Goal: Task Accomplishment & Management: Manage account settings

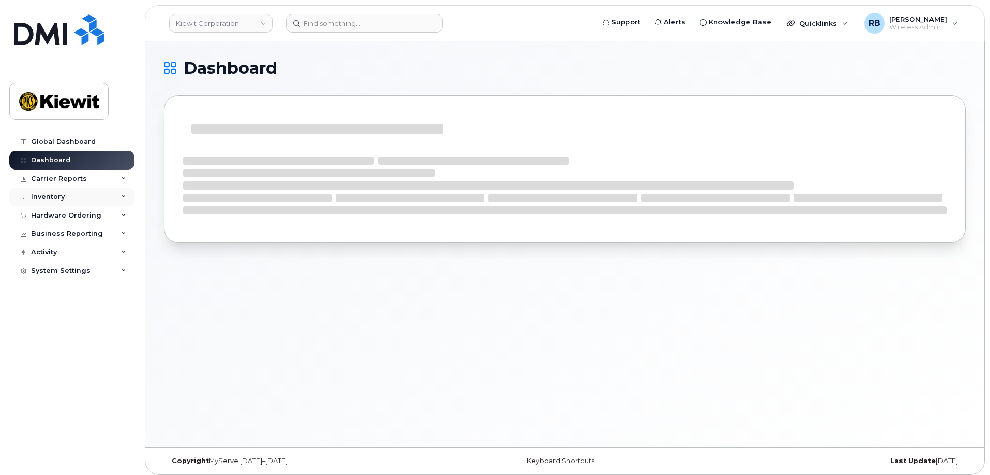
click at [54, 197] on div "Inventory" at bounding box center [48, 197] width 34 height 8
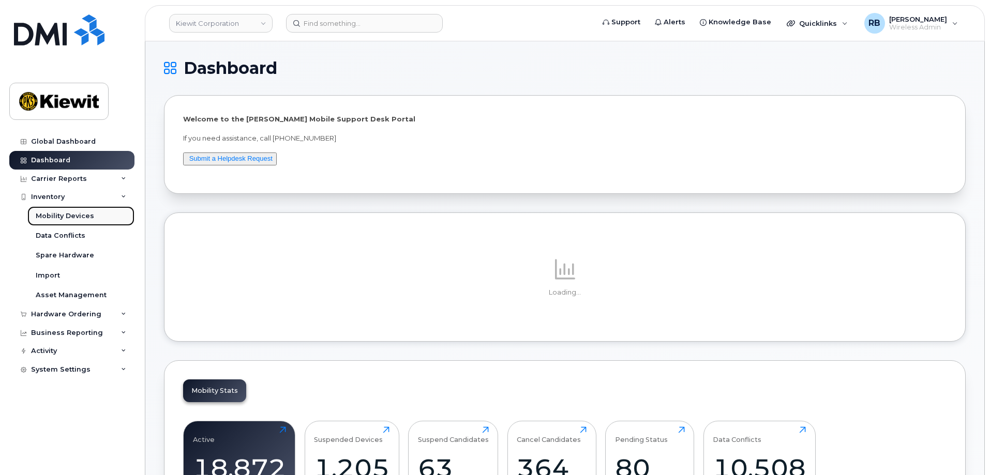
click at [55, 217] on div "Mobility Devices" at bounding box center [65, 215] width 58 height 9
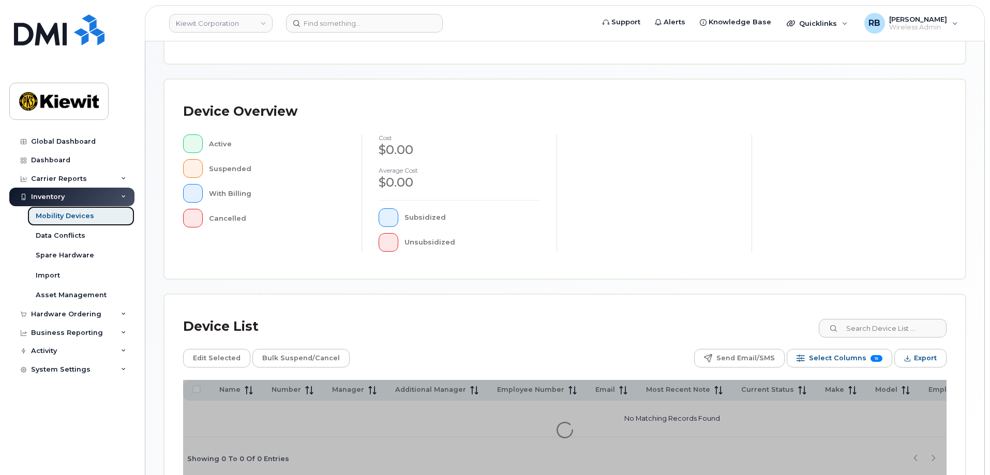
scroll to position [207, 0]
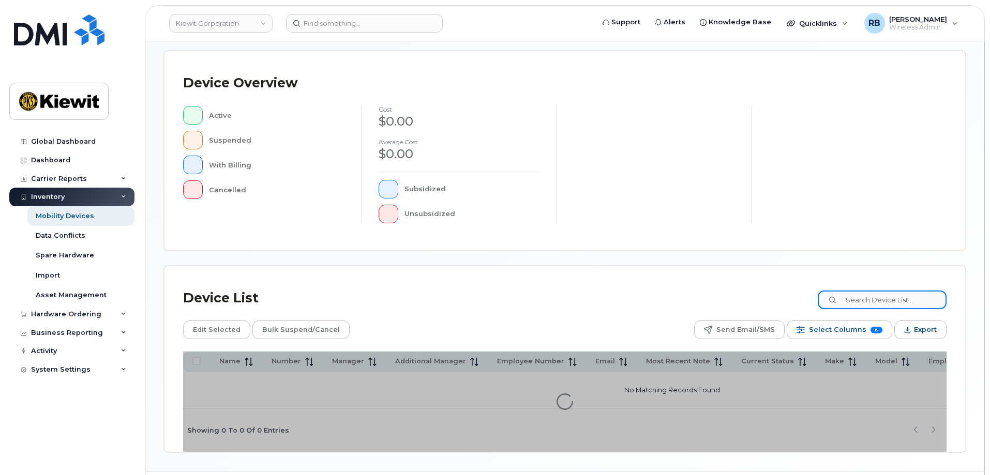
click at [867, 299] on input at bounding box center [881, 300] width 129 height 19
paste input "249079"
type input "249079"
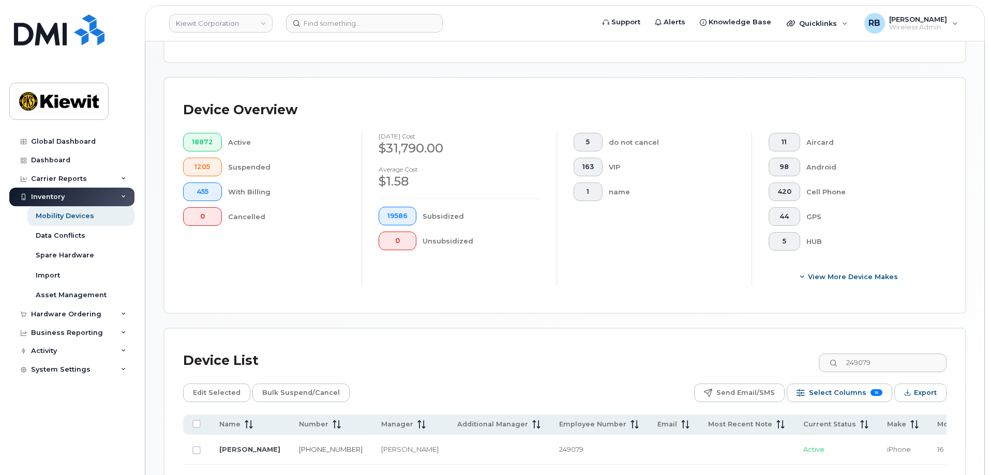
scroll to position [225, 0]
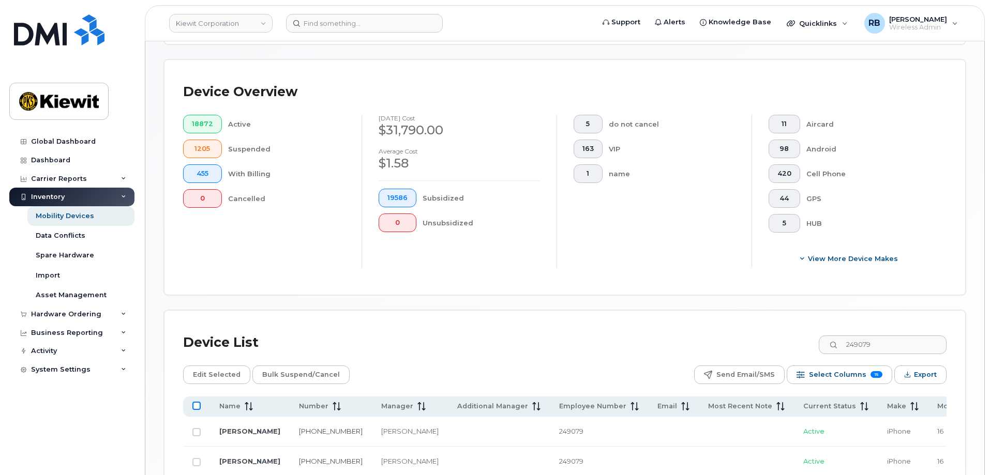
click at [196, 402] on input "All items unselected" at bounding box center [196, 406] width 8 height 8
checkbox input "true"
click at [219, 369] on span "Edit Selected" at bounding box center [217, 375] width 48 height 16
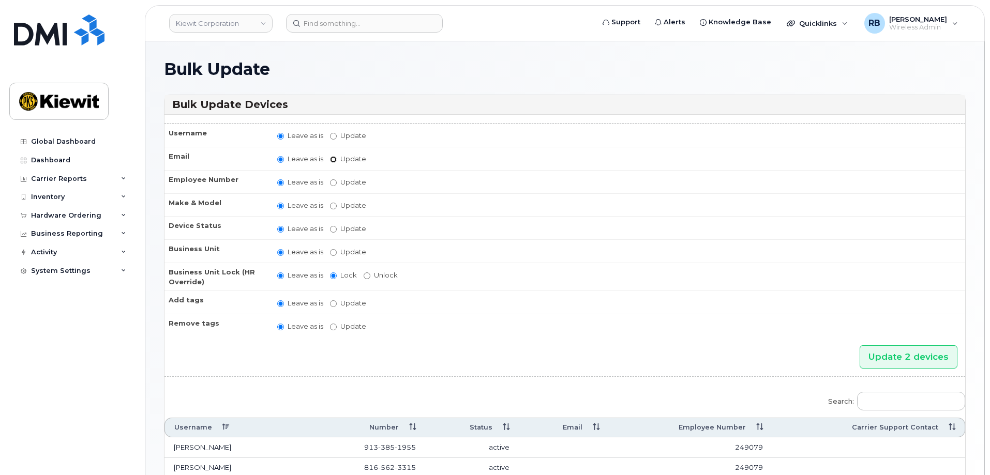
click at [335, 159] on input "Update" at bounding box center [333, 159] width 7 height 7
radio input "true"
radio input "false"
click at [379, 162] on input "Update" at bounding box center [414, 160] width 96 height 13
paste input "Benjamin.Handke@kiewit.com"
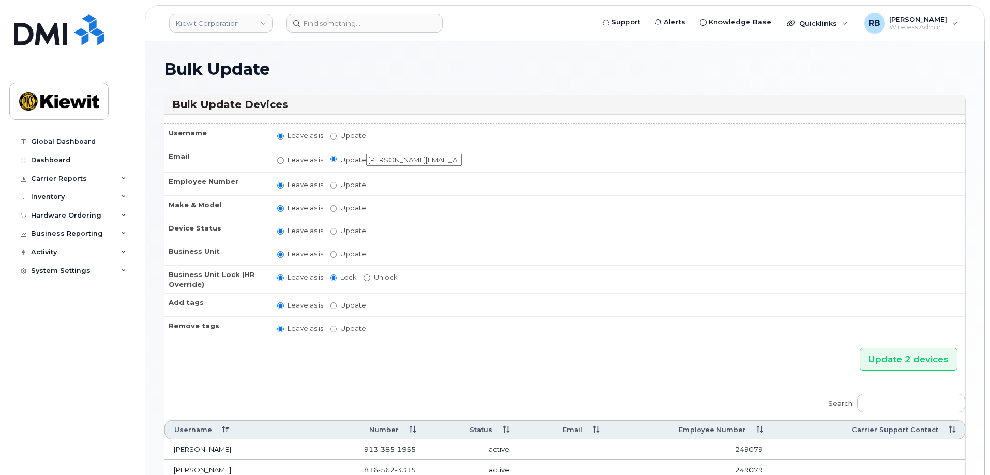
scroll to position [0, 24]
type input "Benjamin.Handke@kiewit.com"
click td "Leave as is Update No matches found"
click input "Update 2 devices"
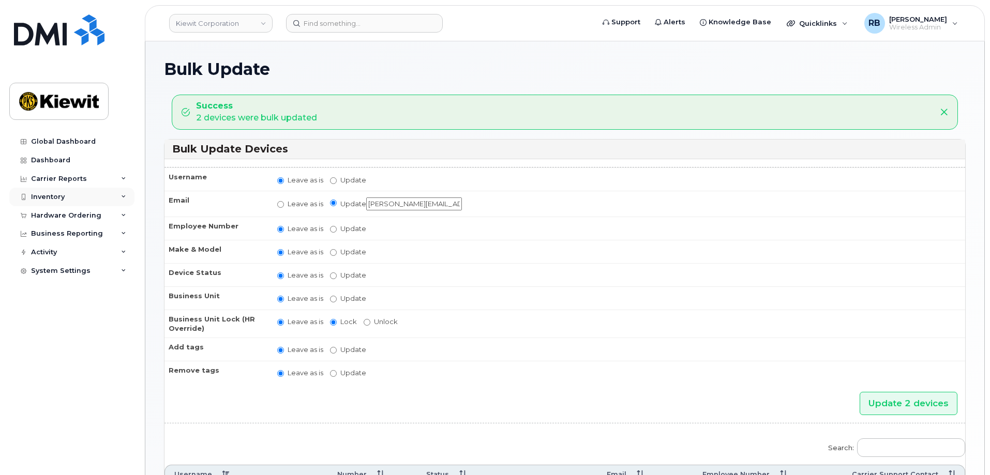
click at [58, 191] on div "Inventory" at bounding box center [71, 197] width 125 height 19
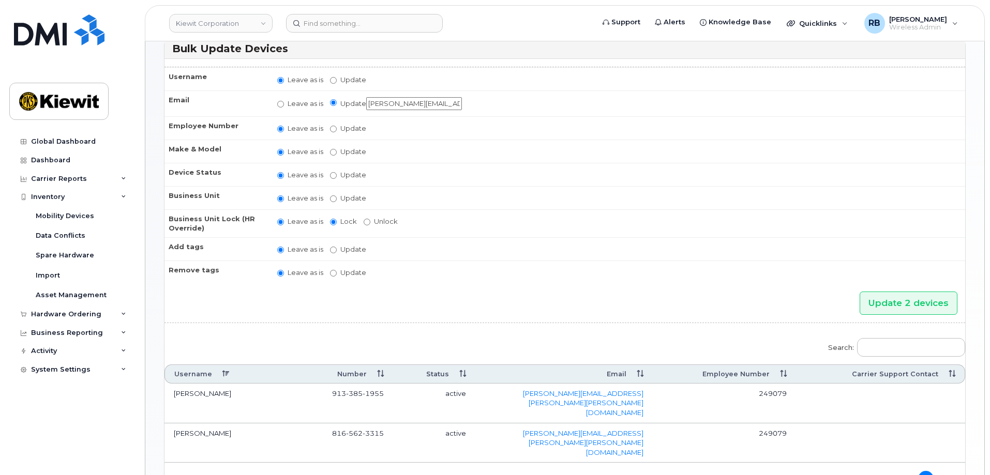
scroll to position [143, 0]
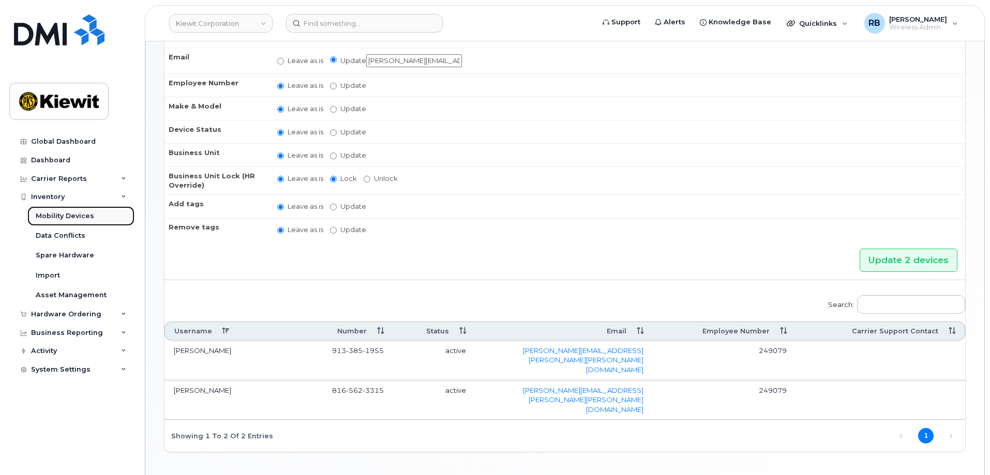
click at [65, 210] on link "Mobility Devices" at bounding box center [80, 216] width 107 height 20
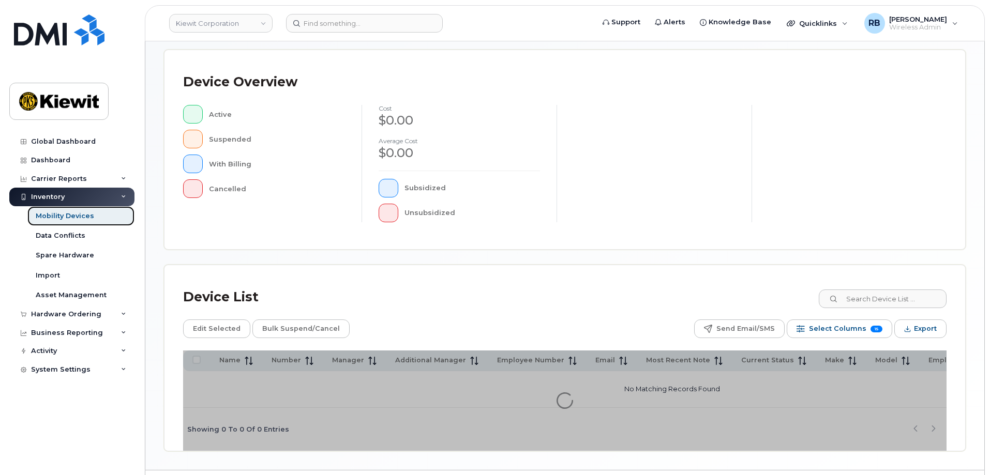
scroll to position [239, 0]
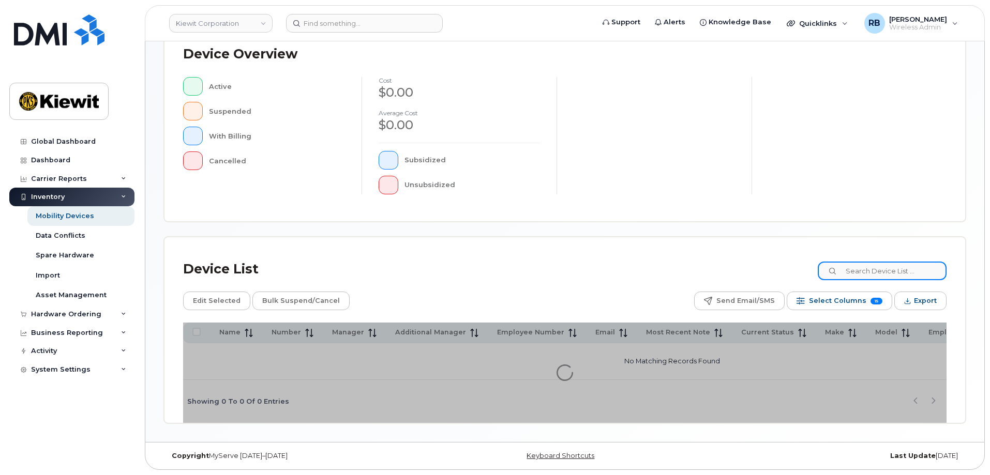
click at [895, 264] on input at bounding box center [881, 271] width 129 height 19
paste input "317343"
type input "317343"
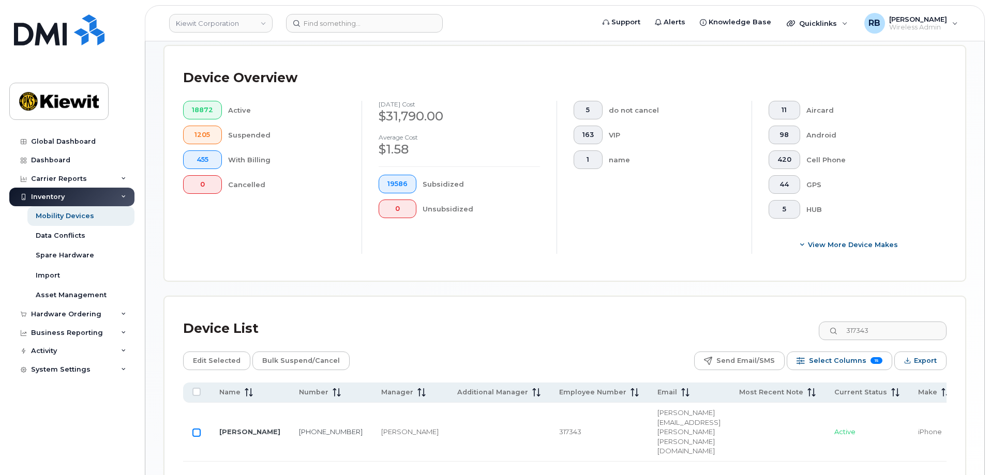
click at [196, 429] on input "Row Unselected" at bounding box center [196, 433] width 8 height 8
checkbox input "true"
click at [223, 353] on span "Edit Selected" at bounding box center [217, 361] width 48 height 16
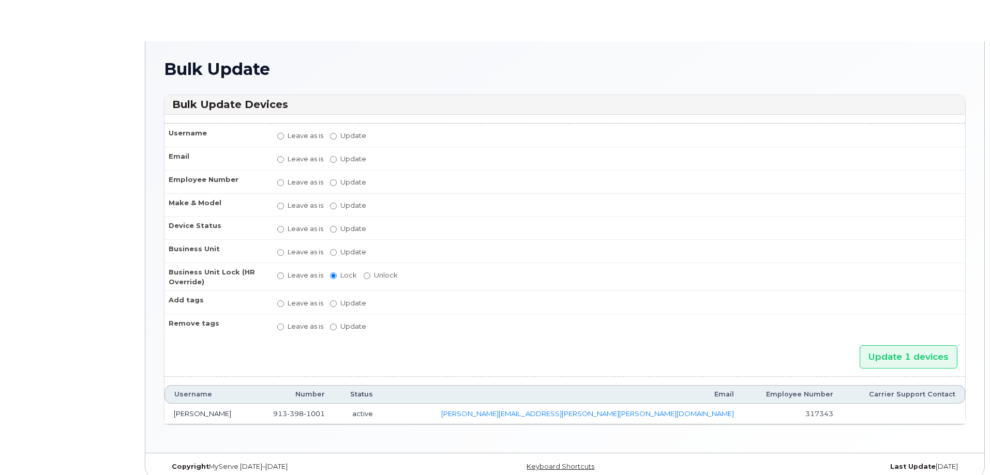
radio input "true"
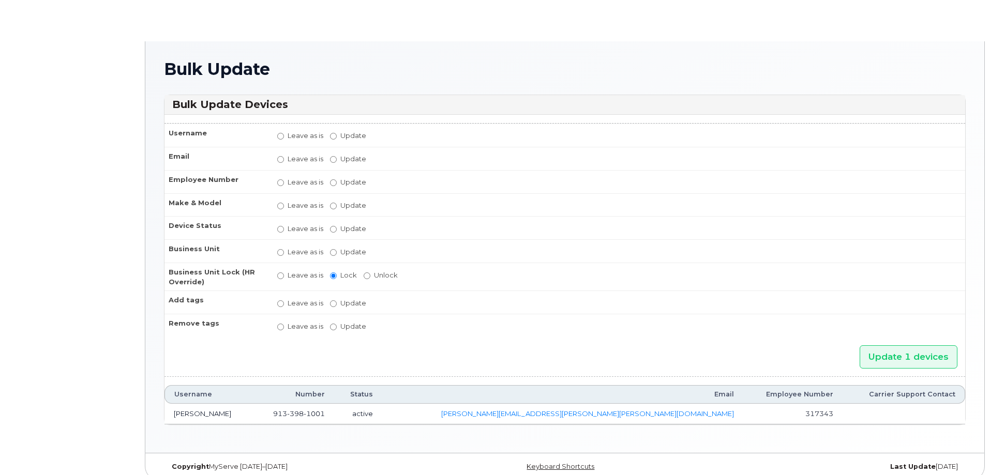
radio input "true"
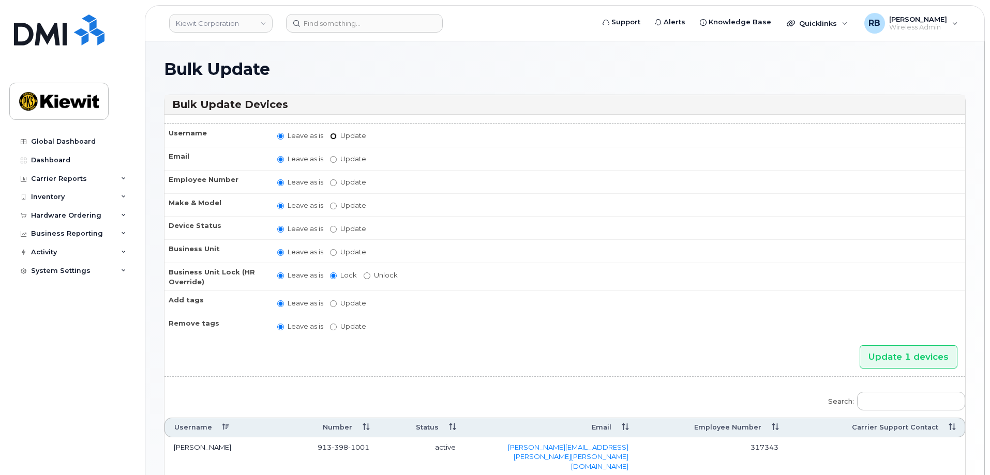
click at [336, 137] on input "Update" at bounding box center [333, 136] width 7 height 7
radio input "true"
radio input "false"
click at [398, 138] on input "Update" at bounding box center [414, 136] width 96 height 13
type input "Jason Plass"
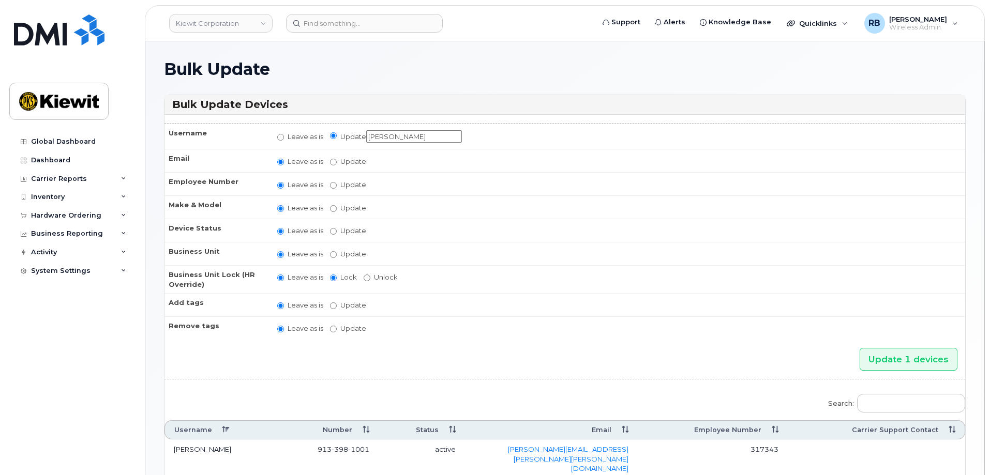
click at [480, 357] on div "Update 1 devices" at bounding box center [564, 359] width 800 height 23
click at [904, 359] on input "Update 1 devices" at bounding box center [908, 359] width 98 height 23
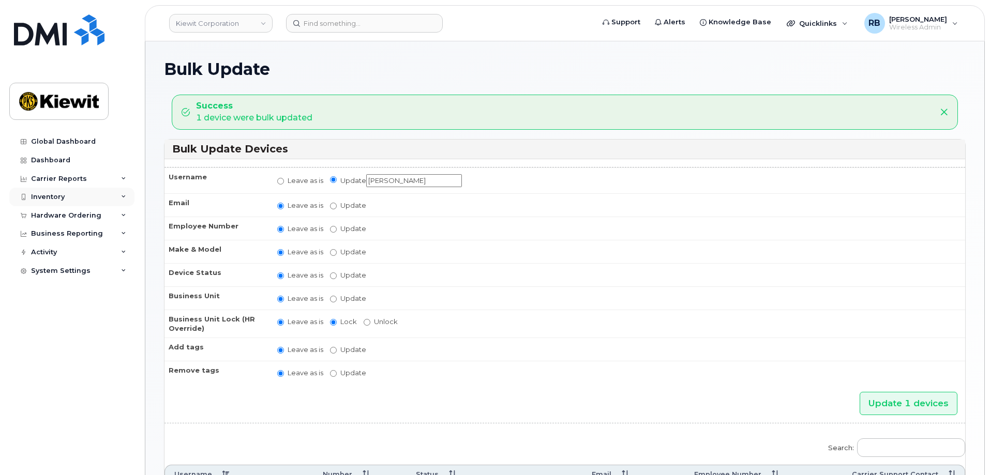
click at [42, 196] on div "Inventory" at bounding box center [48, 197] width 34 height 8
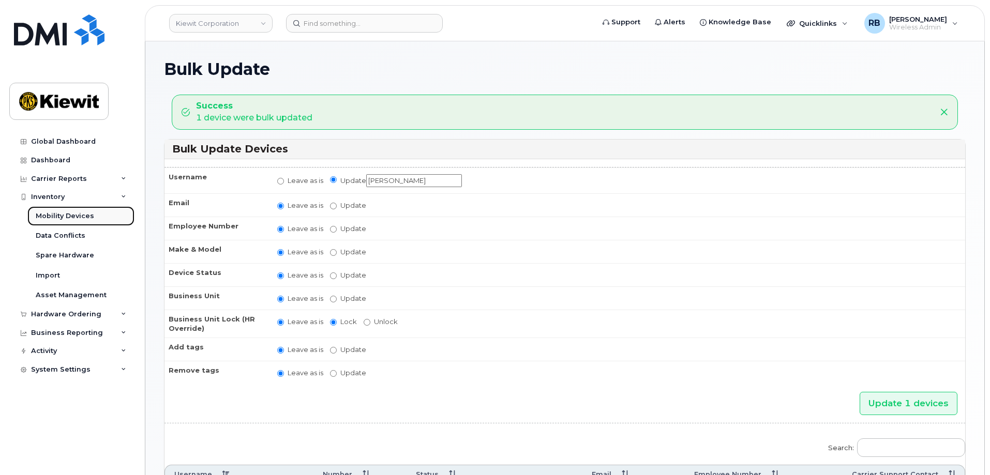
click at [66, 222] on link "Mobility Devices" at bounding box center [80, 216] width 107 height 20
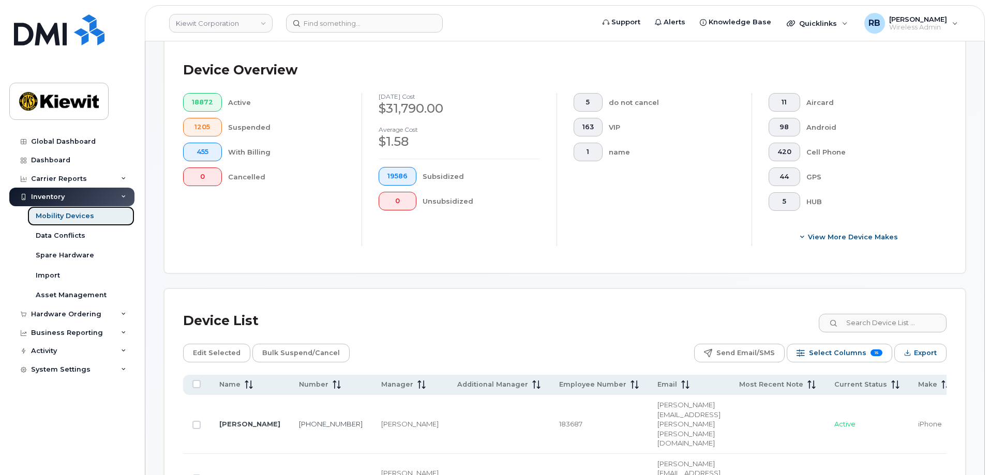
scroll to position [259, 0]
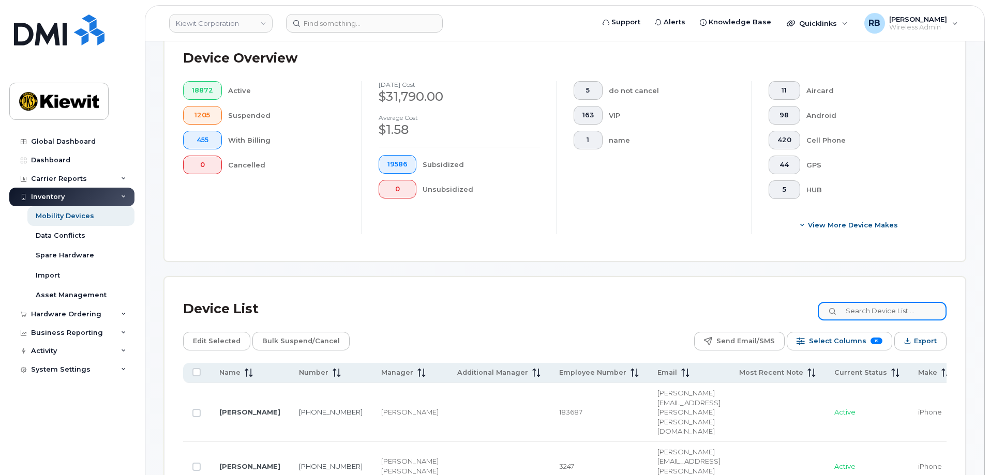
click at [860, 302] on input at bounding box center [881, 311] width 129 height 19
paste input "Paul Glaessmann"
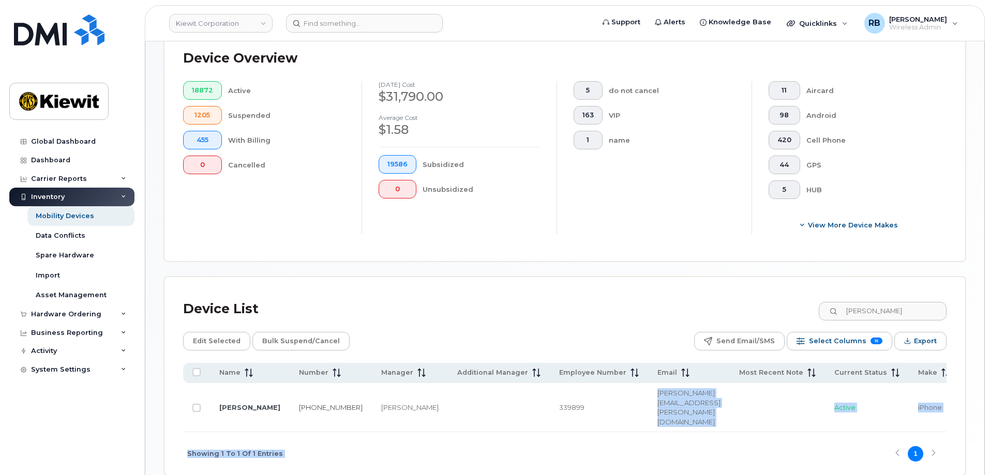
drag, startPoint x: 536, startPoint y: 404, endPoint x: 674, endPoint y: 410, distance: 138.7
click at [674, 410] on div "Name Number Manager Additional Manager Employee Number Email Most Recent Note C…" at bounding box center [564, 419] width 763 height 112
click at [592, 432] on div "Showing 1 To 1 Of 1 Entries 1" at bounding box center [564, 453] width 763 height 43
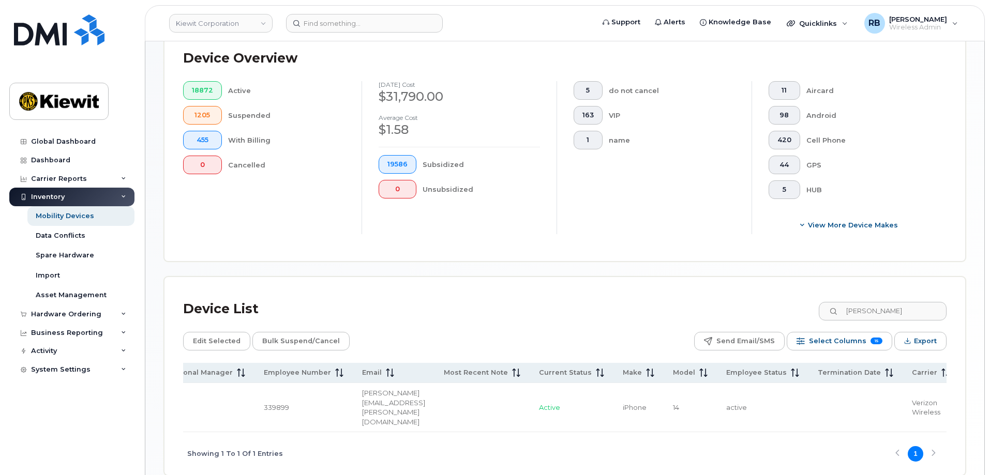
scroll to position [0, 293]
click at [897, 303] on input "Paul Glaessmann" at bounding box center [881, 311] width 129 height 19
drag, startPoint x: 916, startPoint y: 302, endPoint x: 841, endPoint y: 301, distance: 75.0
click at [841, 302] on div "Paul Glaessmann" at bounding box center [881, 311] width 129 height 19
paste input "JEFF REDMOND"
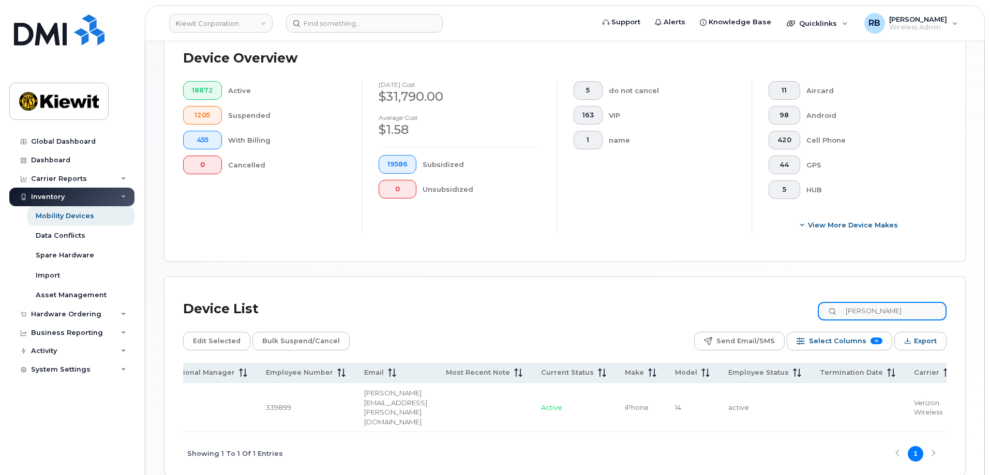
type input "JEFF REDMOND"
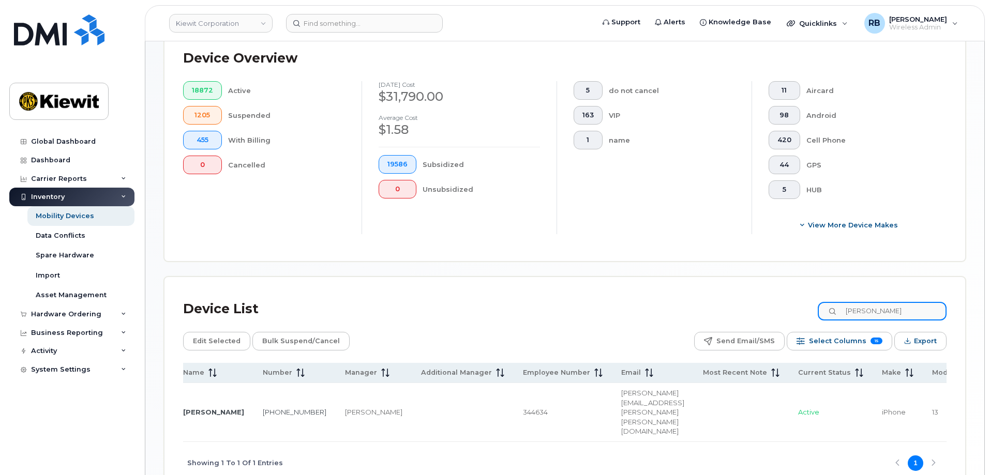
scroll to position [0, 0]
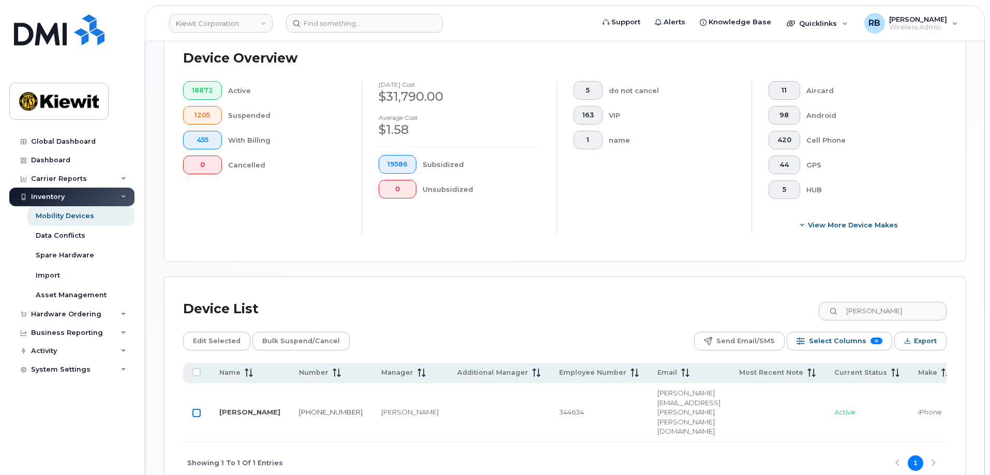
click at [200, 409] on input "Row Unselected" at bounding box center [196, 413] width 8 height 8
checkbox input "true"
click at [226, 333] on span "Edit Selected" at bounding box center [217, 341] width 48 height 16
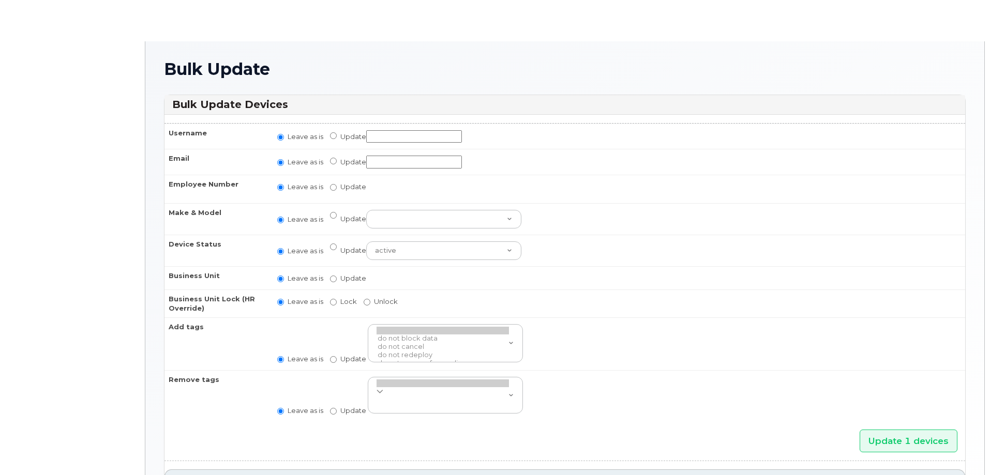
radio input "true"
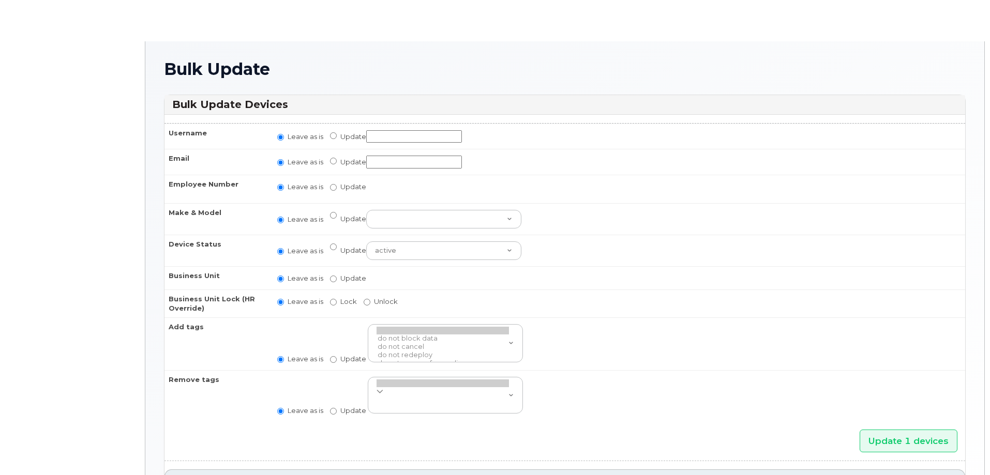
radio input "true"
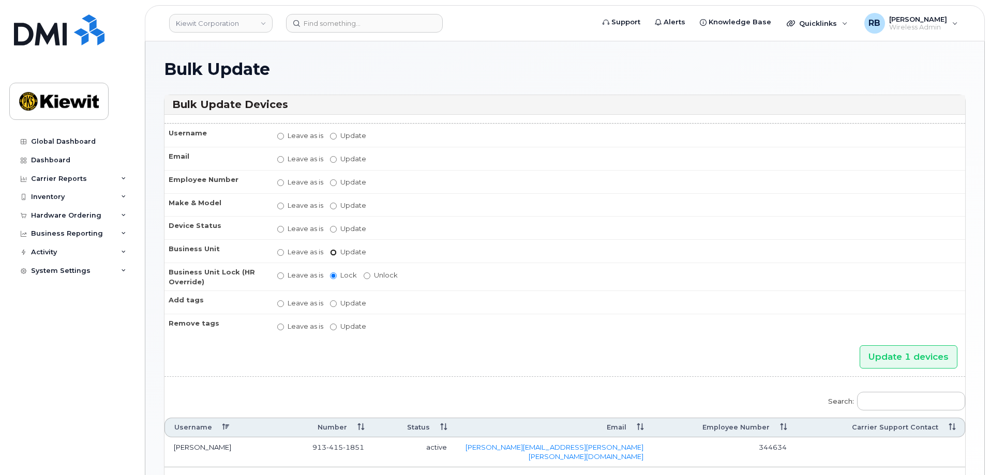
click at [332, 251] on input "Update" at bounding box center [333, 252] width 7 height 7
radio input "true"
radio input "false"
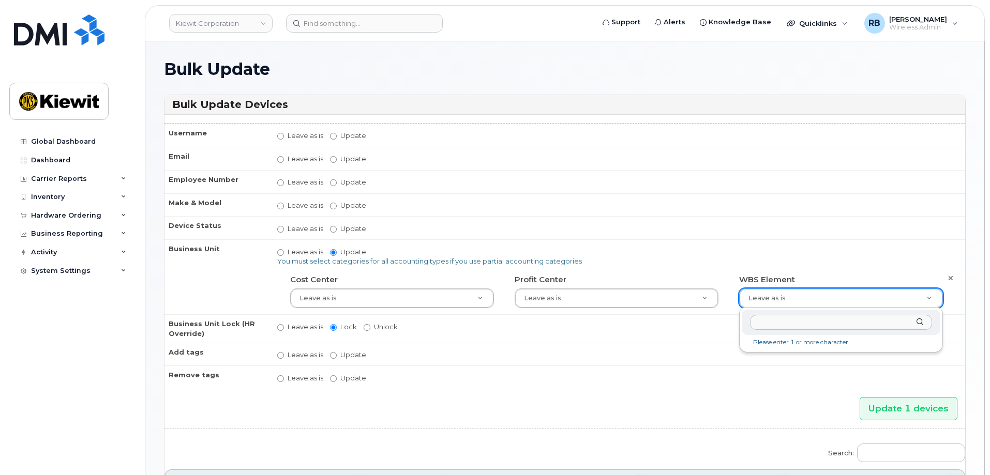
click at [780, 327] on input "text" at bounding box center [841, 322] width 182 height 15
type input "110300.3081"
paste input "110300.3081"
type input "110300.3081"
type input "33464135"
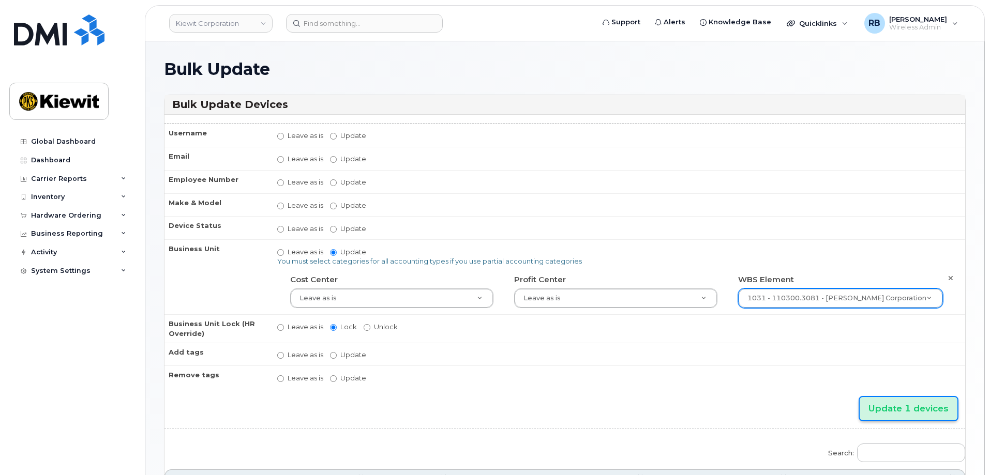
click at [925, 413] on input "Update 1 devices" at bounding box center [908, 408] width 98 height 23
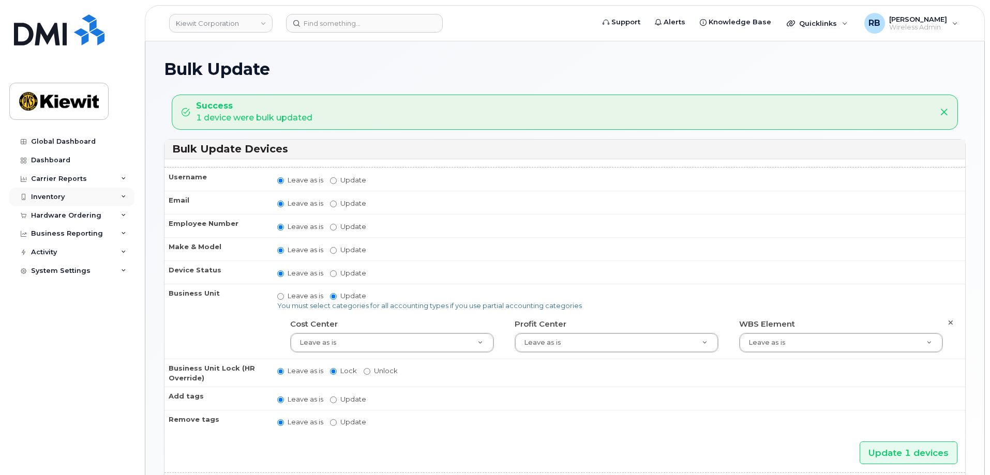
click at [66, 202] on div "Inventory" at bounding box center [71, 197] width 125 height 19
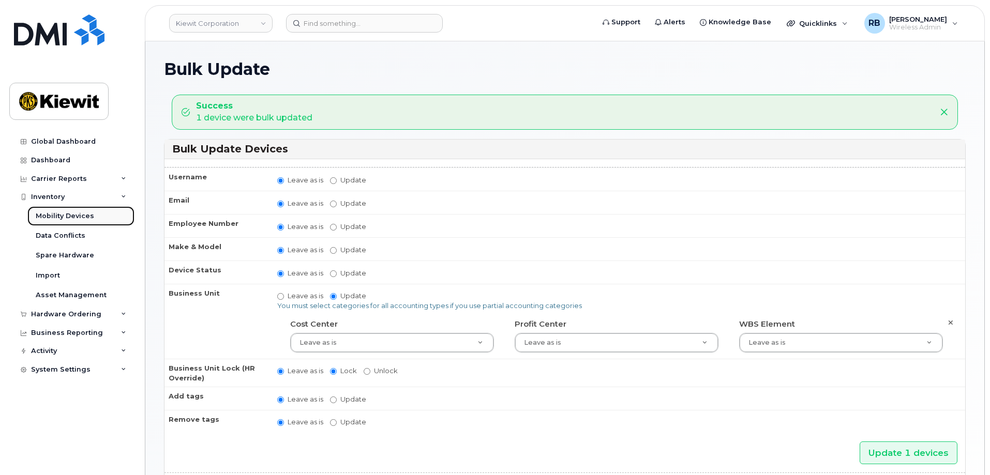
click at [66, 212] on div "Mobility Devices" at bounding box center [65, 215] width 58 height 9
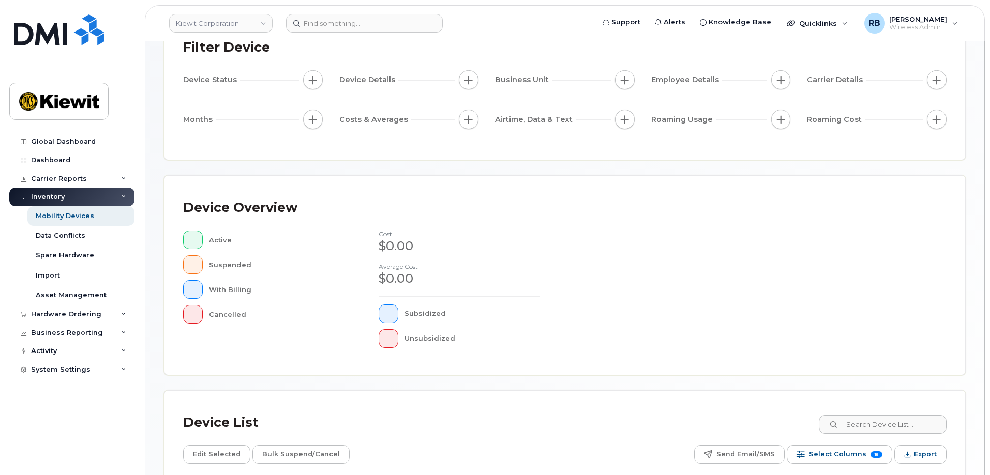
scroll to position [239, 0]
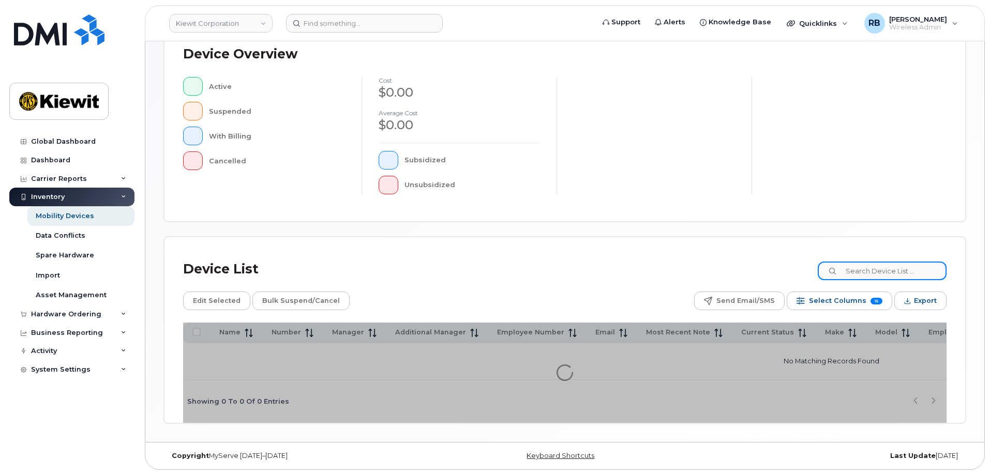
click at [926, 271] on input at bounding box center [881, 271] width 129 height 19
paste input "[PERSON_NAME]"
type input "[PERSON_NAME]"
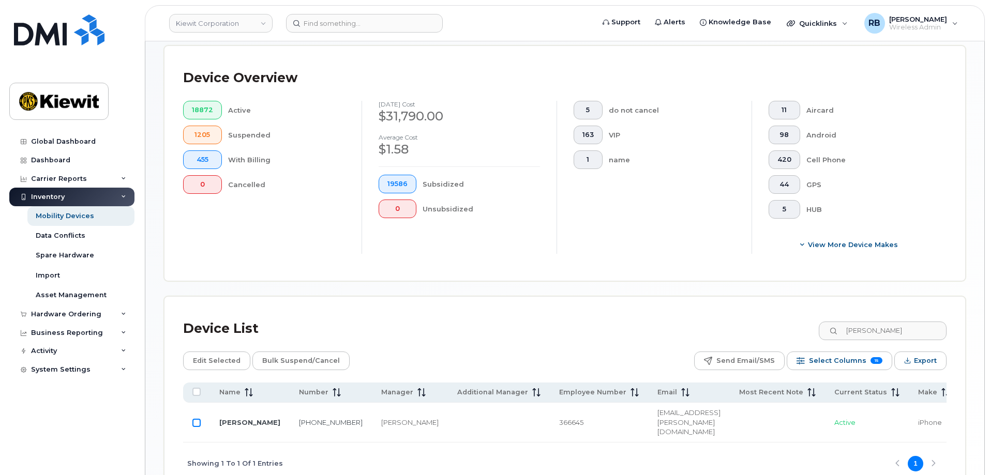
click at [196, 419] on input "Row Unselected" at bounding box center [196, 423] width 8 height 8
checkbox input "true"
click at [215, 355] on span "Edit Selected" at bounding box center [217, 361] width 48 height 16
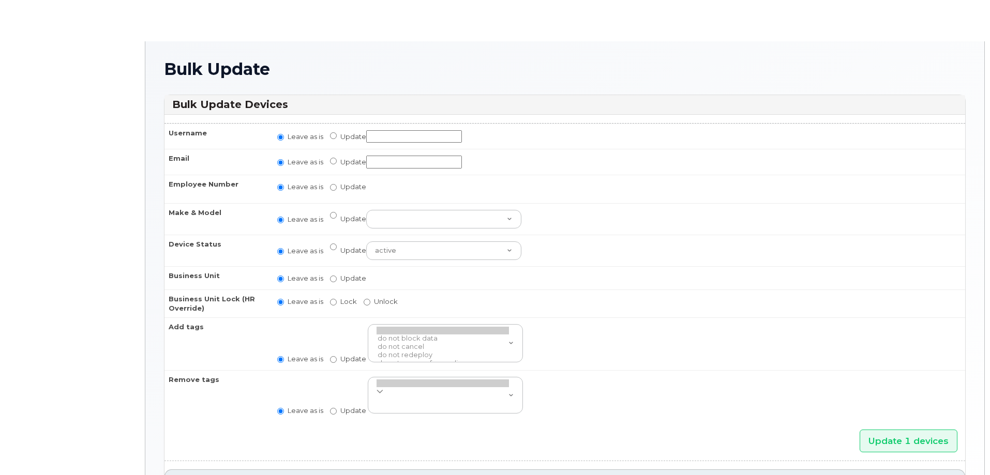
radio input "true"
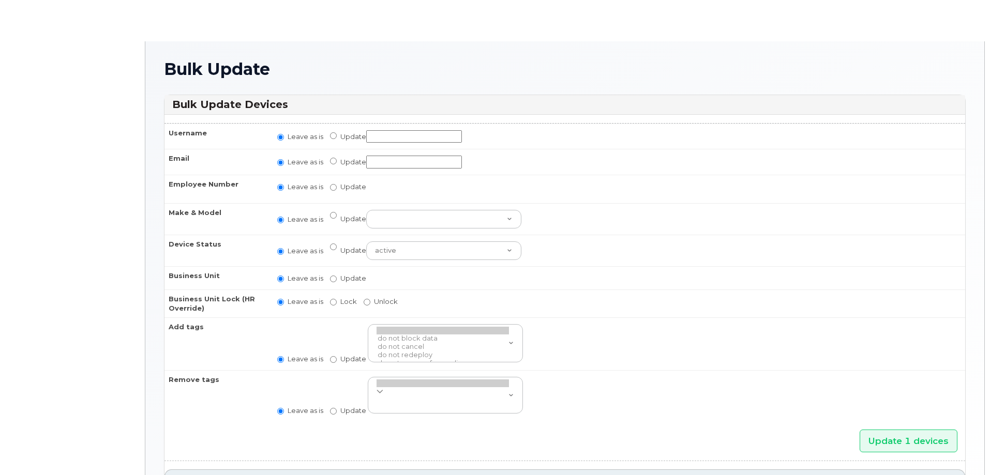
radio input "true"
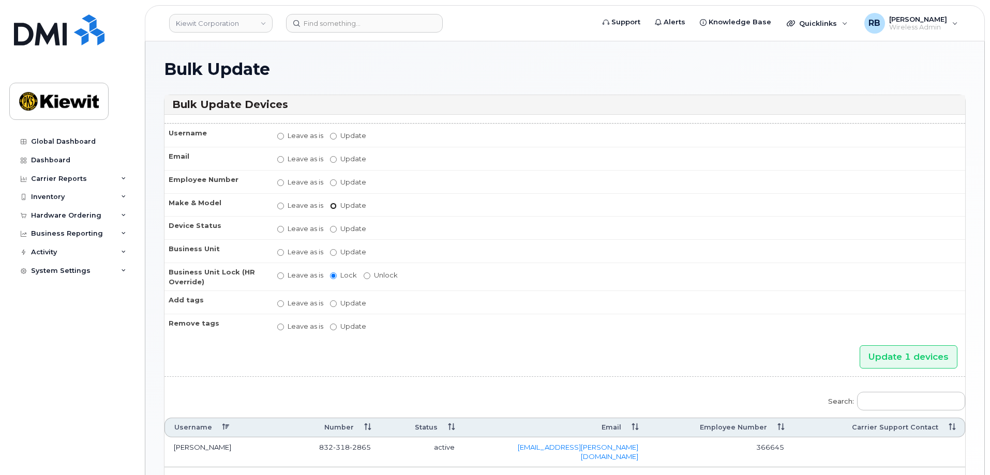
click at [332, 207] on input "Update Android TCL 502 Watch Apple Watch S9 41mm Android Motorola Moto G4 Plus …" at bounding box center [333, 206] width 7 height 7
radio input "true"
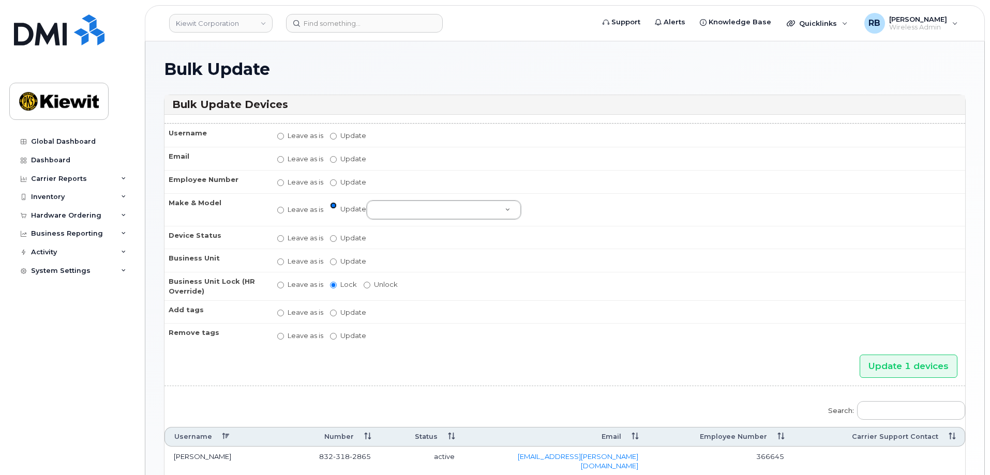
click at [331, 206] on input "Update Android TCL 502 Watch Apple Watch S9 41mm Android Motorola Moto G4 Plus …" at bounding box center [333, 205] width 7 height 7
click at [279, 209] on input "Leave as is" at bounding box center [280, 210] width 7 height 7
radio input "true"
radio input "false"
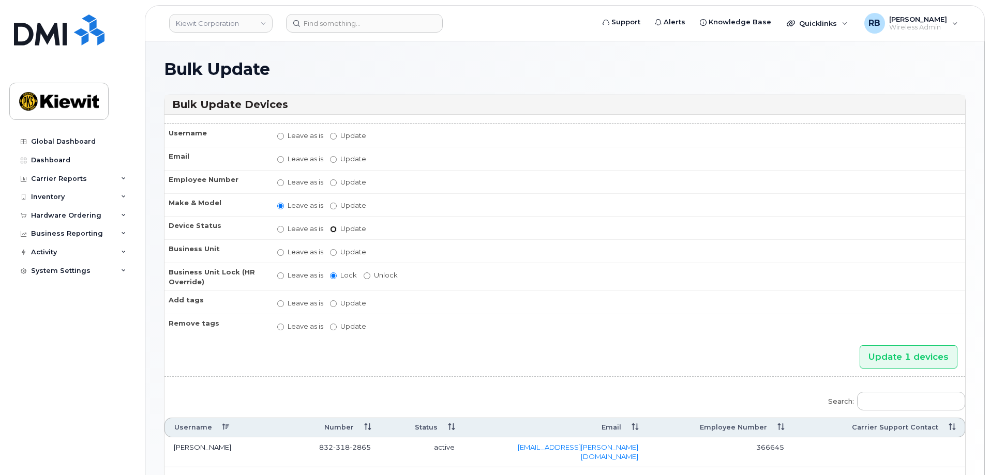
click at [333, 230] on input "Update active active suspended cancelled" at bounding box center [333, 229] width 7 height 7
radio input "true"
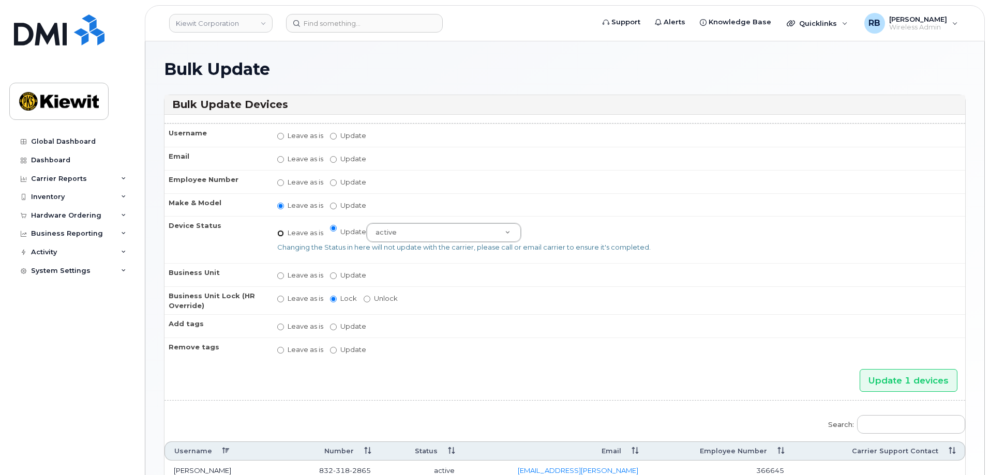
click at [279, 234] on input "Leave as is" at bounding box center [280, 233] width 7 height 7
radio input "true"
radio input "false"
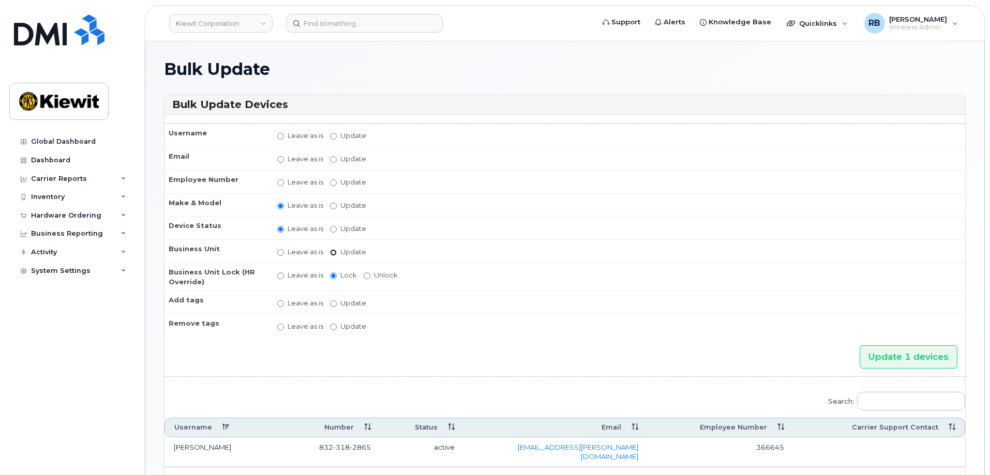
click at [333, 255] on input "Update" at bounding box center [333, 252] width 7 height 7
radio input "true"
radio input "false"
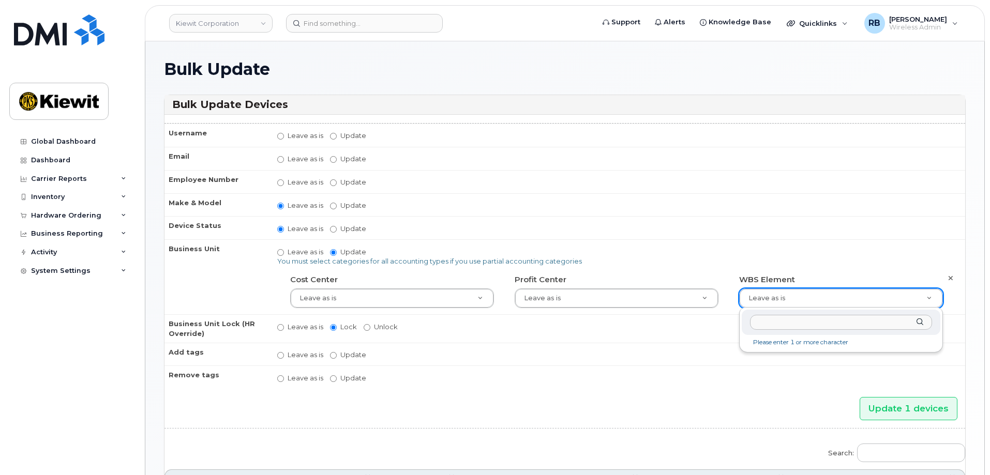
type input "Roshan Pawar"
drag, startPoint x: 803, startPoint y: 323, endPoint x: 740, endPoint y: 323, distance: 63.1
click at [740, 323] on div "Roshan Pawar No matches found" at bounding box center [841, 330] width 204 height 44
click at [787, 324] on input "text" at bounding box center [841, 322] width 182 height 15
paste input "110190.1923"
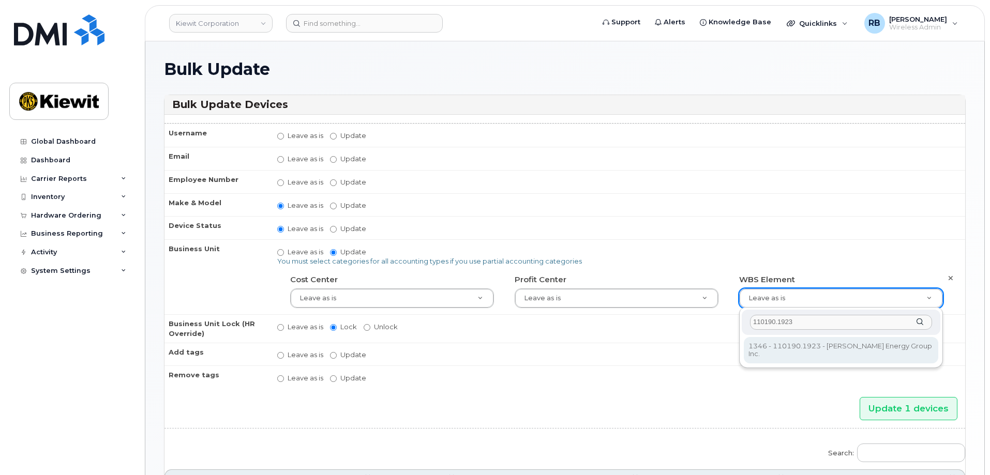
type input "110190.1923"
type input "33466616"
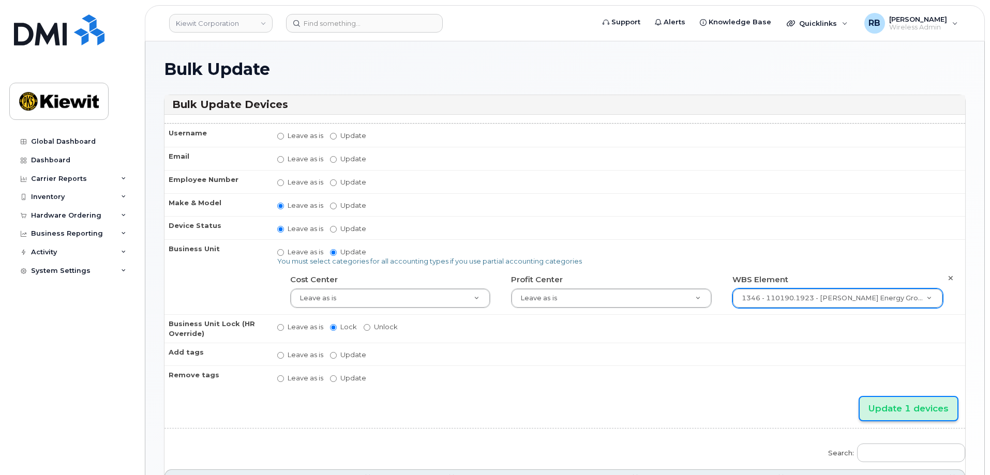
click at [884, 401] on input "Update 1 devices" at bounding box center [908, 408] width 98 height 23
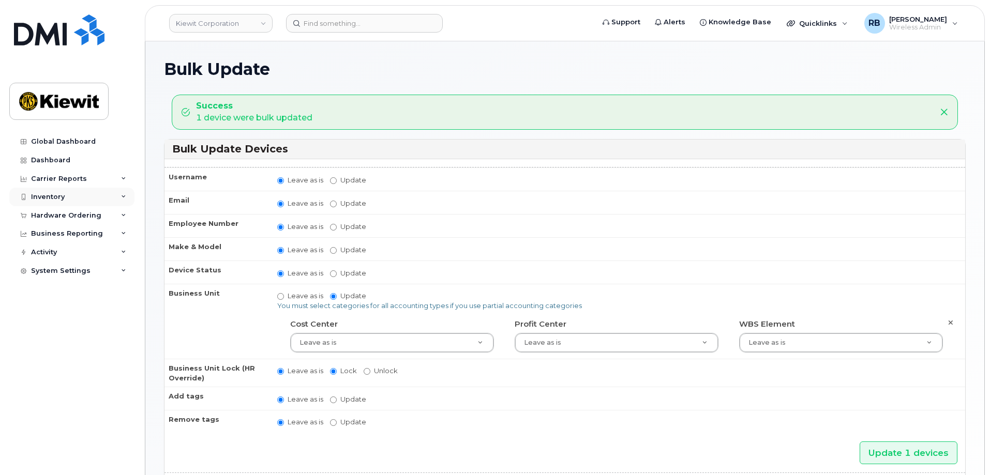
click at [67, 196] on div "Inventory" at bounding box center [71, 197] width 125 height 19
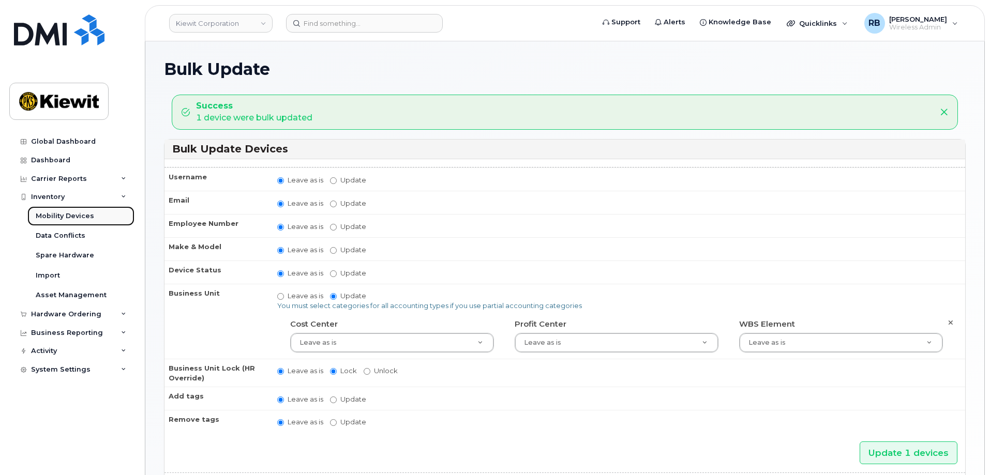
click at [64, 214] on div "Mobility Devices" at bounding box center [65, 215] width 58 height 9
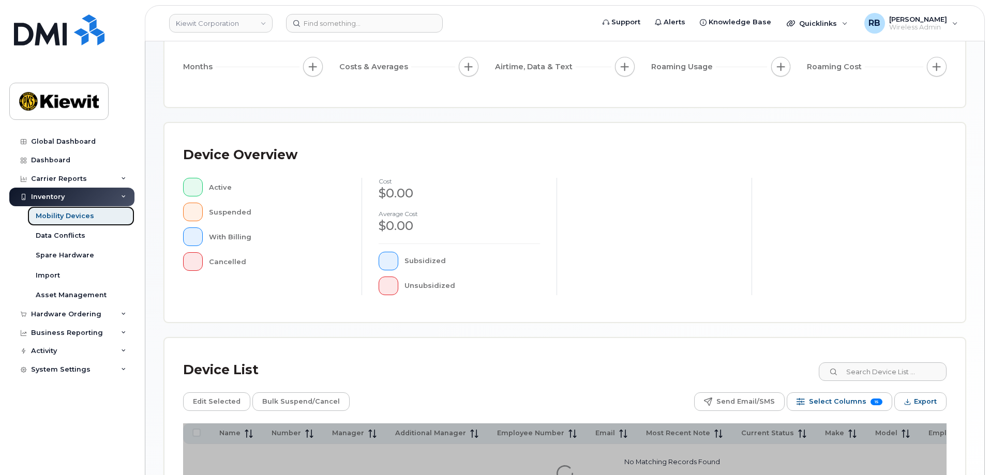
scroll to position [155, 0]
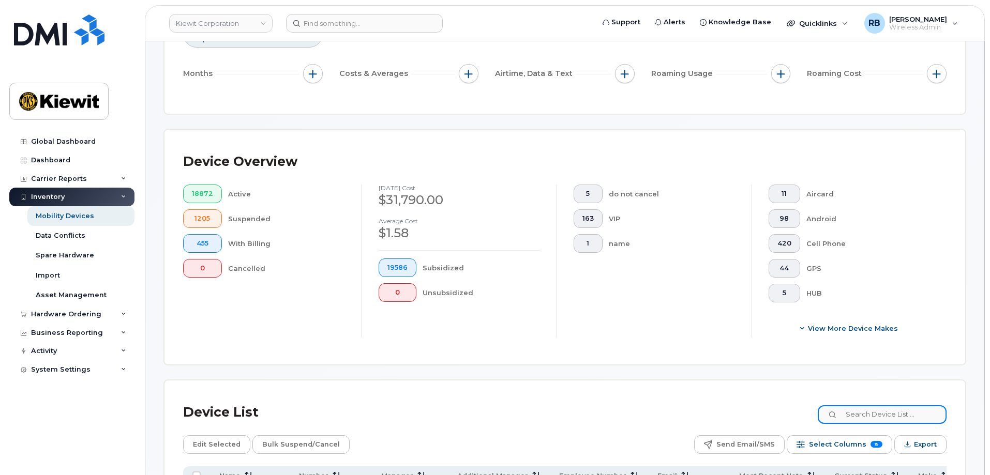
click at [862, 405] on input at bounding box center [881, 414] width 129 height 19
paste input "382842"
type input "382842"
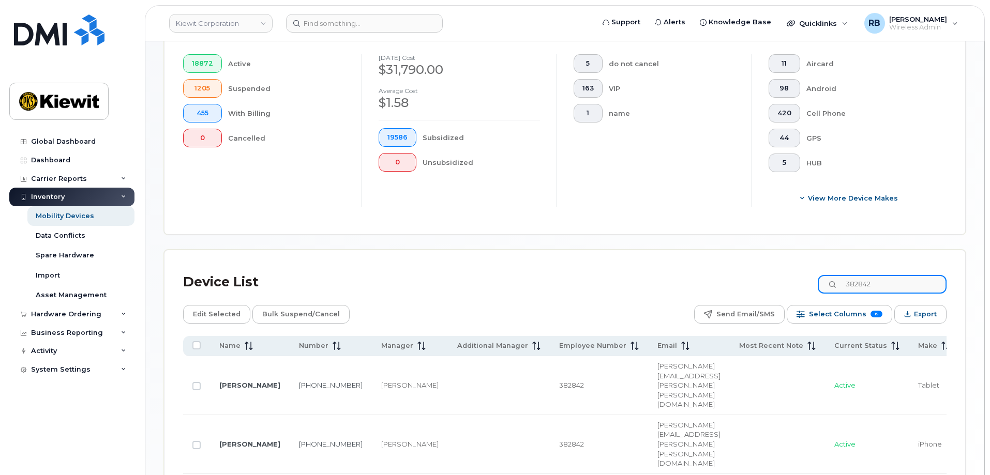
scroll to position [310, 0]
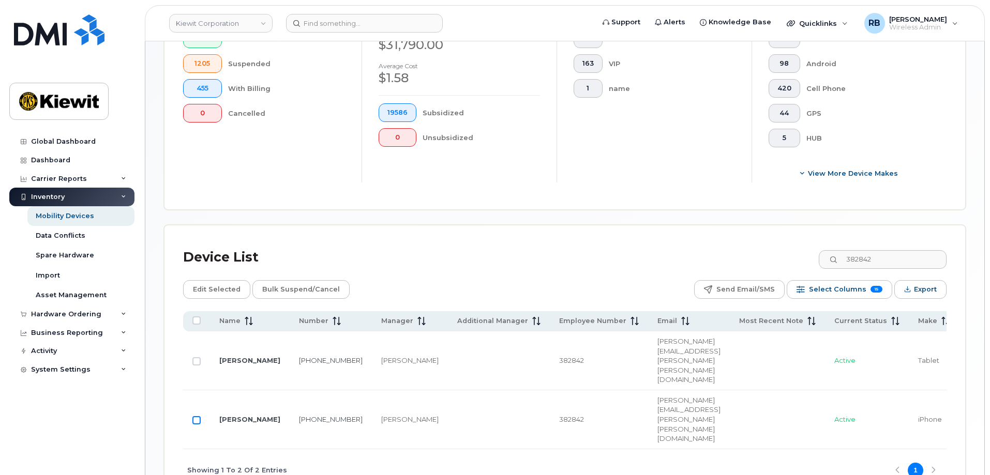
click at [196, 416] on input "Row Unselected" at bounding box center [196, 420] width 8 height 8
checkbox input "true"
click at [206, 283] on span "Edit Selected" at bounding box center [217, 290] width 48 height 16
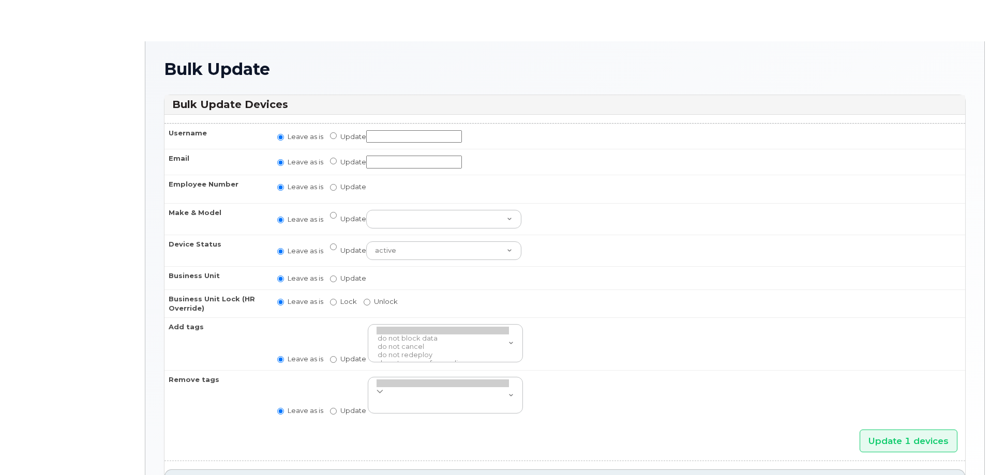
radio input "true"
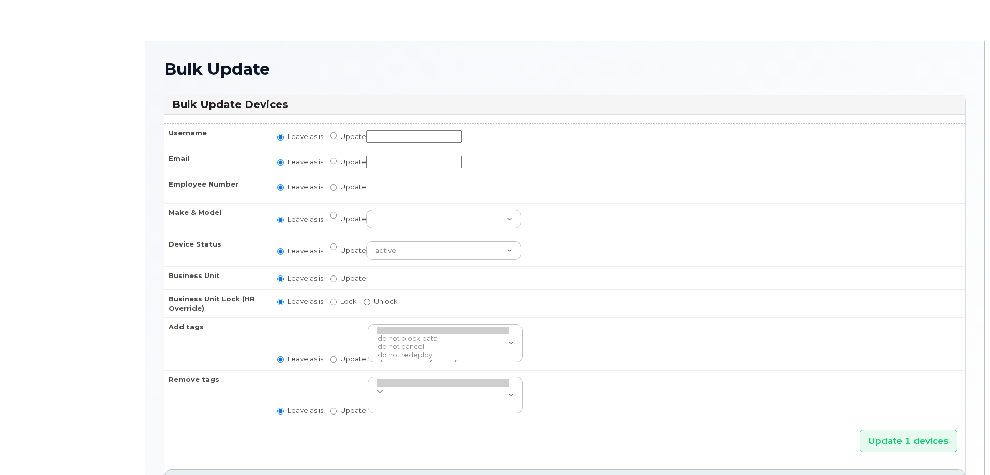
radio input "true"
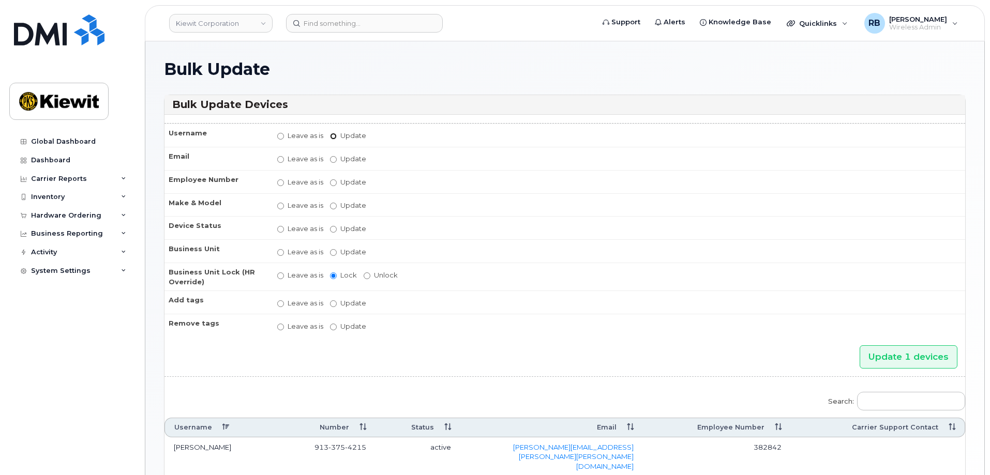
click at [332, 134] on input "Update" at bounding box center [333, 136] width 7 height 7
radio input "true"
radio input "false"
click at [419, 140] on input "Update" at bounding box center [414, 136] width 96 height 13
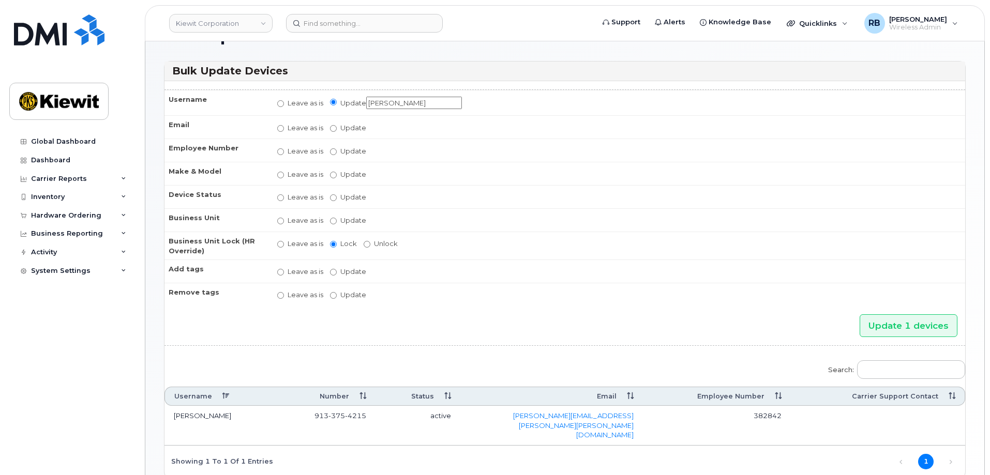
scroll to position [52, 0]
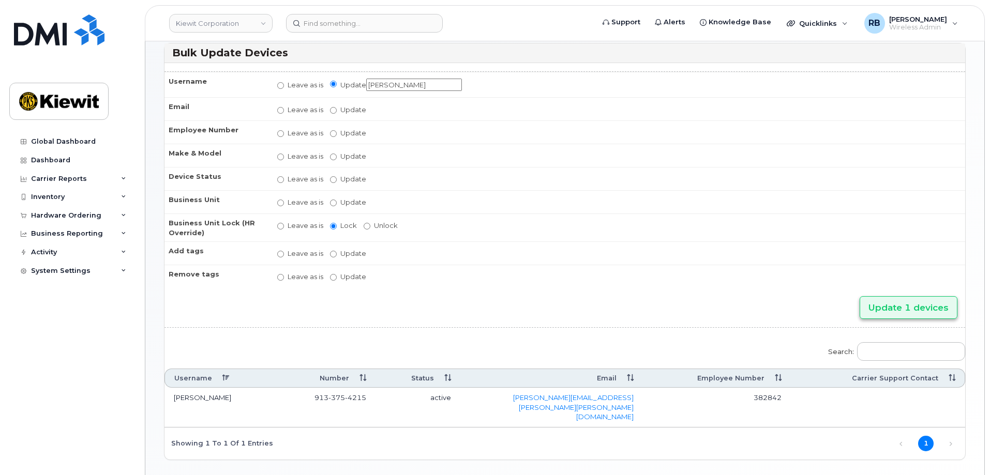
type input "[PERSON_NAME]"
click at [885, 306] on input "Update 1 devices" at bounding box center [908, 307] width 98 height 23
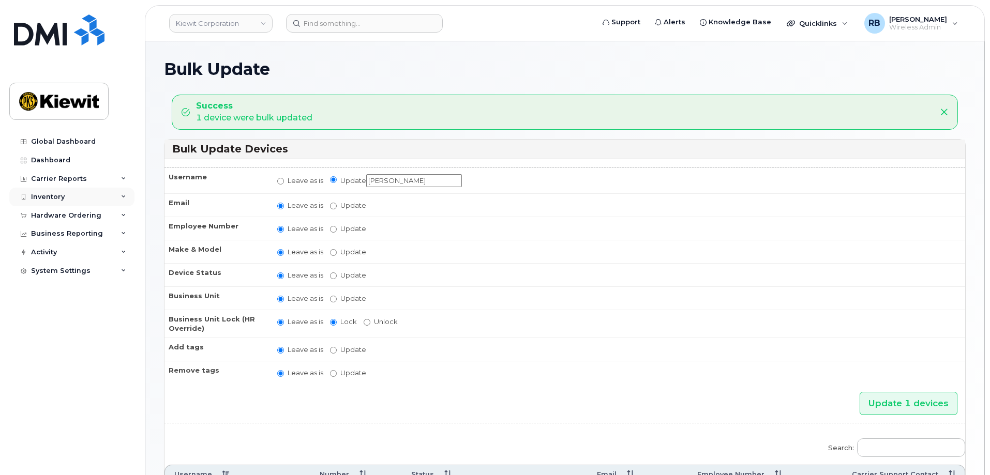
click at [60, 199] on div "Inventory" at bounding box center [48, 197] width 34 height 8
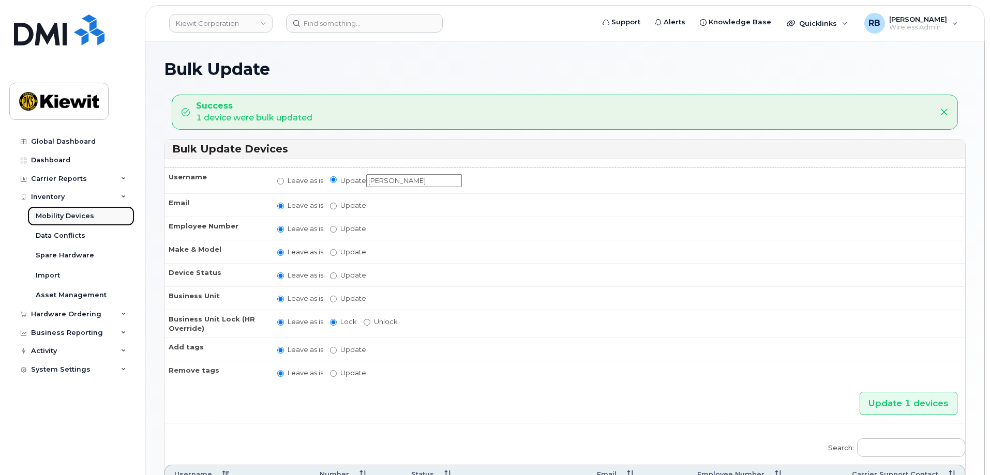
click at [63, 211] on div "Mobility Devices" at bounding box center [65, 215] width 58 height 9
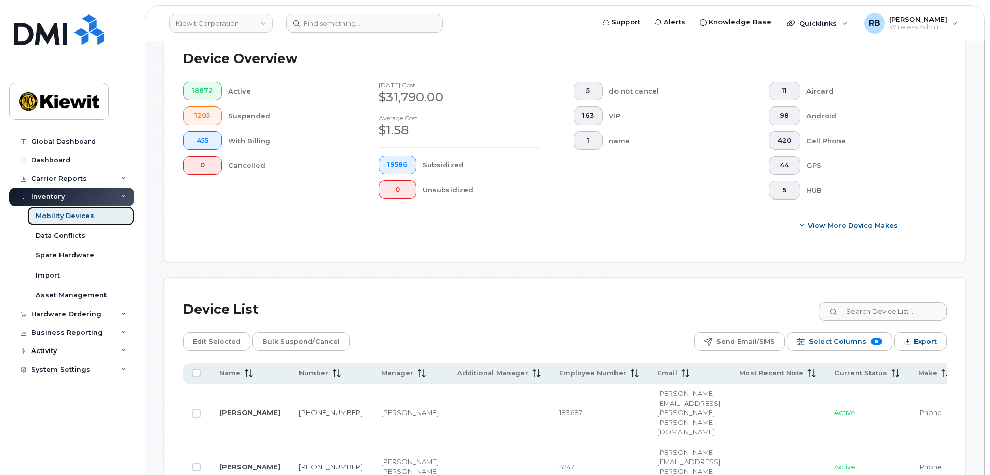
scroll to position [259, 0]
click at [864, 302] on input at bounding box center [881, 311] width 129 height 19
paste input "389747"
type input "389747"
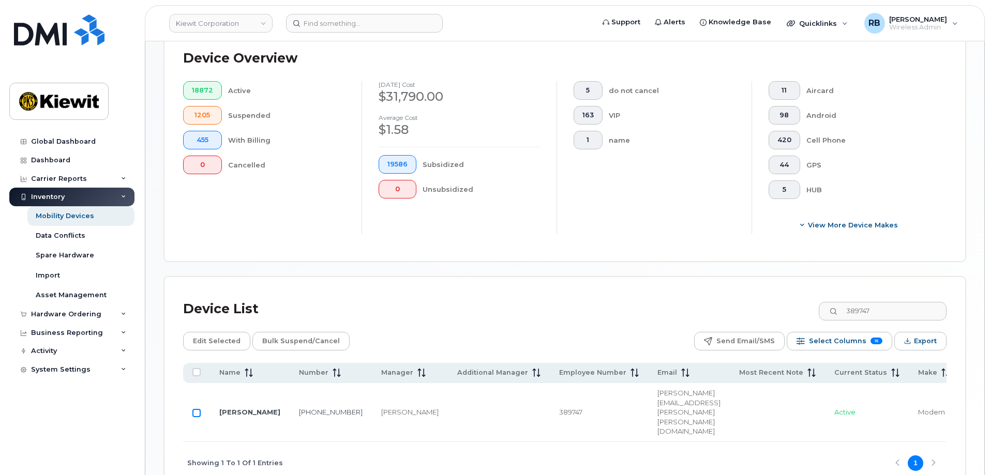
click at [199, 409] on input "Row Unselected" at bounding box center [196, 413] width 8 height 8
checkbox input "true"
click at [233, 335] on span "Edit Selected" at bounding box center [217, 341] width 48 height 16
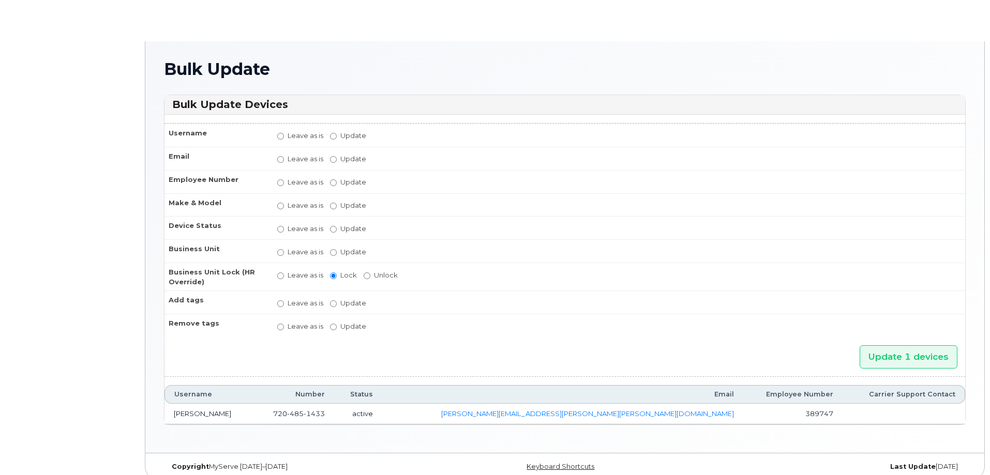
radio input "true"
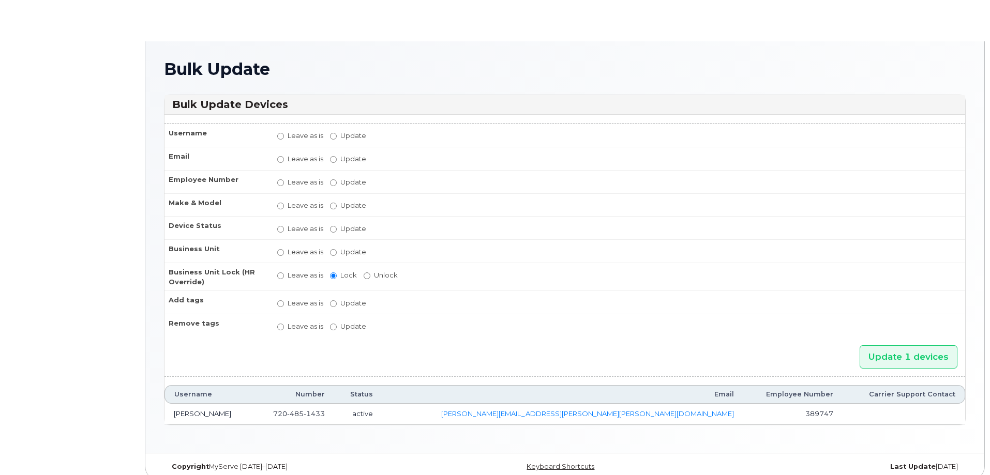
radio input "true"
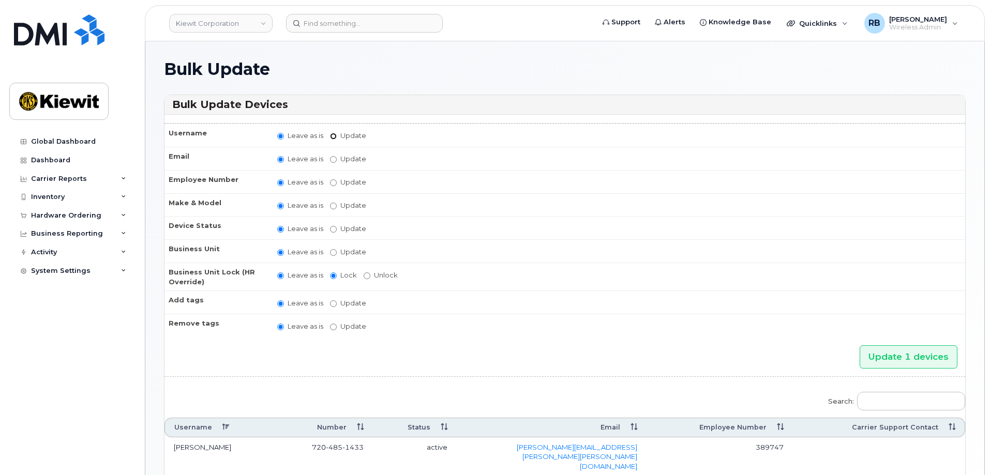
click at [334, 136] on input "Update" at bounding box center [333, 136] width 7 height 7
radio input "true"
radio input "false"
click at [384, 140] on input "Update" at bounding box center [414, 136] width 96 height 13
type input "Cameron Travis"
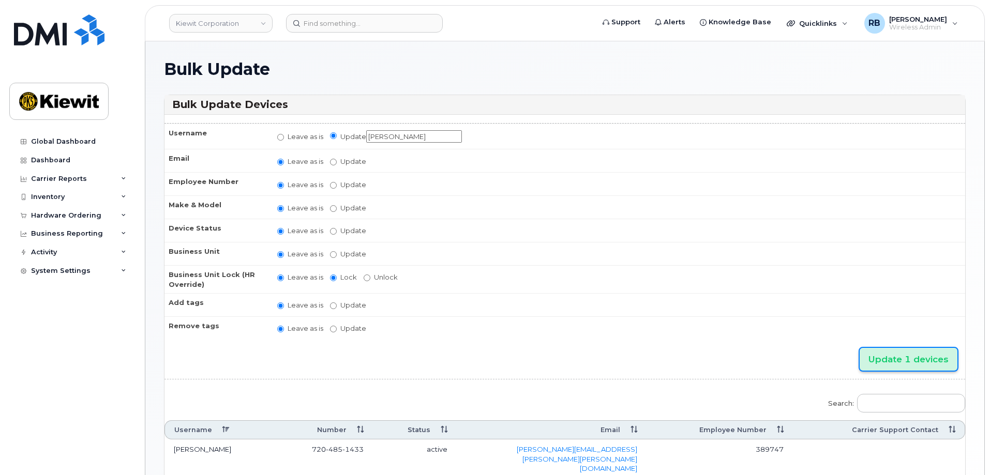
click at [901, 361] on input "Update 1 devices" at bounding box center [908, 359] width 98 height 23
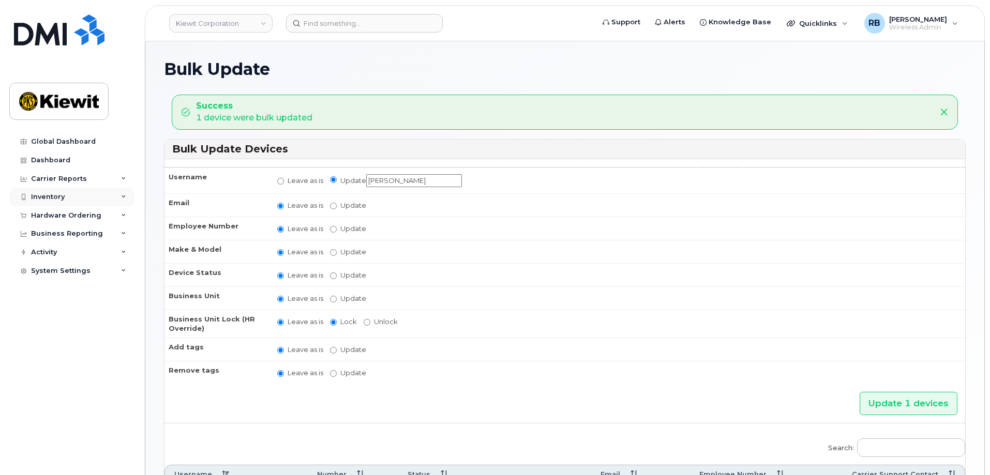
click at [50, 197] on div "Inventory" at bounding box center [48, 197] width 34 height 8
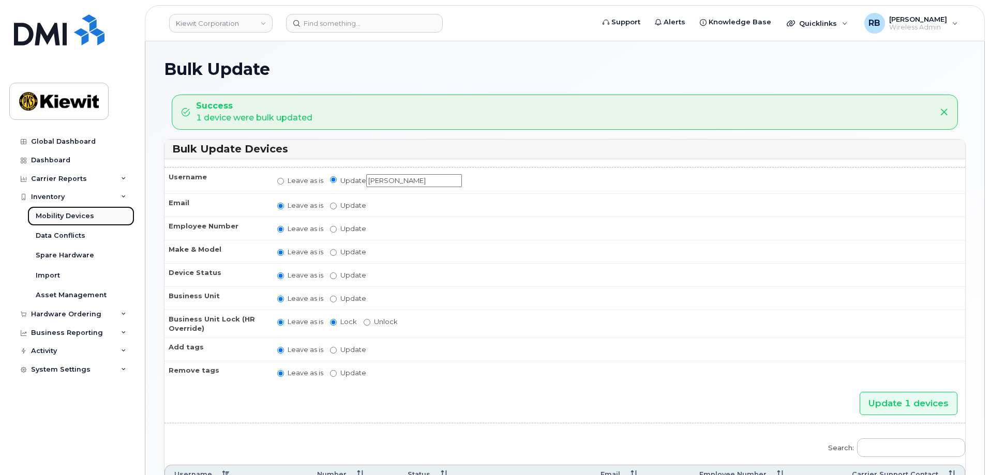
click at [64, 213] on div "Mobility Devices" at bounding box center [65, 215] width 58 height 9
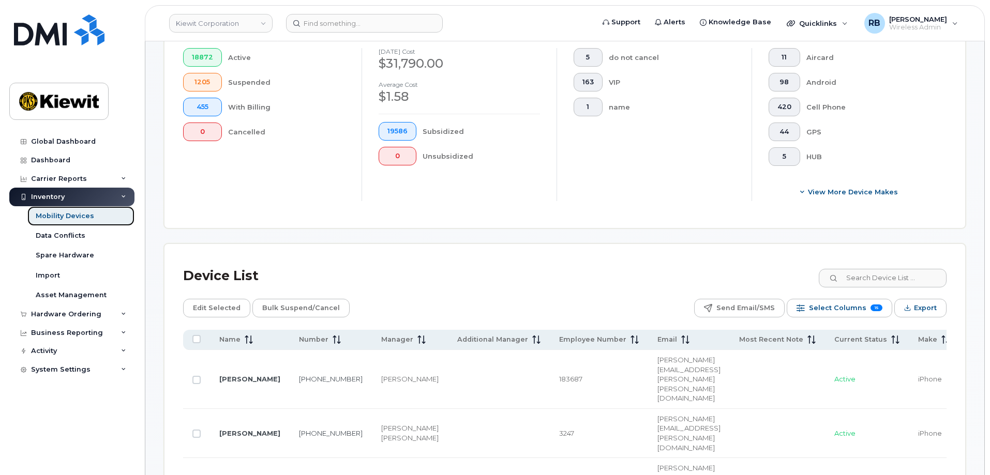
scroll to position [310, 0]
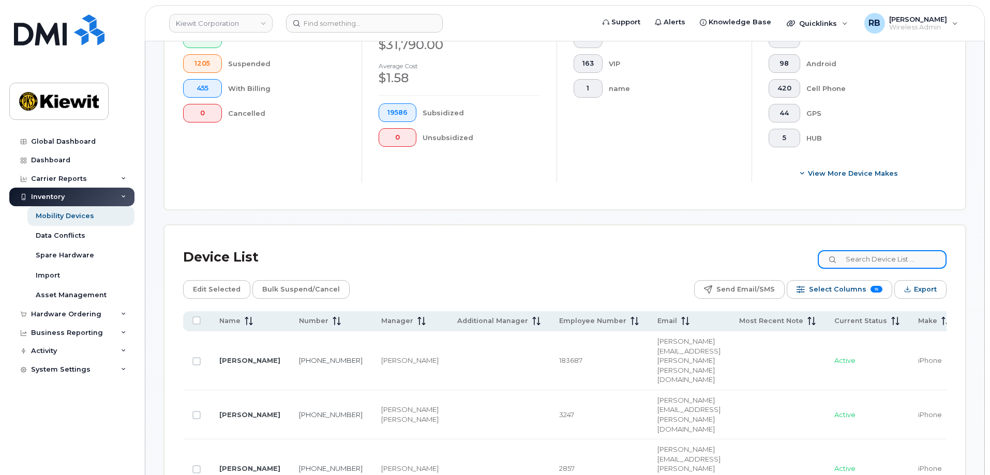
click at [884, 250] on input at bounding box center [881, 259] width 129 height 19
paste input "391205"
type input "391205"
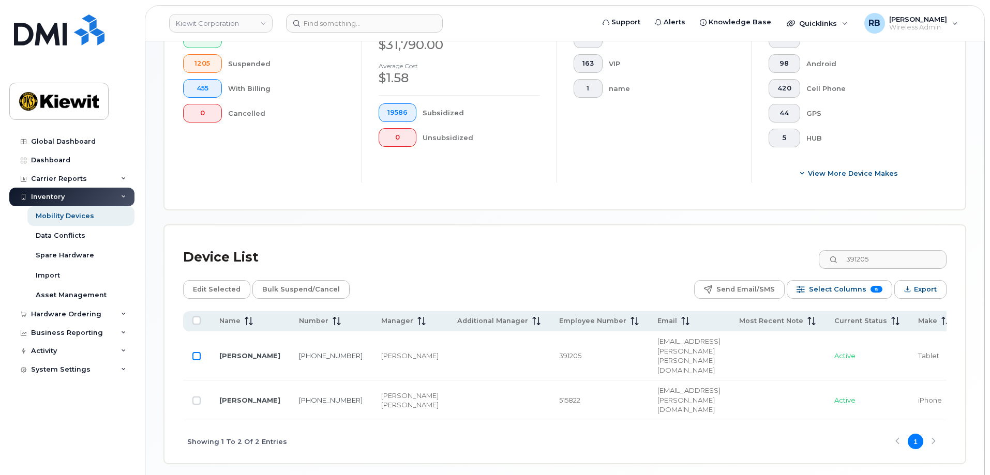
click at [196, 359] on input "Row Unselected" at bounding box center [196, 356] width 8 height 8
checkbox input "true"
click at [215, 282] on span "Edit Selected" at bounding box center [217, 290] width 48 height 16
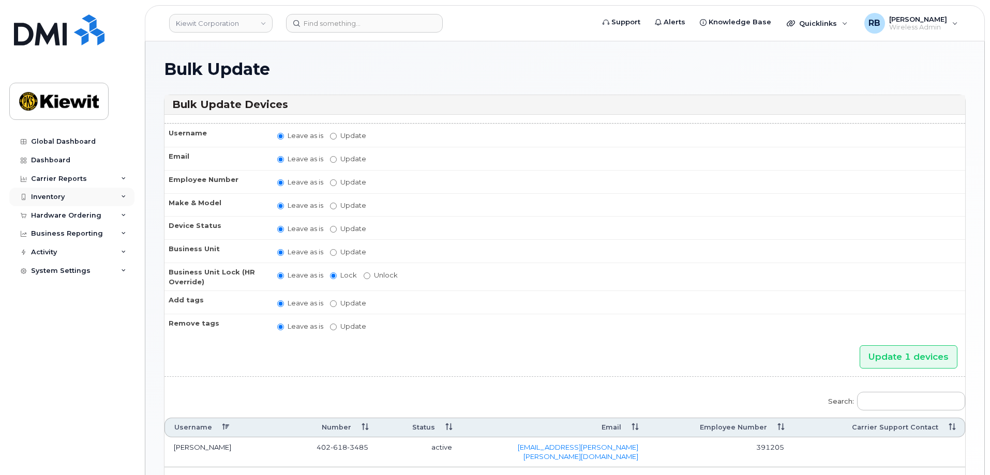
click at [56, 195] on div "Inventory" at bounding box center [48, 197] width 34 height 8
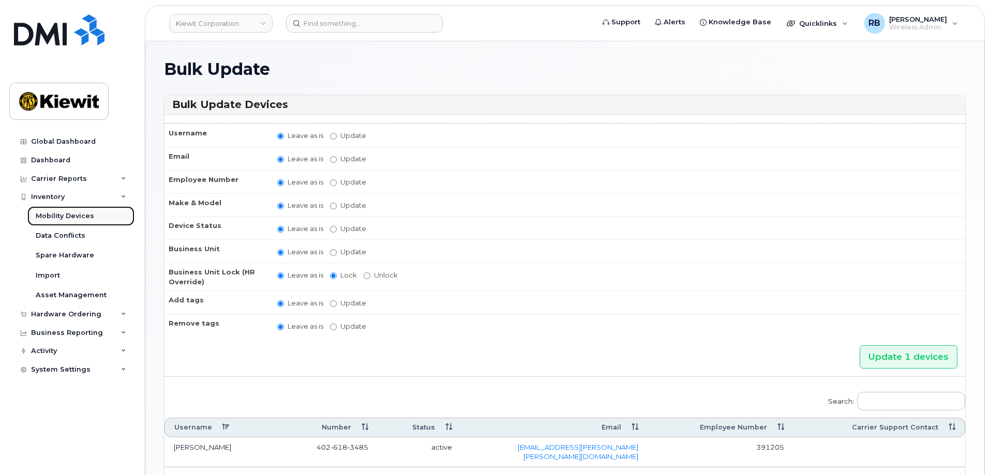
click at [67, 218] on div "Mobility Devices" at bounding box center [65, 215] width 58 height 9
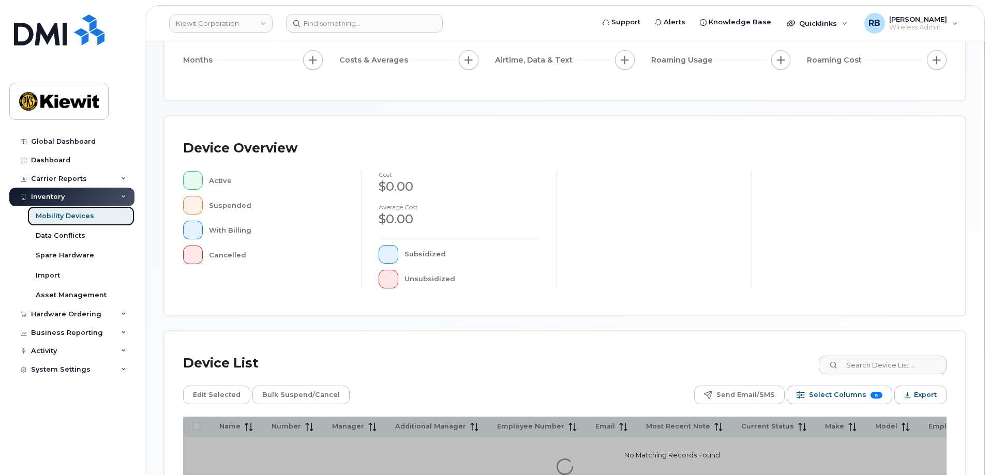
scroll to position [155, 0]
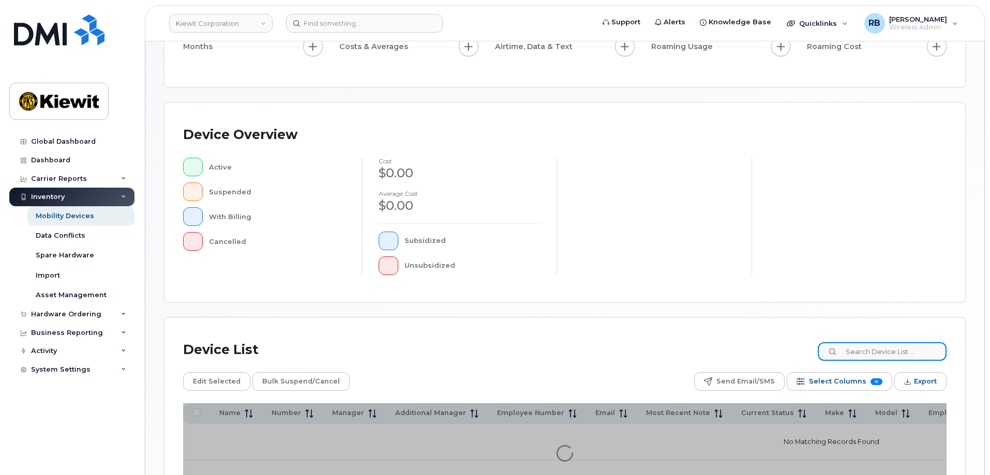
click at [879, 351] on input at bounding box center [881, 351] width 129 height 19
paste input "391205"
type input "391205"
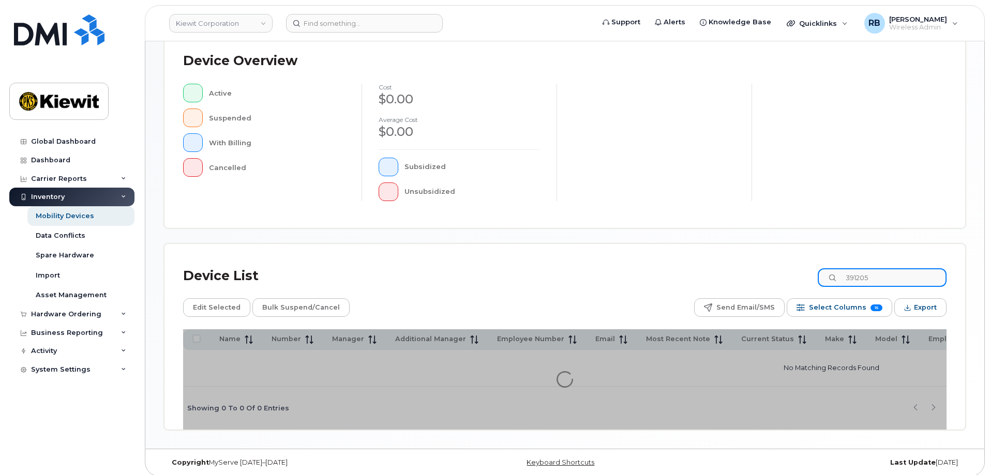
scroll to position [239, 0]
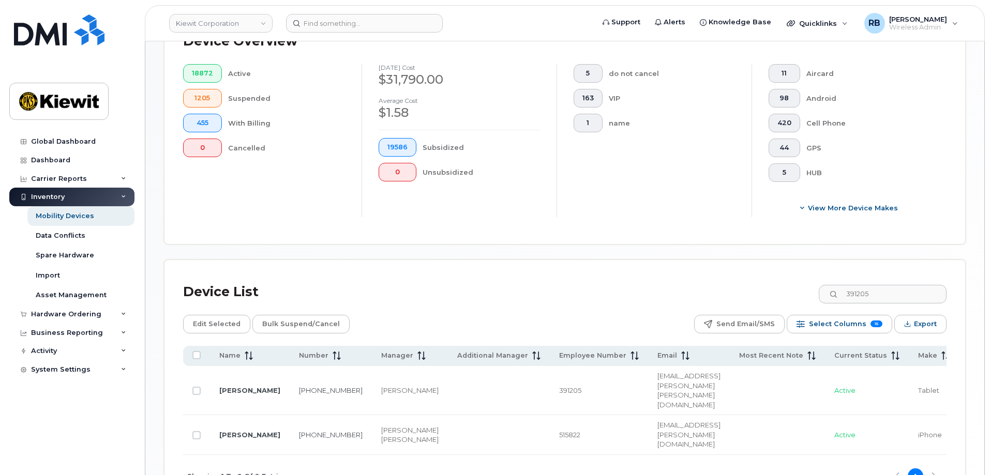
scroll to position [342, 0]
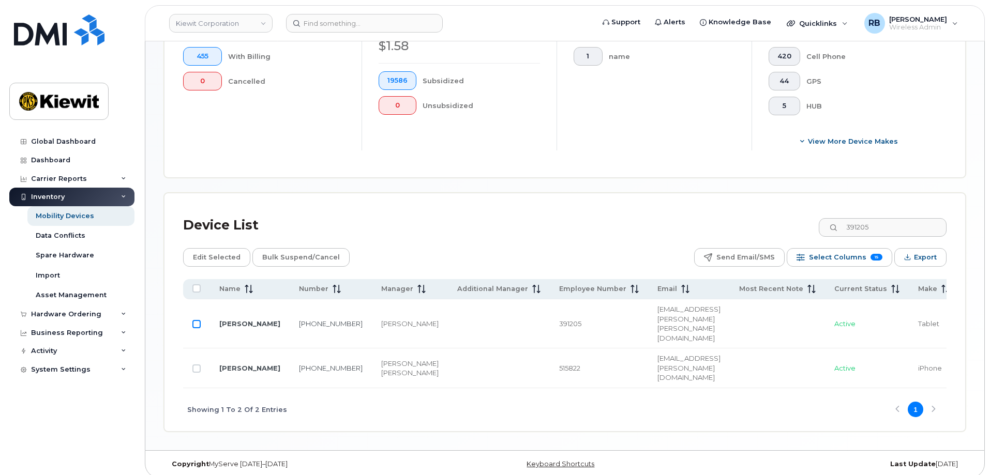
click at [197, 326] on input "Row Unselected" at bounding box center [196, 324] width 8 height 8
checkbox input "true"
click at [210, 250] on span "Edit Selected" at bounding box center [217, 258] width 48 height 16
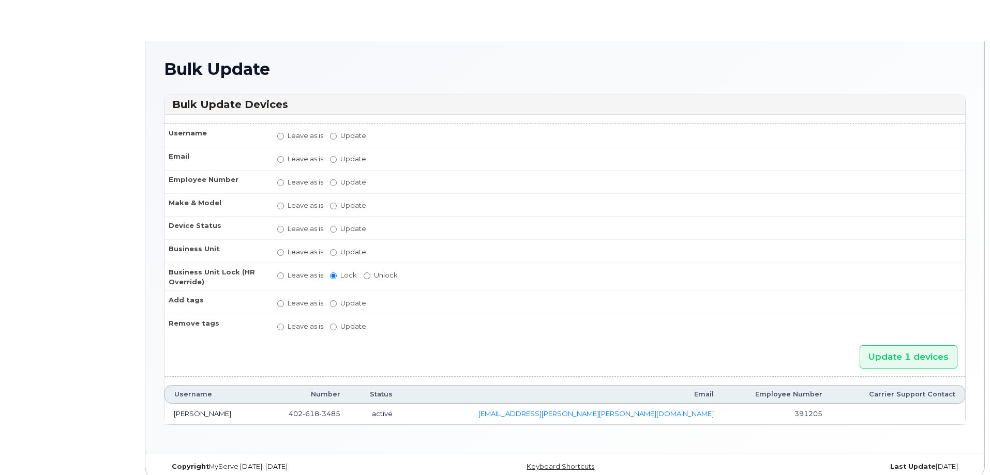
radio input "true"
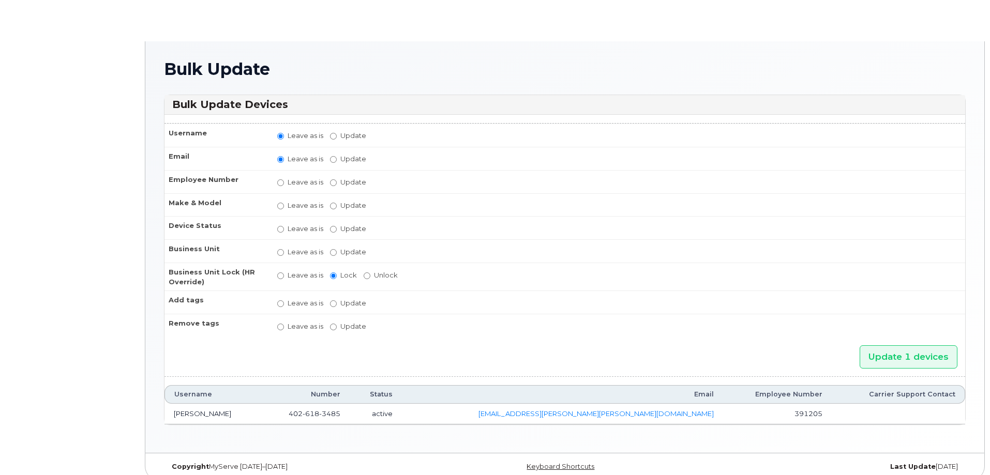
radio input "true"
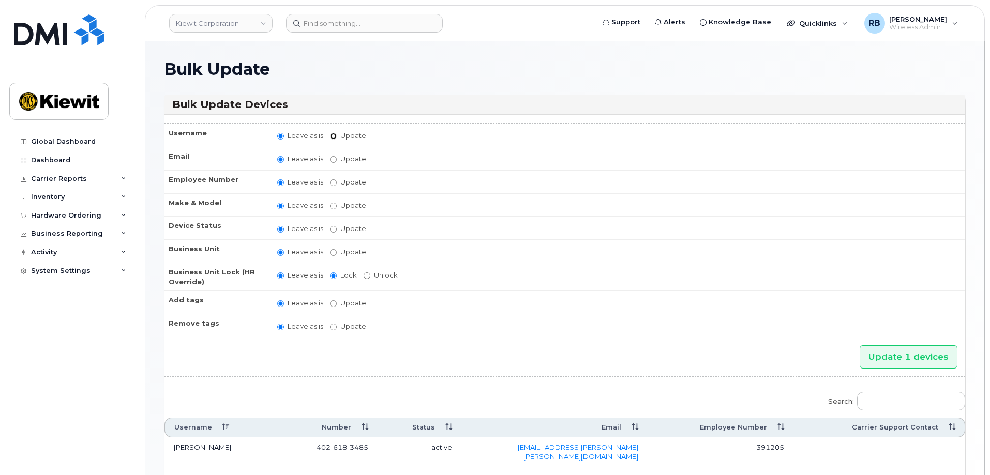
click at [336, 138] on input "Update" at bounding box center [333, 136] width 7 height 7
radio input "true"
radio input "false"
click at [378, 136] on input "Update" at bounding box center [414, 136] width 96 height 13
paste input "[EMAIL_ADDRESS][PERSON_NAME][PERSON_NAME][DOMAIN_NAME]"
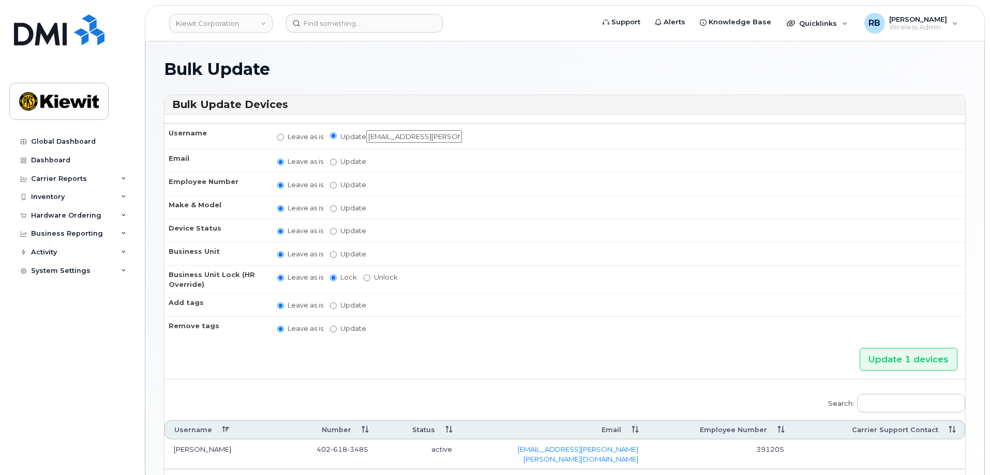
scroll to position [0, 28]
drag, startPoint x: 391, startPoint y: 138, endPoint x: 407, endPoint y: 142, distance: 16.9
click at [391, 138] on input "[EMAIL_ADDRESS][PERSON_NAME][PERSON_NAME][DOMAIN_NAME]" at bounding box center [414, 136] width 96 height 13
drag, startPoint x: 373, startPoint y: 135, endPoint x: 396, endPoint y: 135, distance: 22.2
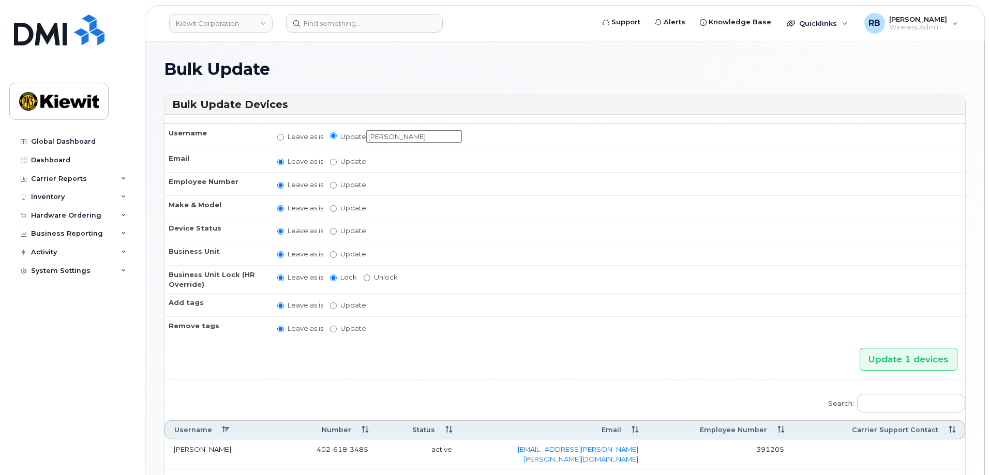
click at [396, 135] on input "[PERSON_NAME]" at bounding box center [414, 136] width 96 height 13
type input "[PERSON_NAME]"
click at [915, 356] on input "Update 1 devices" at bounding box center [908, 359] width 98 height 23
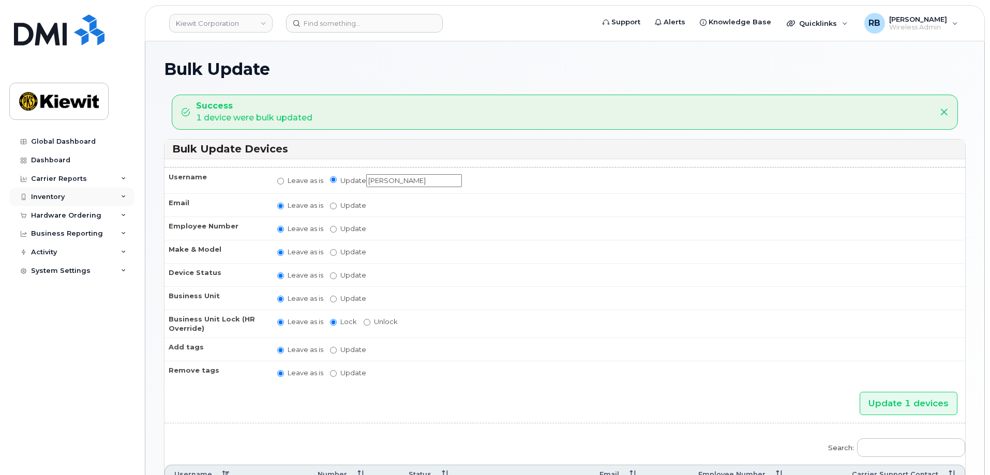
click at [48, 197] on div "Inventory" at bounding box center [48, 197] width 34 height 8
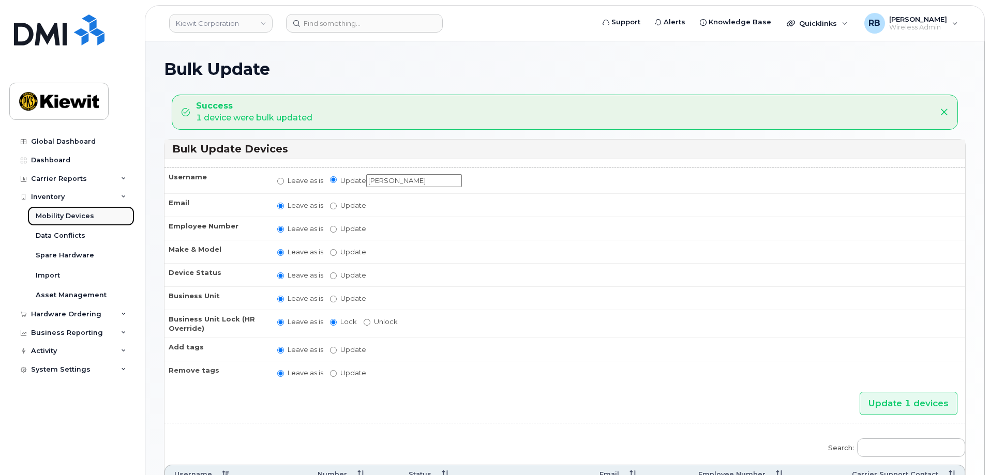
click at [72, 215] on div "Mobility Devices" at bounding box center [65, 215] width 58 height 9
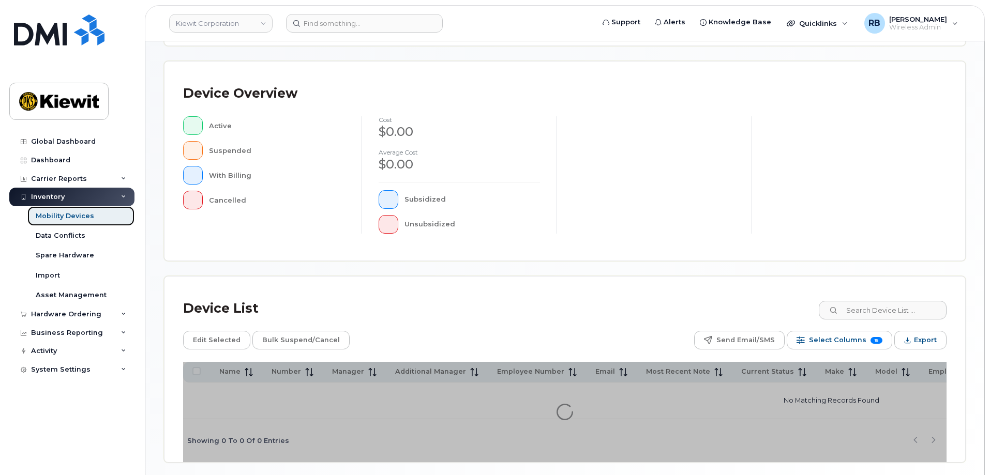
scroll to position [207, 0]
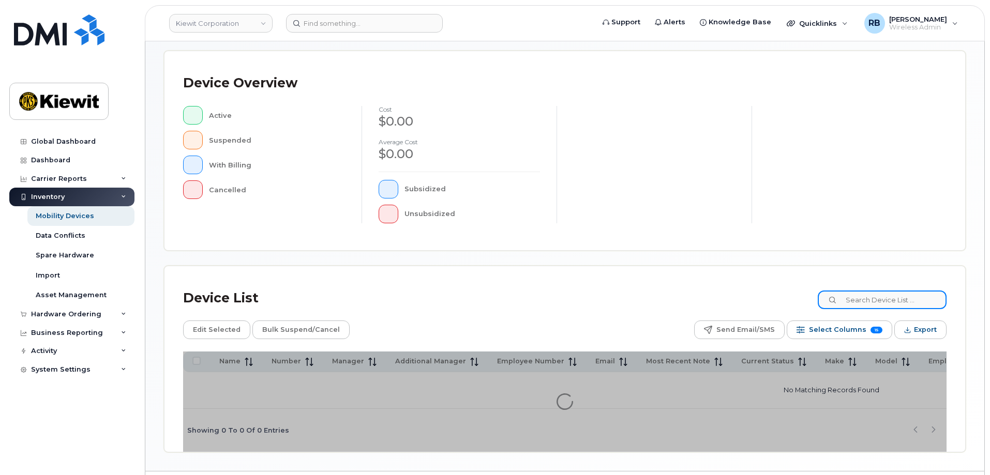
click at [854, 304] on input at bounding box center [881, 300] width 129 height 19
paste input "394314"
type input "394314"
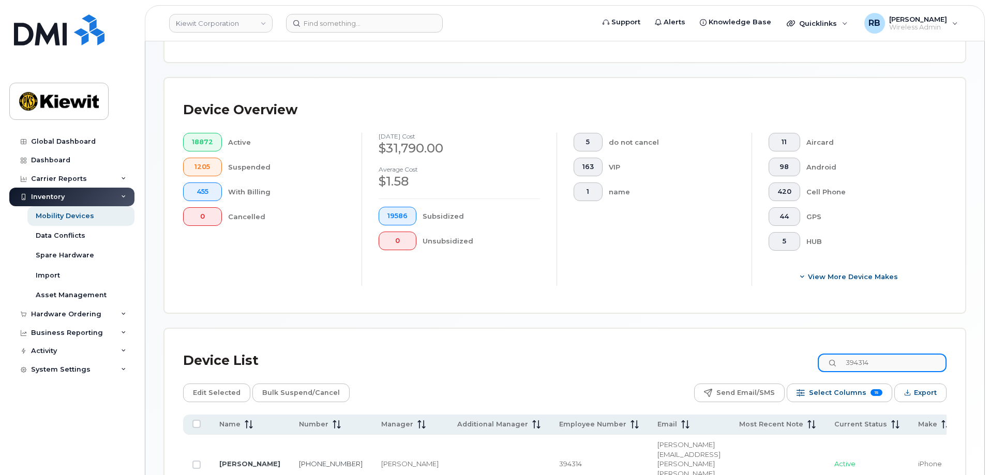
scroll to position [225, 0]
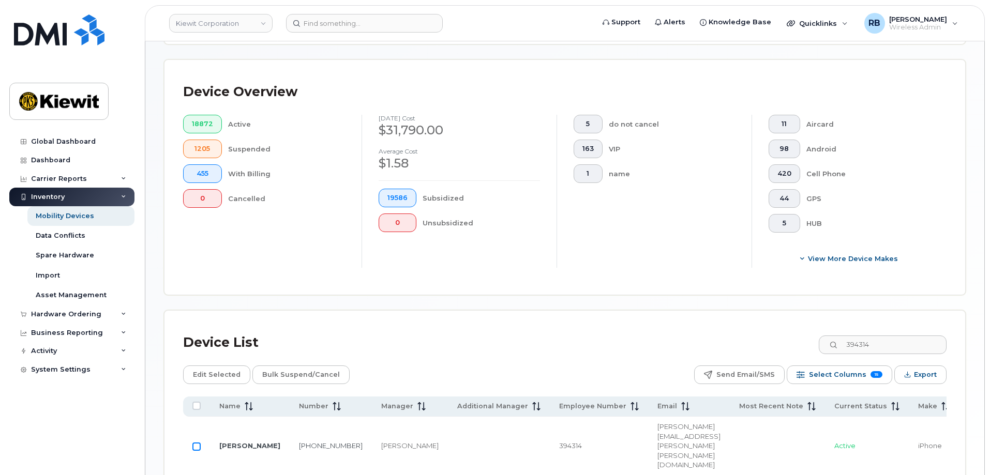
click at [194, 443] on input "Row Unselected" at bounding box center [196, 447] width 8 height 8
checkbox input "true"
click at [217, 371] on span "Edit Selected" at bounding box center [217, 375] width 48 height 16
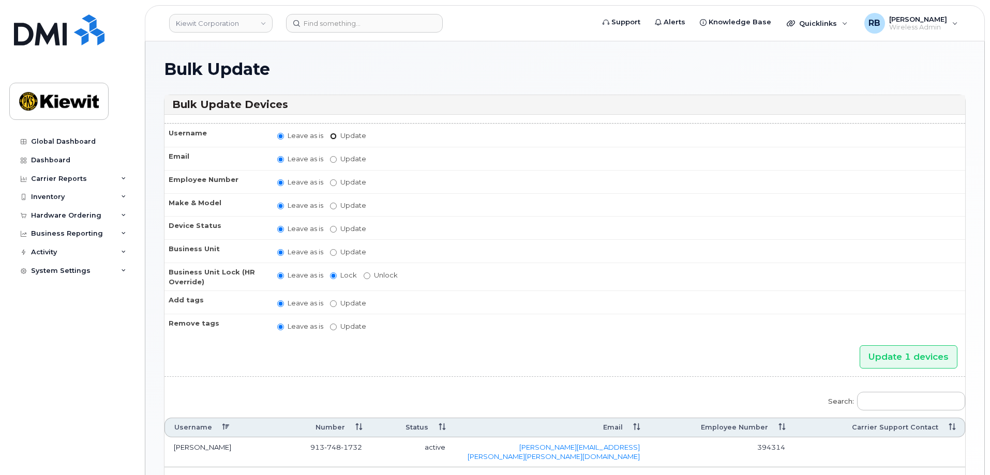
click at [333, 135] on input "Update" at bounding box center [333, 136] width 7 height 7
radio input "true"
radio input "false"
click at [415, 133] on input "Update" at bounding box center [414, 136] width 96 height 13
type input "Natalie McHenry"
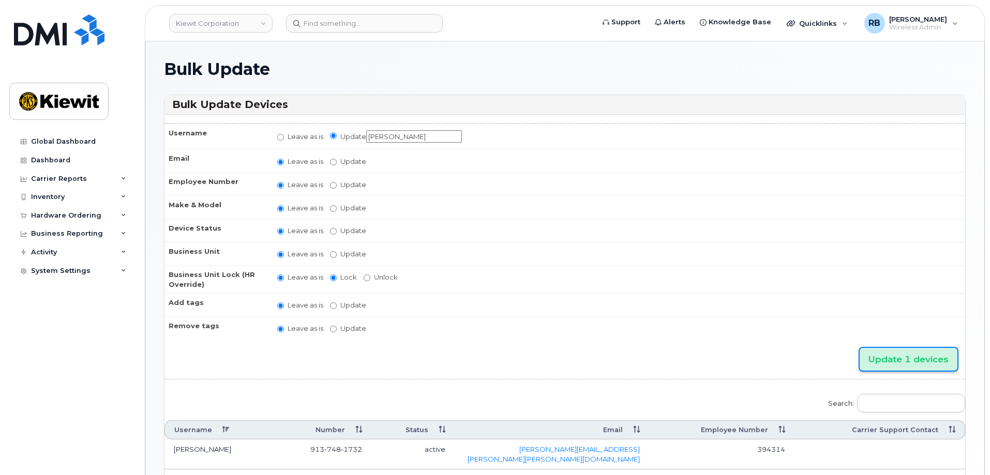
click at [920, 355] on input "Update 1 devices" at bounding box center [908, 359] width 98 height 23
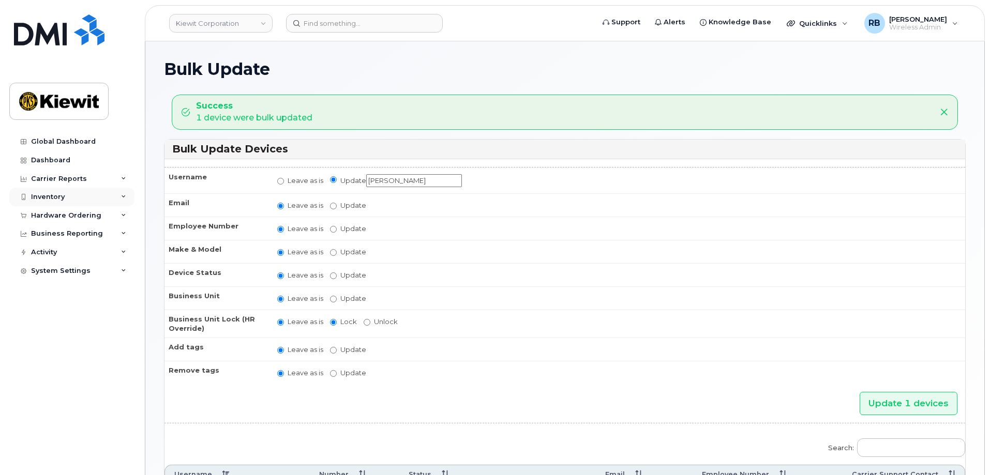
click at [60, 195] on div "Inventory" at bounding box center [48, 197] width 34 height 8
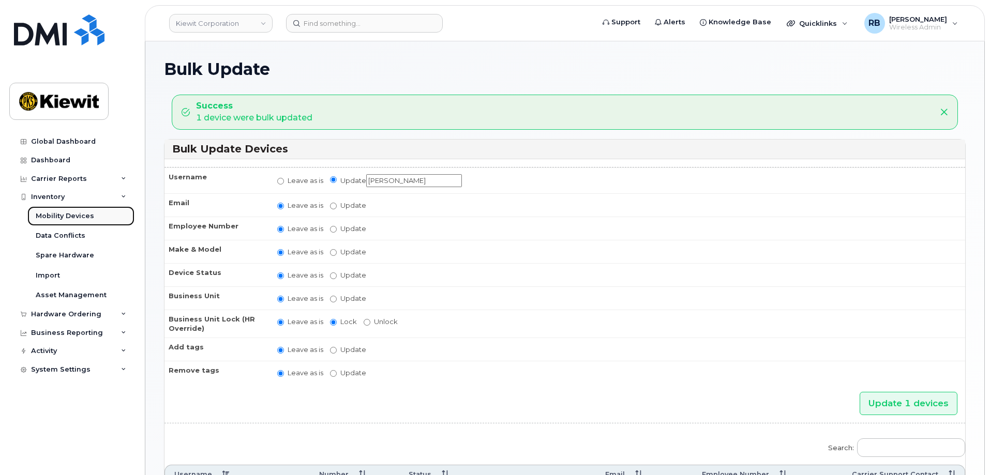
click at [68, 217] on div "Mobility Devices" at bounding box center [65, 215] width 58 height 9
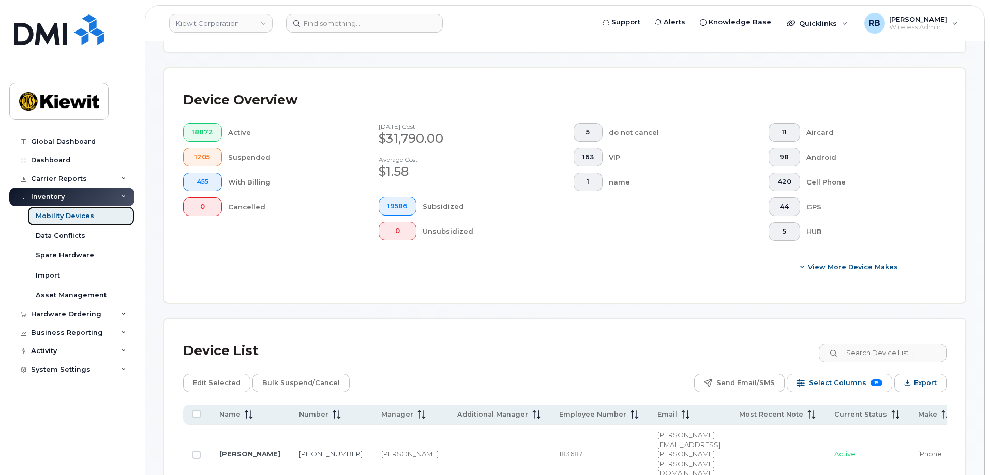
scroll to position [259, 0]
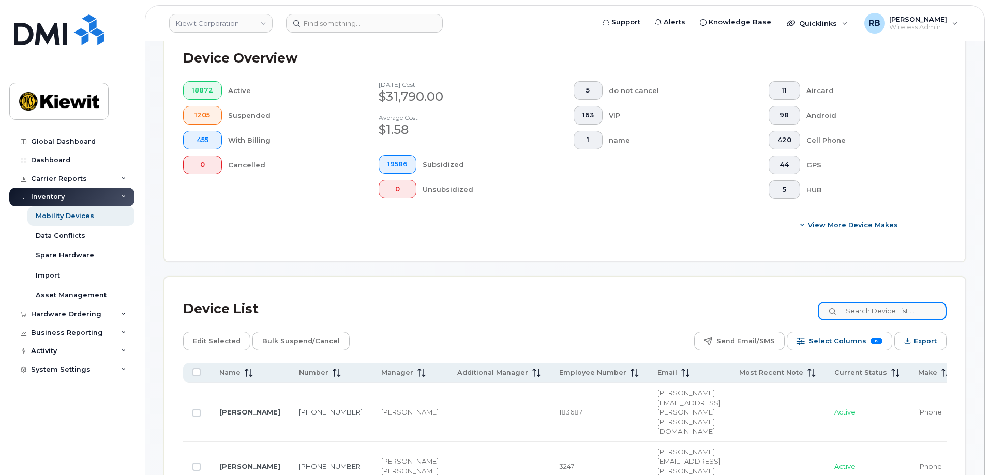
click at [890, 302] on input at bounding box center [881, 311] width 129 height 19
paste input "395173"
type input "395173"
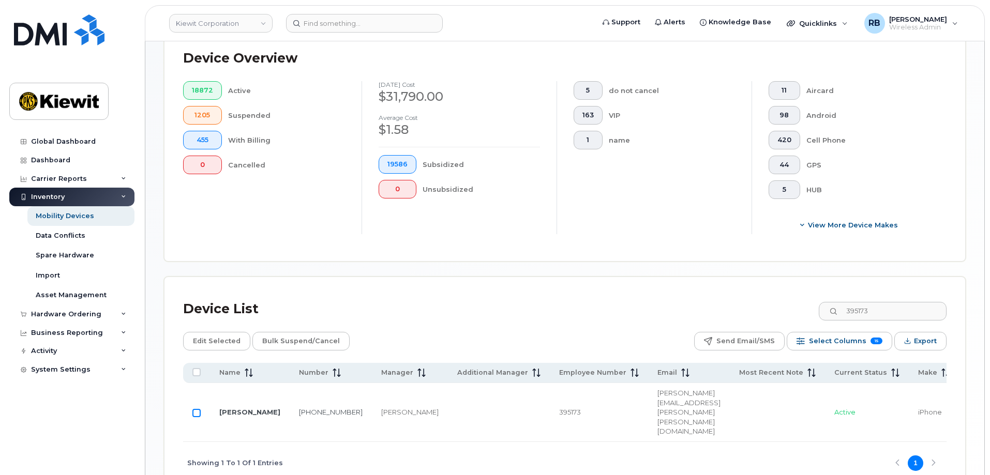
click at [196, 409] on input "Row Unselected" at bounding box center [196, 413] width 8 height 8
checkbox input "true"
click at [212, 335] on span "Edit Selected" at bounding box center [217, 341] width 48 height 16
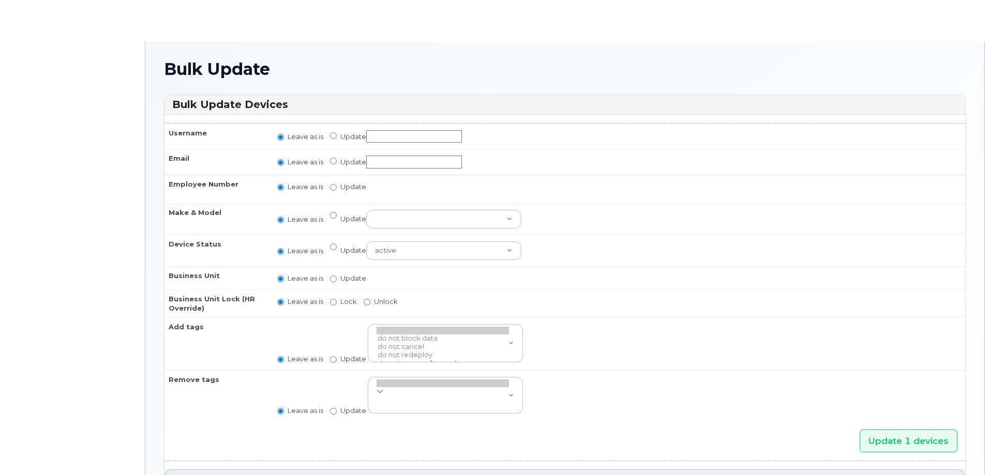
radio input "true"
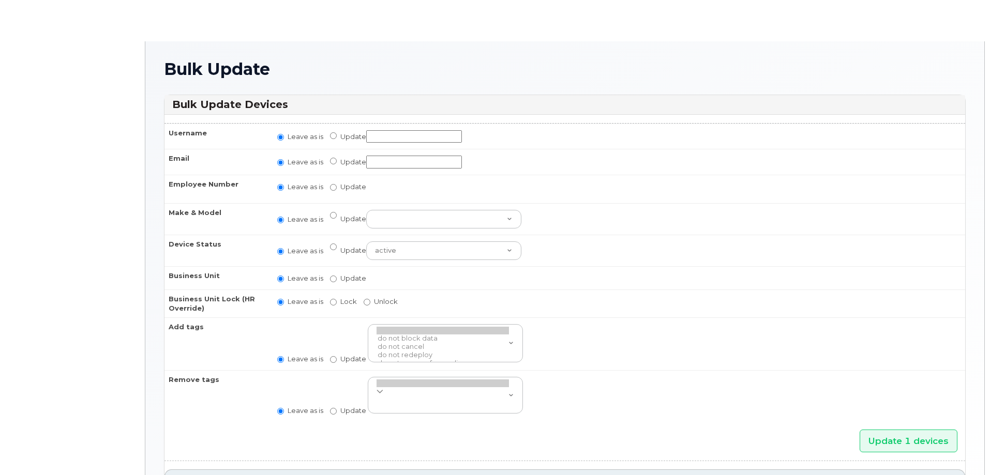
radio input "true"
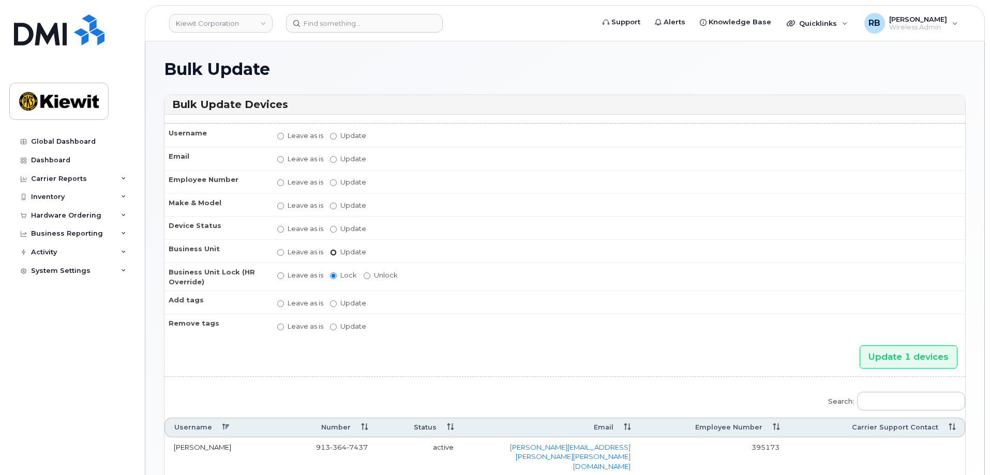
click at [333, 252] on input "Update" at bounding box center [333, 252] width 7 height 7
radio input "true"
radio input "false"
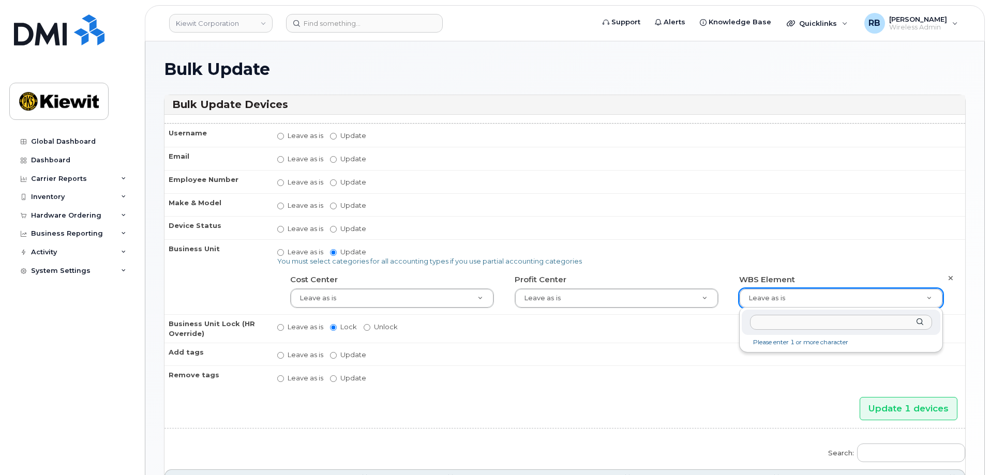
click at [810, 326] on input "text" at bounding box center [841, 322] width 182 height 15
type input "106035.1013"
type input "30269399"
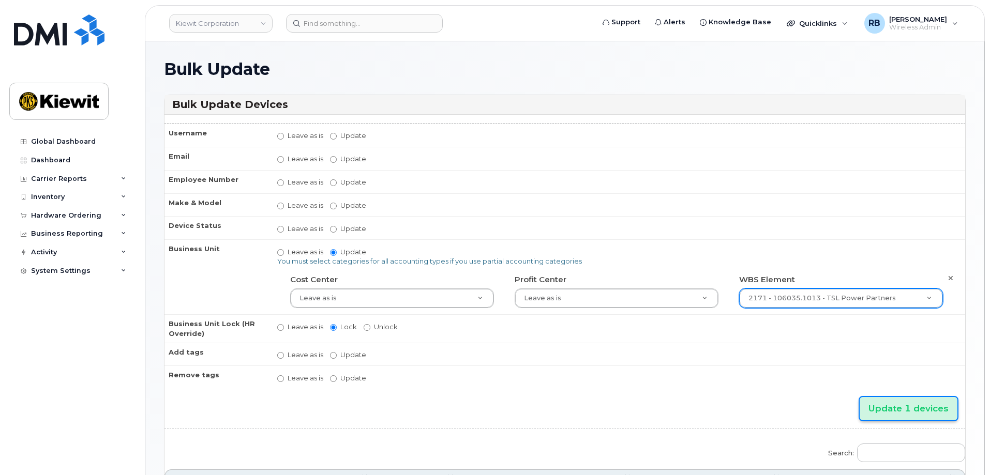
click at [911, 412] on input "Update 1 devices" at bounding box center [908, 408] width 98 height 23
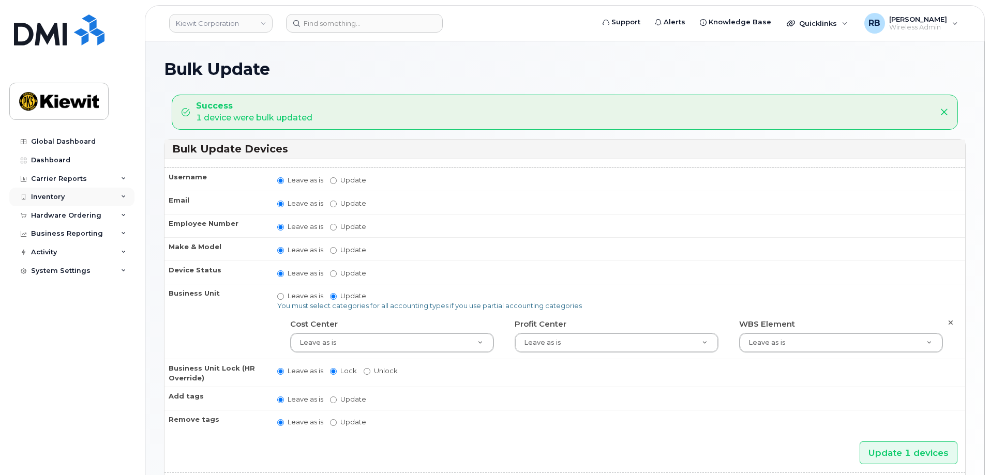
click at [56, 190] on div "Inventory" at bounding box center [71, 197] width 125 height 19
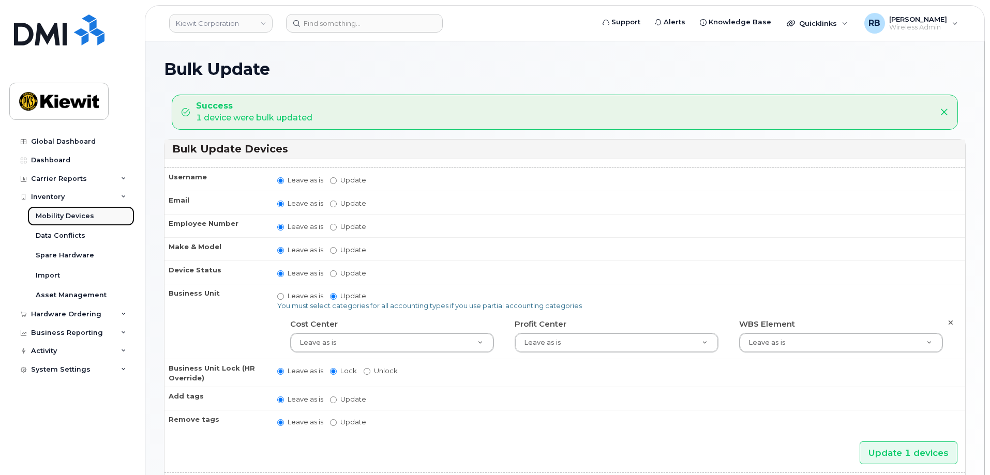
click at [67, 217] on div "Mobility Devices" at bounding box center [65, 215] width 58 height 9
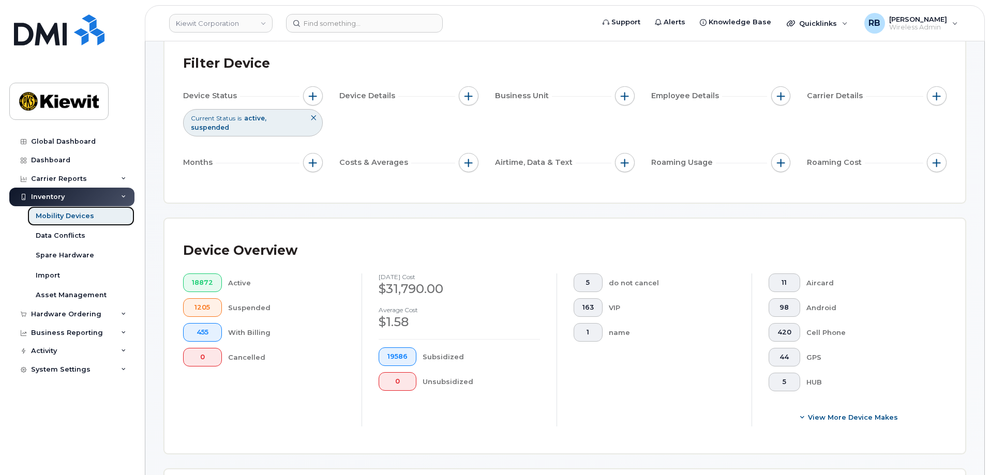
scroll to position [207, 0]
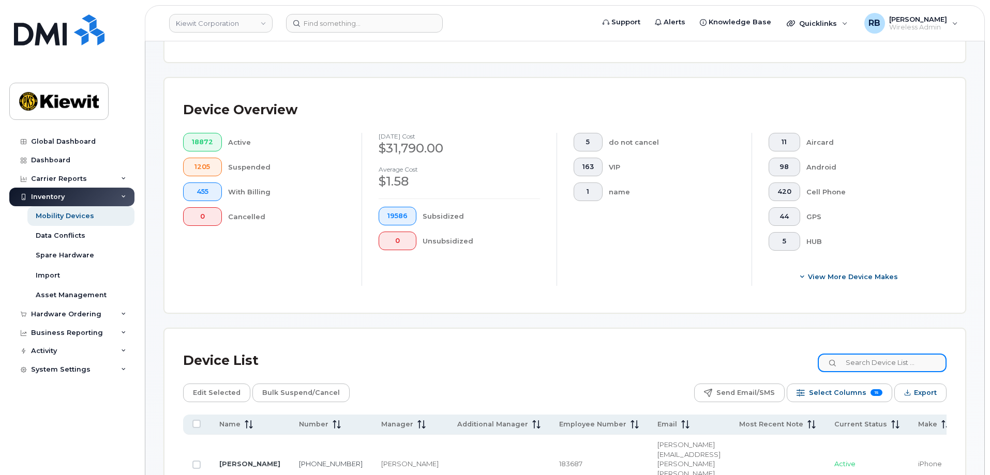
click at [891, 354] on input at bounding box center [881, 363] width 129 height 19
paste input "400002"
type input "400002"
click at [195, 461] on input "Row Unselected" at bounding box center [196, 465] width 8 height 8
checkbox input "true"
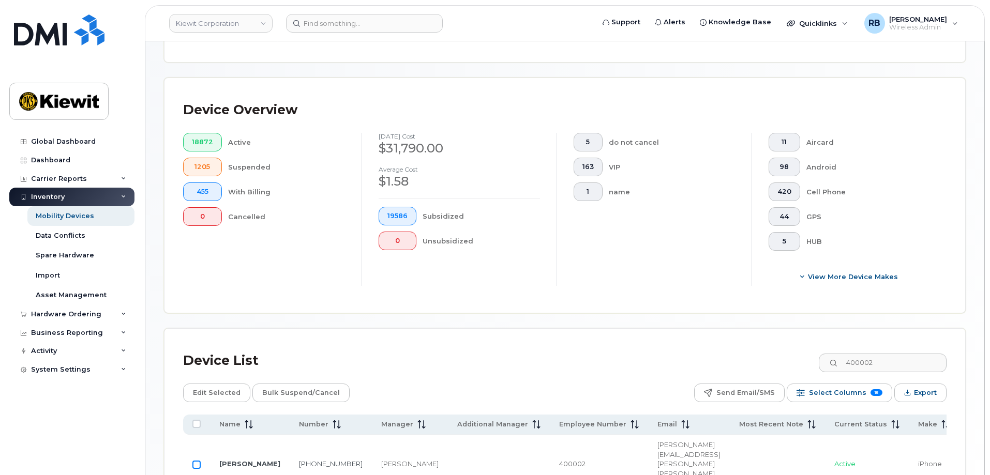
checkbox input "true"
click at [214, 385] on span "Edit Selected" at bounding box center [217, 393] width 48 height 16
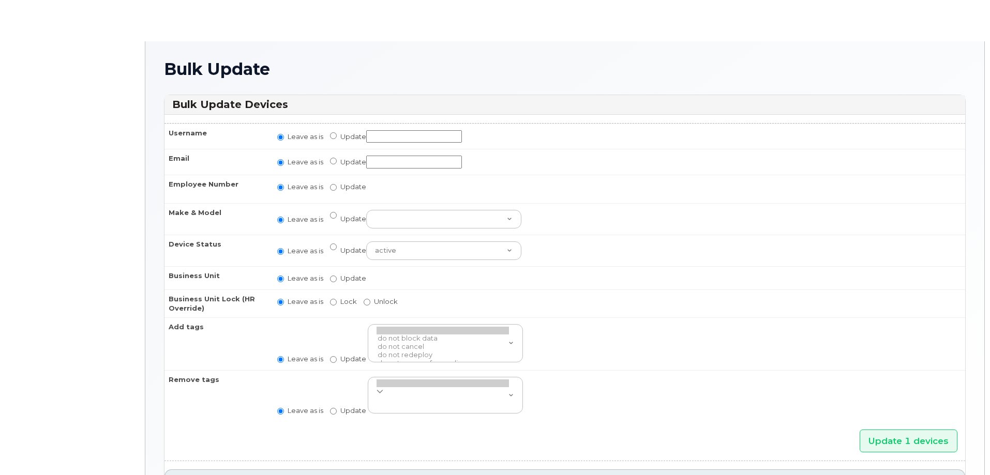
radio input "true"
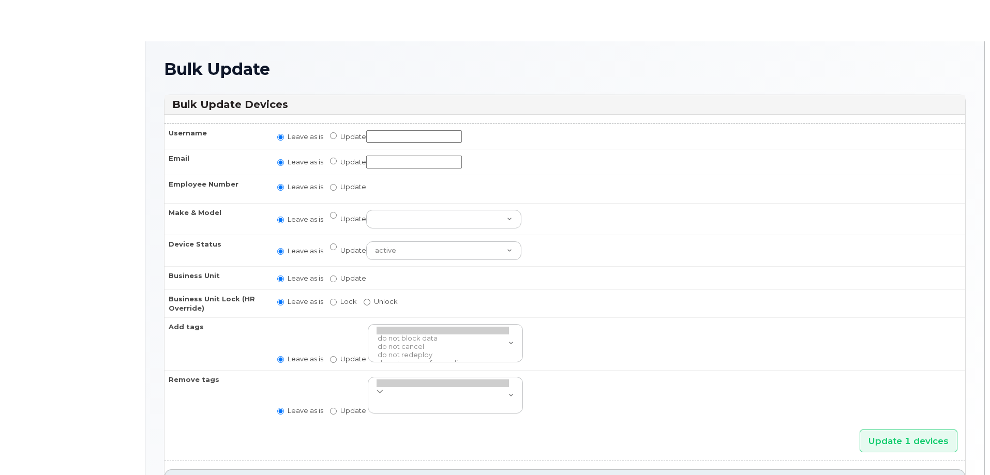
radio input "true"
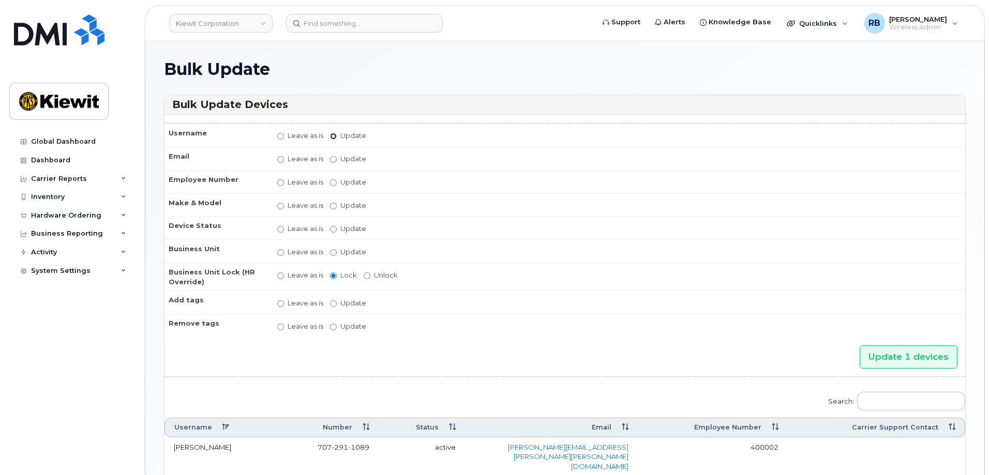
click at [336, 134] on input "Update" at bounding box center [333, 136] width 7 height 7
radio input "true"
radio input "false"
click at [386, 137] on input "Update" at bounding box center [414, 136] width 96 height 13
type input "[PERSON_NAME]"
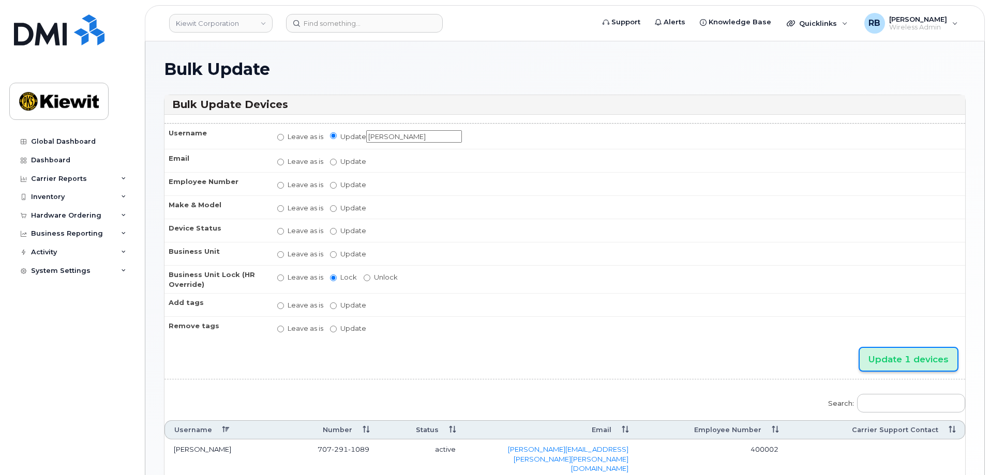
click at [913, 363] on input "Update 1 devices" at bounding box center [908, 359] width 98 height 23
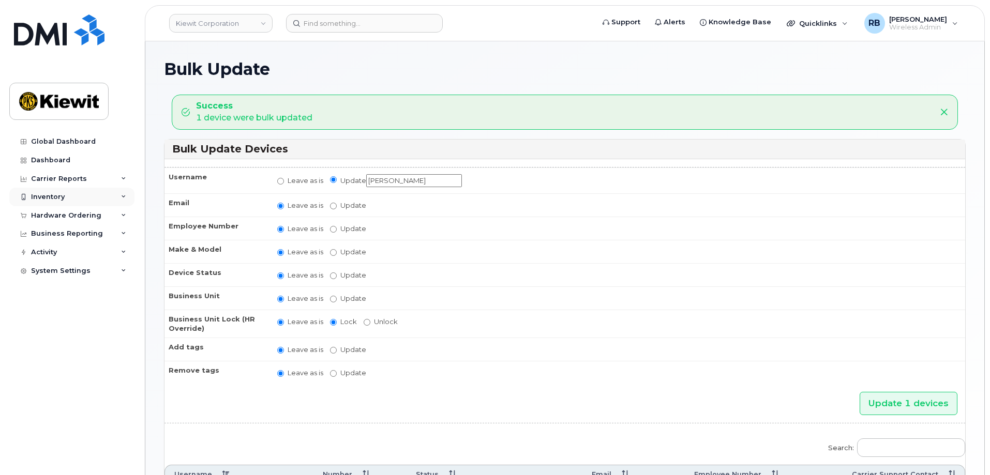
click at [28, 199] on div at bounding box center [23, 197] width 11 height 8
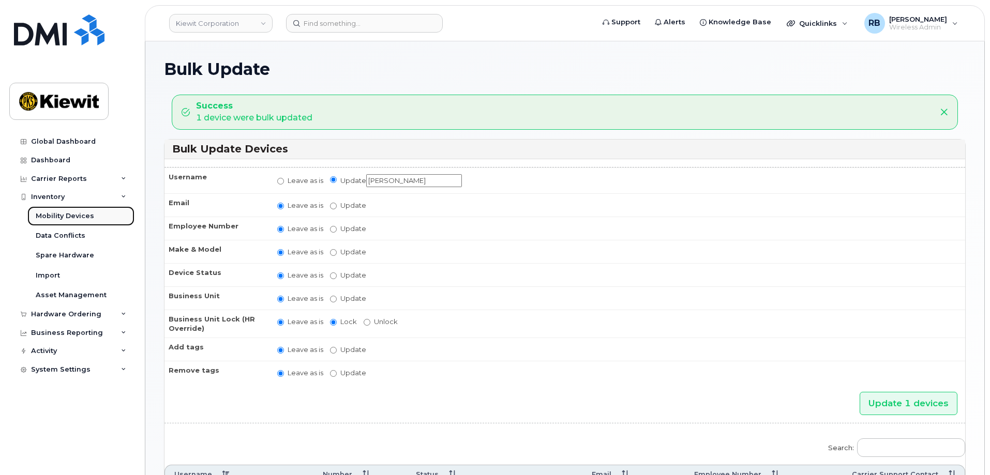
click at [47, 219] on div "Mobility Devices" at bounding box center [65, 215] width 58 height 9
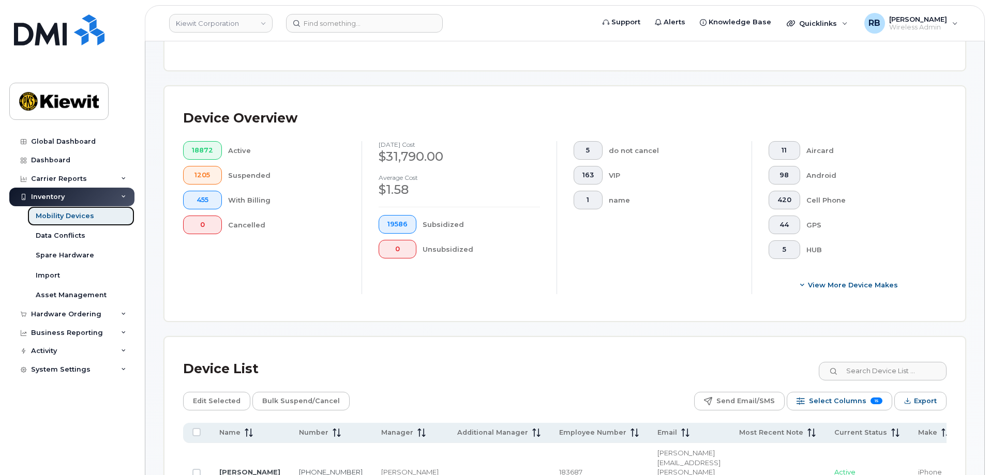
scroll to position [259, 0]
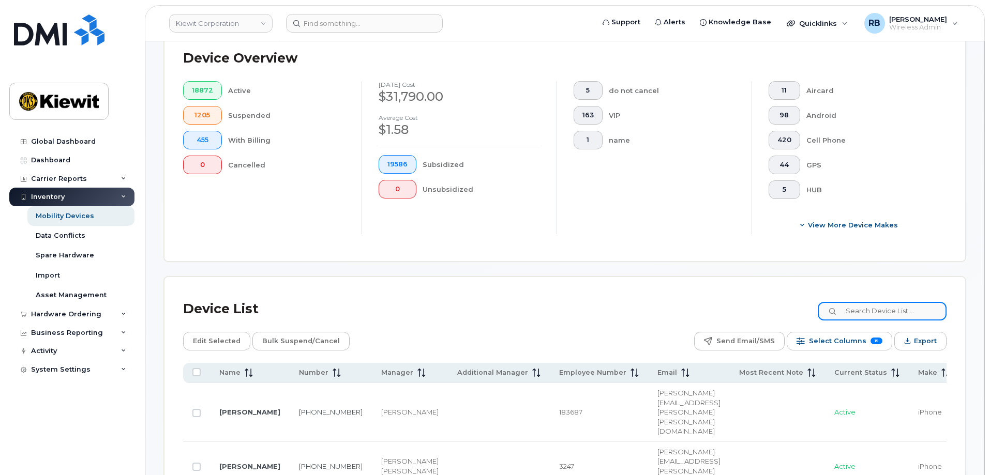
click at [870, 303] on input at bounding box center [881, 311] width 129 height 19
paste input "THOMAS MOLONEY"
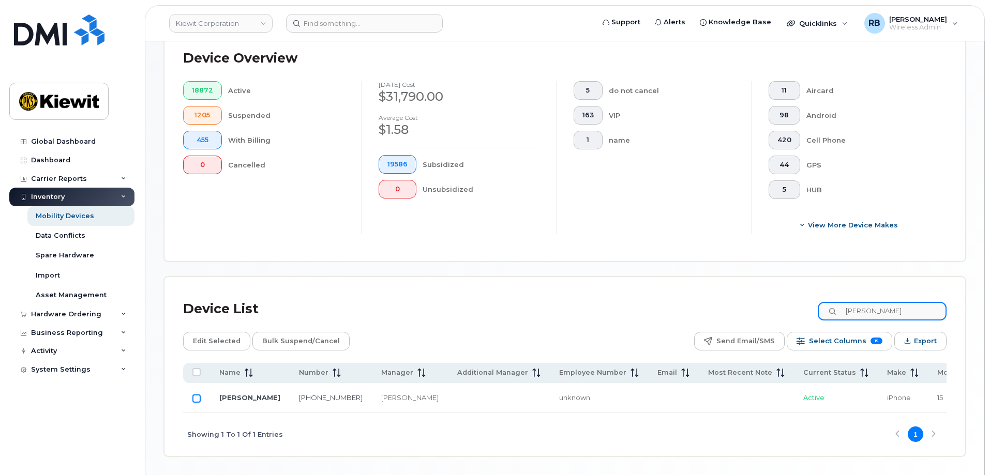
type input "THOMAS MOLONEY"
click at [196, 394] on input "Row Unselected" at bounding box center [196, 398] width 8 height 8
checkbox input "true"
click at [222, 335] on span "Edit Selected" at bounding box center [217, 341] width 48 height 16
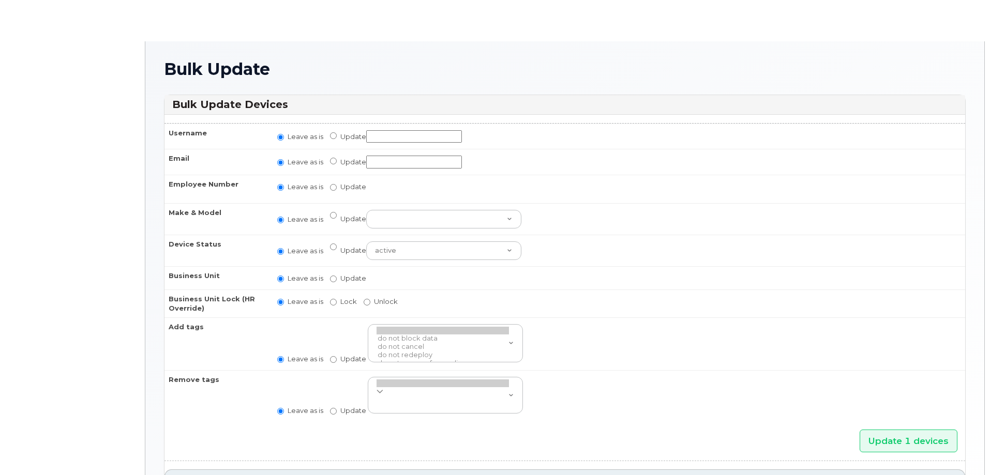
radio input "true"
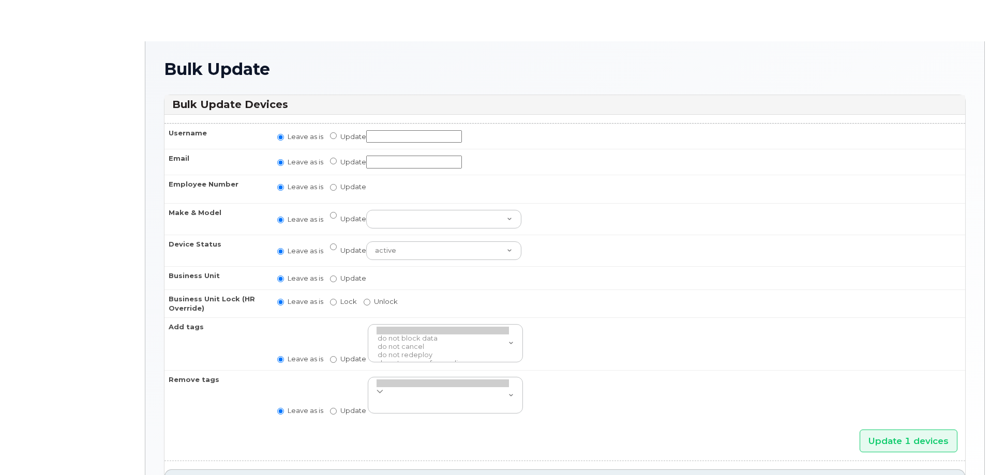
radio input "true"
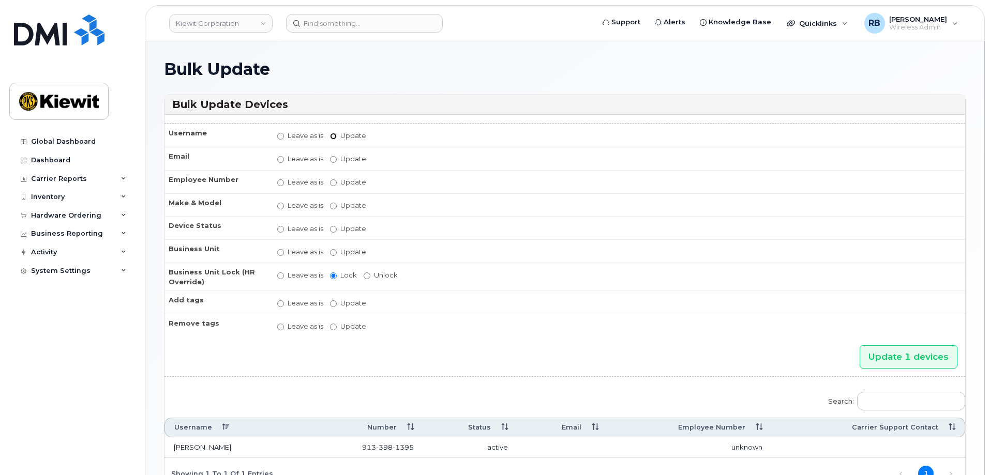
click at [332, 137] on input "Update" at bounding box center [333, 136] width 7 height 7
radio input "true"
radio input "false"
click at [382, 140] on input "Update" at bounding box center [414, 136] width 96 height 13
type input "[PERSON_NAME]"
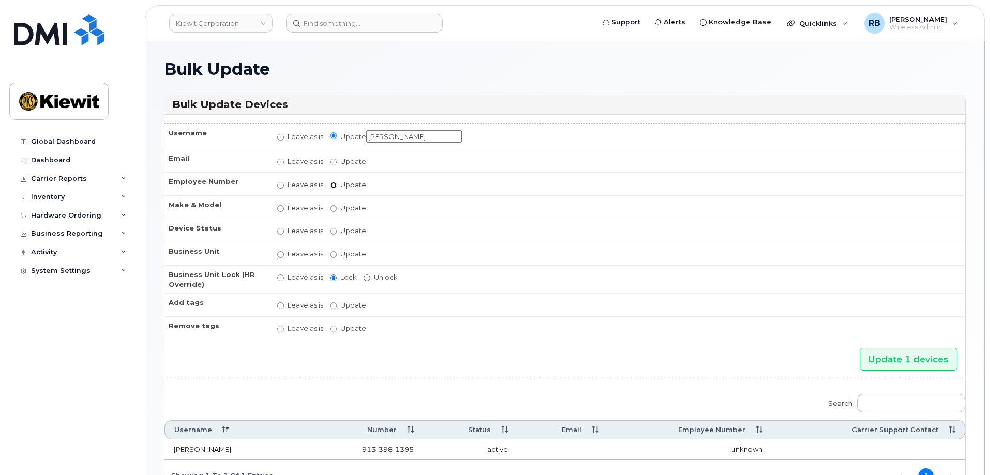
click at [331, 185] on input "Update" at bounding box center [333, 185] width 7 height 7
radio input "true"
radio input "false"
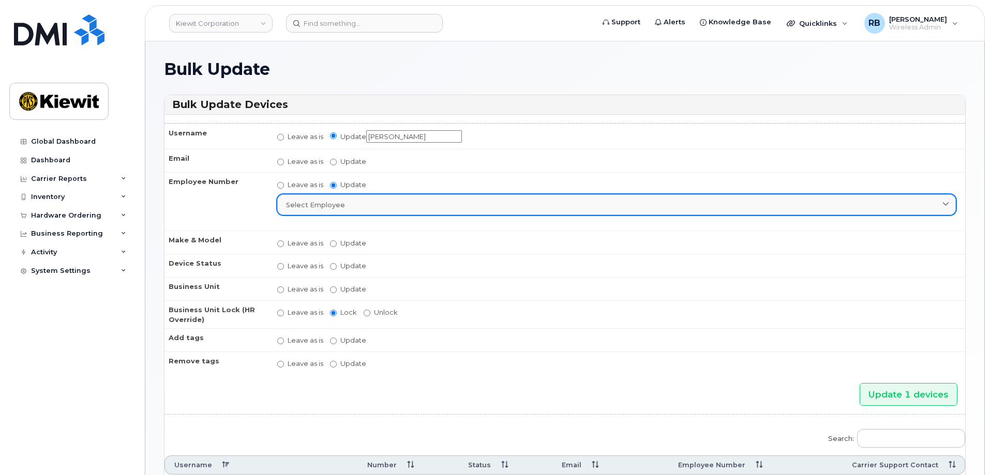
click at [329, 206] on span "Select employee" at bounding box center [315, 205] width 59 height 10
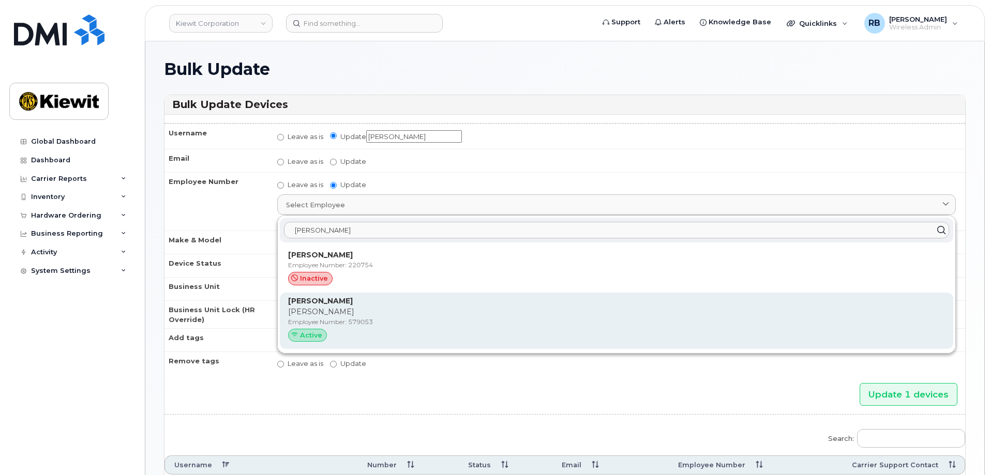
type input "thomas mol"
click at [308, 334] on span "Active" at bounding box center [311, 335] width 22 height 10
click at [333, 308] on p "Tom" at bounding box center [616, 312] width 657 height 11
type input "579053"
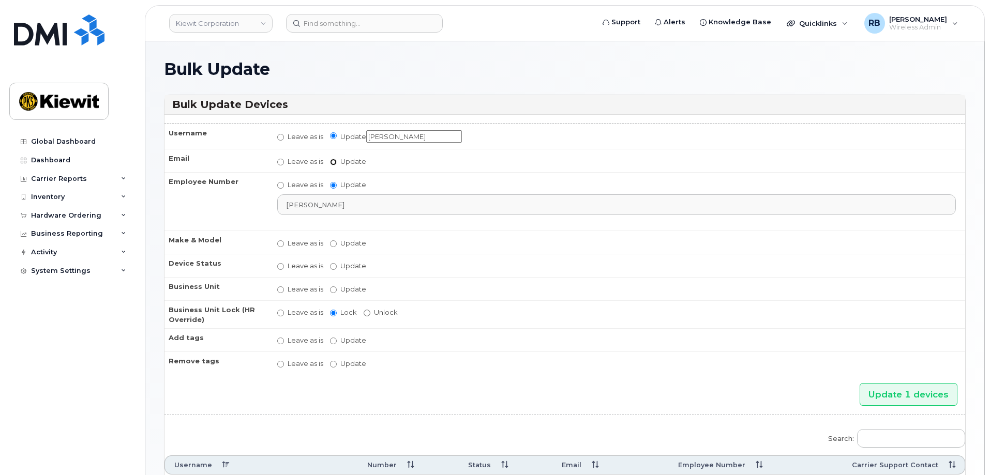
click at [334, 163] on input "Update" at bounding box center [333, 162] width 7 height 7
radio input "true"
radio input "false"
click at [384, 159] on input "Update" at bounding box center [414, 162] width 96 height 13
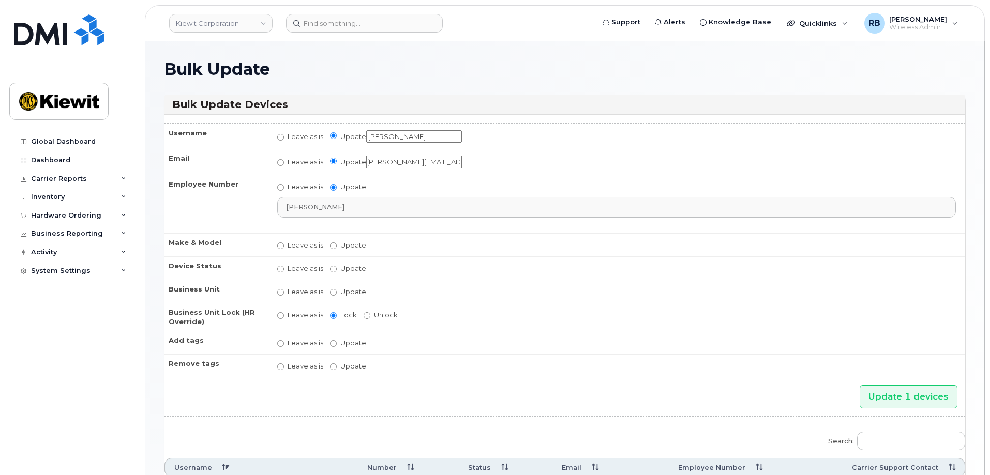
scroll to position [0, 8]
type input "tom.moloney@kiewit.com"
click at [835, 402] on div "Update 1 devices" at bounding box center [564, 396] width 800 height 23
click at [886, 397] on input "Update 1 devices" at bounding box center [908, 396] width 98 height 23
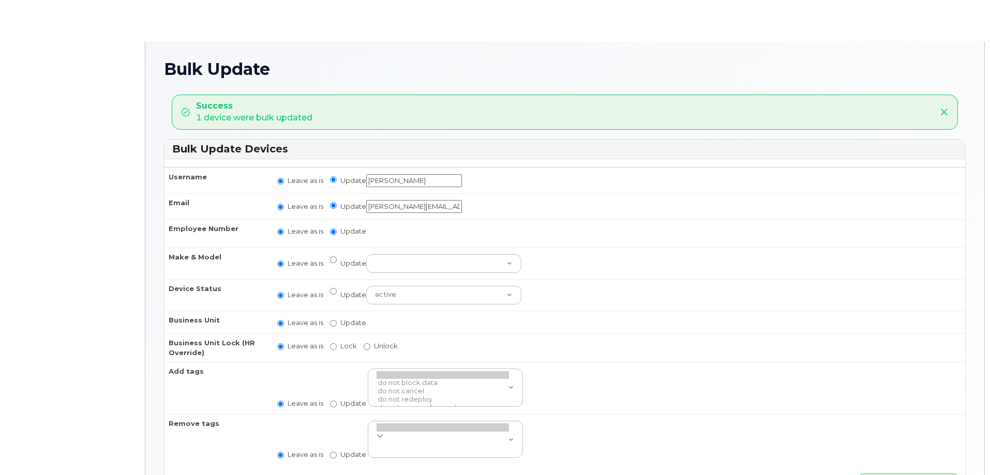
radio input "true"
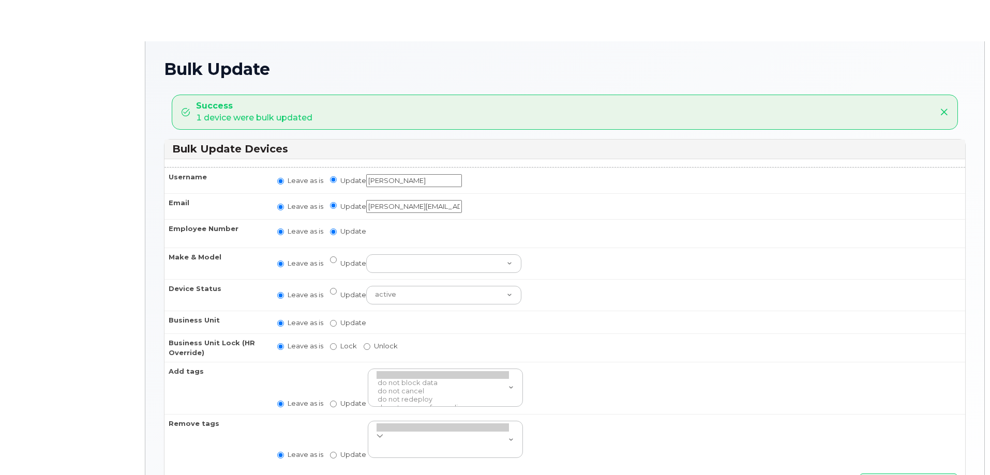
radio input "true"
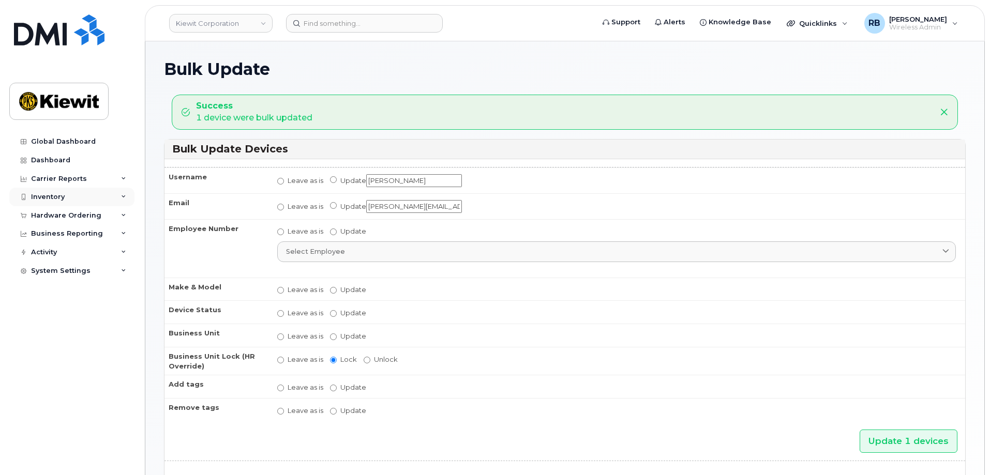
click at [42, 193] on div "Inventory" at bounding box center [48, 197] width 34 height 8
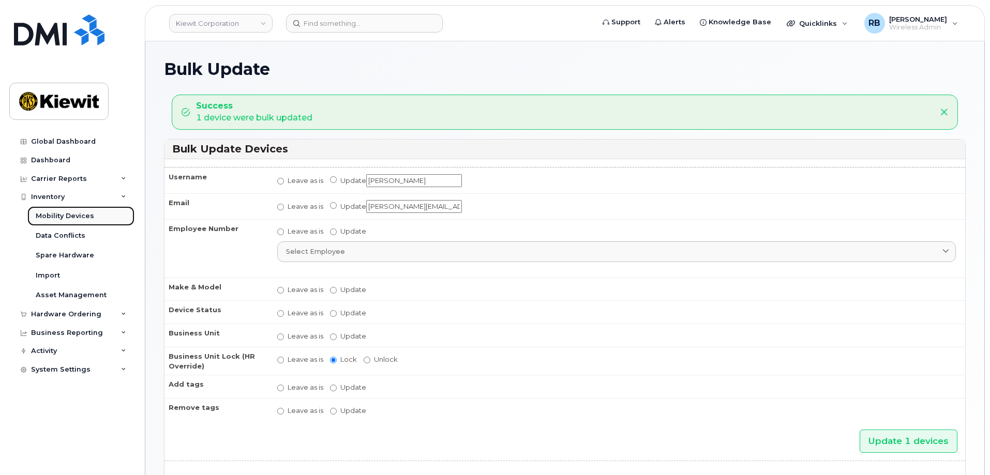
click at [58, 219] on div "Mobility Devices" at bounding box center [65, 215] width 58 height 9
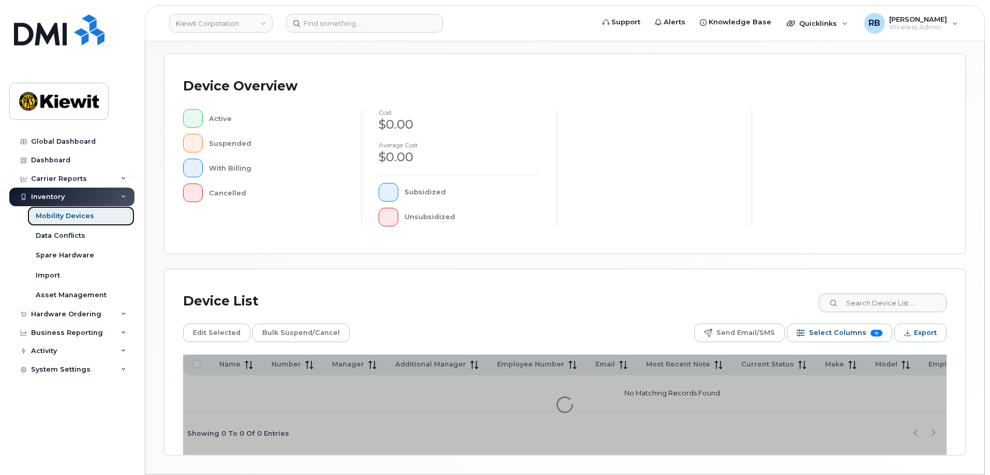
scroll to position [207, 0]
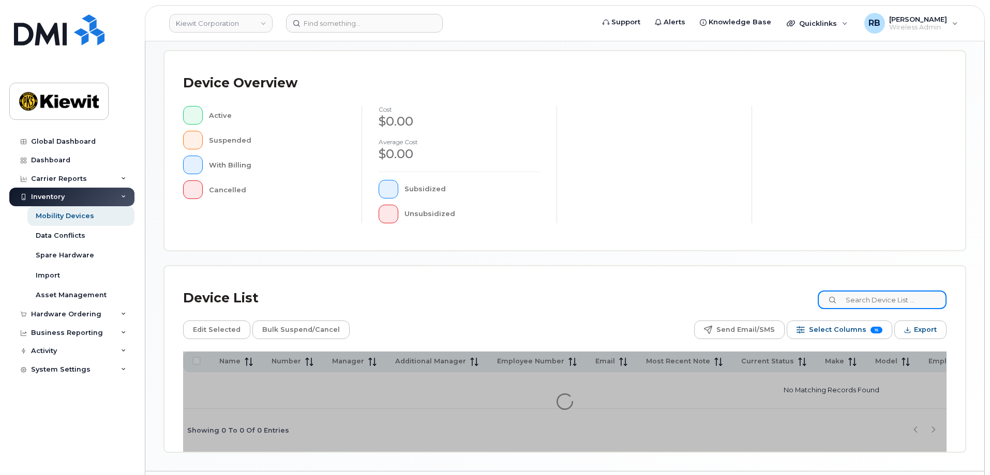
click at [864, 301] on input at bounding box center [881, 300] width 129 height 19
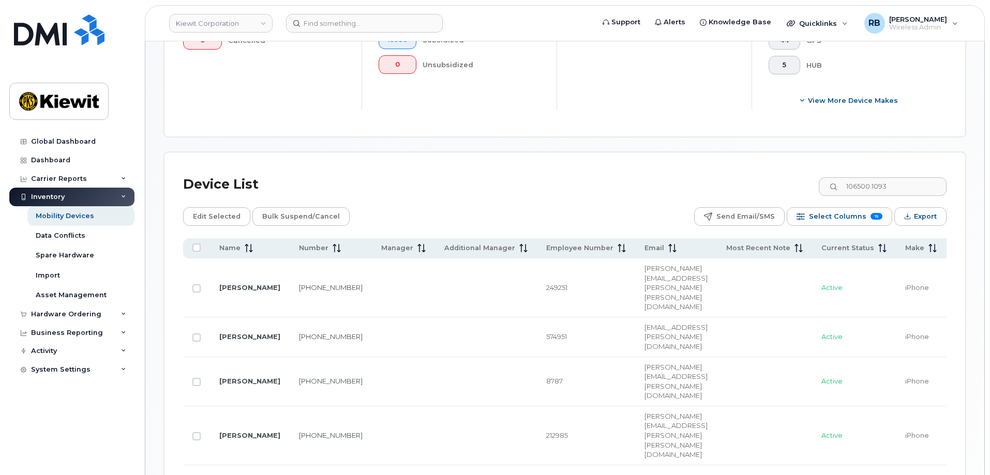
scroll to position [380, 0]
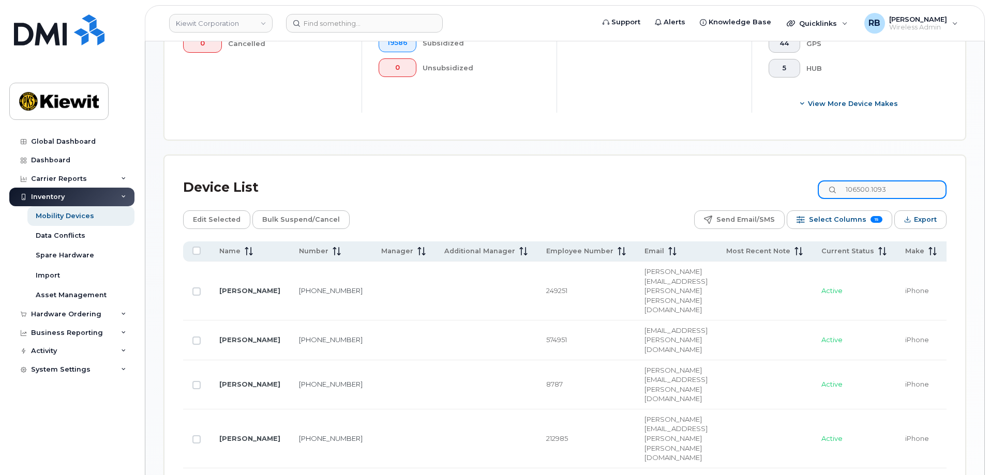
drag, startPoint x: 909, startPoint y: 176, endPoint x: 850, endPoint y: 176, distance: 58.9
click at [850, 180] on input "106500.1093" at bounding box center [881, 189] width 129 height 19
paste input "[PERSON_NAME]"
type input "[PERSON_NAME]"
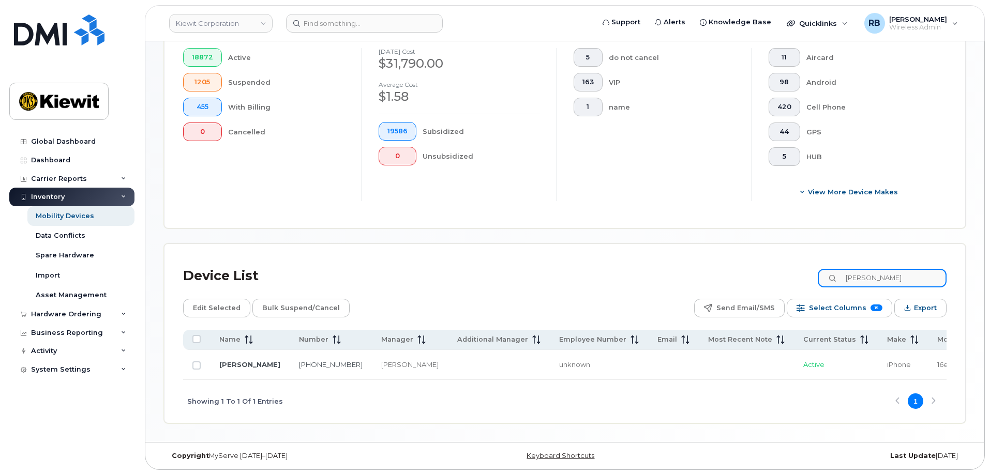
scroll to position [286, 0]
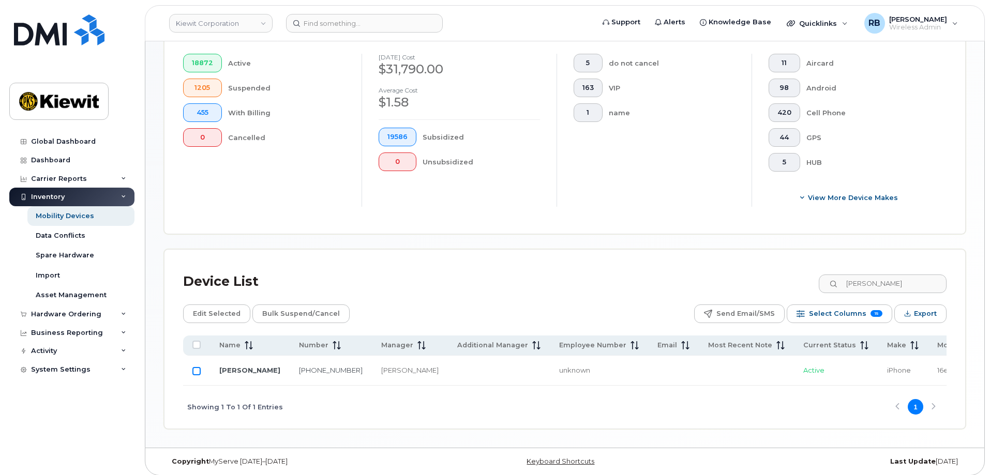
click at [197, 367] on input "Row Unselected" at bounding box center [196, 371] width 8 height 8
checkbox input "true"
click at [214, 307] on span "Edit Selected" at bounding box center [217, 314] width 48 height 16
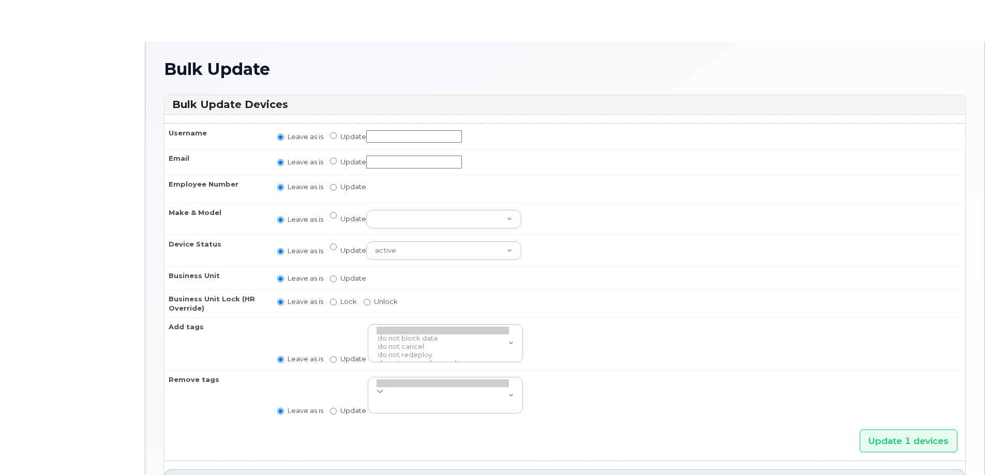
radio input "true"
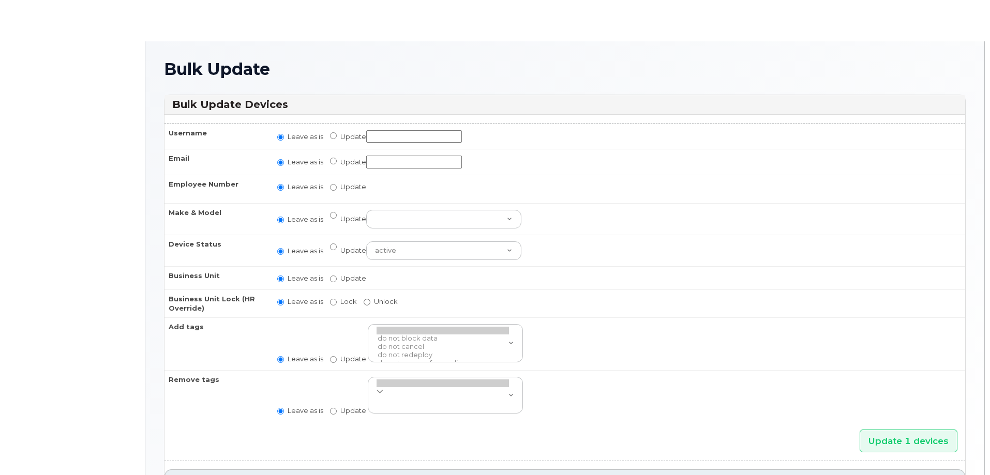
radio input "true"
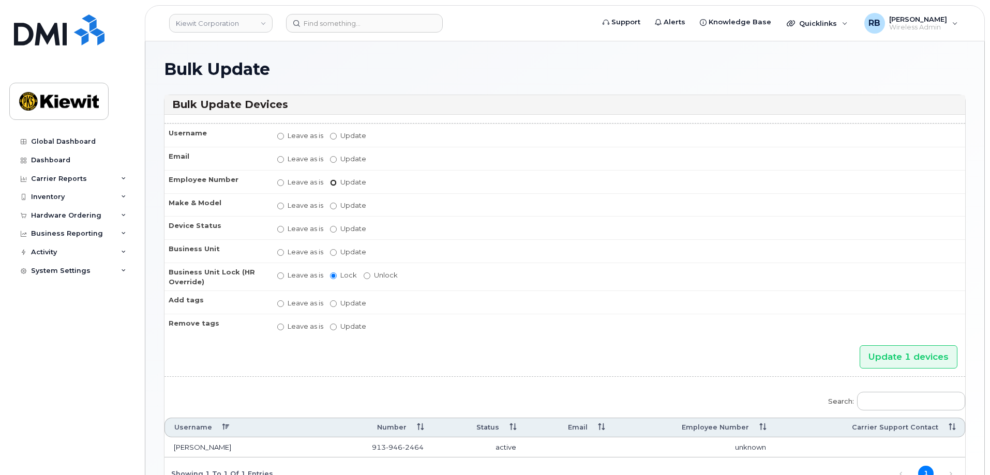
click at [333, 184] on input "Update" at bounding box center [333, 182] width 7 height 7
radio input "true"
radio input "false"
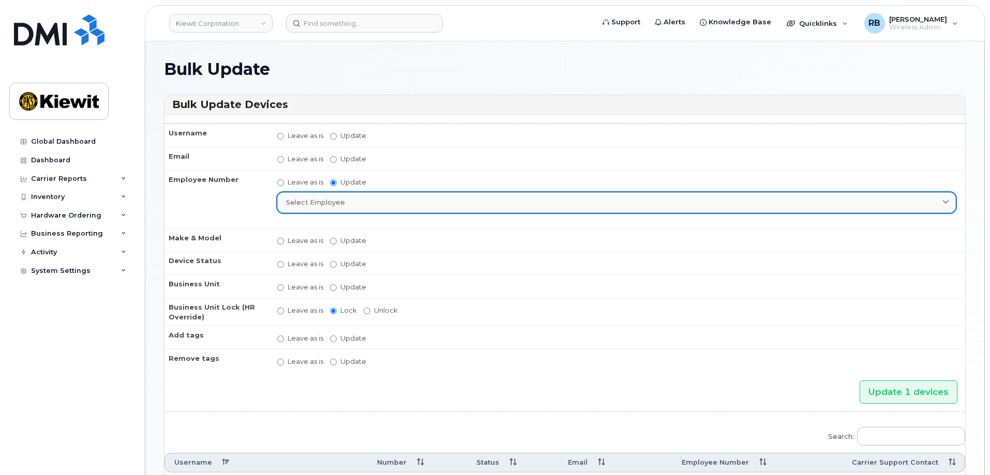
click at [344, 205] on div "Select employee" at bounding box center [616, 202] width 661 height 10
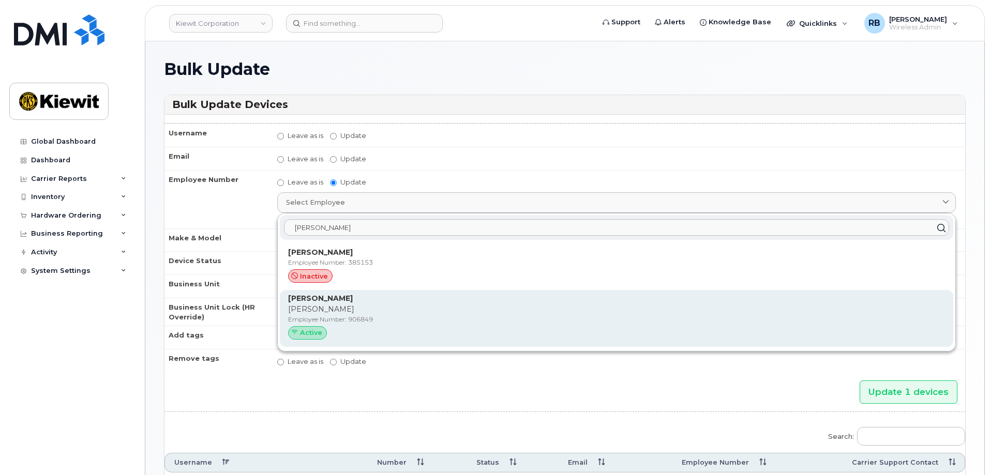
type input "hazeltine"
click at [312, 330] on span "Active" at bounding box center [311, 333] width 22 height 10
click at [306, 313] on p "Shannon" at bounding box center [616, 309] width 657 height 11
type input "906849"
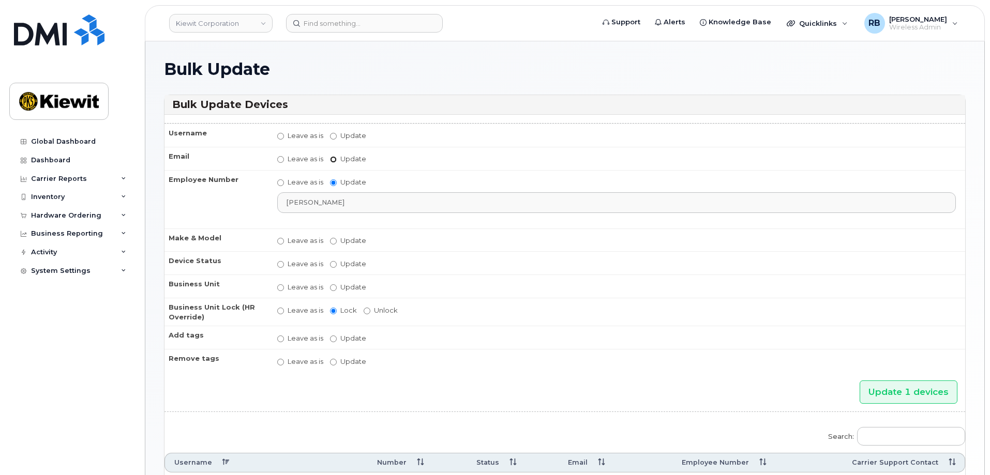
click at [333, 159] on input "Update" at bounding box center [333, 159] width 7 height 7
radio input "true"
radio input "false"
click at [387, 161] on input "Update" at bounding box center [414, 160] width 96 height 13
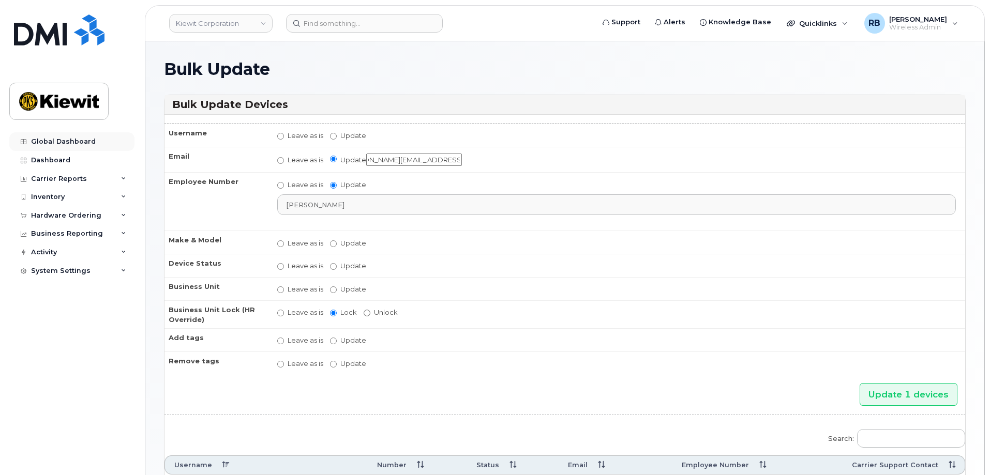
type input "shannon.hazeltine@kiewit.com"
click at [331, 288] on input "Update" at bounding box center [333, 289] width 7 height 7
radio input "true"
radio input "false"
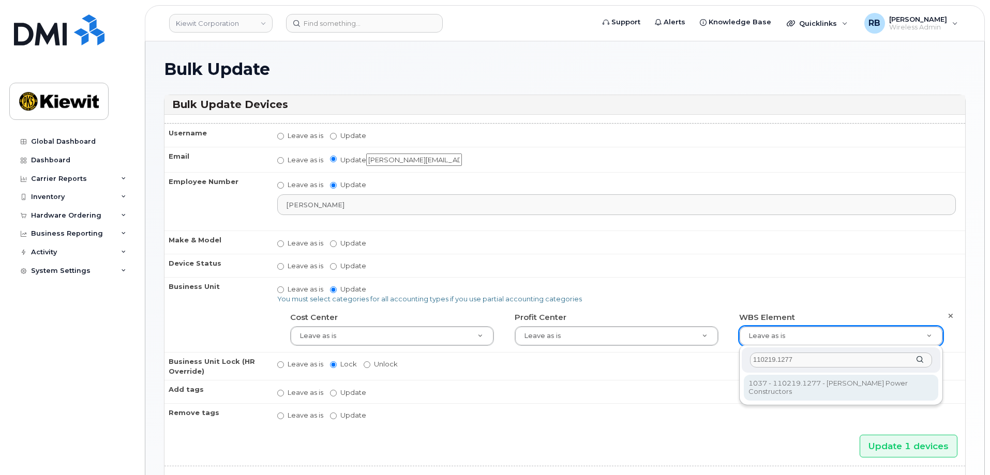
type input "110219.1277"
type input "33465008"
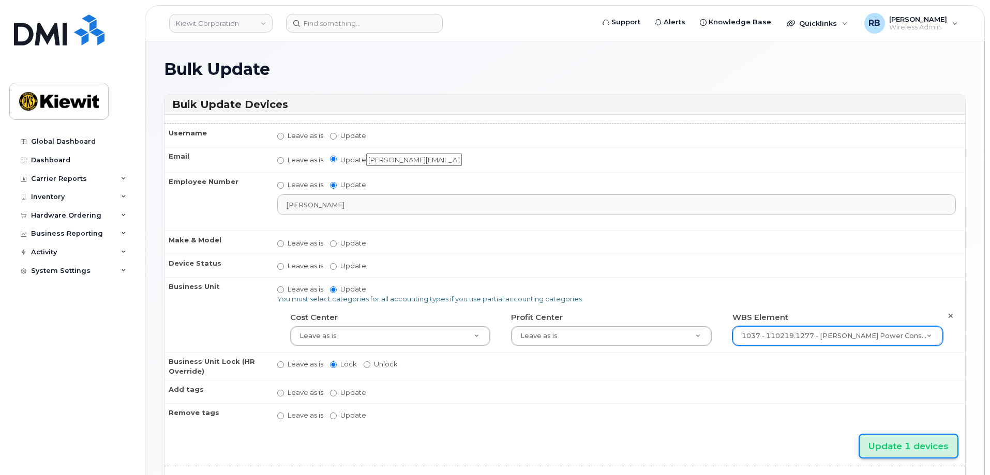
click at [879, 439] on input "Update 1 devices" at bounding box center [908, 446] width 98 height 23
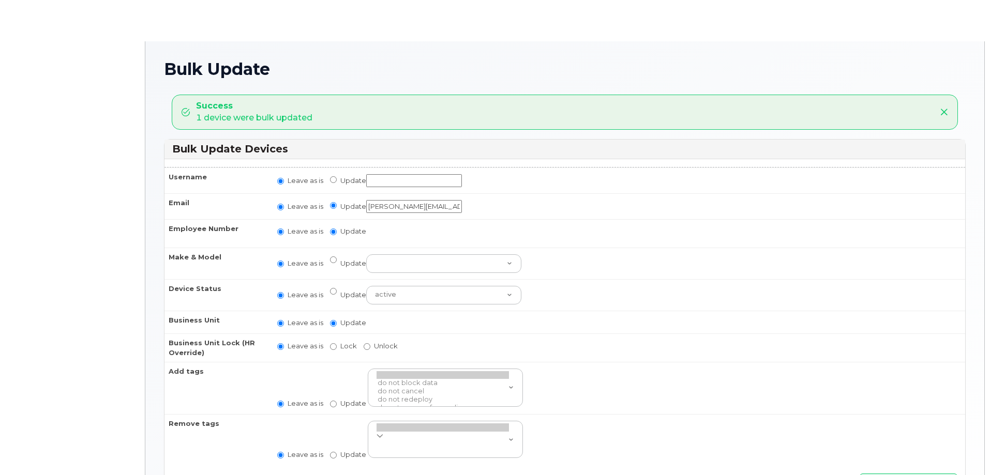
radio input "true"
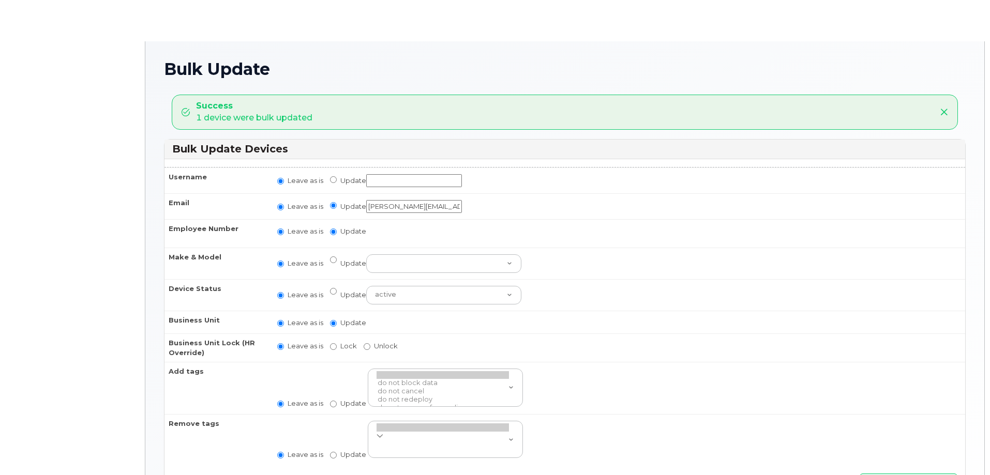
radio input "true"
type input ",,33465008"
radio input "true"
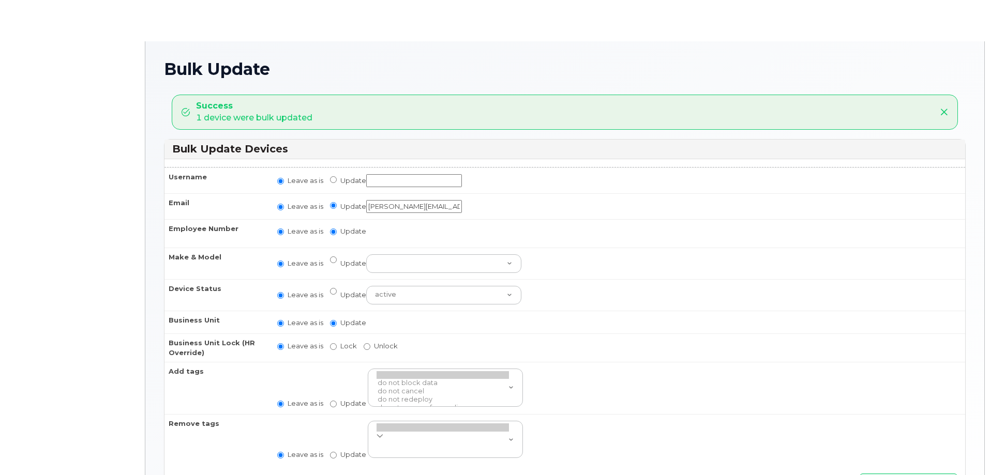
radio input "true"
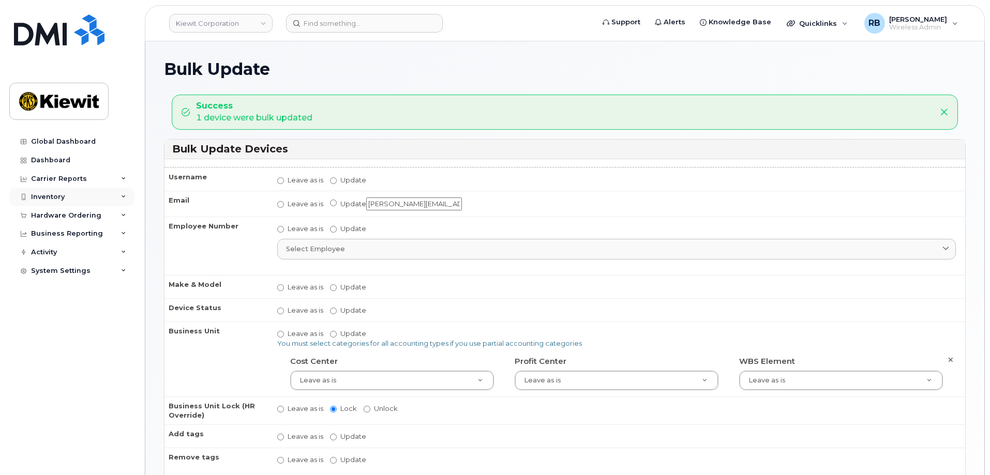
click at [50, 198] on div "Inventory" at bounding box center [48, 197] width 34 height 8
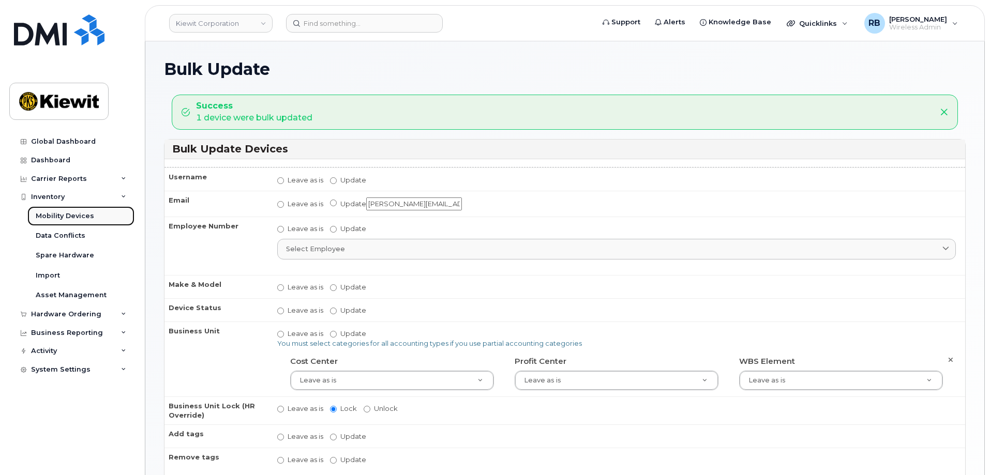
click at [52, 213] on div "Mobility Devices" at bounding box center [65, 215] width 58 height 9
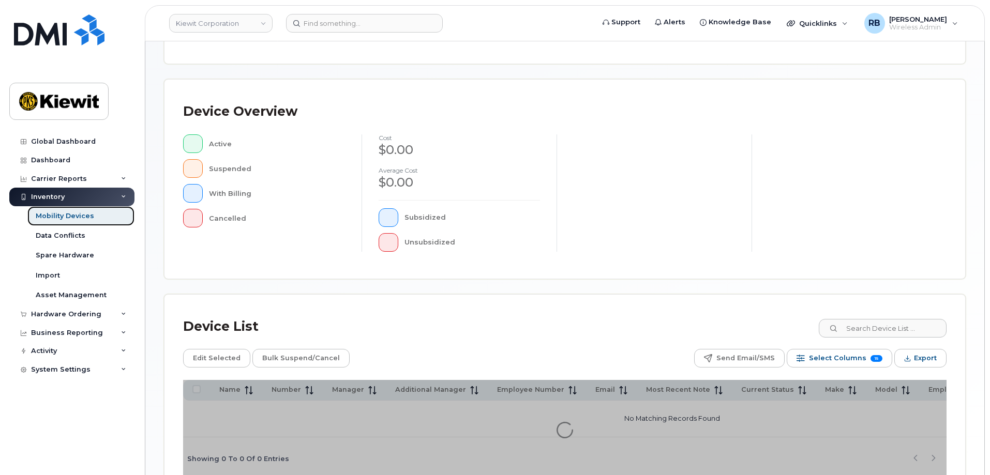
scroll to position [239, 0]
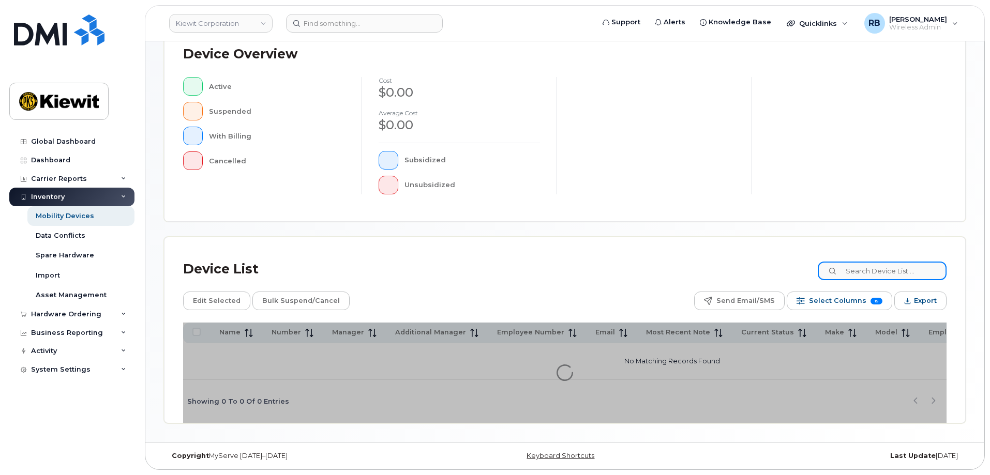
click at [913, 269] on input at bounding box center [881, 271] width 129 height 19
paste input "495502"
type input "495502"
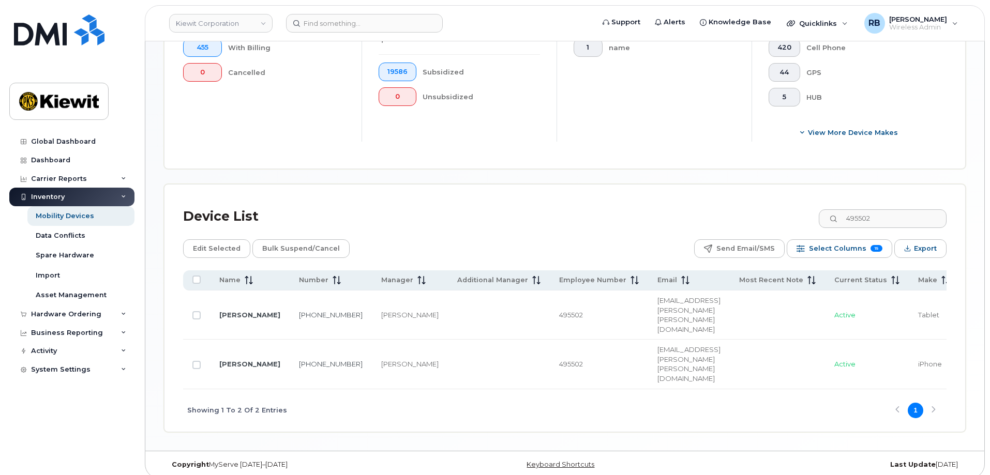
scroll to position [354, 0]
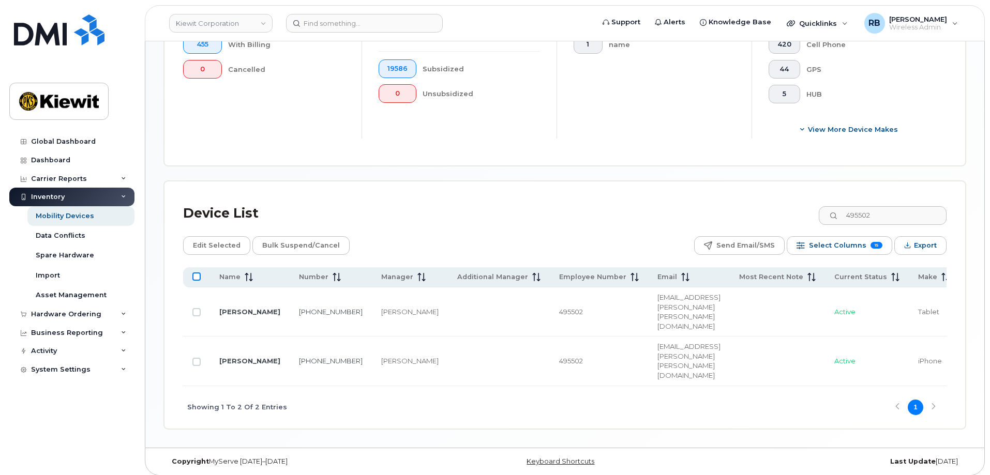
click at [197, 272] on input "All items unselected" at bounding box center [196, 276] width 8 height 8
checkbox input "true"
click at [209, 239] on span "Edit Selected" at bounding box center [217, 246] width 48 height 16
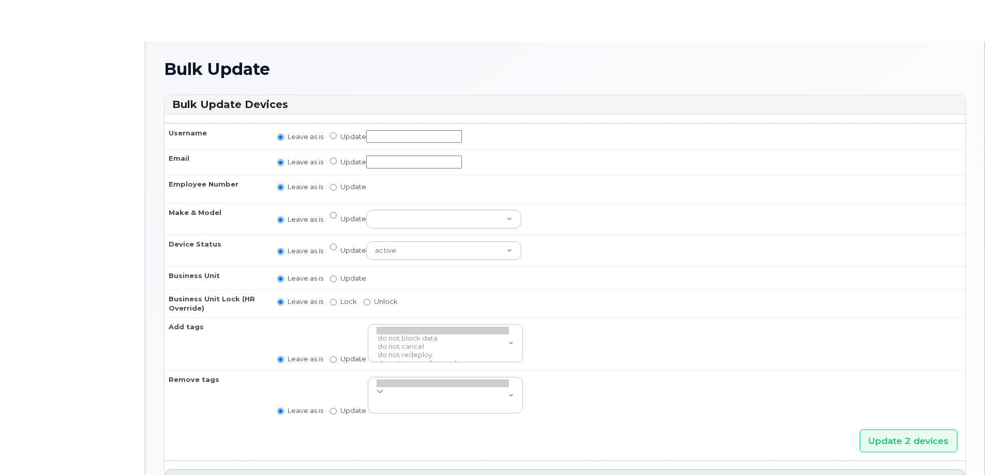
radio input "true"
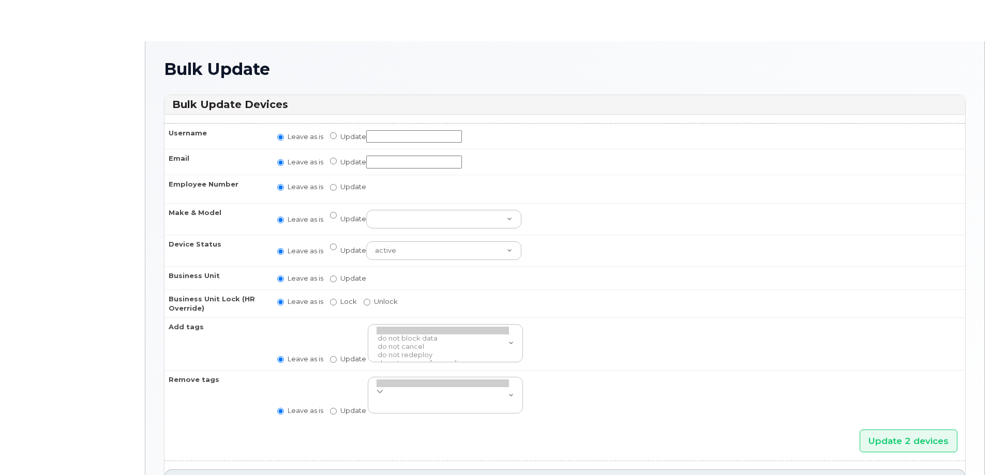
radio input "true"
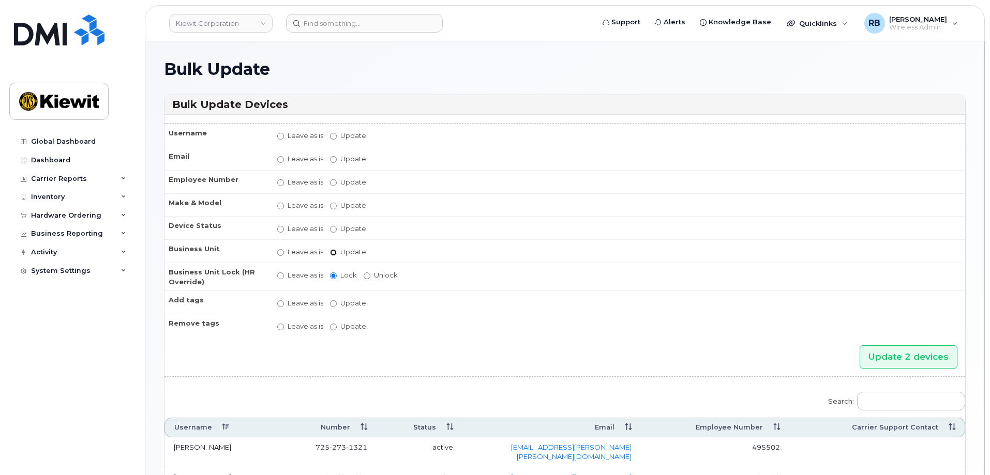
click at [336, 253] on input "Update" at bounding box center [333, 252] width 7 height 7
radio input "true"
radio input "false"
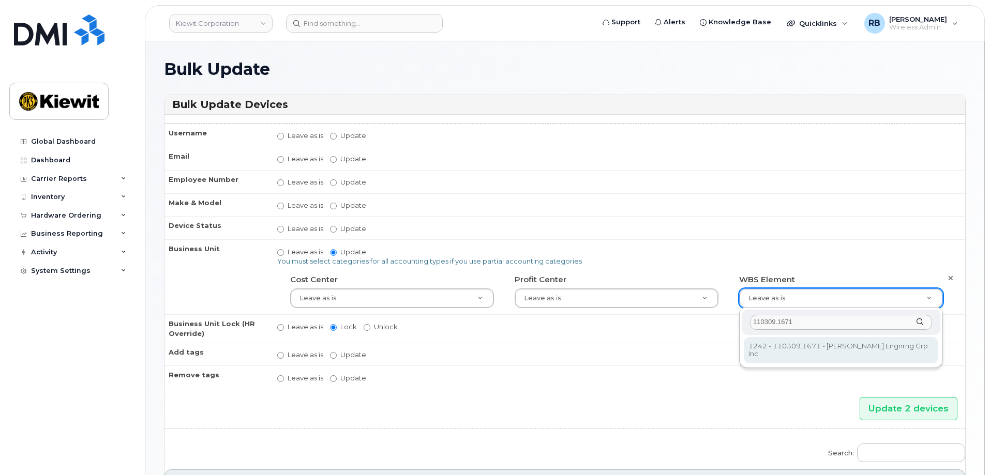
type input "110309.1671"
type input "33472439"
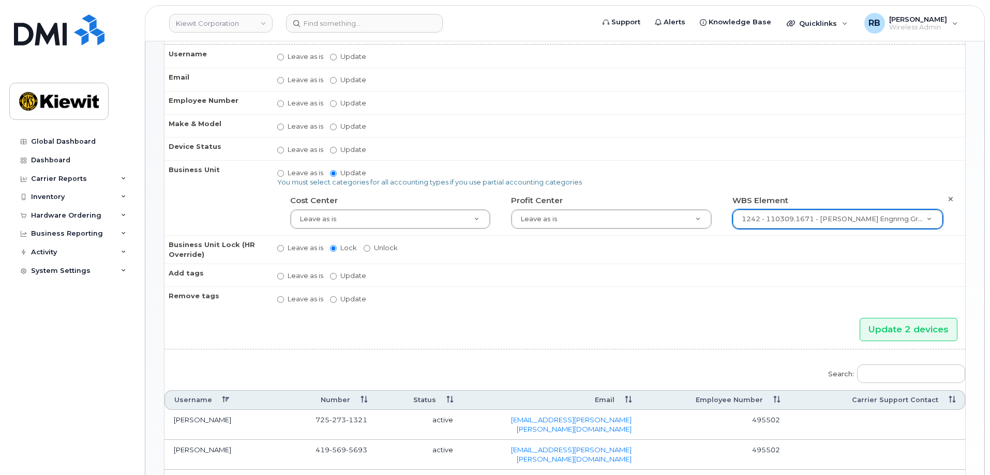
scroll to position [103, 0]
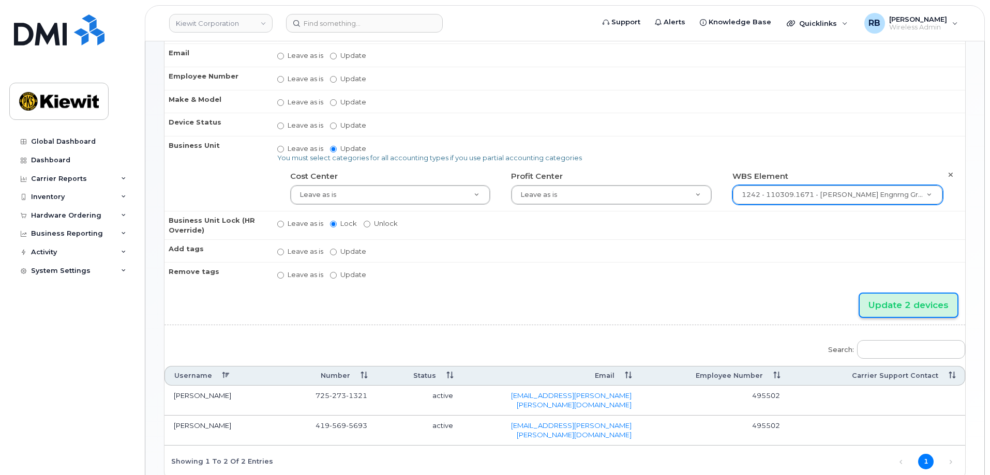
click at [881, 298] on input "Update 2 devices" at bounding box center [908, 305] width 98 height 23
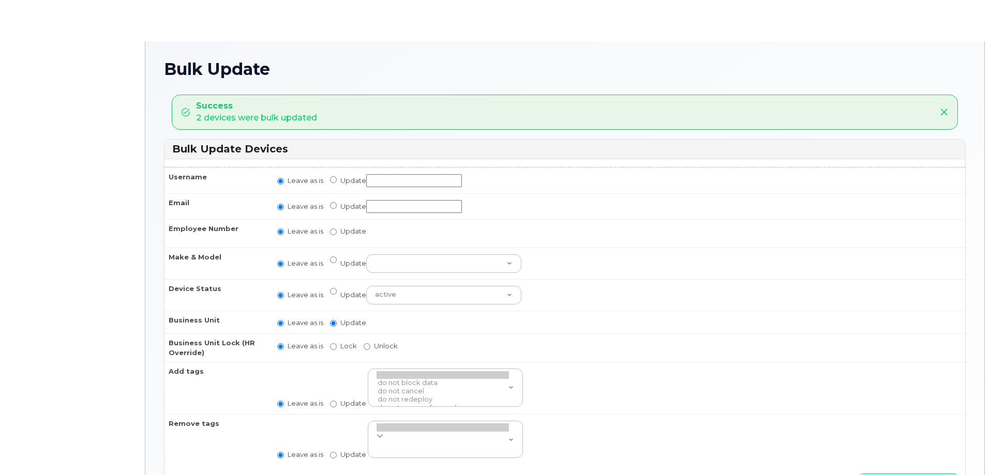
radio input "true"
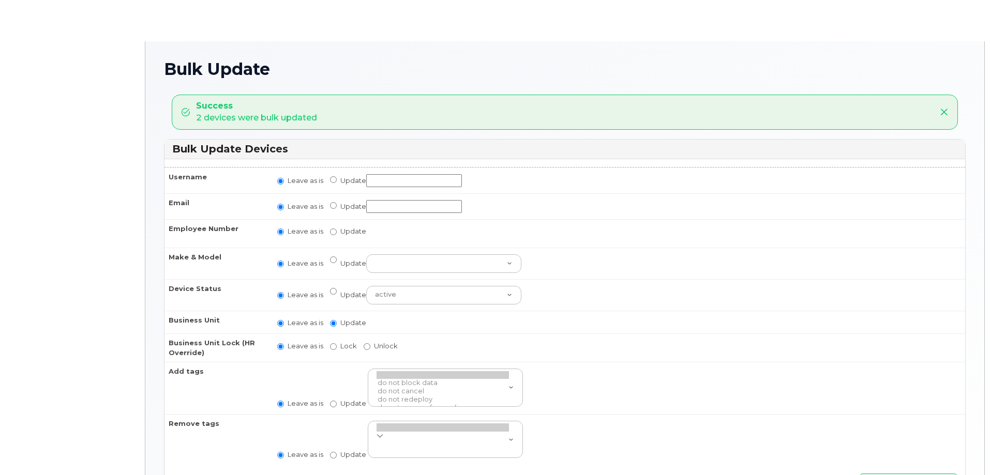
radio input "true"
type input ",,33472439"
radio input "true"
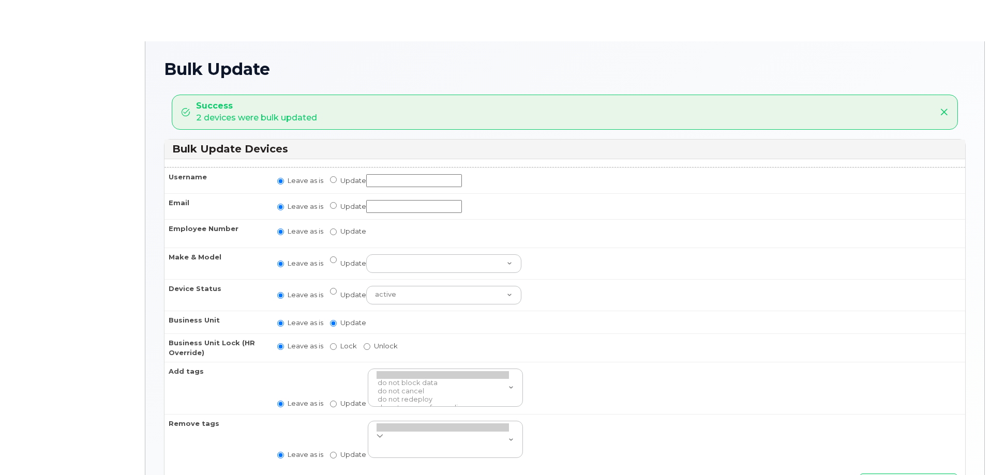
radio input "true"
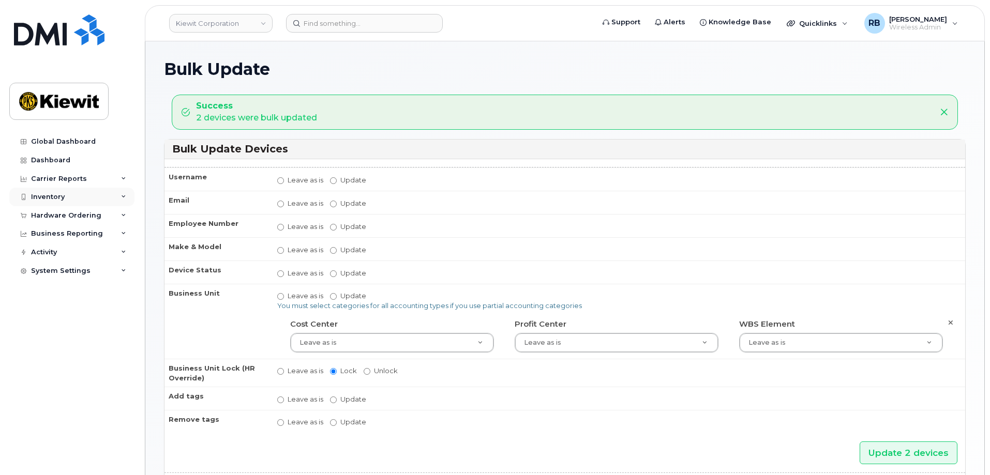
drag, startPoint x: 45, startPoint y: 194, endPoint x: 47, endPoint y: 205, distance: 11.0
click at [45, 194] on div "Inventory" at bounding box center [48, 197] width 34 height 8
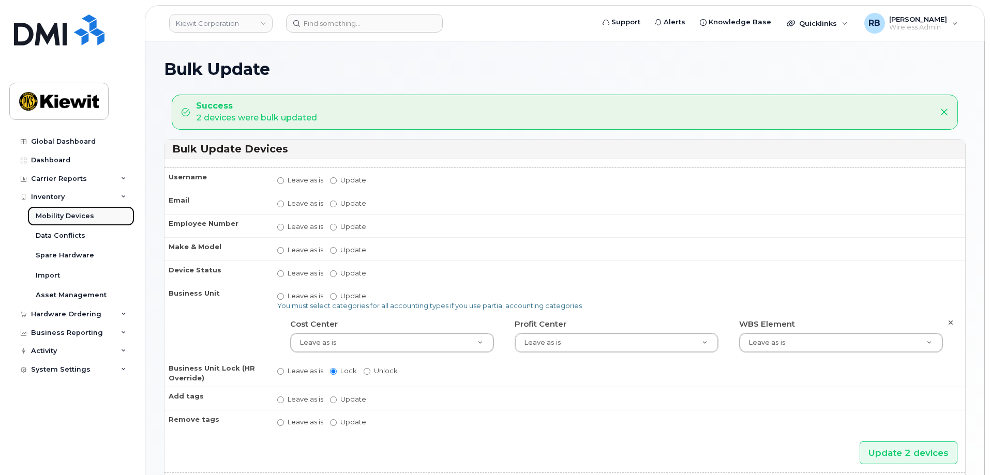
click at [48, 216] on div "Mobility Devices" at bounding box center [65, 215] width 58 height 9
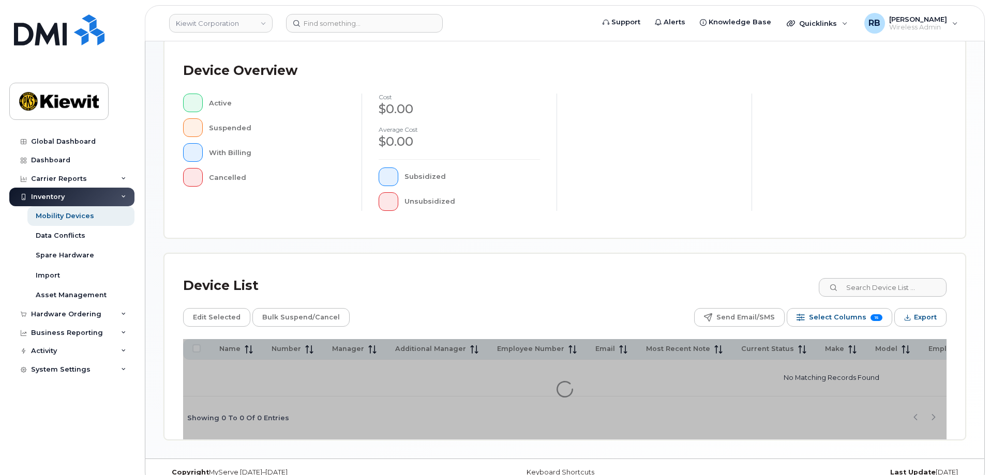
scroll to position [239, 0]
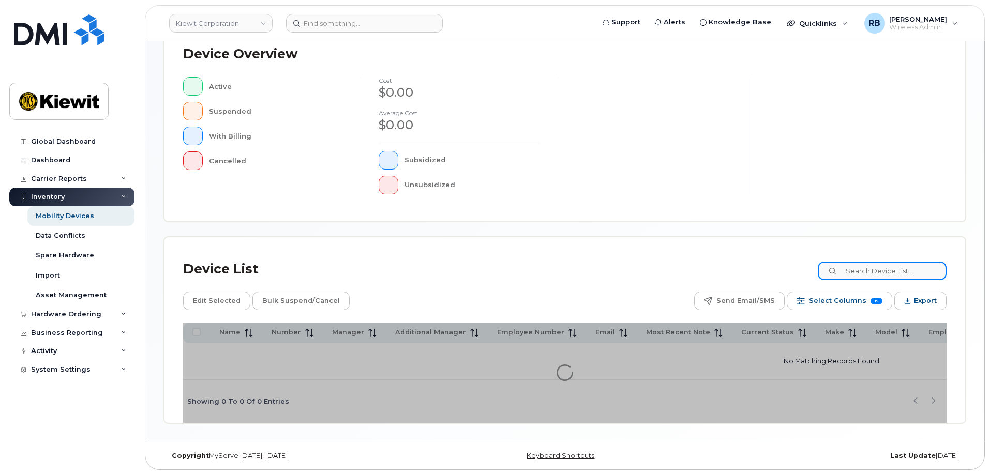
click at [910, 270] on input at bounding box center [881, 271] width 129 height 19
paste input "[PERSON_NAME]"
type input "[PERSON_NAME]"
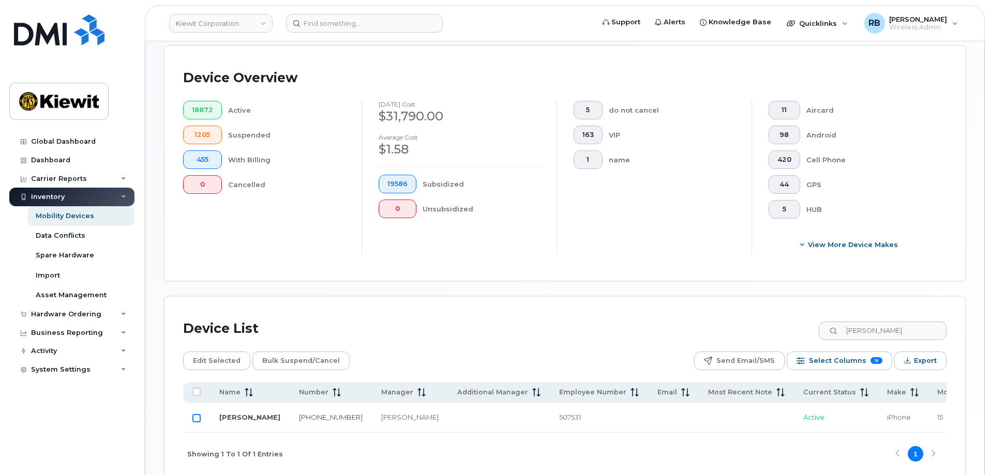
click at [197, 414] on input "Row Unselected" at bounding box center [196, 418] width 8 height 8
checkbox input "true"
click at [235, 353] on span "Edit Selected" at bounding box center [217, 361] width 48 height 16
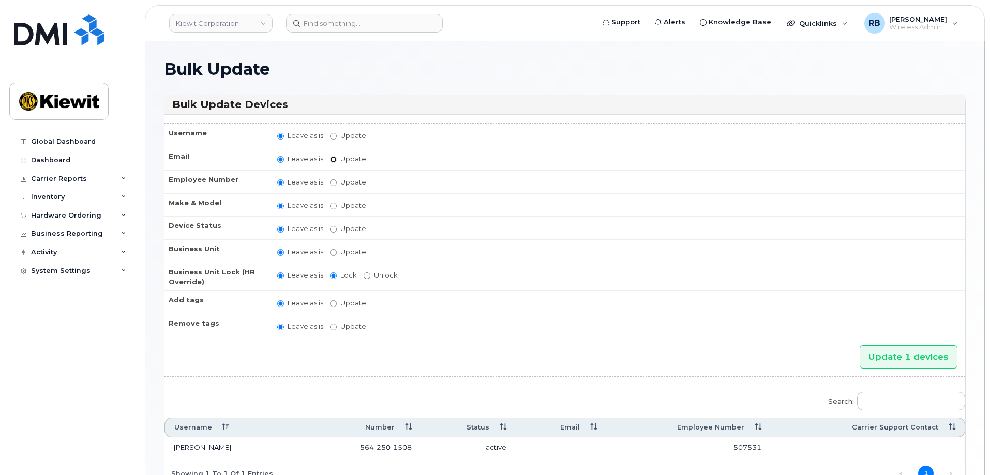
click at [332, 162] on input "Update" at bounding box center [333, 159] width 7 height 7
radio input "true"
radio input "false"
click at [391, 158] on input "Update" at bounding box center [414, 160] width 96 height 13
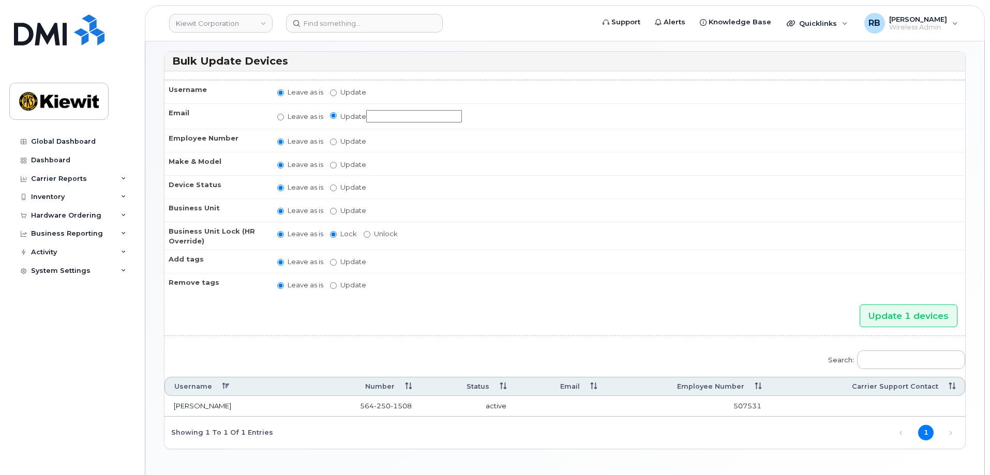
scroll to position [27, 0]
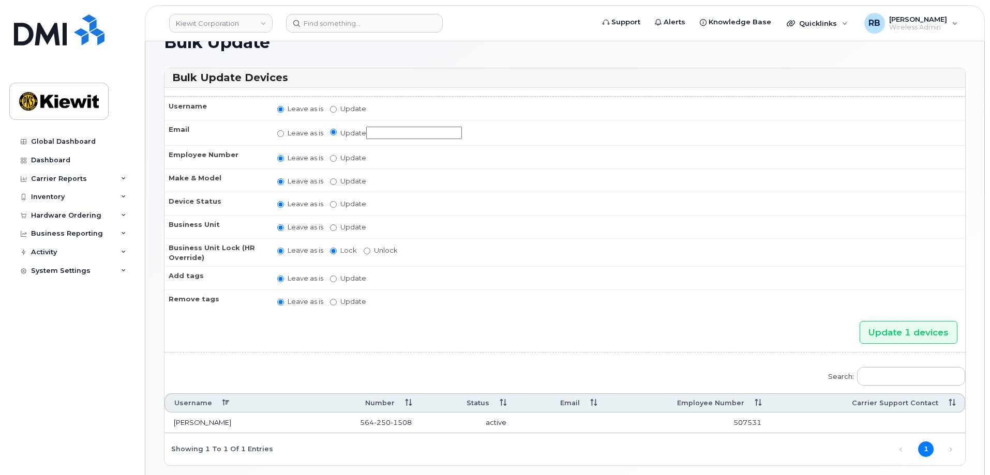
click at [400, 138] on input "Update" at bounding box center [414, 133] width 96 height 13
type input "[PERSON_NAME][EMAIL_ADDRESS][PERSON_NAME][PERSON_NAME][DOMAIN_NAME]"
click at [401, 161] on td "Leave as is Update Select employee Type first three symbols or more" at bounding box center [616, 156] width 697 height 23
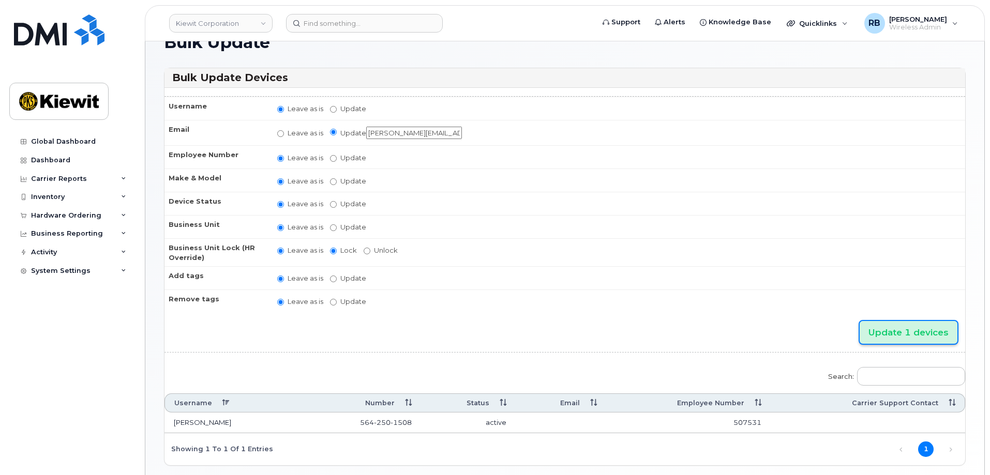
click at [901, 330] on input "Update 1 devices" at bounding box center [908, 332] width 98 height 23
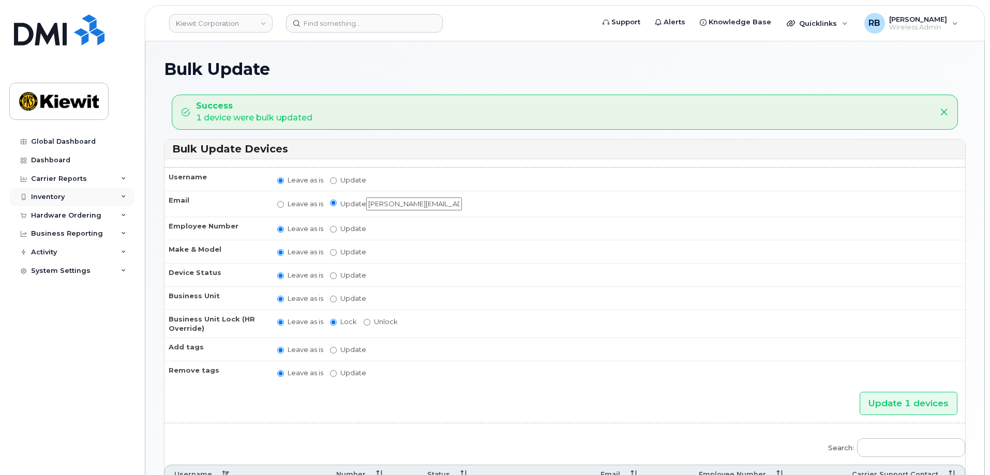
click at [60, 202] on div "Inventory" at bounding box center [71, 197] width 125 height 19
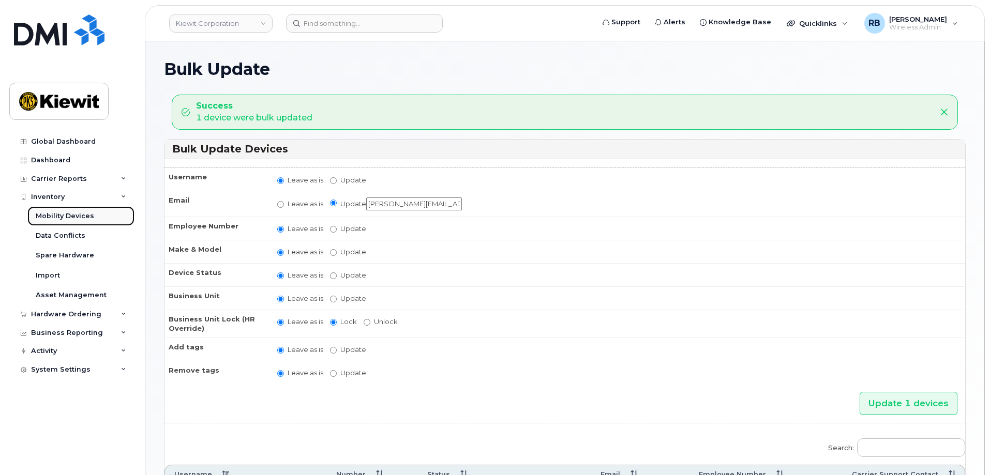
click at [57, 214] on div "Mobility Devices" at bounding box center [65, 215] width 58 height 9
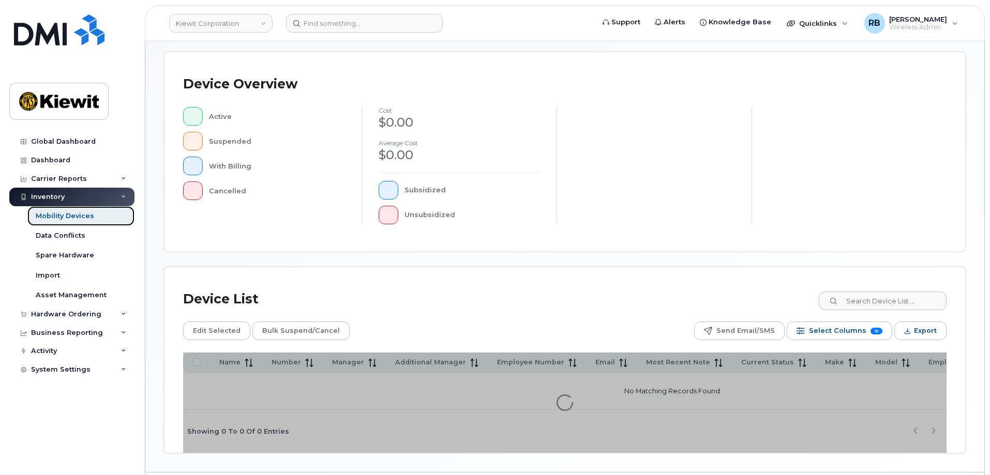
scroll to position [207, 0]
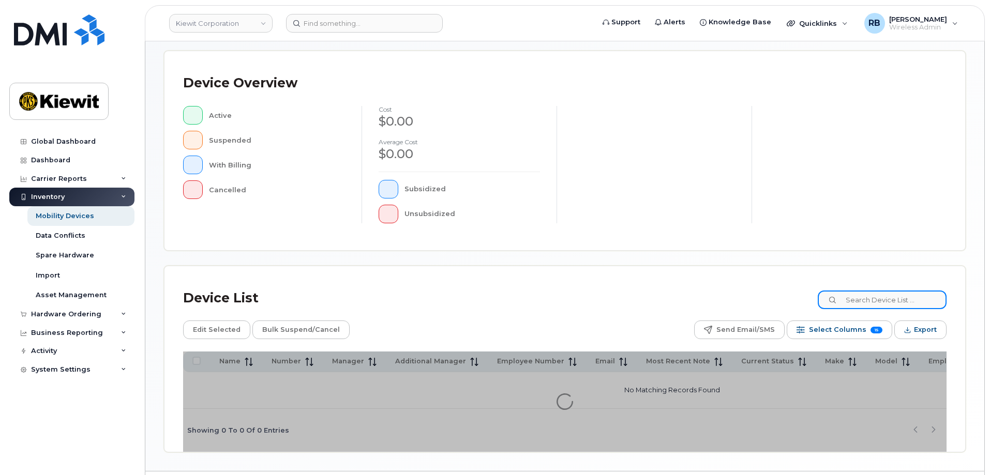
click at [858, 301] on input at bounding box center [881, 300] width 129 height 19
paste input "469385"
type input "469385"
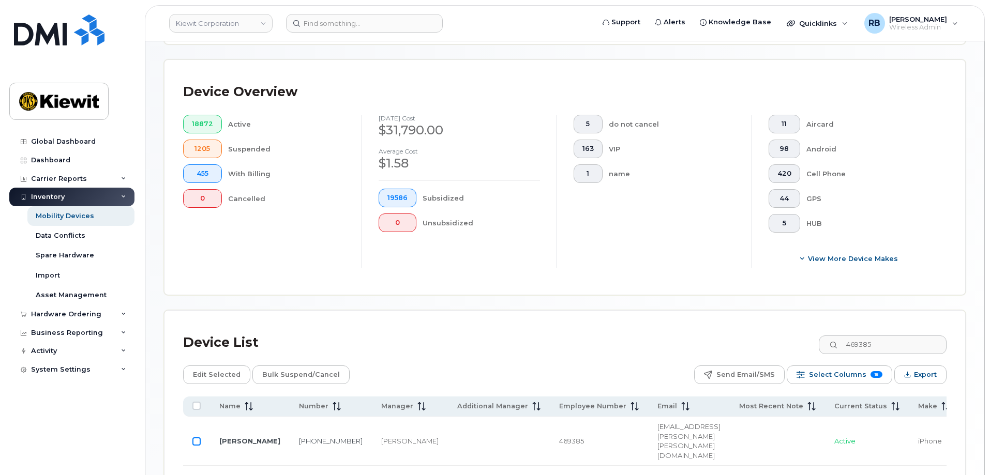
click at [195, 437] on input "Row Unselected" at bounding box center [196, 441] width 8 height 8
checkbox input "true"
click at [218, 368] on span "Edit Selected" at bounding box center [217, 375] width 48 height 16
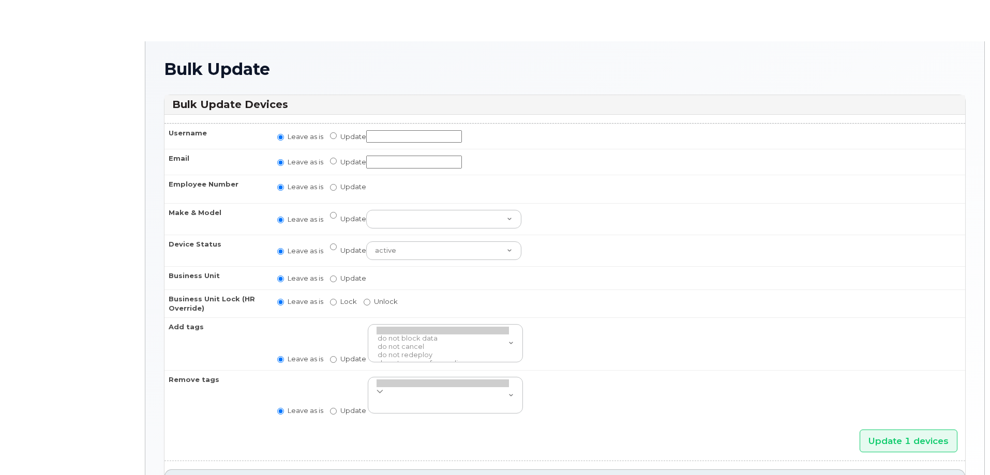
radio input "true"
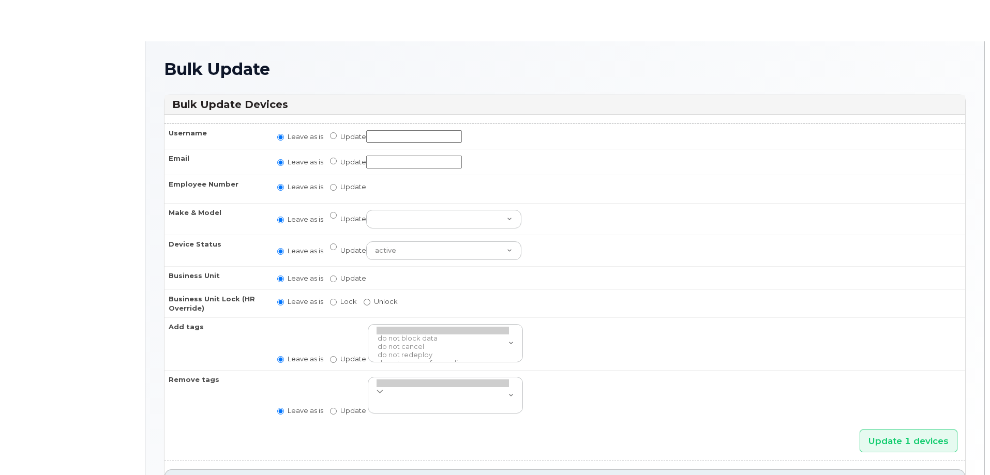
radio input "true"
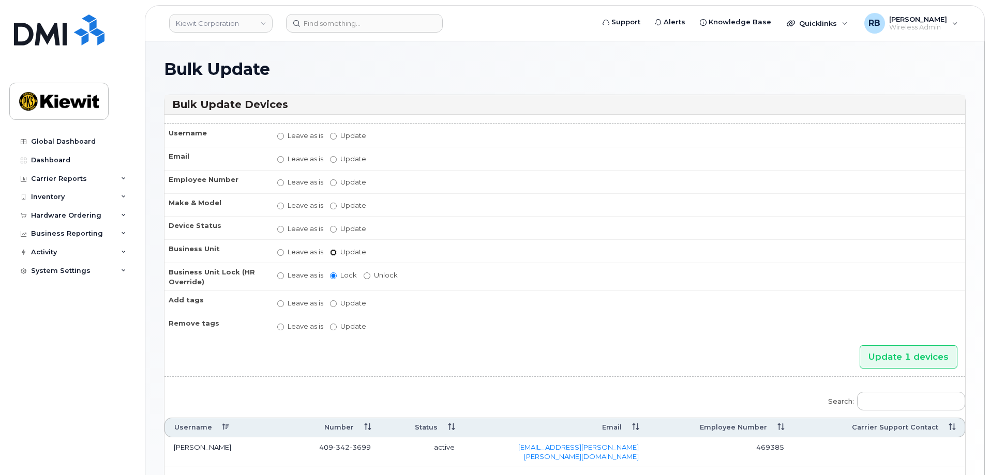
click at [335, 249] on input "Update" at bounding box center [333, 252] width 7 height 7
radio input "true"
radio input "false"
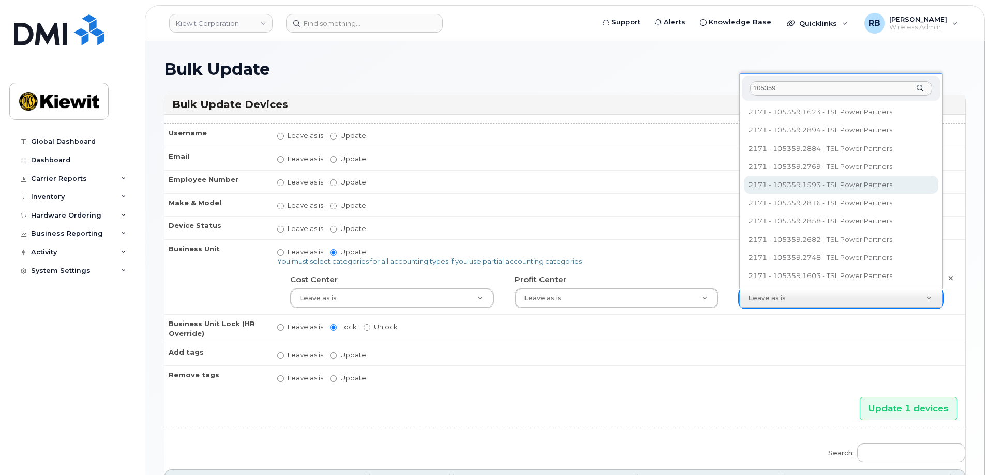
type input "105359"
type input "30253073"
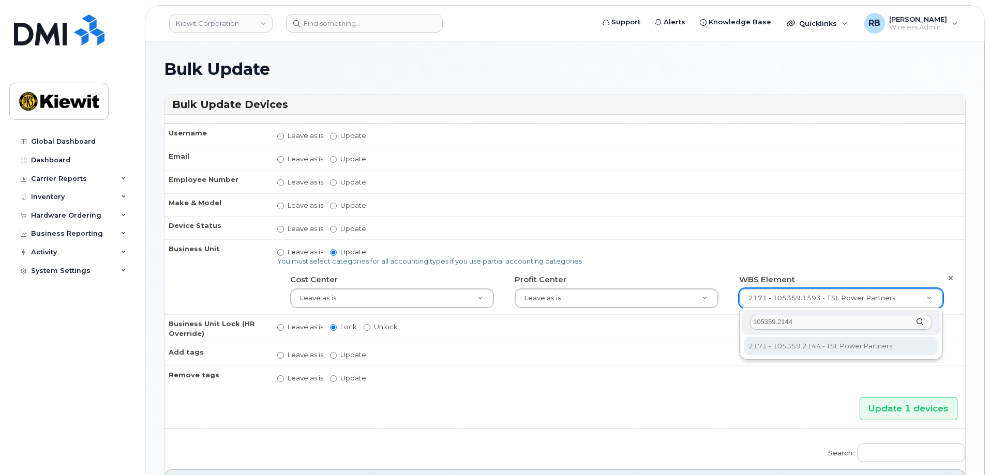
type input "105359.2144"
type input "30254458"
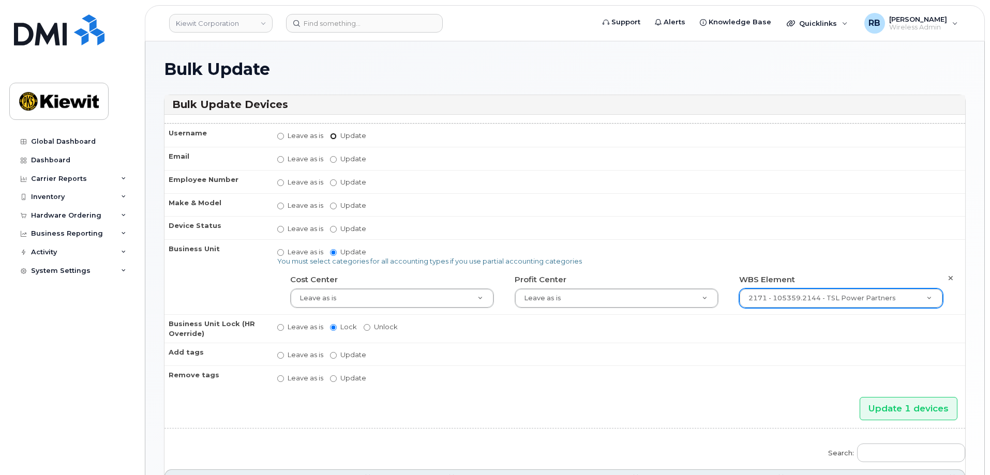
click at [335, 136] on input "Update" at bounding box center [333, 136] width 7 height 7
radio input "true"
radio input "false"
click at [381, 135] on input "Update" at bounding box center [414, 136] width 96 height 13
type input "Colton Mahon"
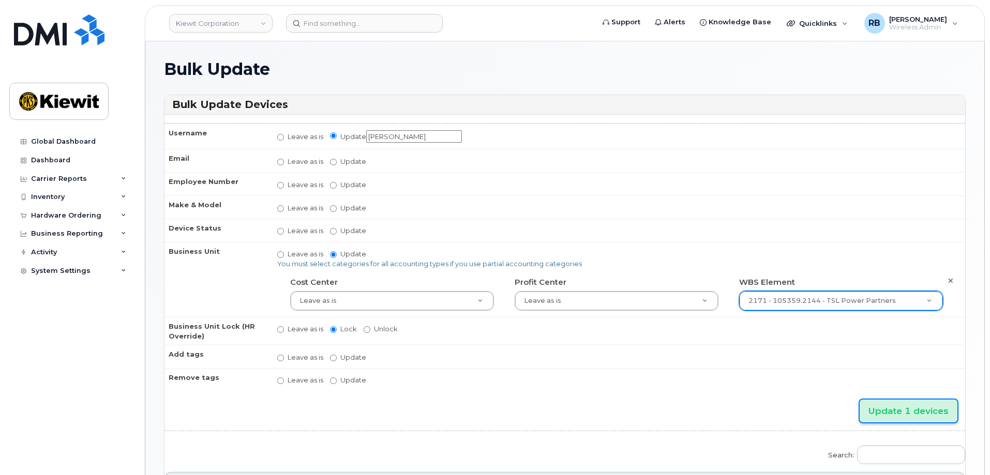
click at [895, 422] on input "Update 1 devices" at bounding box center [908, 411] width 98 height 23
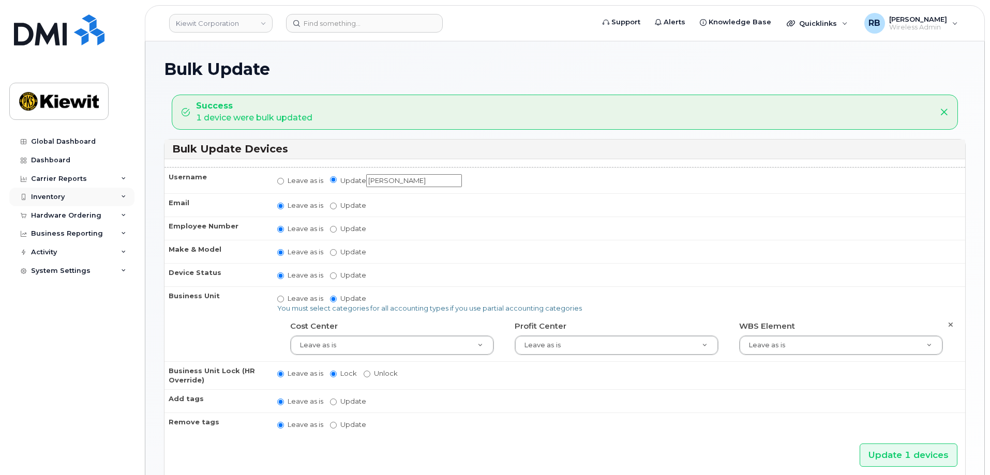
click at [54, 196] on div "Inventory" at bounding box center [48, 197] width 34 height 8
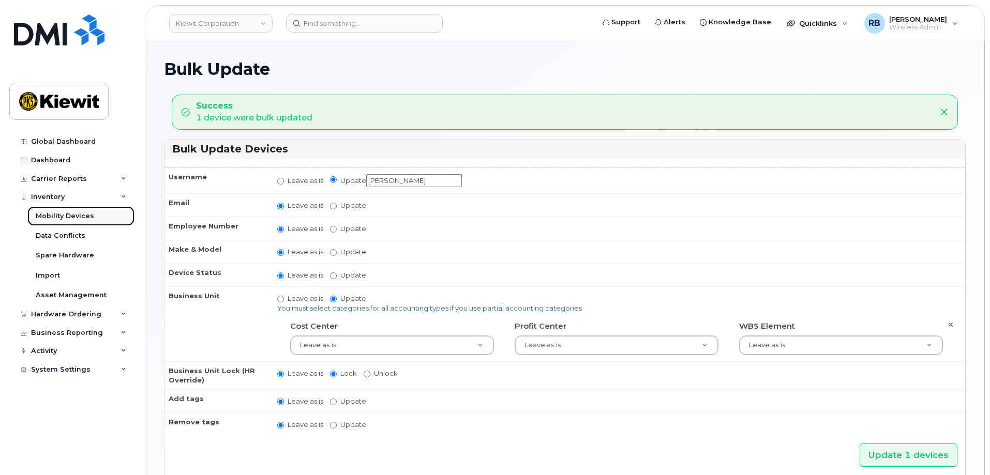
click at [55, 215] on div "Mobility Devices" at bounding box center [65, 215] width 58 height 9
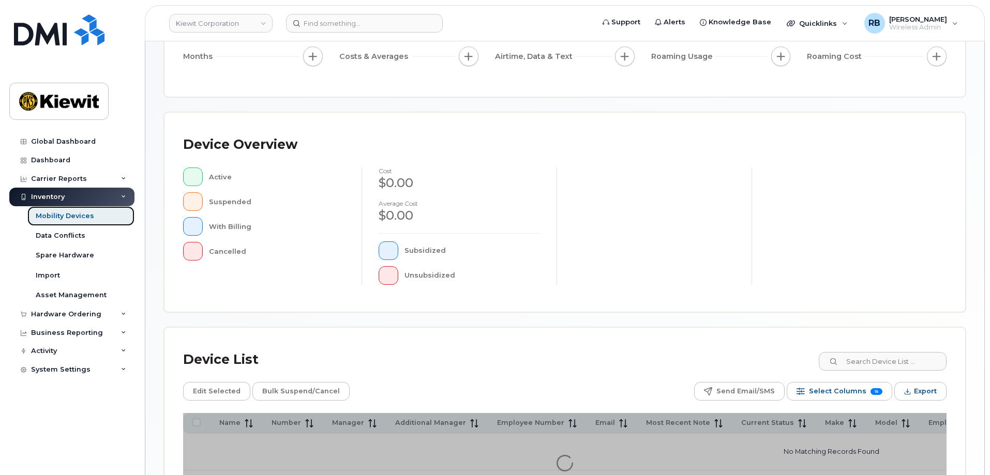
scroll to position [155, 0]
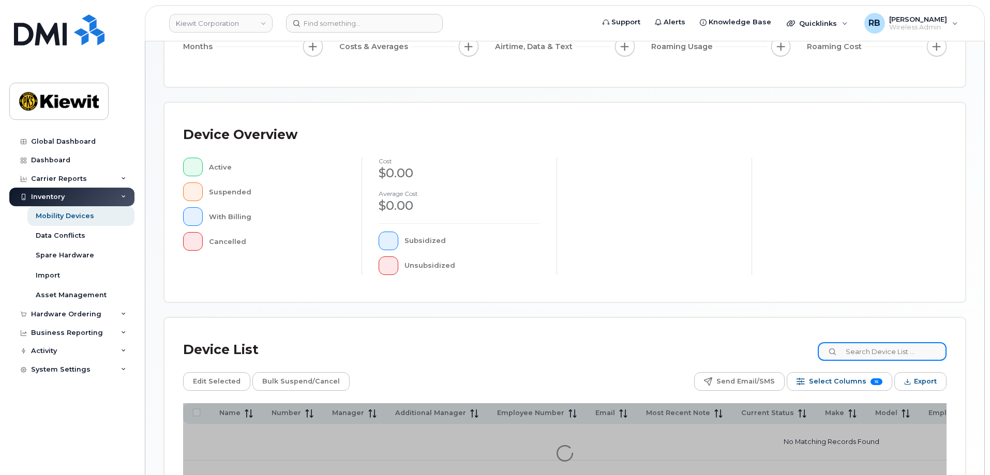
click at [893, 349] on input at bounding box center [881, 351] width 129 height 19
paste input "503484"
type input "503484"
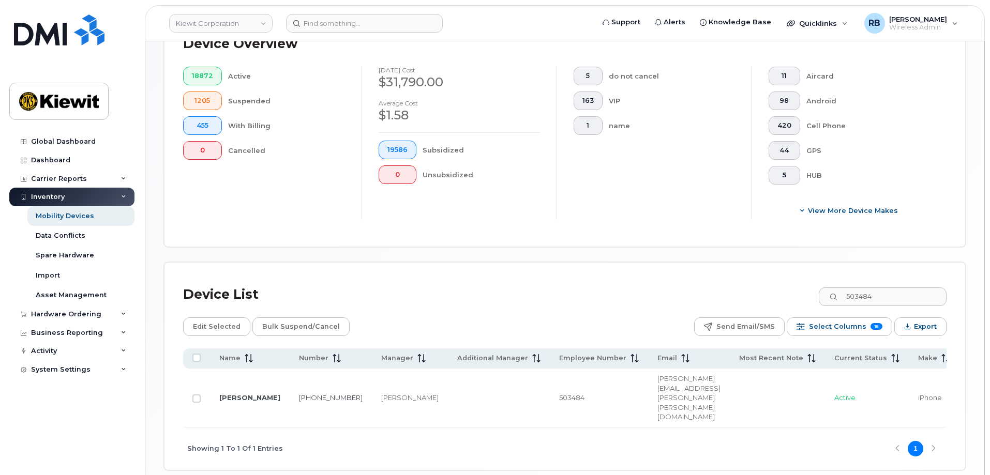
scroll to position [286, 0]
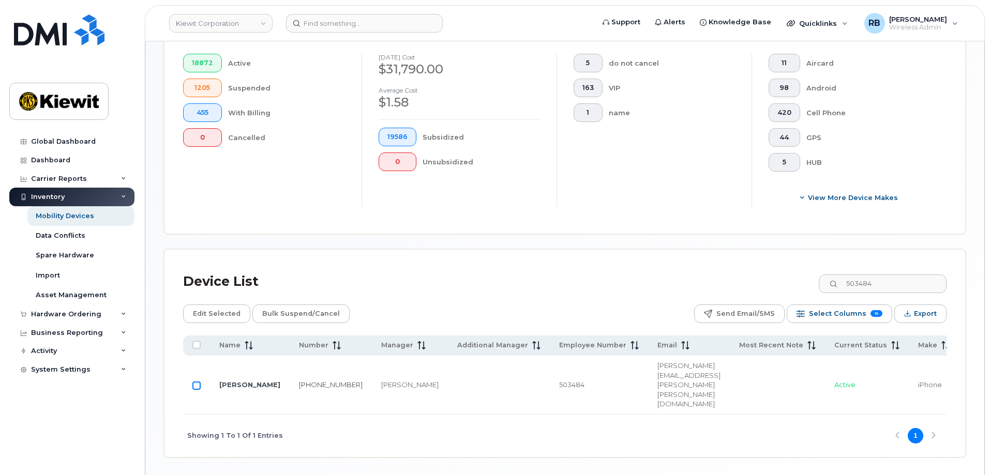
click at [194, 382] on input "Row Unselected" at bounding box center [196, 386] width 8 height 8
checkbox input "true"
click at [213, 306] on span "Edit Selected" at bounding box center [217, 314] width 48 height 16
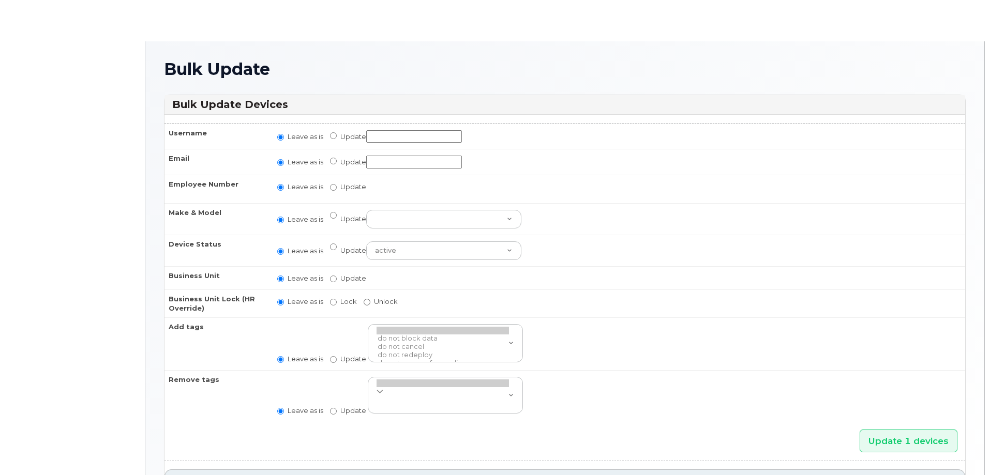
radio input "true"
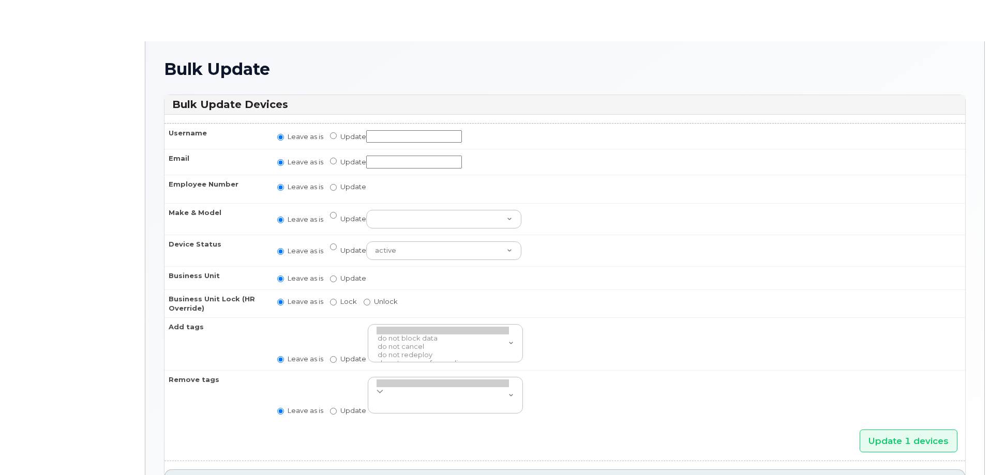
radio input "true"
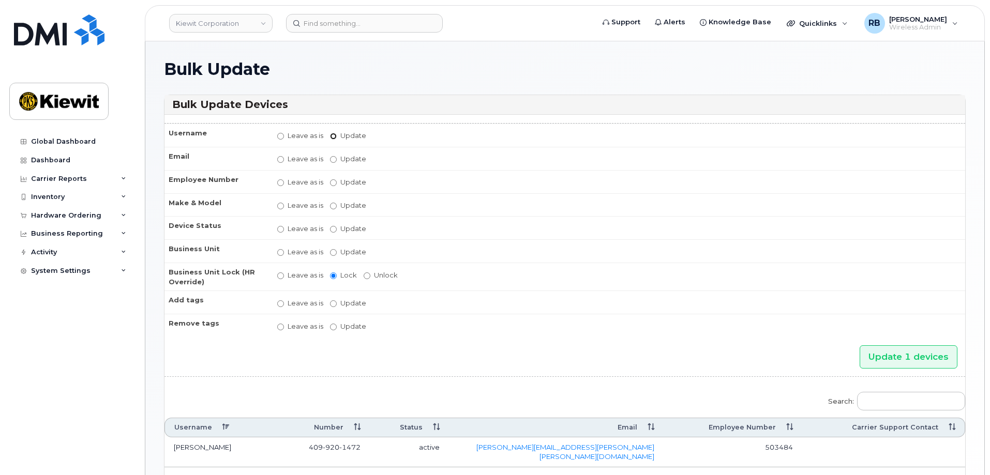
click at [332, 136] on input "Update" at bounding box center [333, 136] width 7 height 7
radio input "true"
radio input "false"
click at [390, 138] on input "Update" at bounding box center [414, 136] width 96 height 13
click at [433, 138] on input "[PERSON_NAME]" at bounding box center [414, 136] width 96 height 13
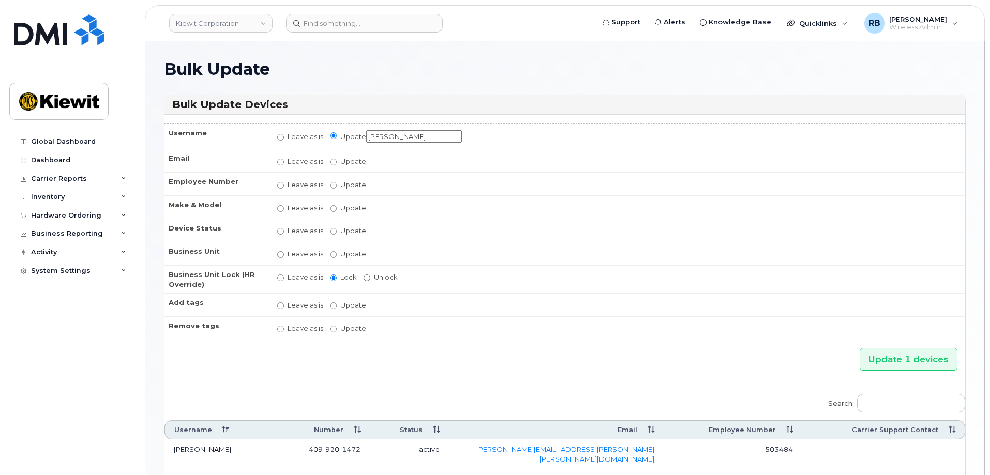
type input "[PERSON_NAME]"
click at [331, 255] on input "Update" at bounding box center [333, 254] width 7 height 7
radio input "true"
radio input "false"
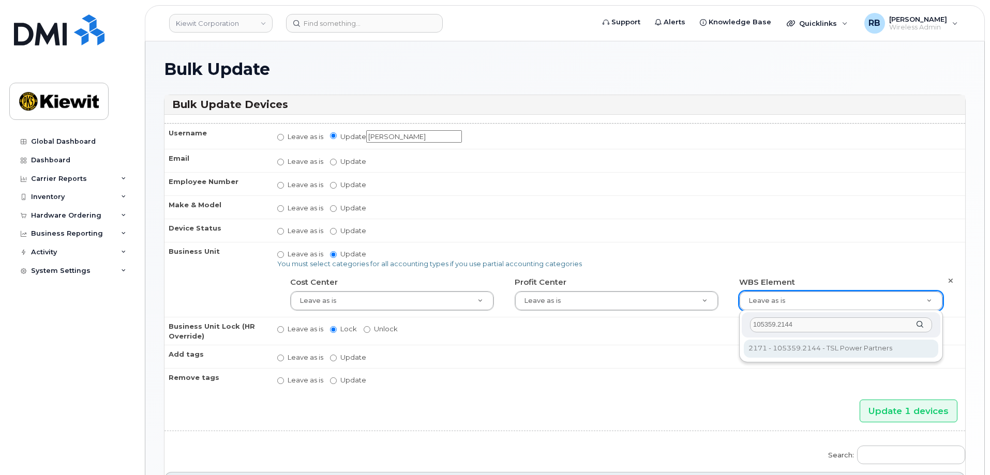
type input "105359.2144"
type input "30254458"
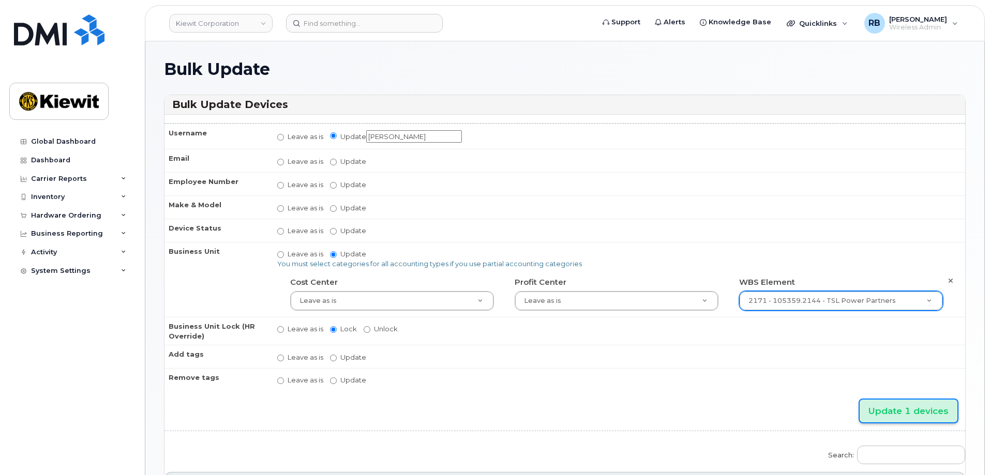
click at [905, 412] on input "Update 1 devices" at bounding box center [908, 411] width 98 height 23
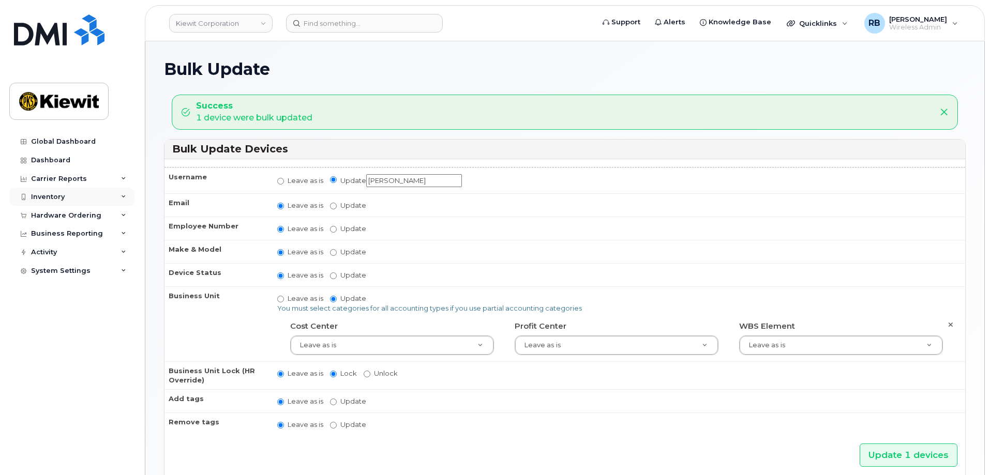
click at [66, 200] on div "Inventory" at bounding box center [71, 197] width 125 height 19
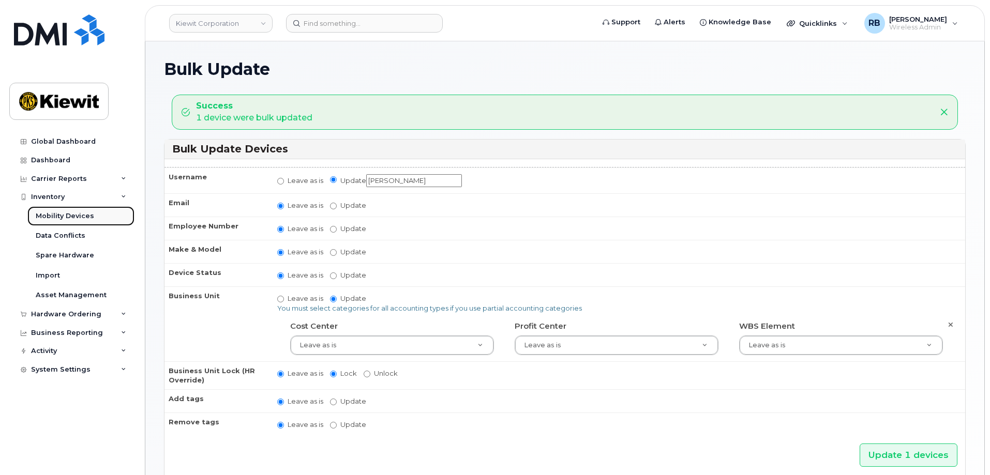
click div "Mobility Devices"
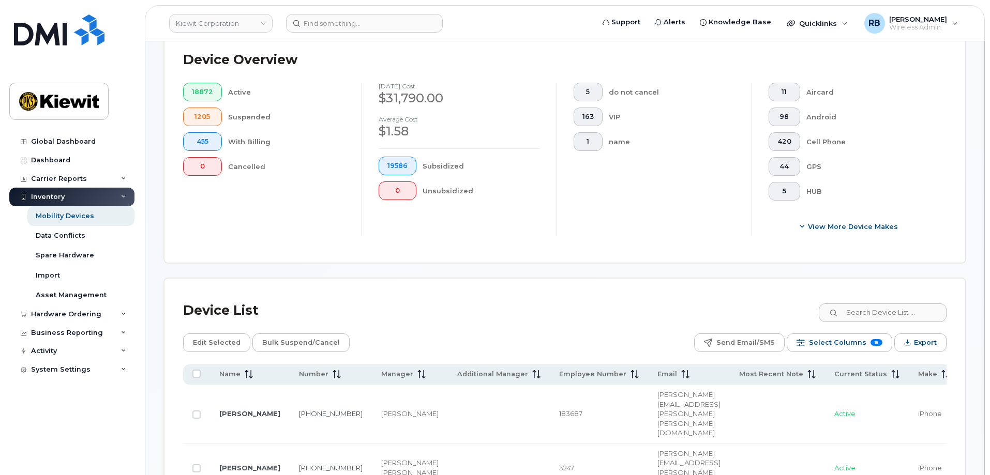
scroll to position [259, 0]
click input
paste input "CATHERINE RONDY"
type input "CATHERINE RONDY"
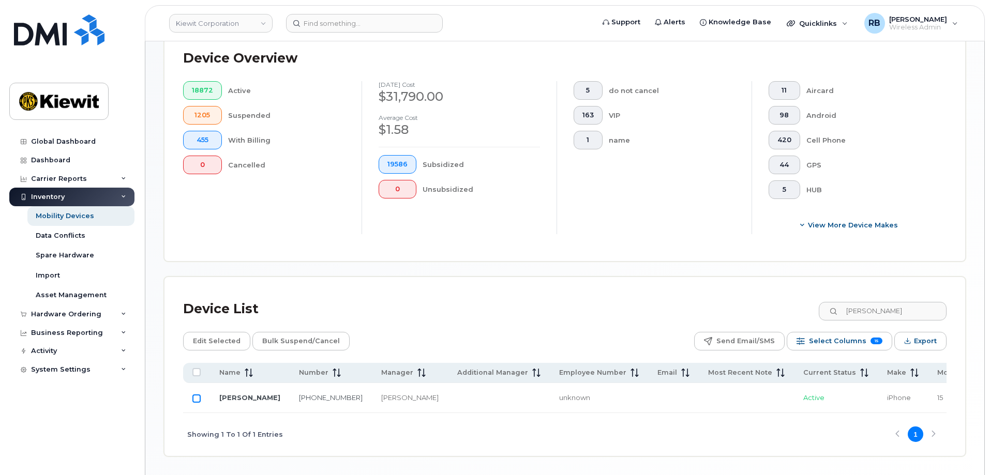
click input "Row Unselected"
checkbox input "true"
click span "Edit Selected"
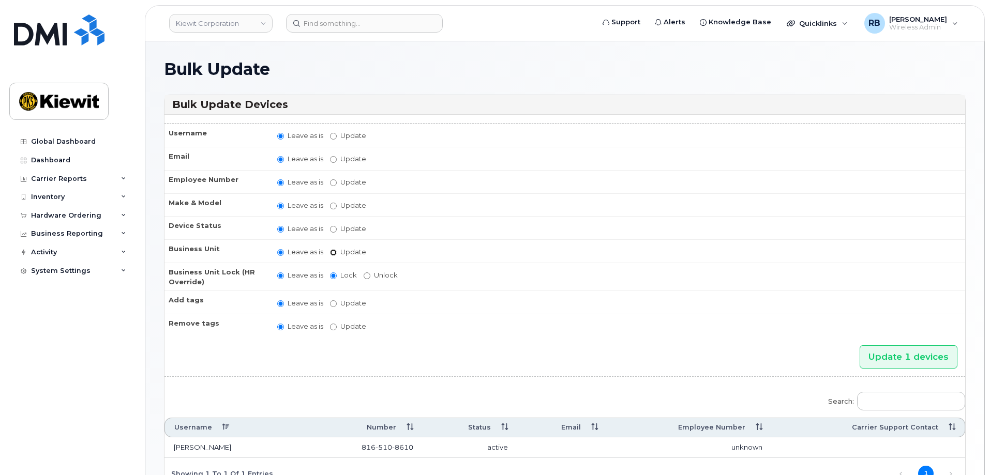
click at [335, 253] on input "Update" at bounding box center [333, 252] width 7 height 7
radio input "true"
radio input "false"
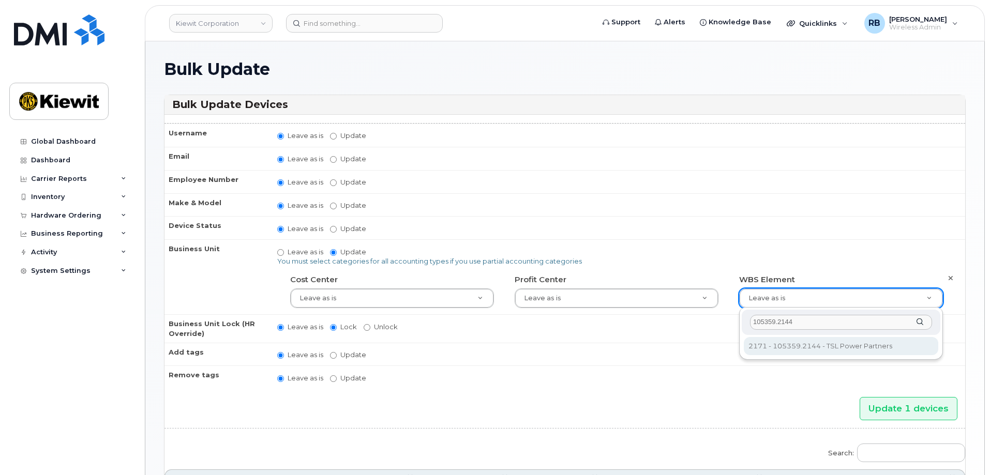
type input "105359.2144"
type input "30254458"
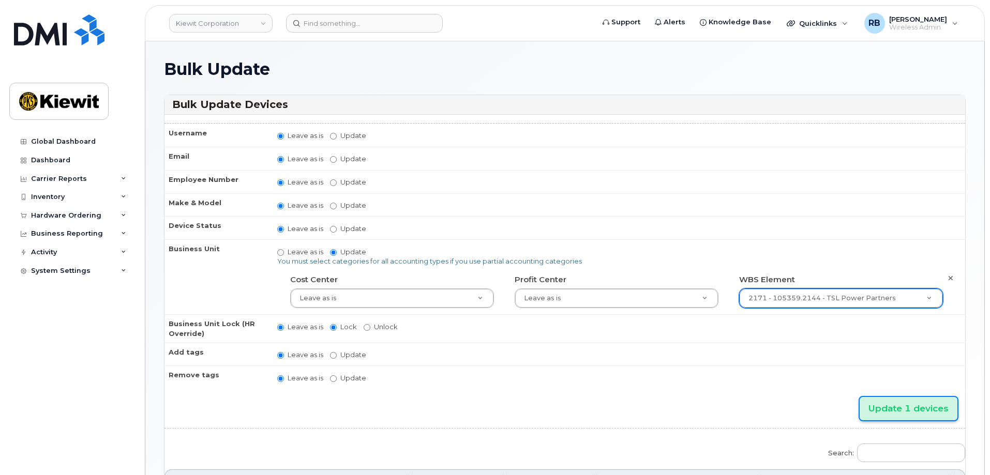
click at [899, 404] on input "Update 1 devices" at bounding box center [908, 408] width 98 height 23
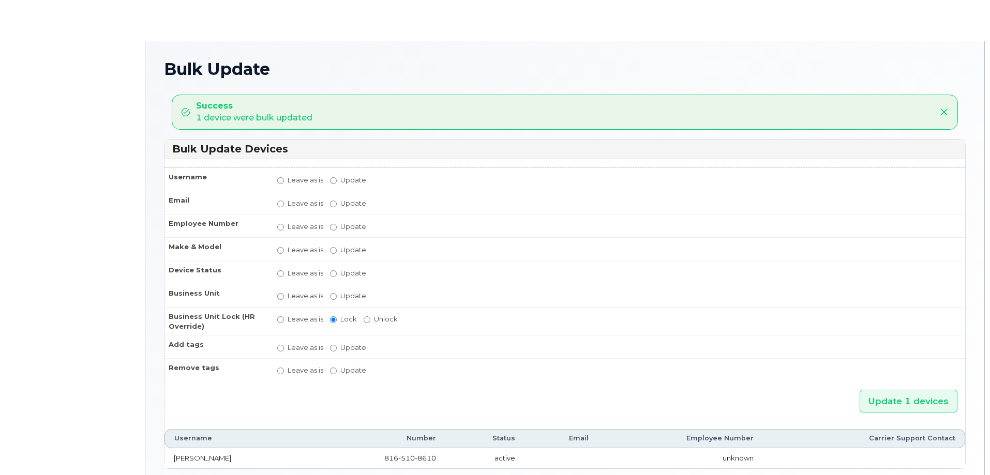
radio input "true"
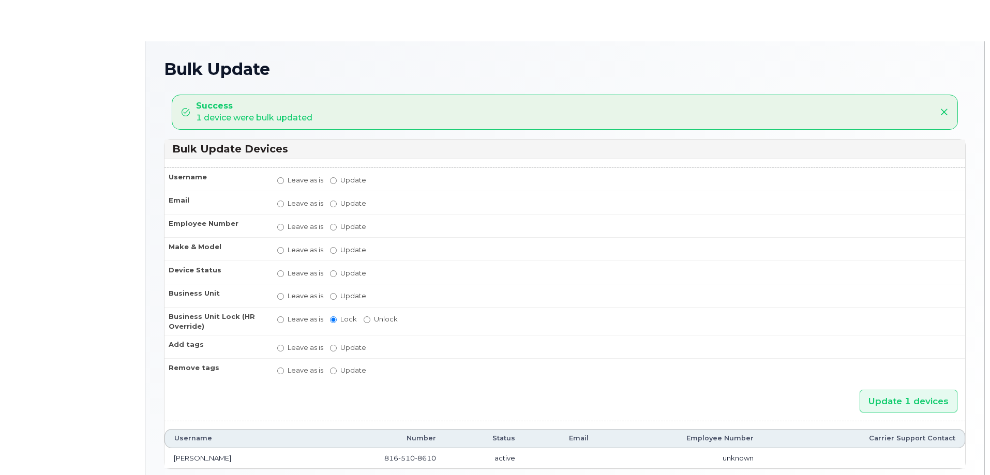
radio input "true"
type input ",,30254458"
radio input "true"
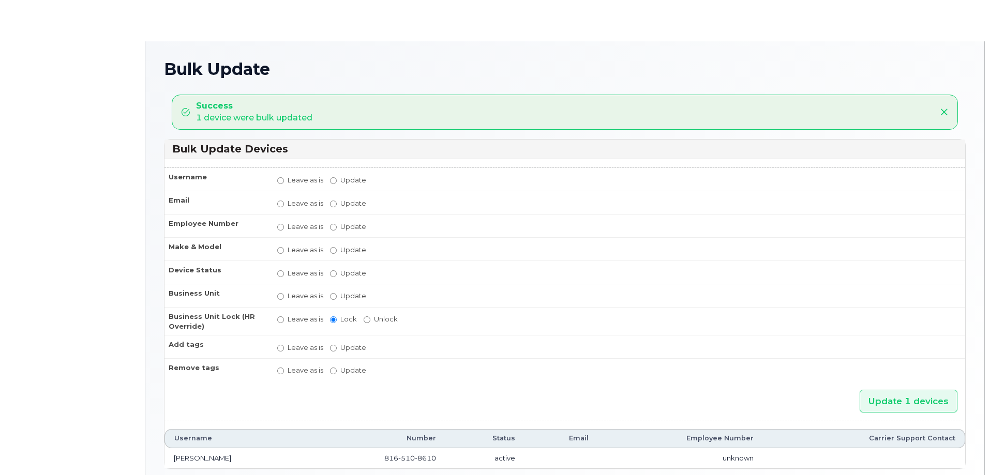
radio input "true"
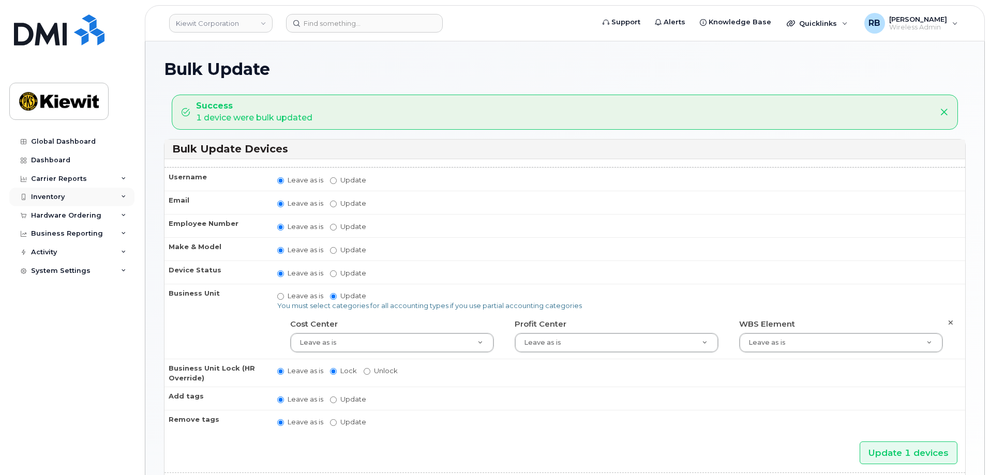
click at [55, 194] on div "Inventory" at bounding box center [48, 197] width 34 height 8
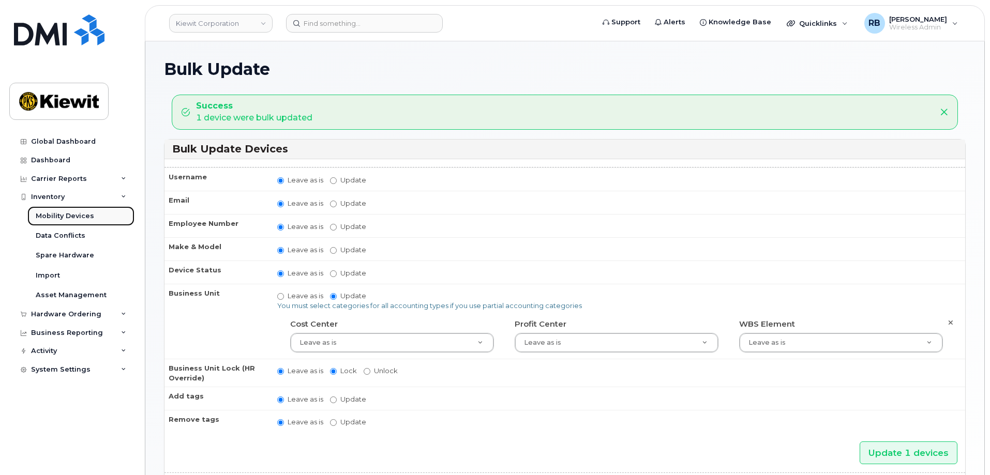
click at [56, 212] on div "Mobility Devices" at bounding box center [65, 215] width 58 height 9
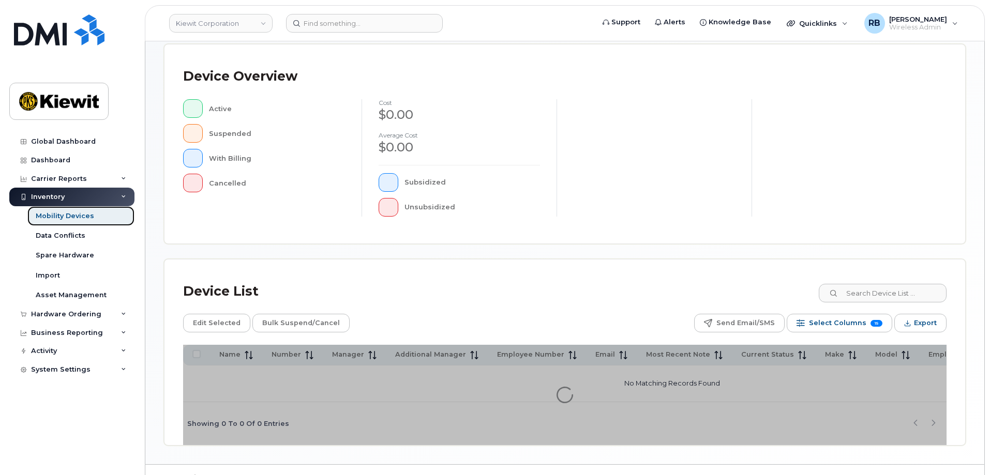
scroll to position [239, 0]
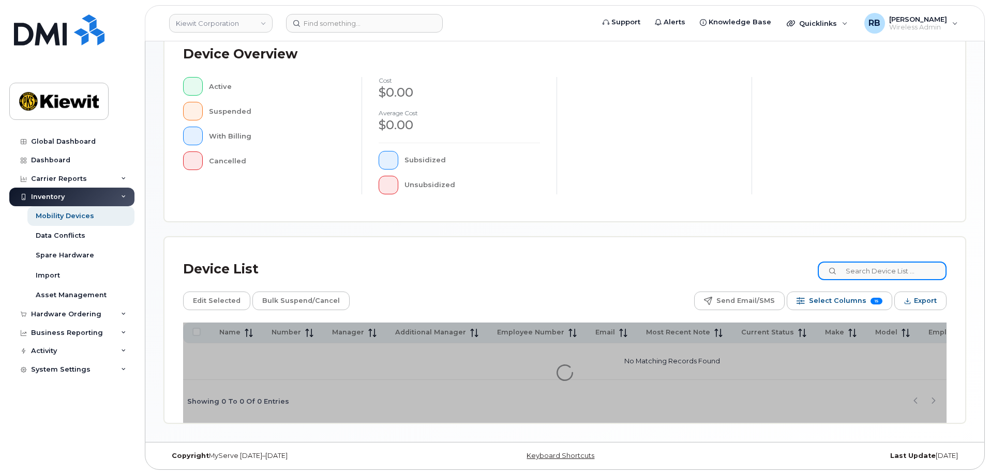
click at [901, 269] on input at bounding box center [881, 271] width 129 height 19
paste input "435620"
type input "435620"
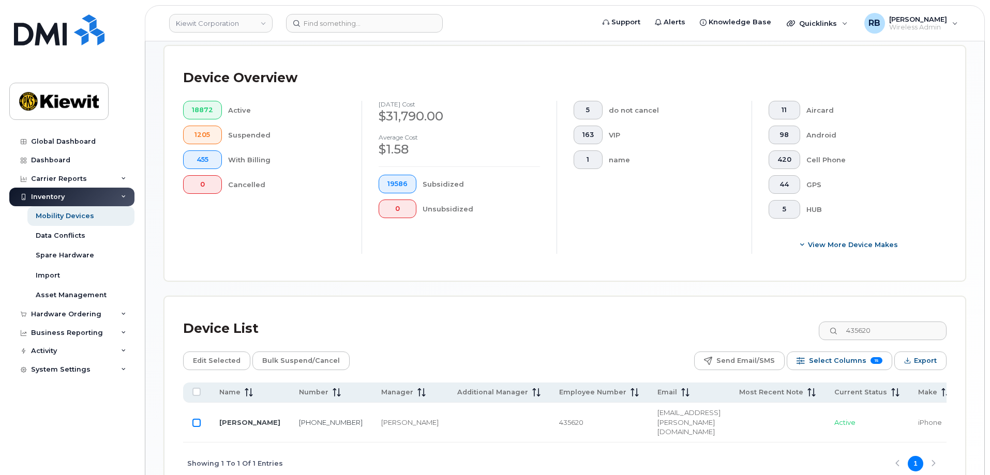
click at [195, 419] on input "Row Unselected" at bounding box center [196, 423] width 8 height 8
checkbox input "true"
click at [215, 353] on span "Edit Selected" at bounding box center [217, 361] width 48 height 16
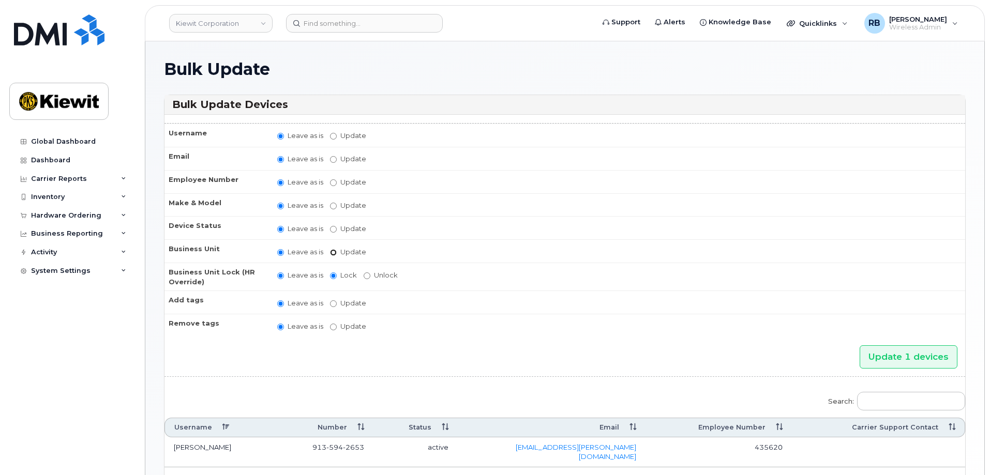
click at [333, 252] on input "Update" at bounding box center [333, 252] width 7 height 7
radio input "true"
radio input "false"
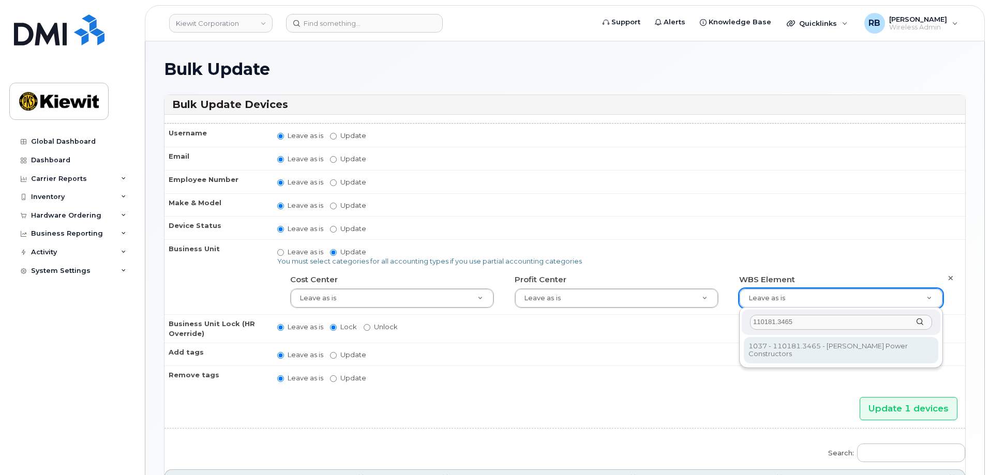
drag, startPoint x: 799, startPoint y: 323, endPoint x: 754, endPoint y: 317, distance: 45.3
click at [754, 322] on input "110181.3465" at bounding box center [841, 322] width 182 height 15
type input "106035.1013"
type input "30269399"
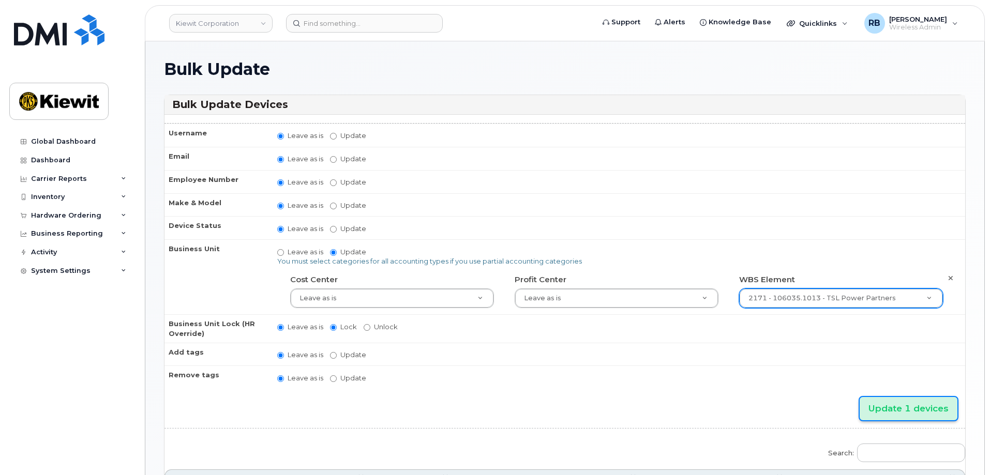
click at [883, 409] on input "Update 1 devices" at bounding box center [908, 408] width 98 height 23
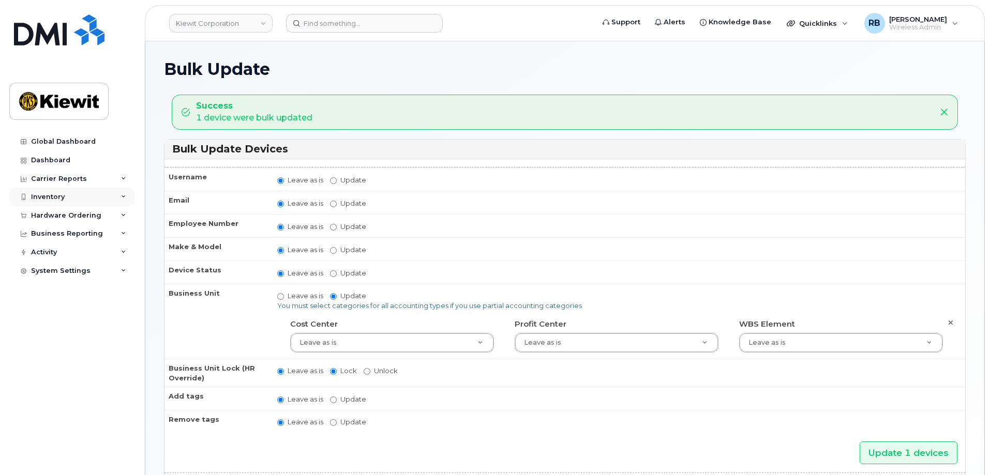
click at [51, 198] on div "Inventory" at bounding box center [48, 197] width 34 height 8
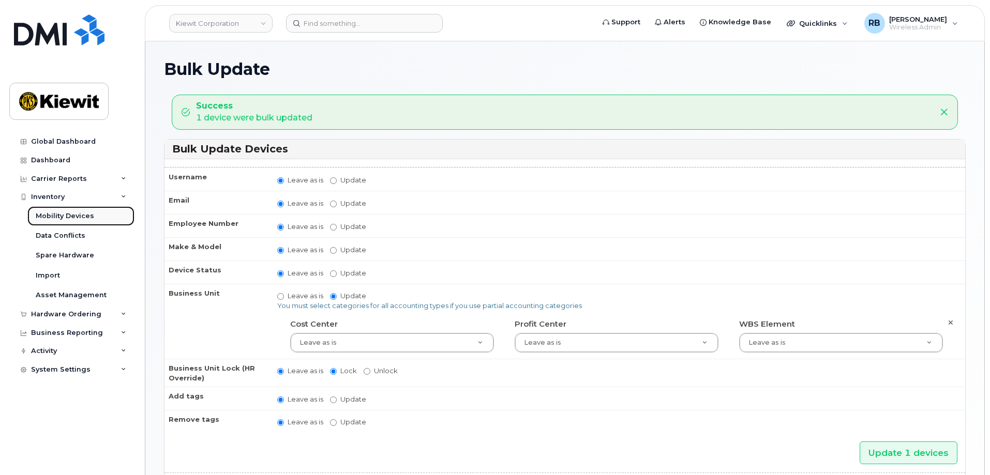
click at [51, 215] on div "Mobility Devices" at bounding box center [65, 215] width 58 height 9
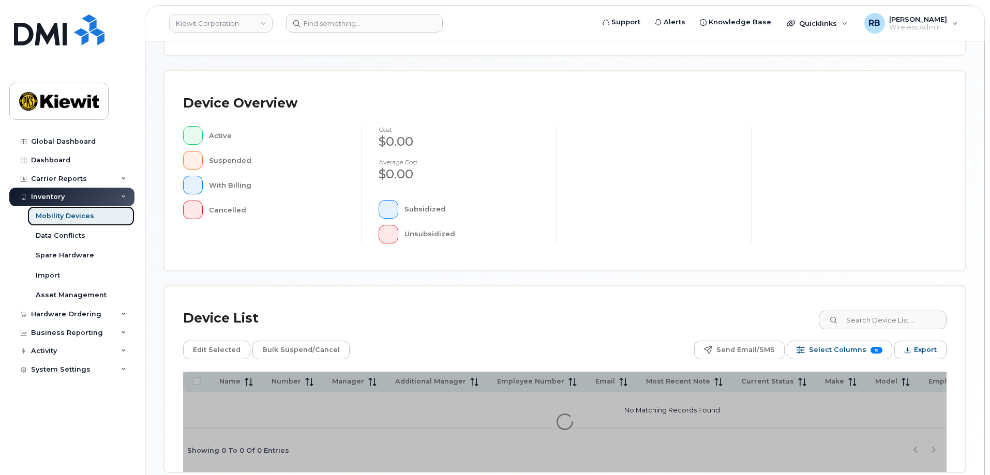
scroll to position [239, 0]
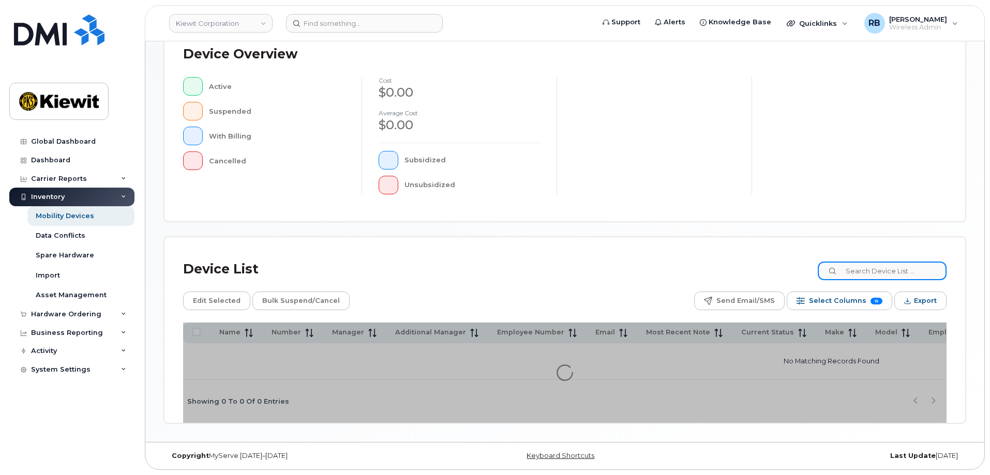
click at [871, 269] on input at bounding box center [881, 271] width 129 height 19
paste input "573158"
type input "573158"
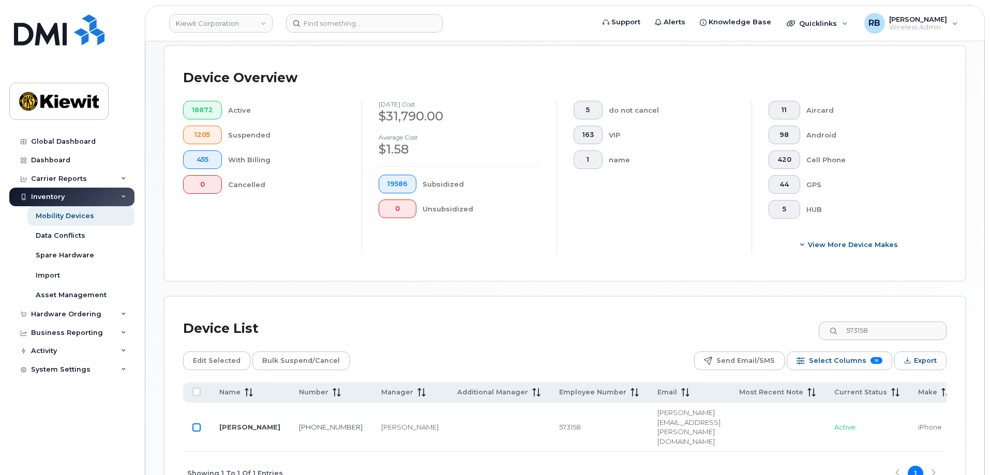
click at [199, 423] on input "Row Unselected" at bounding box center [196, 427] width 8 height 8
checkbox input "true"
click at [220, 353] on span "Edit Selected" at bounding box center [217, 361] width 48 height 16
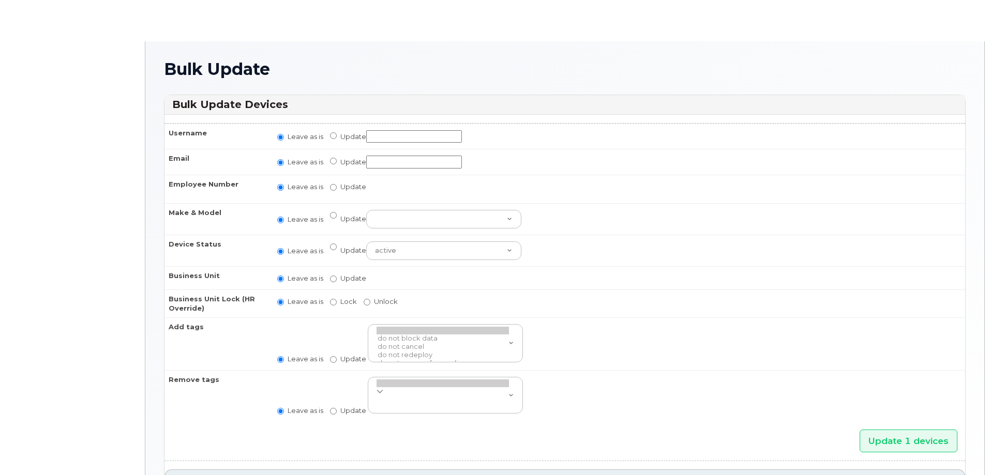
radio input "true"
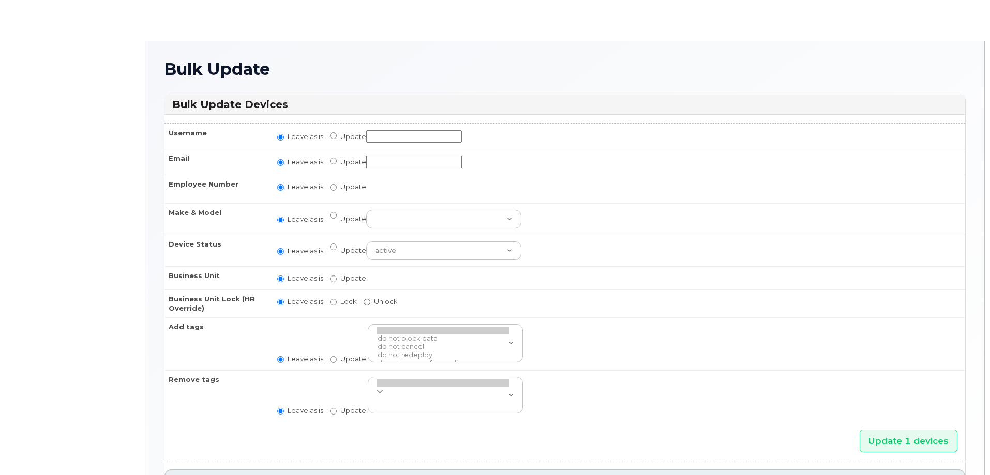
radio input "true"
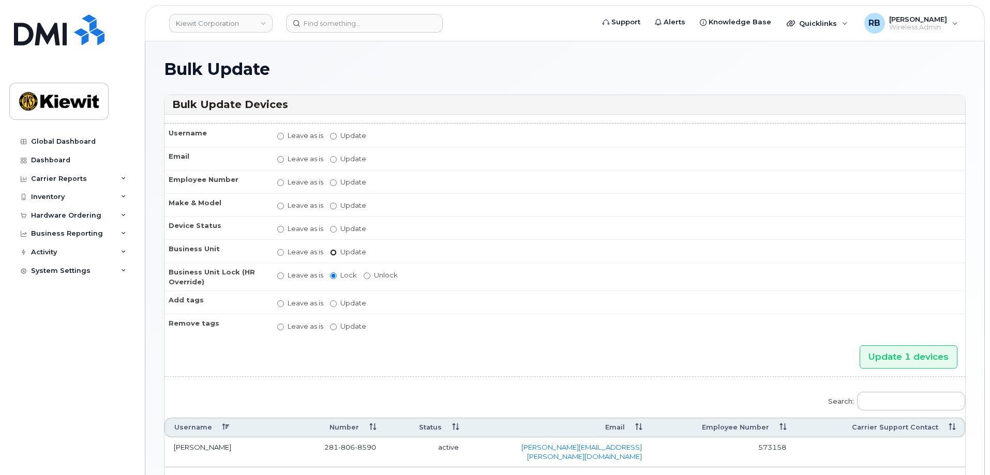
click at [336, 255] on input "Update" at bounding box center [333, 252] width 7 height 7
radio input "true"
radio input "false"
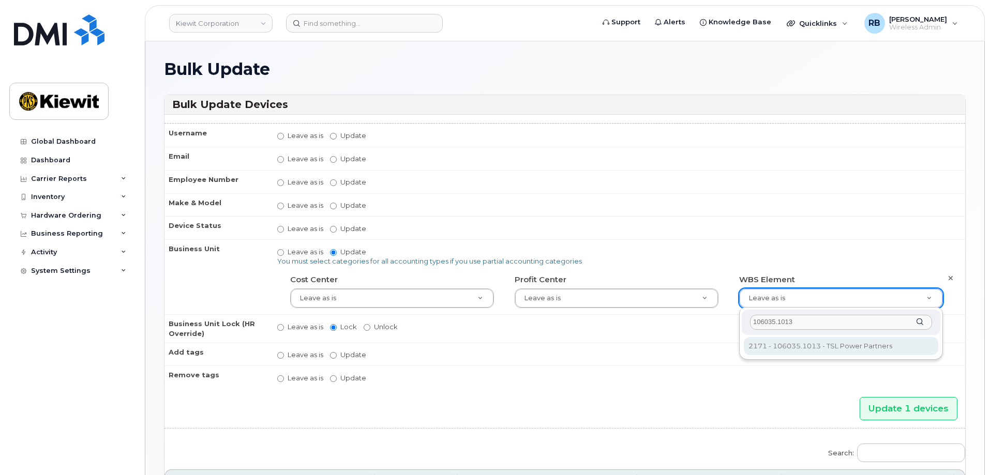
type input "106035.1013"
type input "30269399"
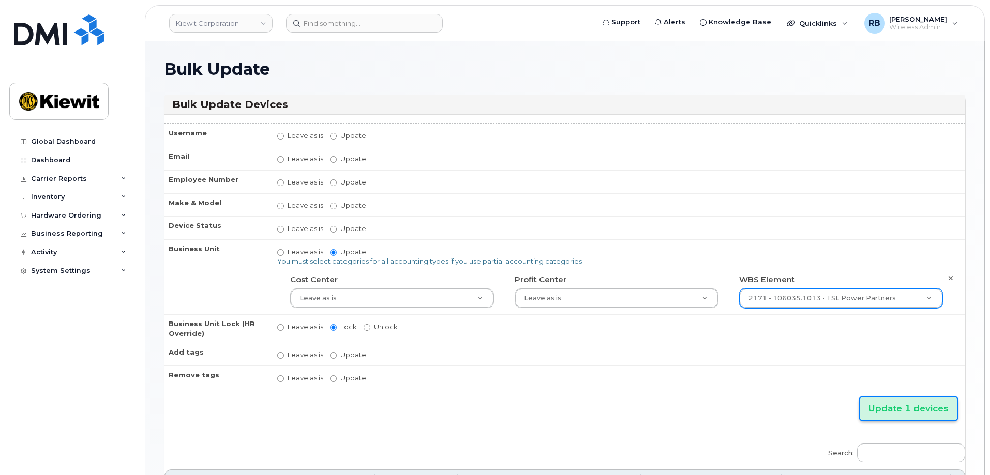
click at [901, 411] on input "Update 1 devices" at bounding box center [908, 408] width 98 height 23
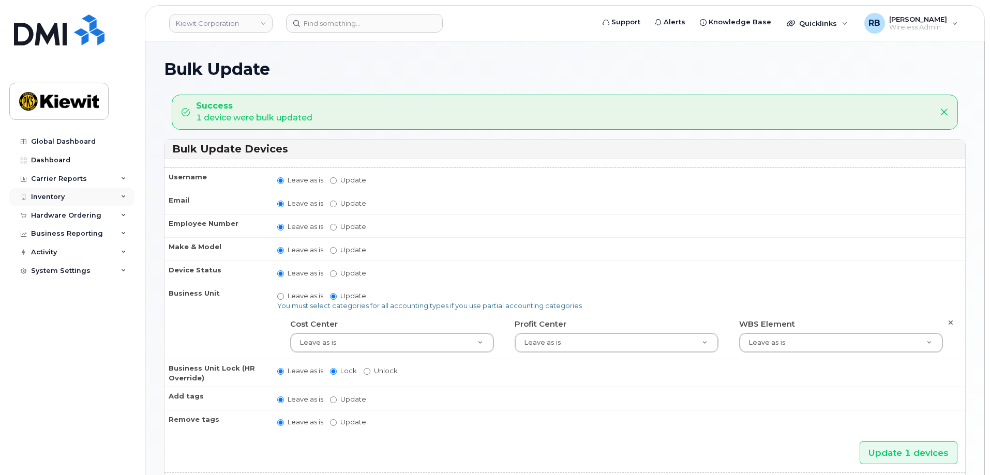
click at [64, 200] on div "Inventory" at bounding box center [71, 197] width 125 height 19
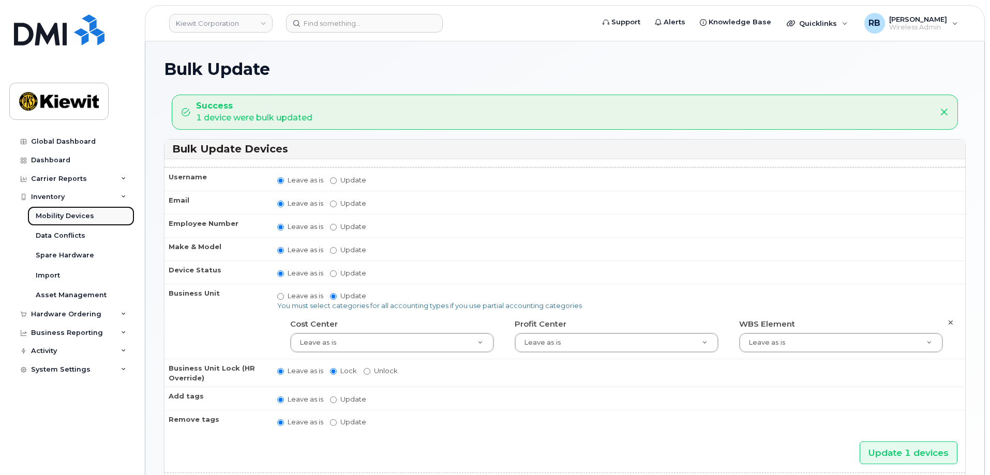
click at [65, 215] on div "Mobility Devices" at bounding box center [65, 215] width 58 height 9
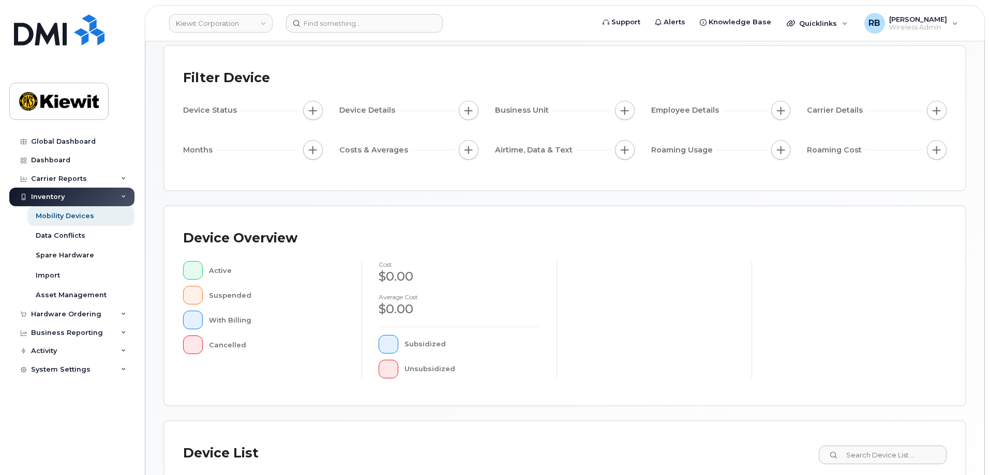
scroll to position [239, 0]
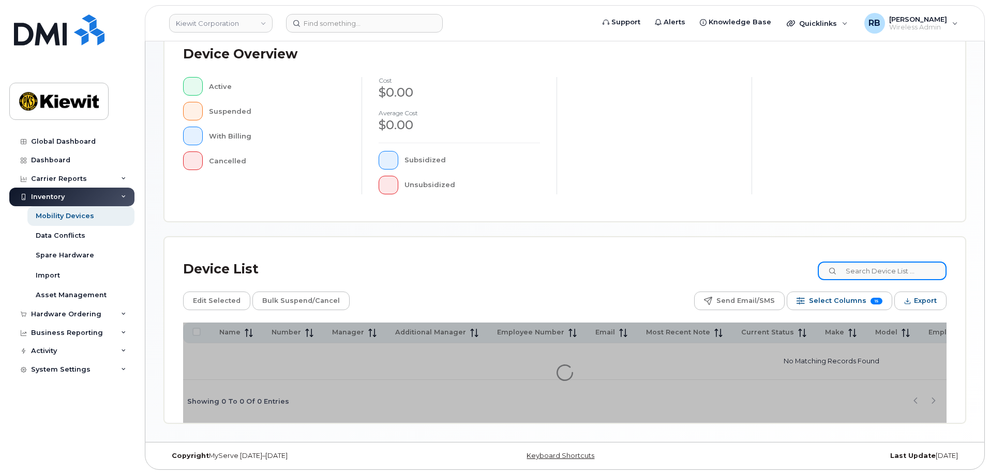
click at [905, 270] on input at bounding box center [881, 271] width 129 height 19
paste input "577384"
type input "577384"
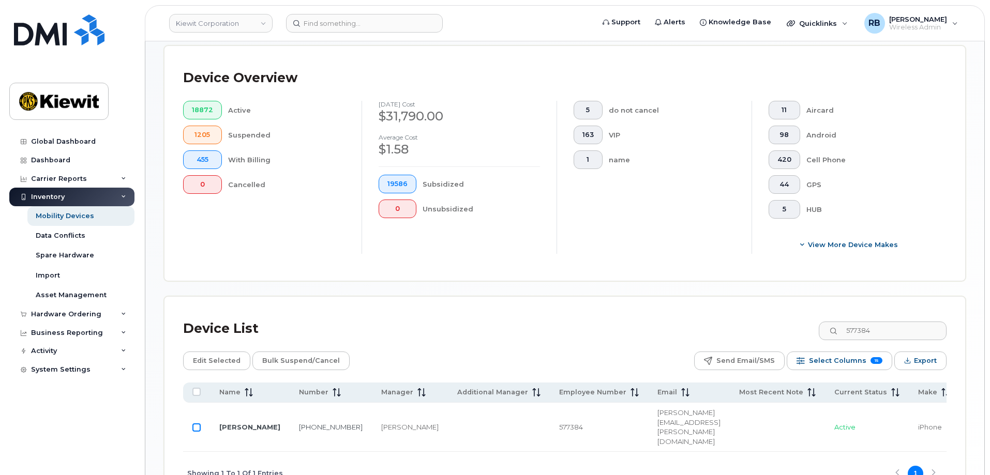
click at [194, 423] on input "Row Unselected" at bounding box center [196, 427] width 8 height 8
checkbox input "true"
click at [207, 354] on span "Edit Selected" at bounding box center [217, 361] width 48 height 16
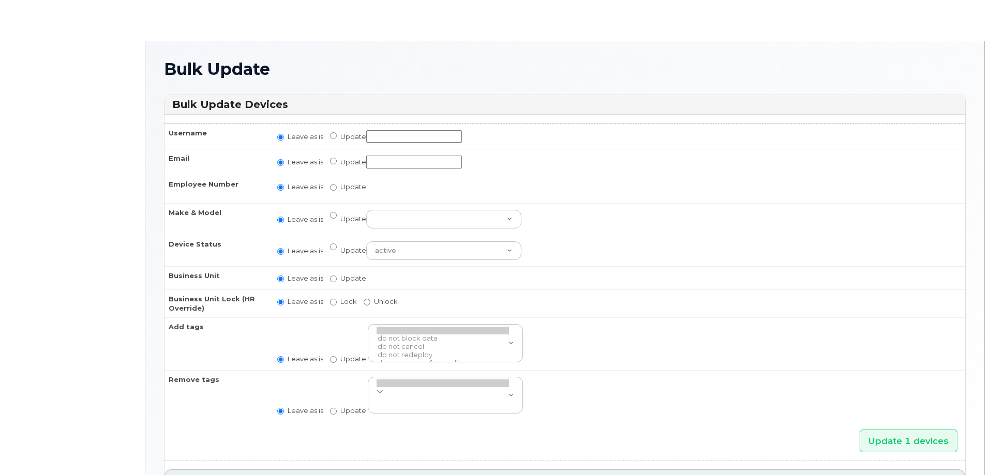
radio input "true"
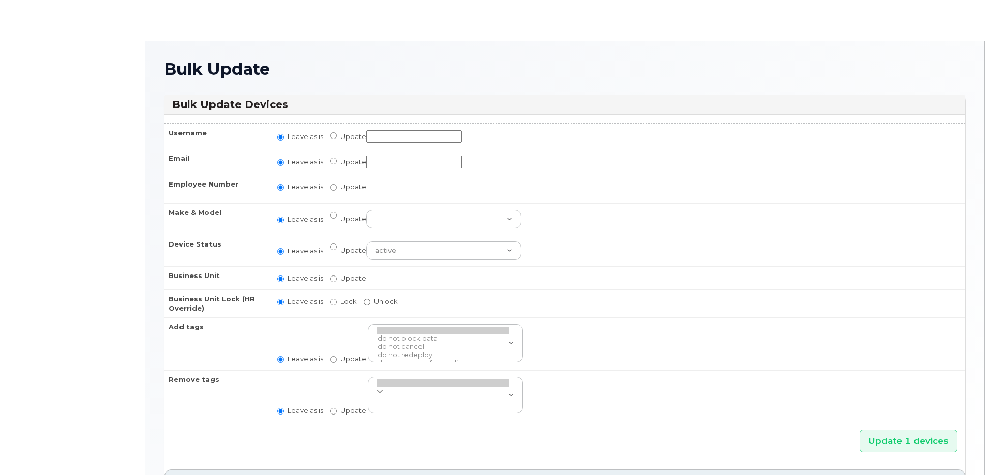
radio input "true"
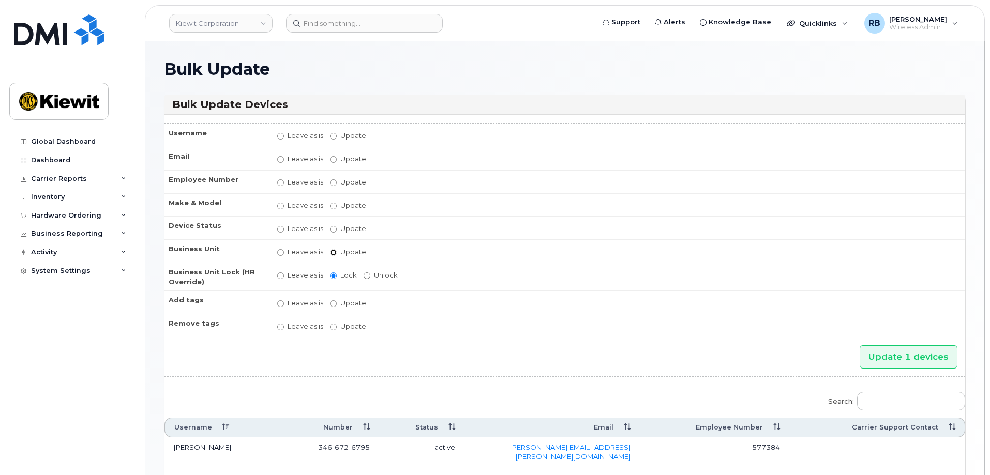
click at [335, 251] on input "Update" at bounding box center [333, 252] width 7 height 7
radio input "true"
radio input "false"
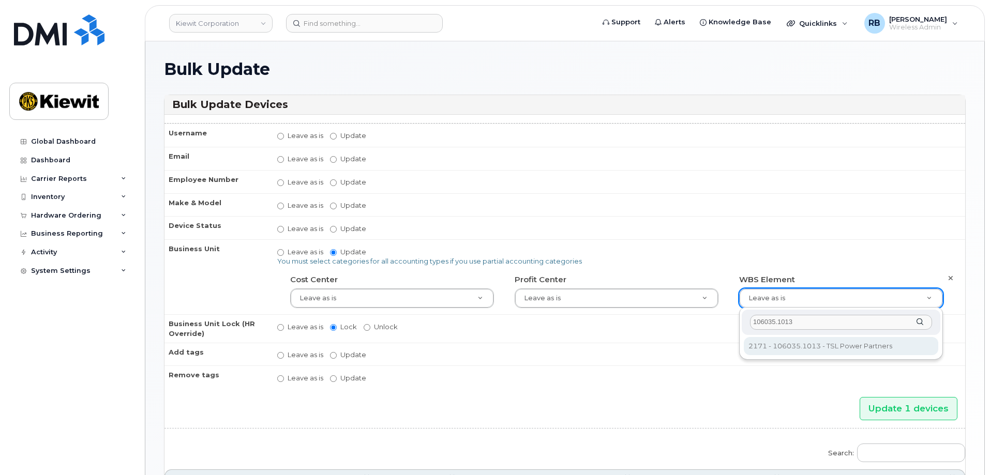
type input "106035.1013"
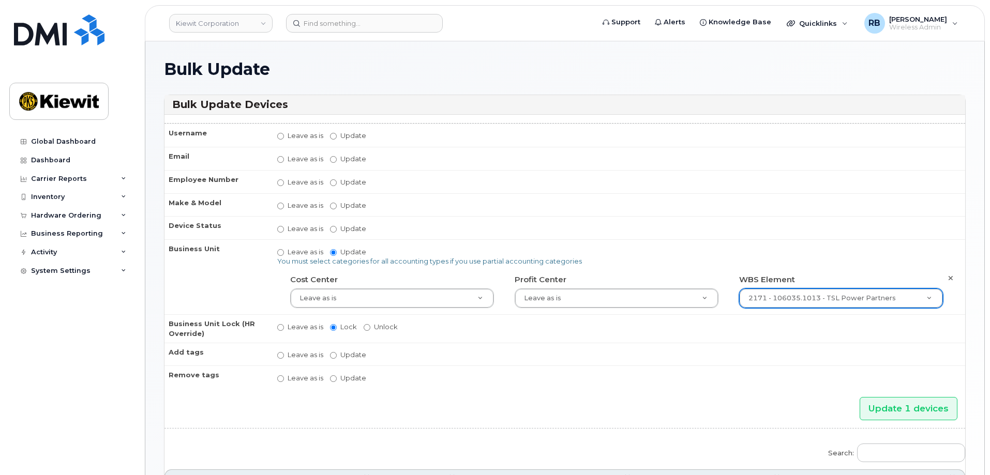
type input "30269399"
click at [896, 411] on input "Update 1 devices" at bounding box center [908, 408] width 98 height 23
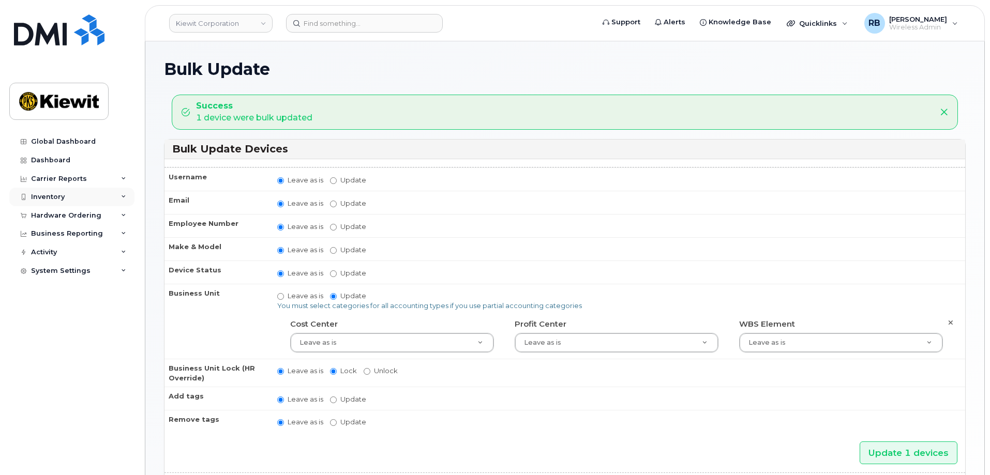
click at [61, 202] on div "Inventory" at bounding box center [71, 197] width 125 height 19
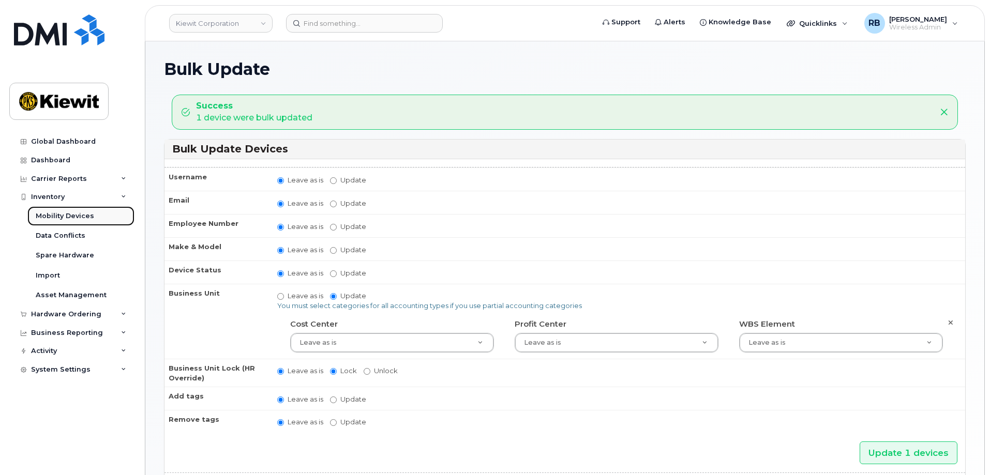
click at [63, 217] on div "Mobility Devices" at bounding box center [65, 215] width 58 height 9
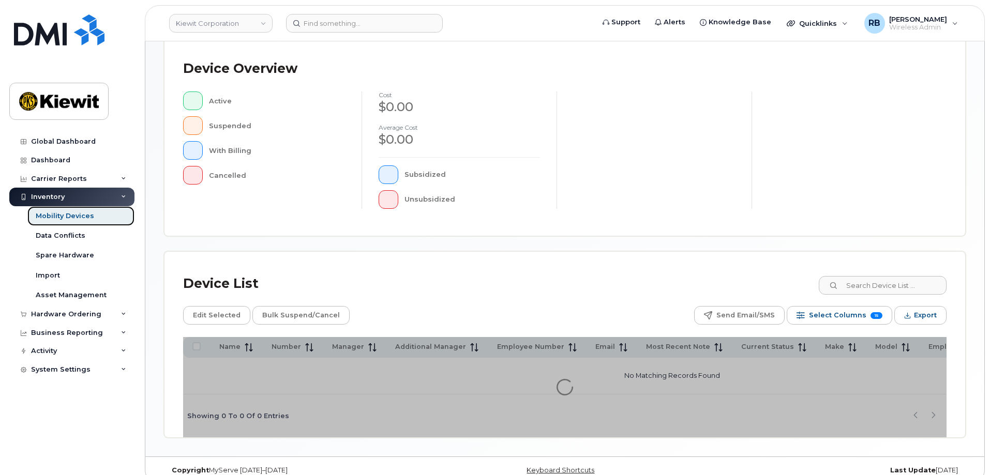
scroll to position [239, 0]
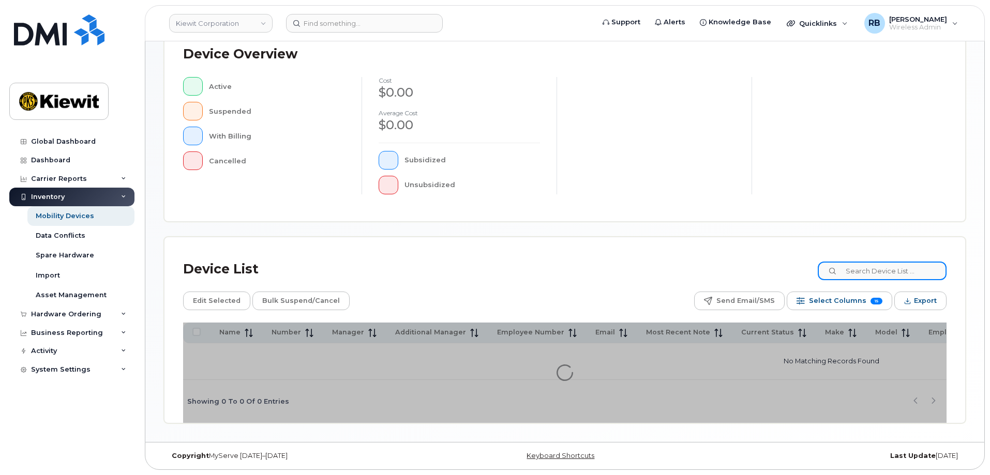
click at [874, 271] on input at bounding box center [881, 271] width 129 height 19
paste input "Brian Blank"
type input "Brian Blank"
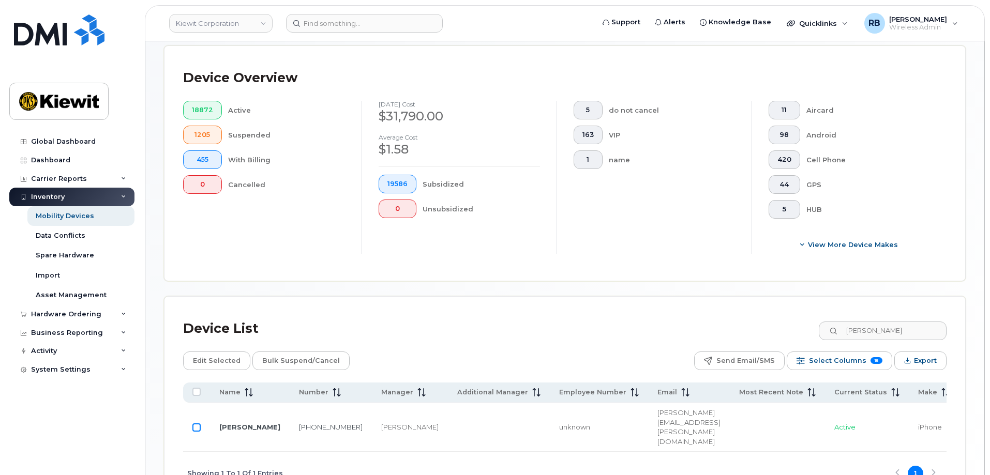
click at [195, 423] on input "Row Unselected" at bounding box center [196, 427] width 8 height 8
checkbox input "true"
click at [208, 353] on span "Edit Selected" at bounding box center [217, 361] width 48 height 16
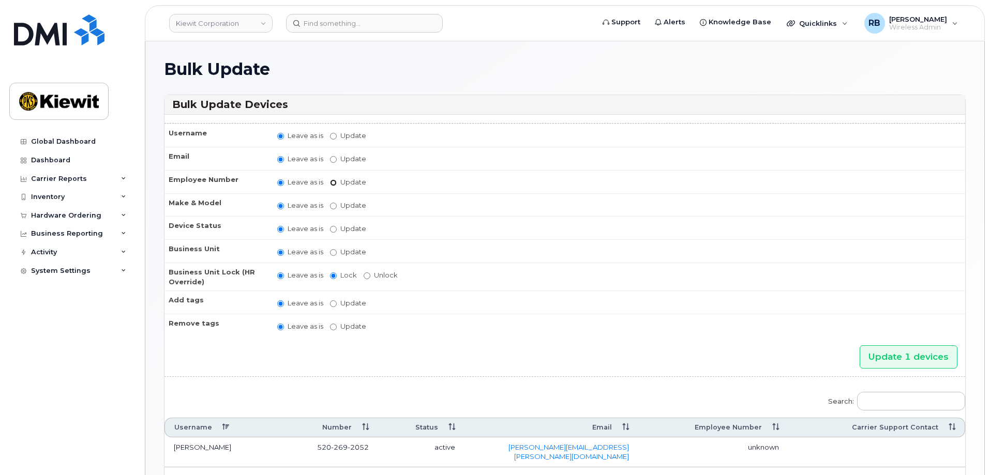
click at [335, 185] on input "Update" at bounding box center [333, 182] width 7 height 7
radio input "true"
radio input "false"
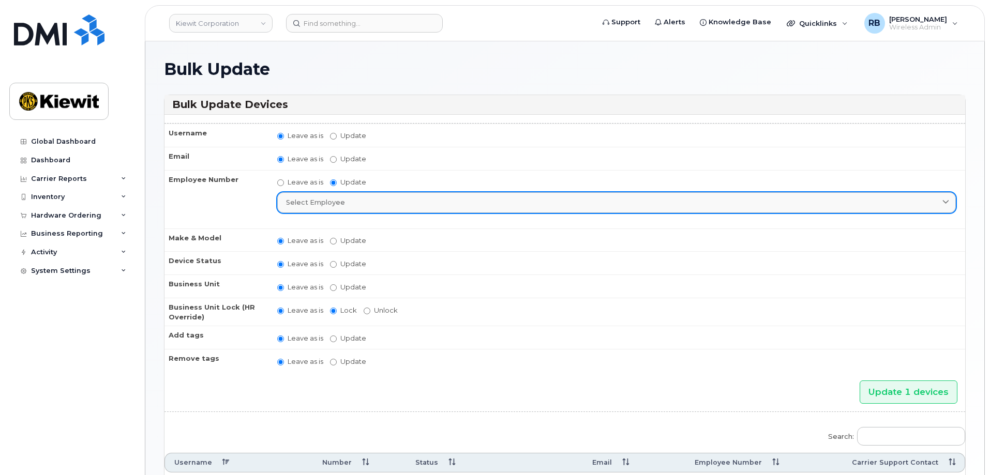
click at [345, 204] on div "Select employee" at bounding box center [616, 202] width 661 height 10
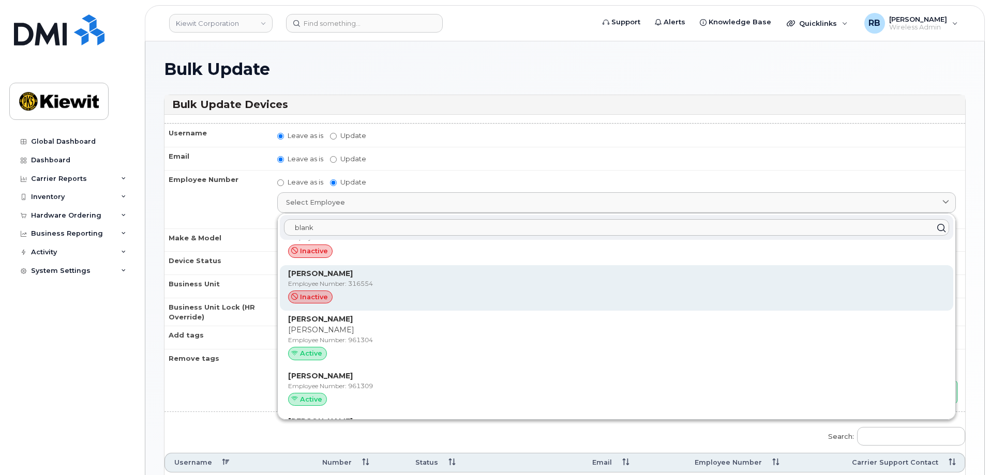
scroll to position [103, 0]
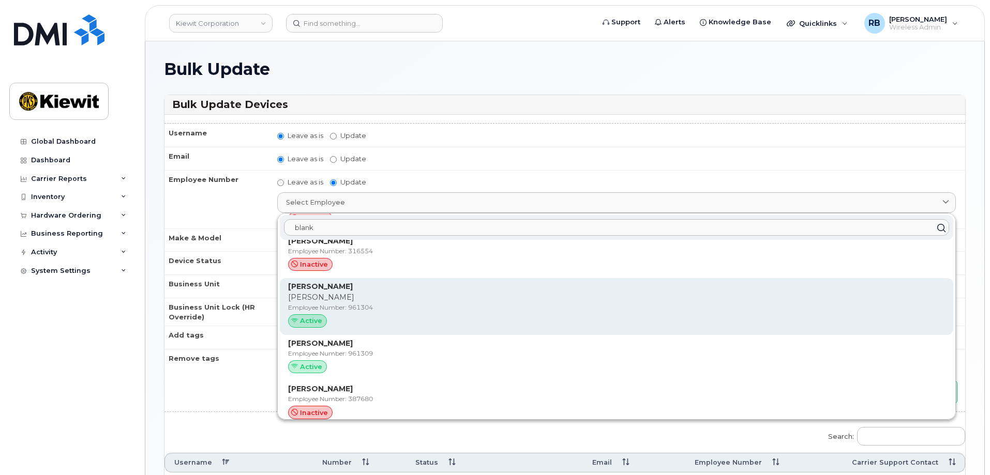
type input "blank"
click at [308, 310] on p "Employee Number: 961304" at bounding box center [616, 307] width 657 height 9
type input "961304"
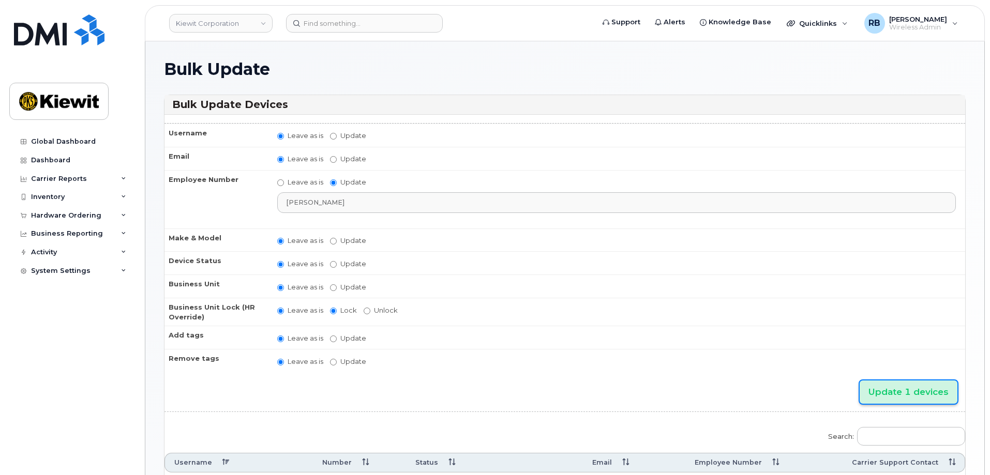
click at [895, 396] on input "Update 1 devices" at bounding box center [908, 392] width 98 height 23
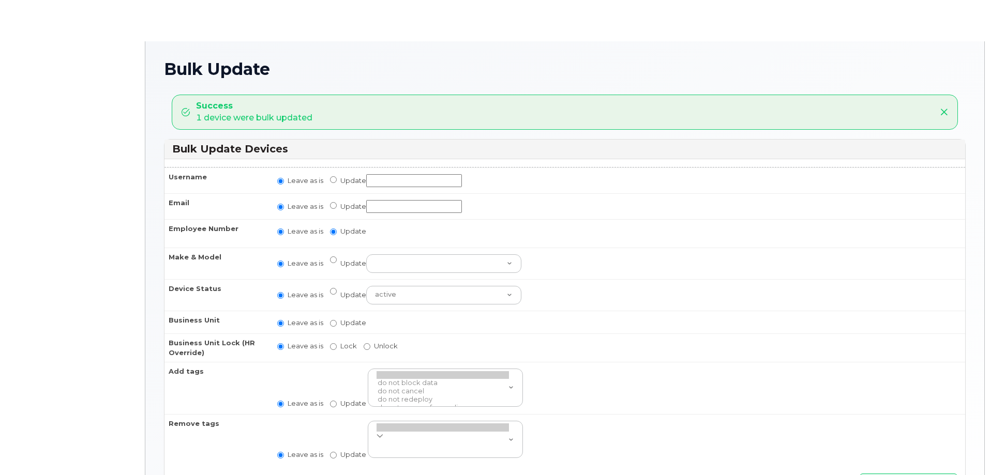
radio input "true"
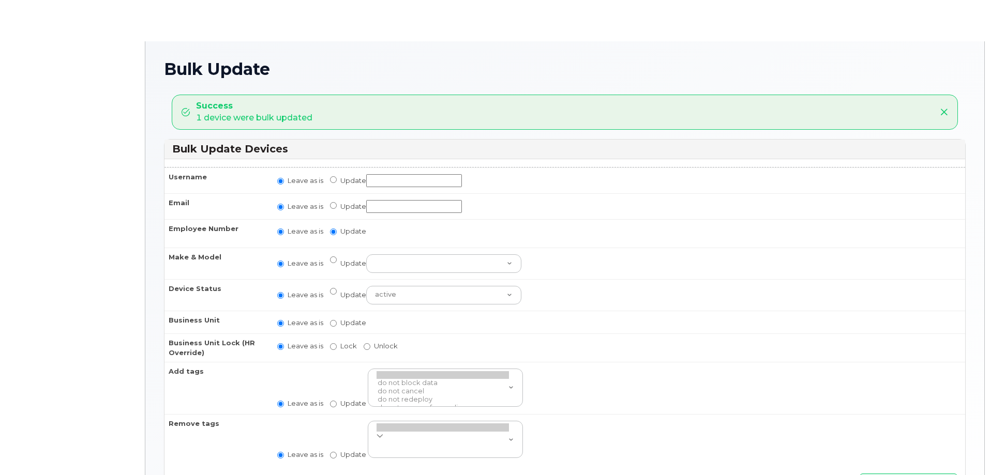
radio input "true"
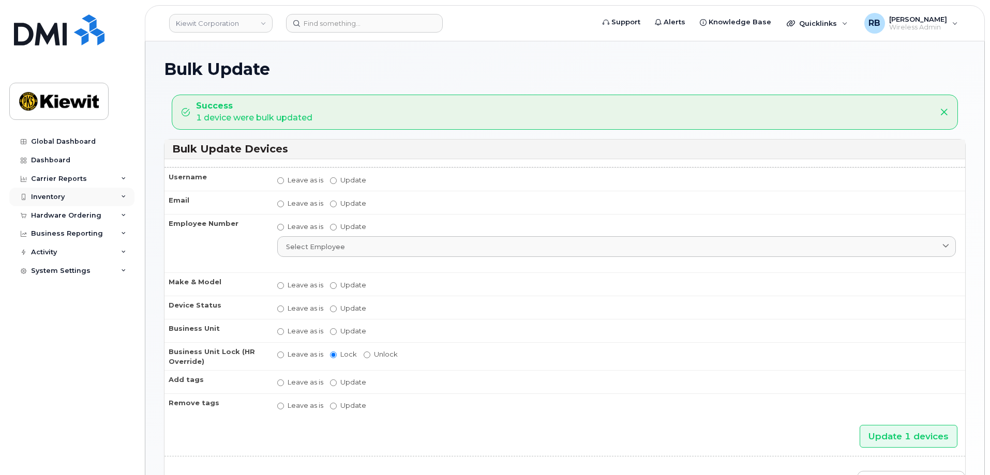
click at [34, 195] on div "Inventory" at bounding box center [48, 197] width 34 height 8
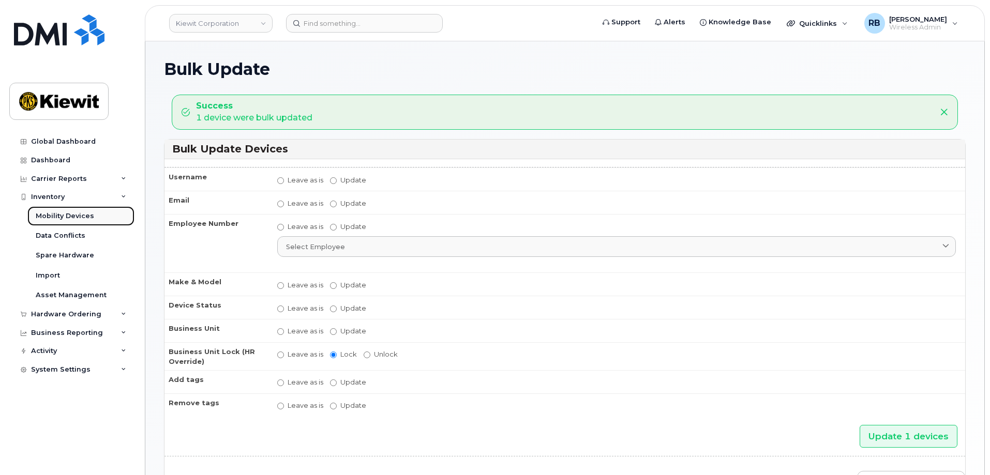
click at [50, 217] on div "Mobility Devices" at bounding box center [65, 215] width 58 height 9
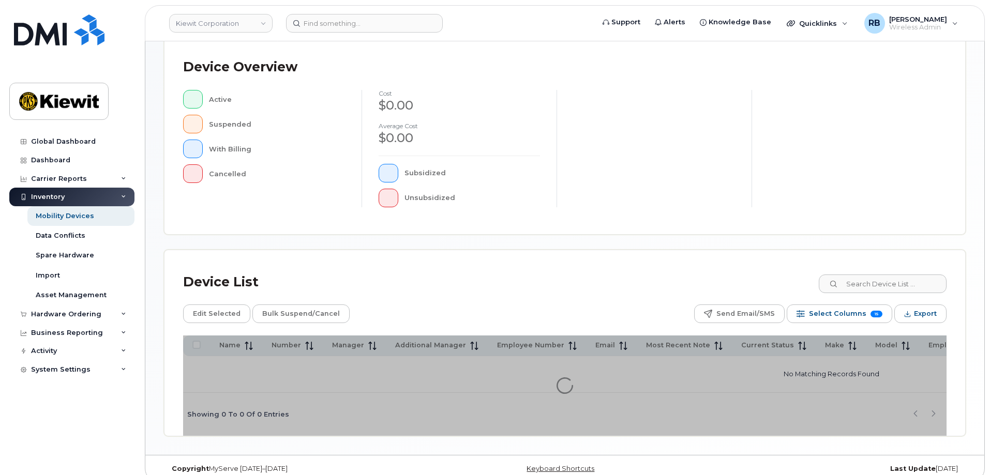
scroll to position [239, 0]
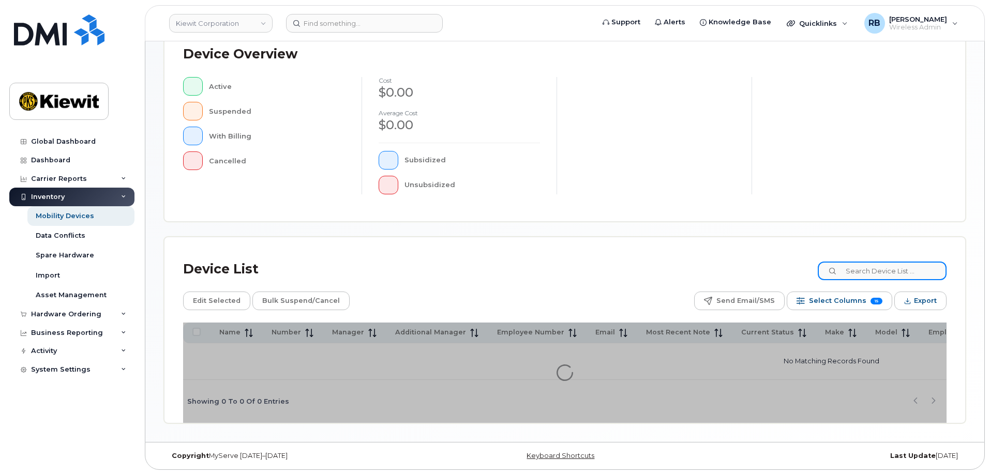
click at [873, 268] on input at bounding box center [881, 271] width 129 height 19
paste input "[PERSON_NAME]"
type input "[PERSON_NAME]"
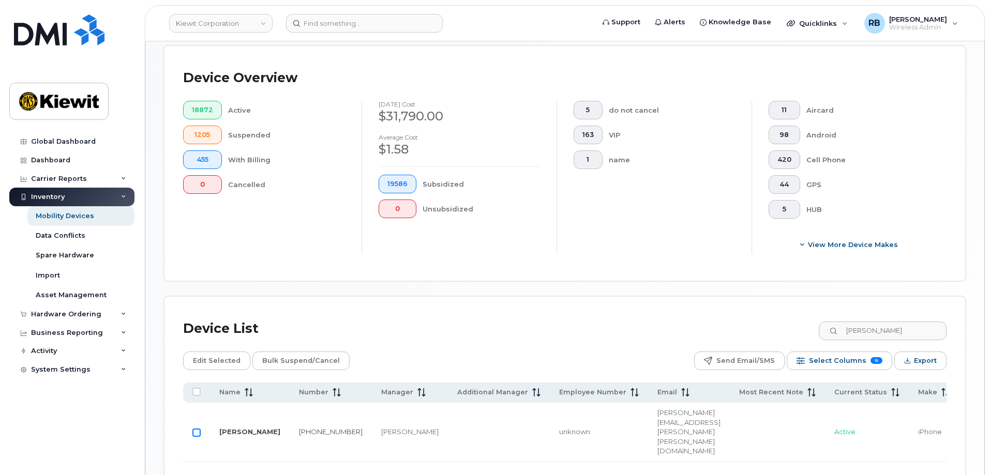
click at [198, 429] on input "Row Unselected" at bounding box center [196, 433] width 8 height 8
checkbox input "true"
click at [216, 356] on span "Edit Selected" at bounding box center [217, 361] width 48 height 16
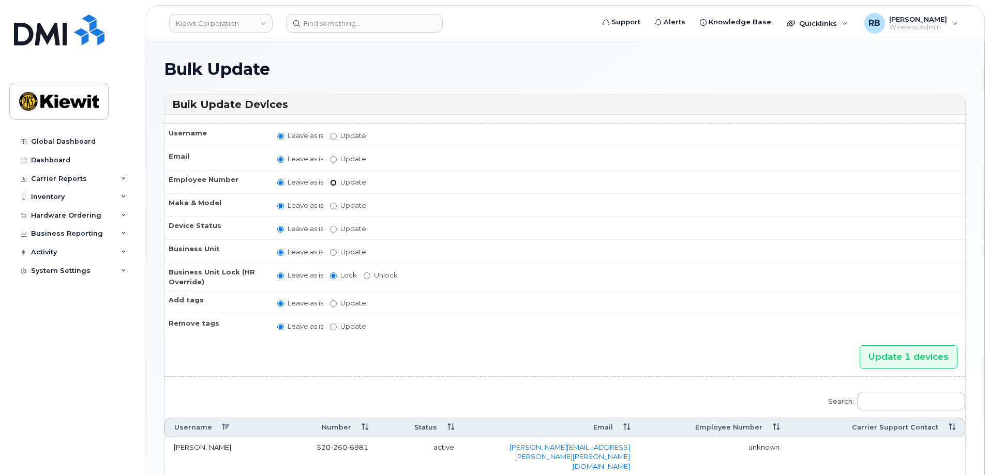
click at [333, 181] on input "Update" at bounding box center [333, 182] width 7 height 7
radio input "true"
radio input "false"
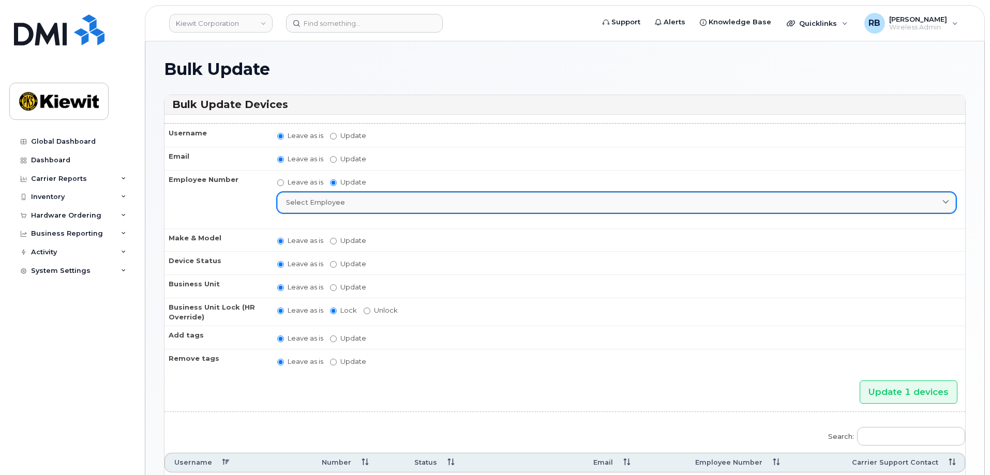
click at [330, 202] on span "Select employee" at bounding box center [315, 202] width 59 height 10
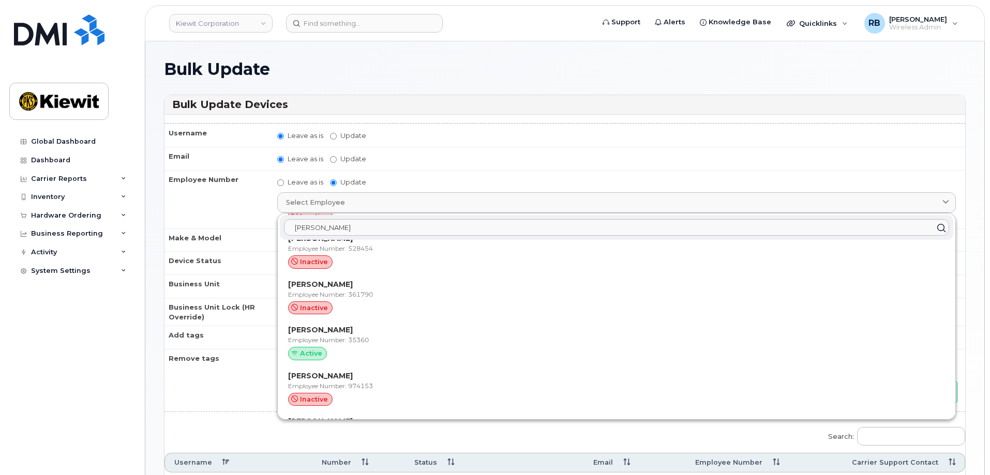
scroll to position [3619, 0]
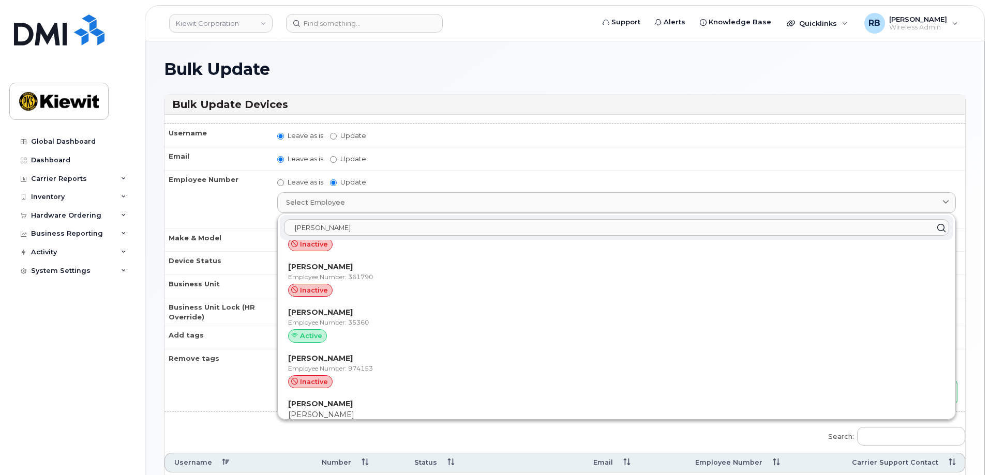
type input "burton"
click at [385, 321] on p "Employee Number: 35360" at bounding box center [616, 322] width 657 height 9
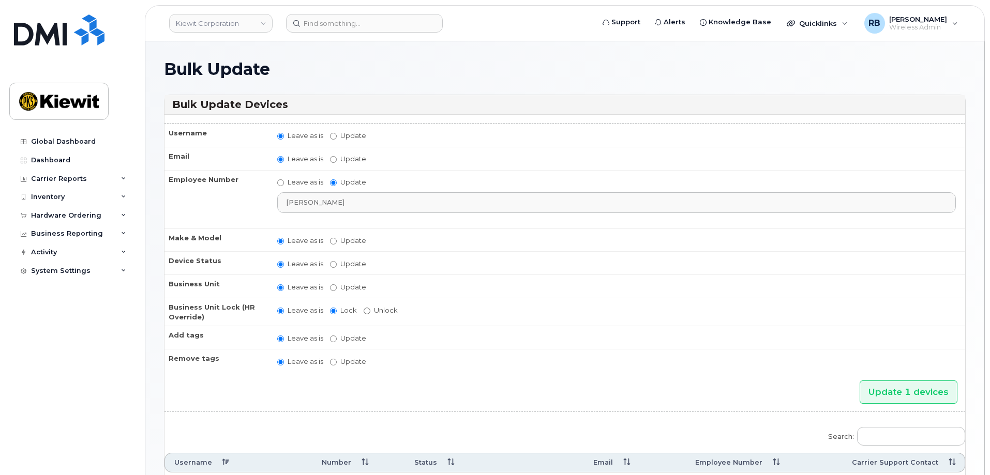
type input "35360"
click at [886, 398] on input "Update 1 devices" at bounding box center [908, 392] width 98 height 23
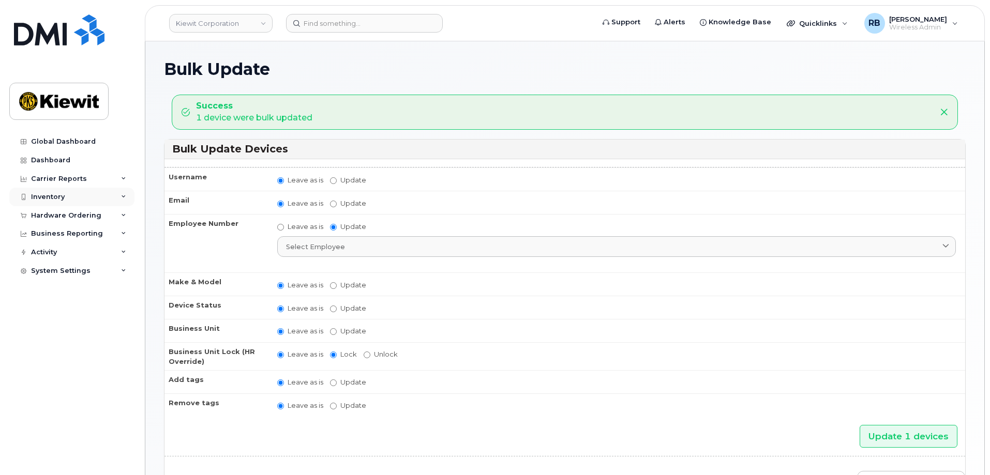
click at [41, 196] on div "Inventory" at bounding box center [48, 197] width 34 height 8
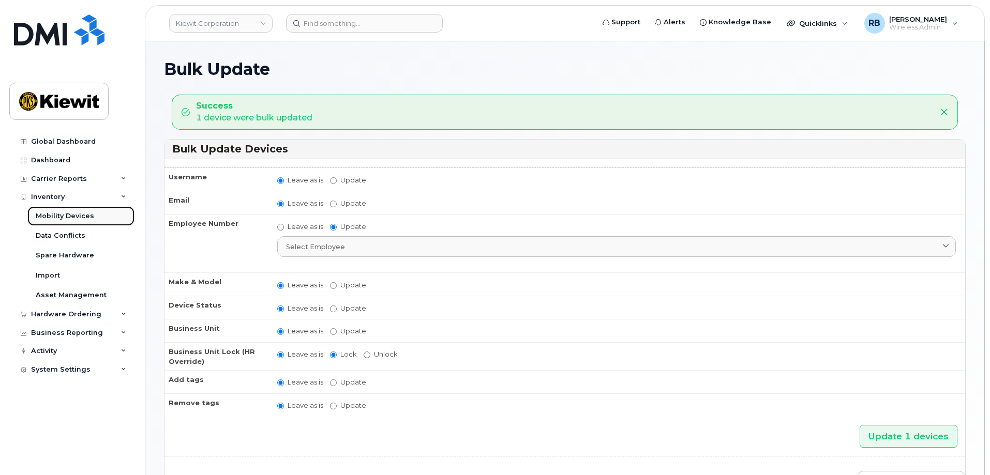
click at [60, 216] on div "Mobility Devices" at bounding box center [65, 215] width 58 height 9
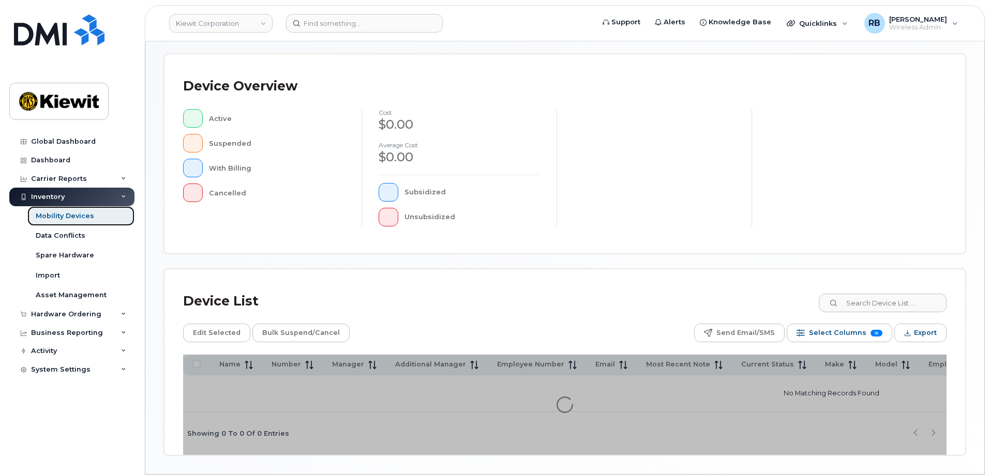
scroll to position [239, 0]
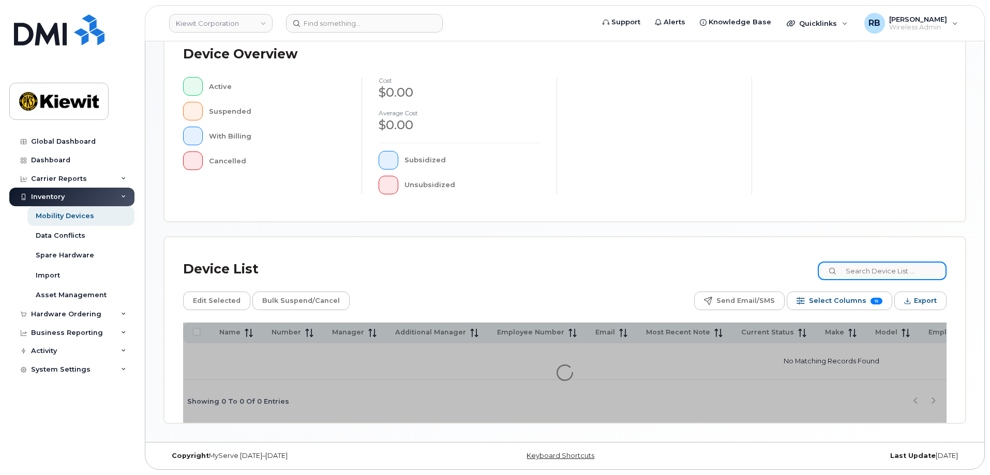
click at [875, 262] on input at bounding box center [881, 271] width 129 height 19
paste input "[PERSON_NAME]"
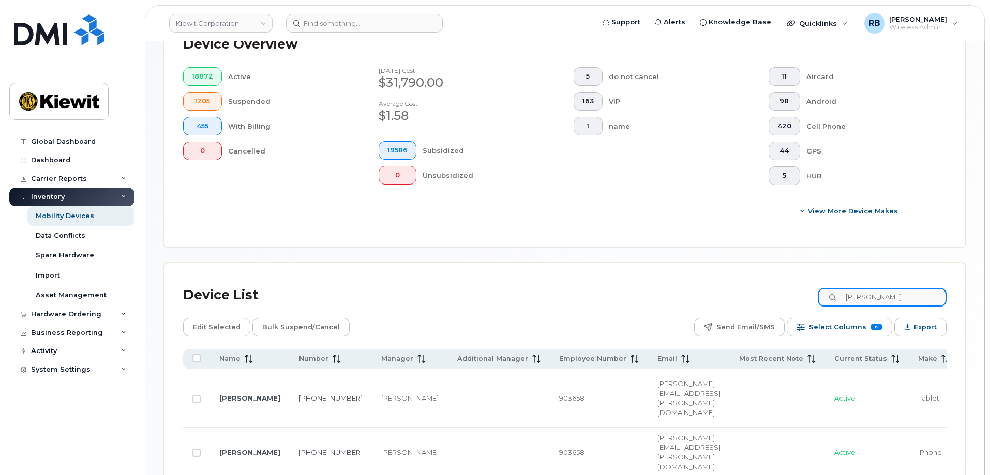
scroll to position [291, 0]
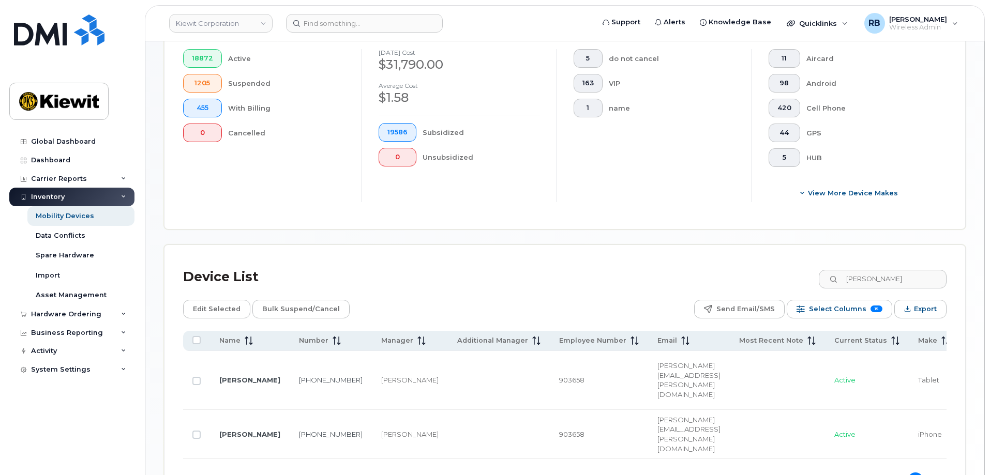
drag, startPoint x: 404, startPoint y: 429, endPoint x: 423, endPoint y: 430, distance: 19.1
click at [448, 430] on td at bounding box center [499, 434] width 102 height 49
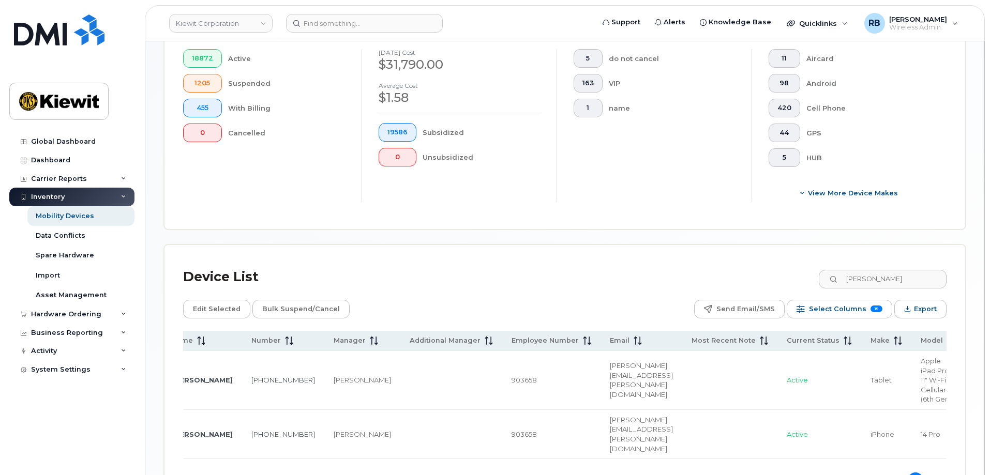
scroll to position [0, 0]
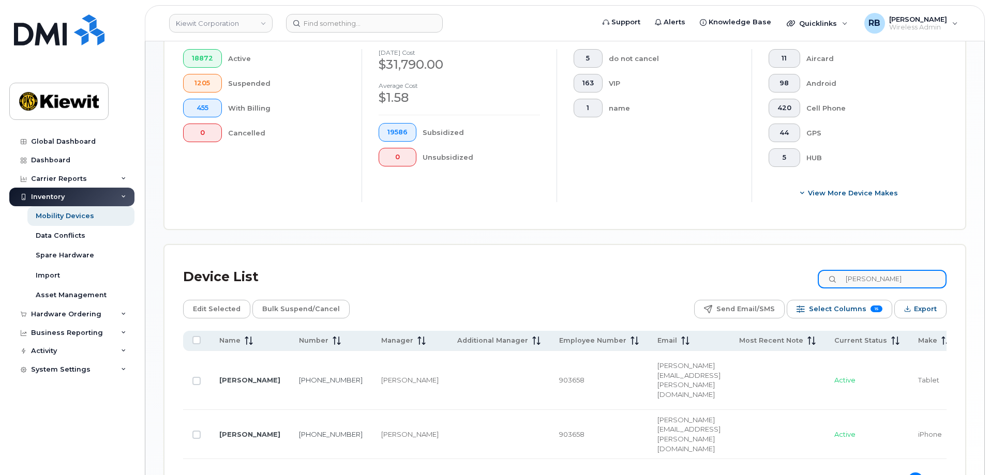
click at [863, 270] on input "[PERSON_NAME]" at bounding box center [881, 279] width 129 height 19
paste input "[PERSON_NAME]"
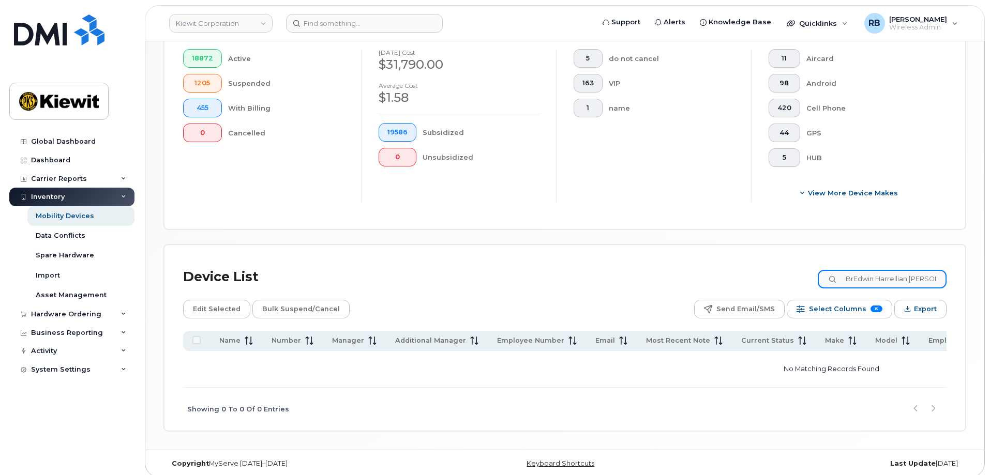
scroll to position [0, 5]
drag, startPoint x: 856, startPoint y: 269, endPoint x: 944, endPoint y: 271, distance: 88.4
click at [944, 271] on input "BrEdwin Harrellian [PERSON_NAME]" at bounding box center [881, 279] width 129 height 19
paste input "[PERSON_NAME]"
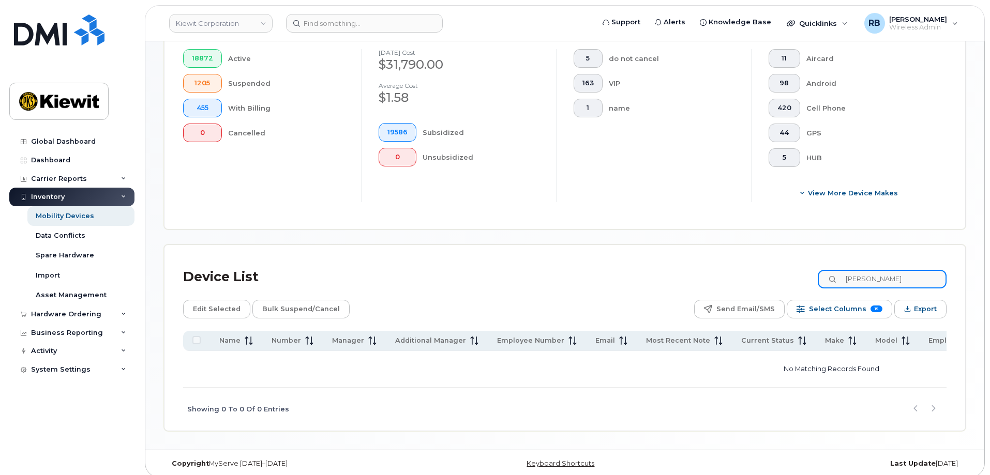
type input "[PERSON_NAME]"
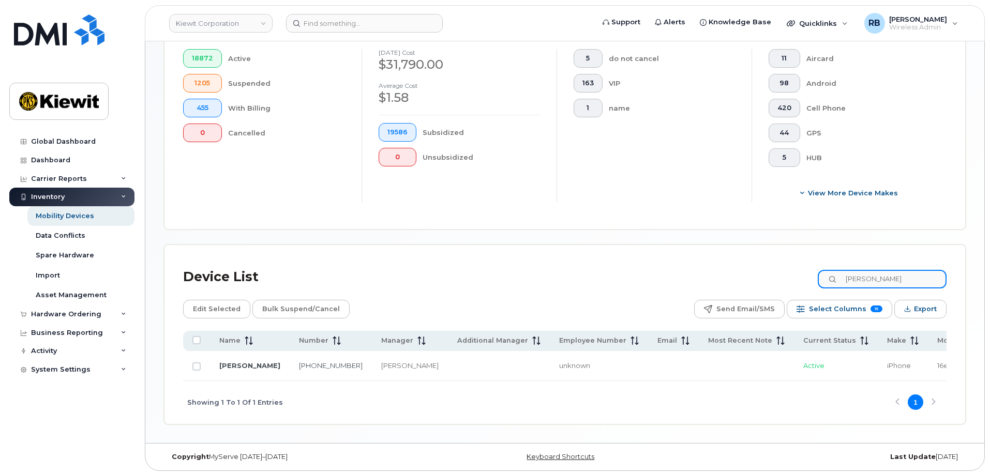
scroll to position [286, 0]
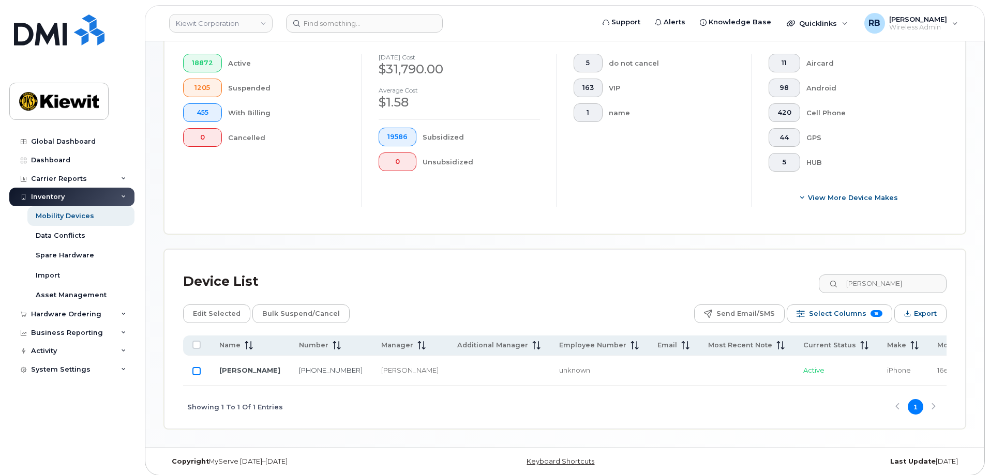
click at [194, 367] on input "Row Unselected" at bounding box center [196, 371] width 8 height 8
checkbox input "true"
click at [212, 306] on span "Edit Selected" at bounding box center [217, 314] width 48 height 16
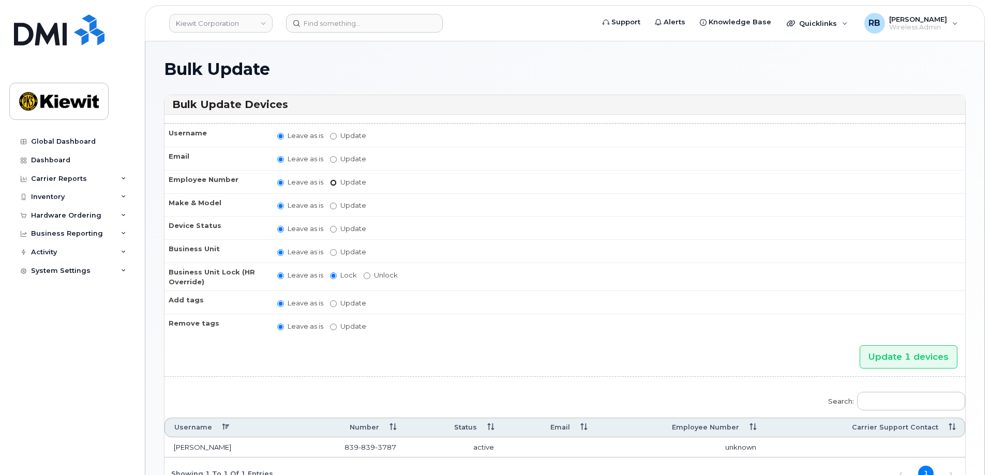
click at [335, 184] on input "Update" at bounding box center [333, 182] width 7 height 7
radio input "true"
radio input "false"
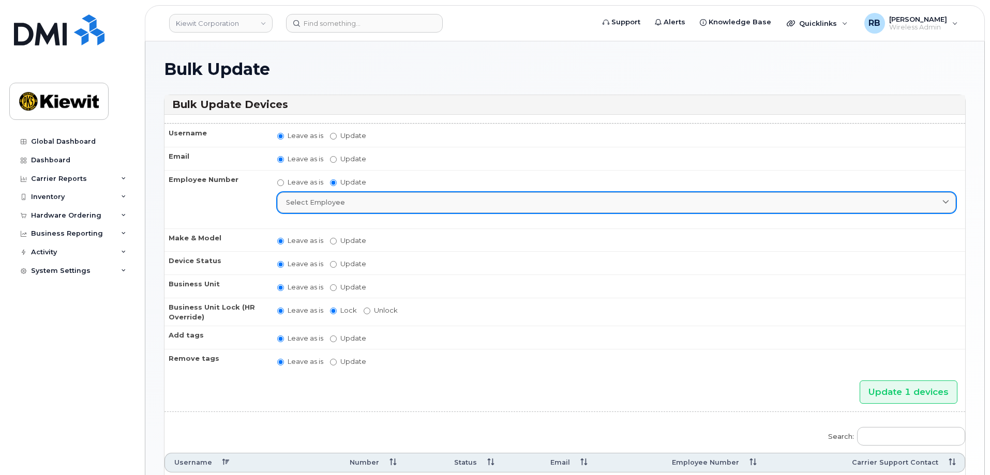
click at [342, 204] on span "Select employee" at bounding box center [315, 202] width 59 height 10
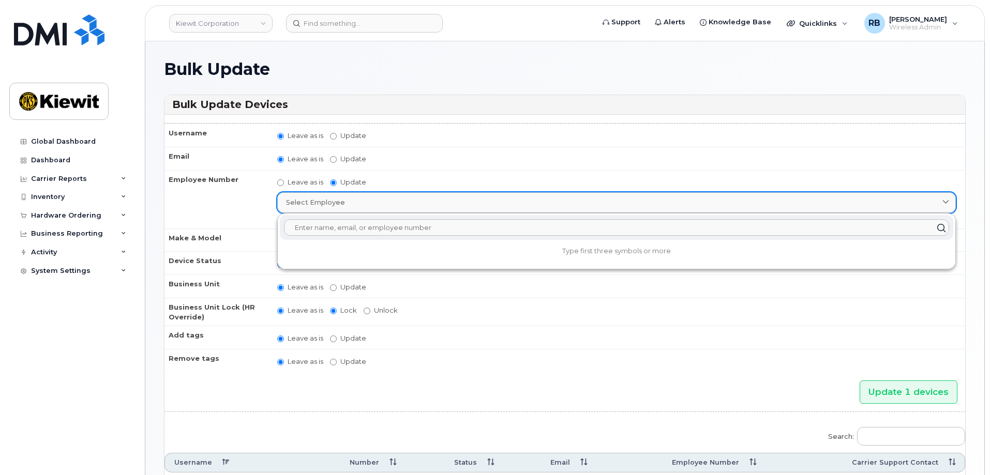
paste input "579644"
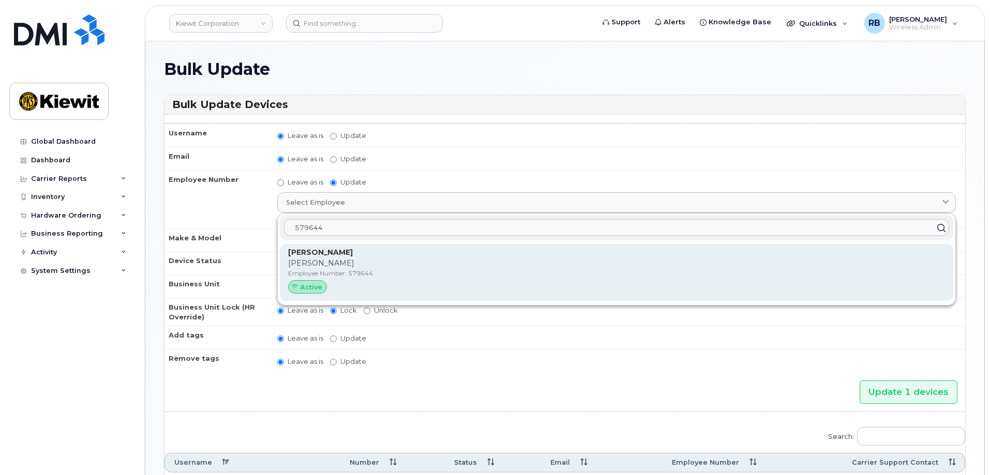
type input "579644"
click at [311, 265] on p "Edwin" at bounding box center [616, 263] width 657 height 11
type input "579644"
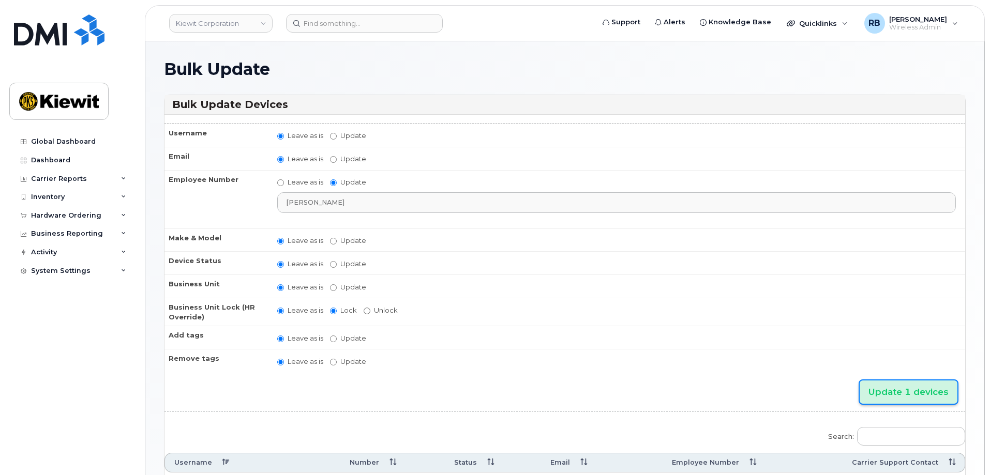
click at [886, 398] on input "Update 1 devices" at bounding box center [908, 392] width 98 height 23
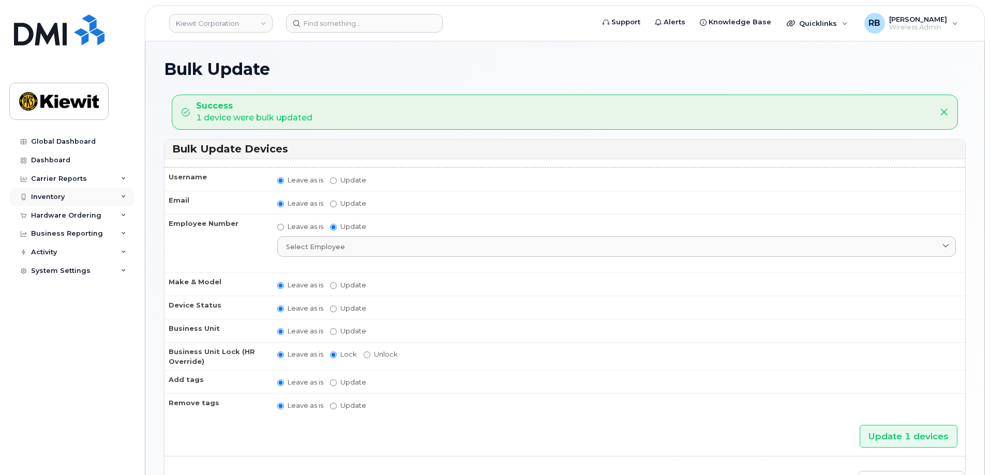
click at [51, 200] on div "Inventory" at bounding box center [48, 197] width 34 height 8
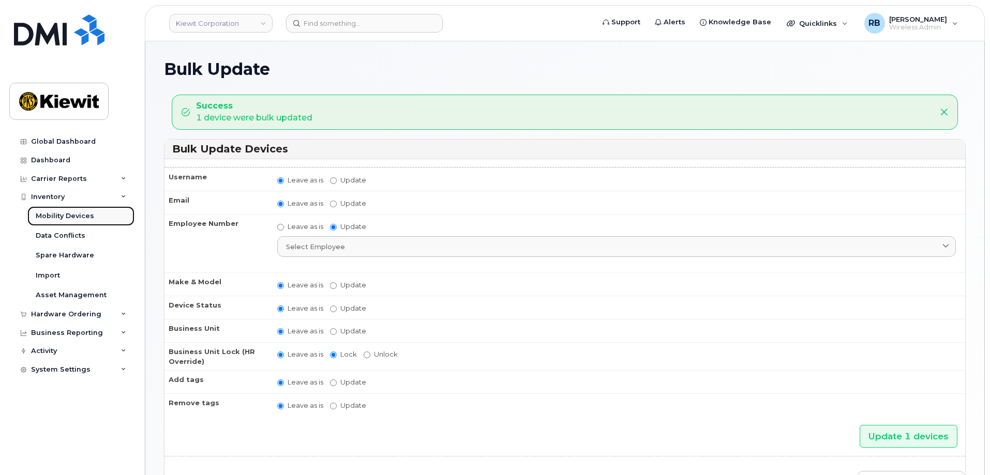
click at [58, 222] on link "Mobility Devices" at bounding box center [80, 216] width 107 height 20
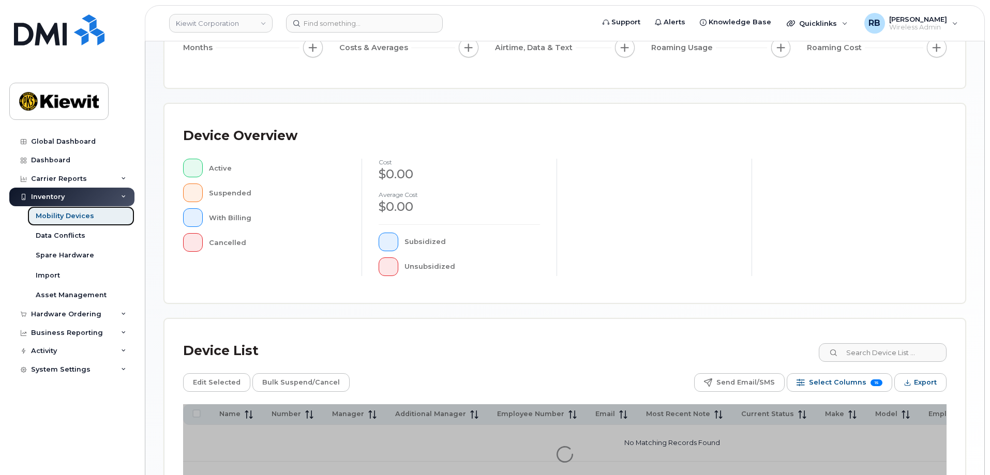
scroll to position [155, 0]
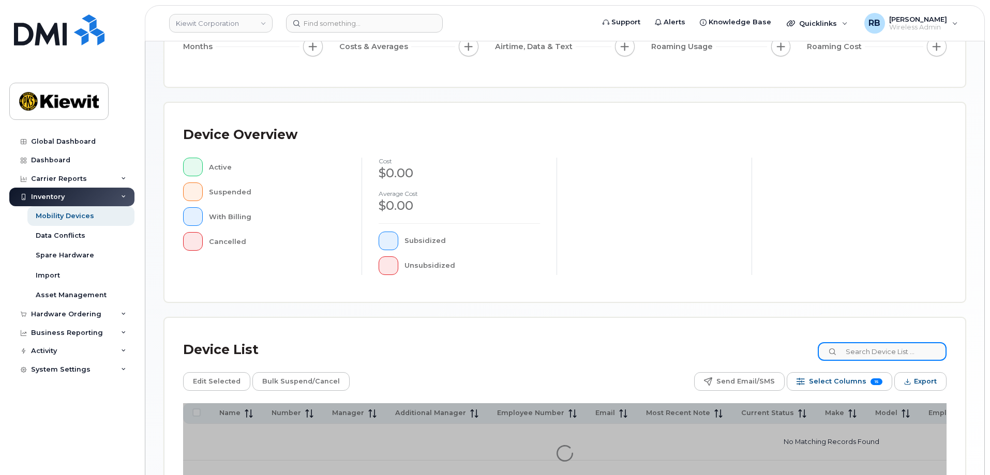
click at [866, 348] on input at bounding box center [881, 351] width 129 height 19
paste input "[PERSON_NAME] ICE"
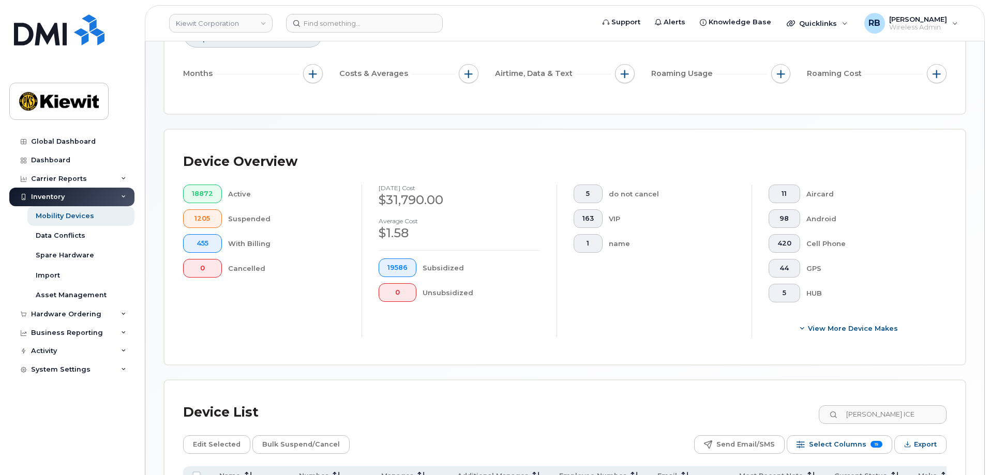
scroll to position [259, 0]
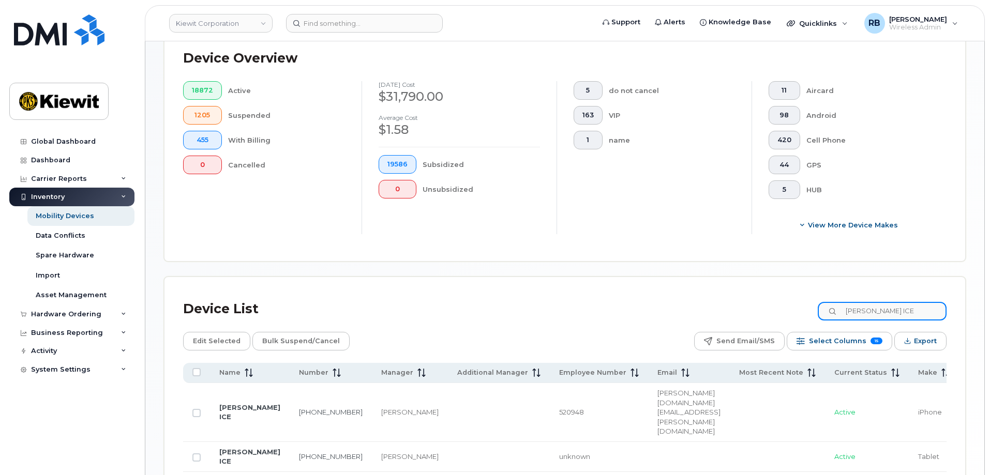
drag, startPoint x: 922, startPoint y: 302, endPoint x: 843, endPoint y: 298, distance: 79.2
click at [843, 302] on div "GEROLD ICE" at bounding box center [881, 311] width 129 height 19
paste input "[PERSON_NAME]"
type input "[PERSON_NAME]"
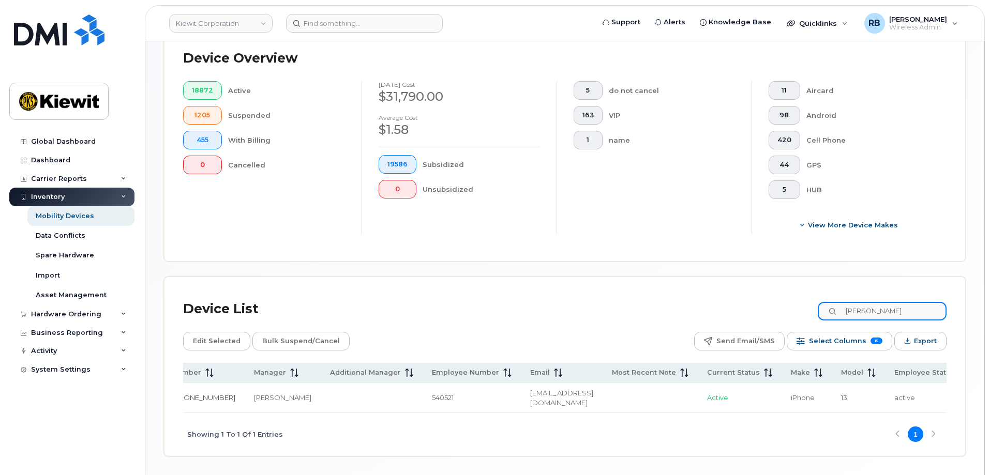
scroll to position [0, 0]
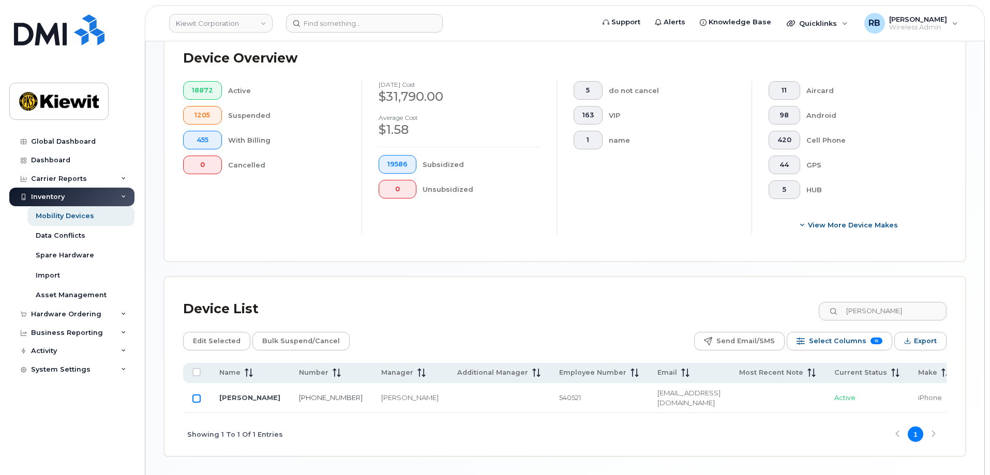
click at [196, 394] on input "Row Unselected" at bounding box center [196, 398] width 8 height 8
checkbox input "true"
click at [212, 333] on span "Edit Selected" at bounding box center [217, 341] width 48 height 16
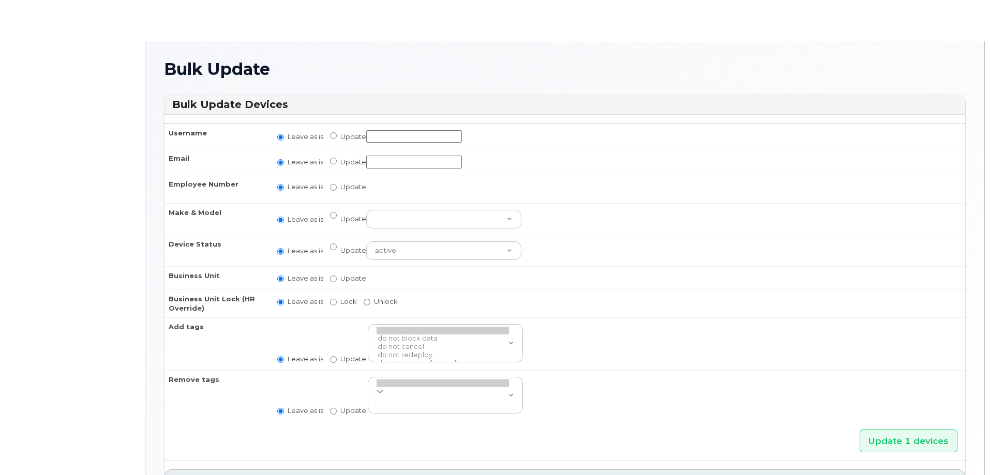
radio input "true"
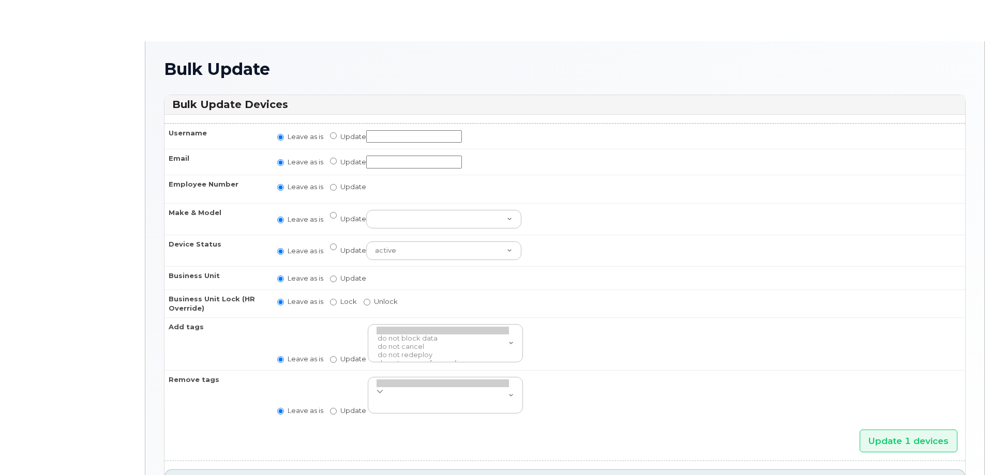
radio input "true"
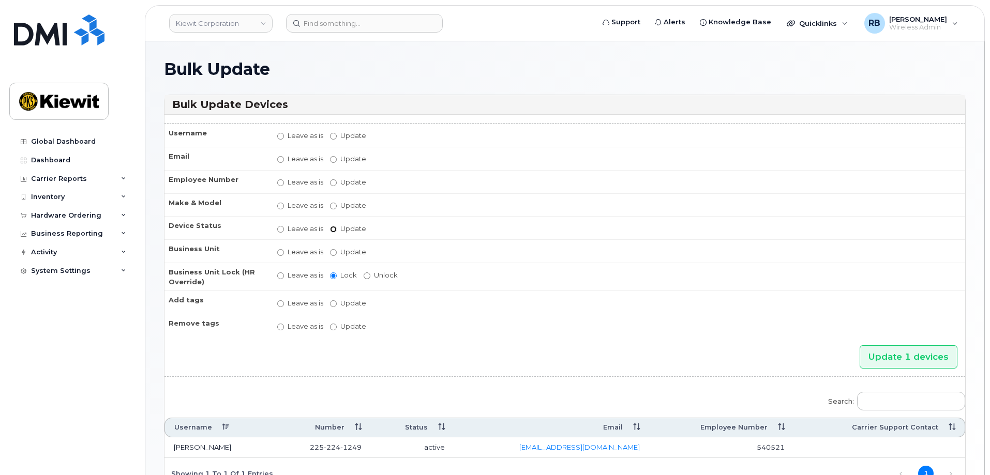
click at [330, 228] on input "Update active active suspended cancelled" at bounding box center [333, 229] width 7 height 7
radio input "true"
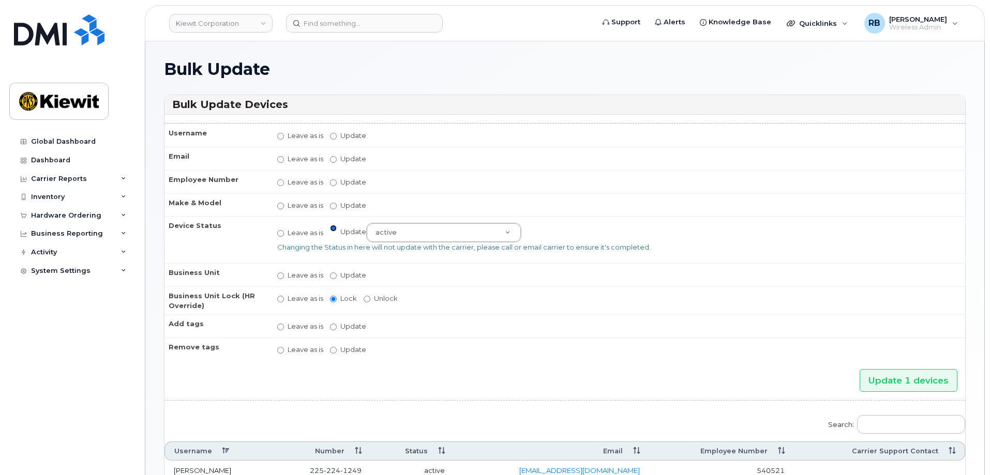
click at [330, 228] on input "Update active active suspended cancelled" at bounding box center [333, 228] width 7 height 7
click at [285, 234] on label "Leave as is" at bounding box center [300, 233] width 46 height 10
click at [284, 234] on input "Leave as is" at bounding box center [280, 233] width 7 height 7
radio input "true"
radio input "false"
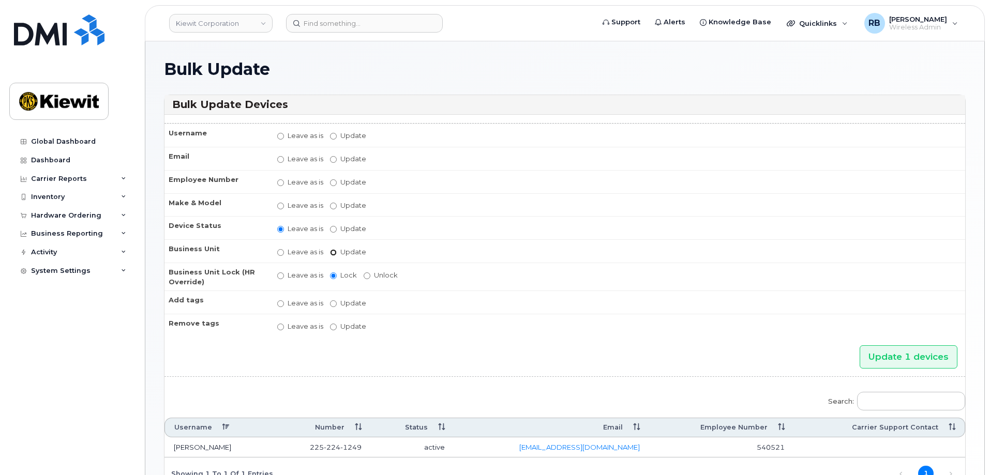
click at [335, 255] on input "Update" at bounding box center [333, 252] width 7 height 7
radio input "true"
radio input "false"
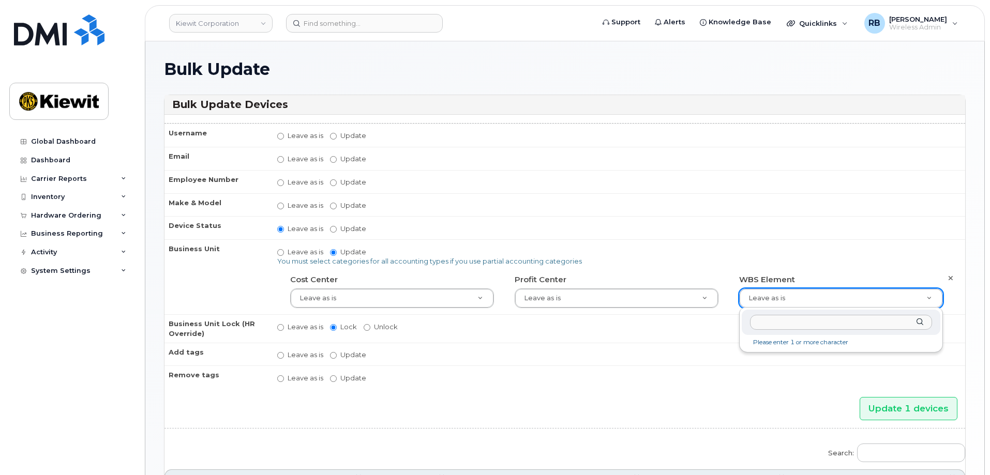
drag, startPoint x: 786, startPoint y: 301, endPoint x: 784, endPoint y: 310, distance: 9.0
type input "110181.3465"
type input "33465043"
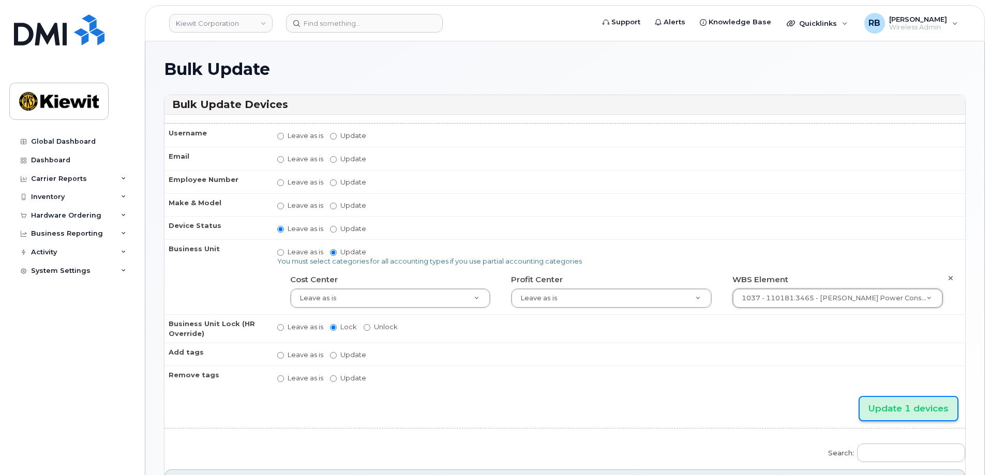
click at [884, 410] on input "Update 1 devices" at bounding box center [908, 408] width 98 height 23
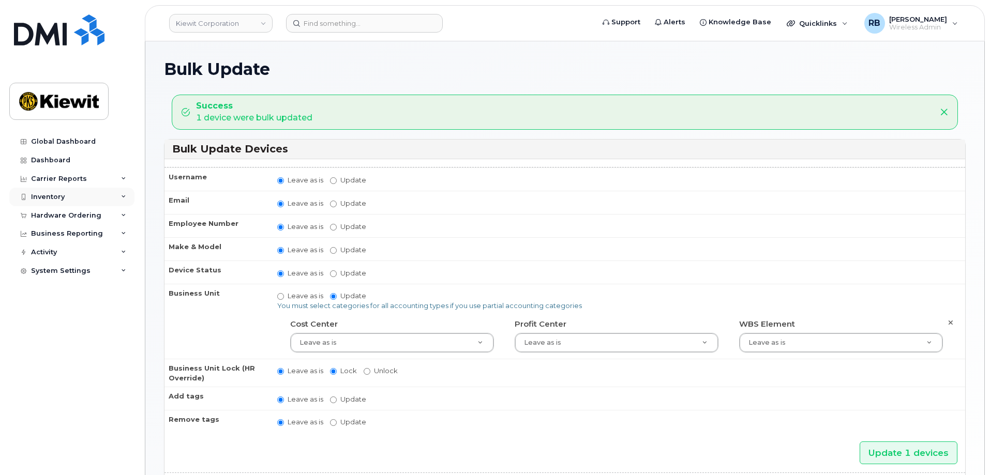
click at [61, 192] on div "Inventory" at bounding box center [71, 197] width 125 height 19
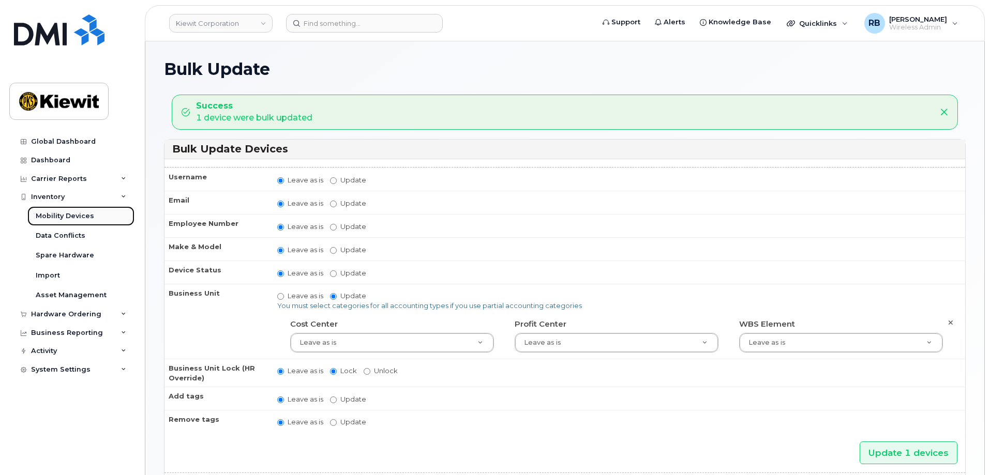
click at [64, 216] on div "Mobility Devices" at bounding box center [65, 215] width 58 height 9
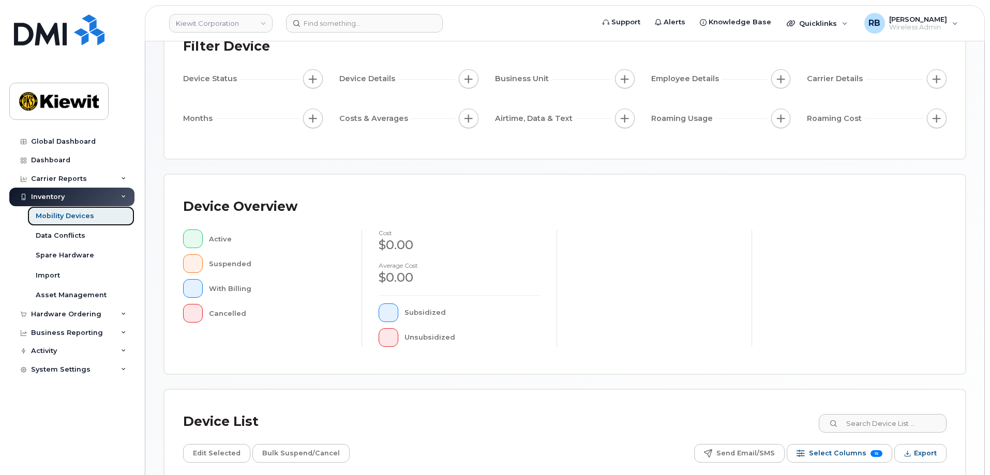
scroll to position [207, 0]
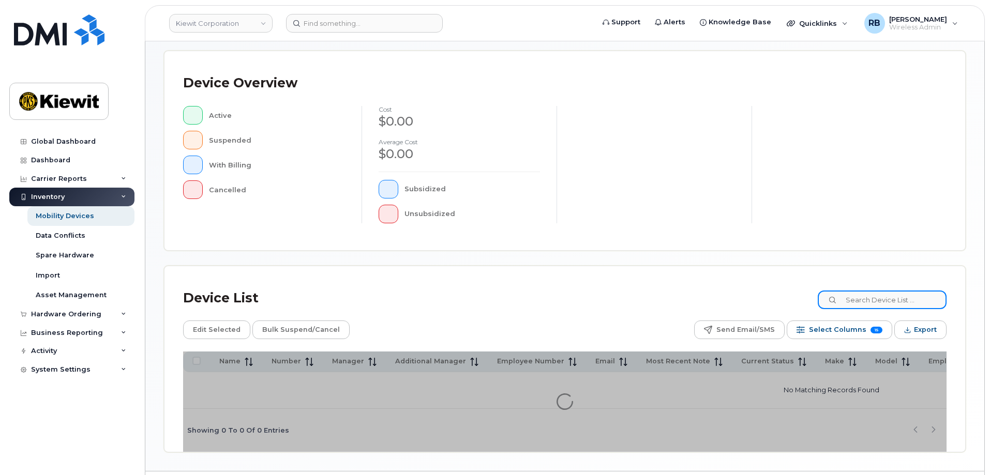
click at [862, 300] on input at bounding box center [881, 300] width 129 height 19
paste input "960705"
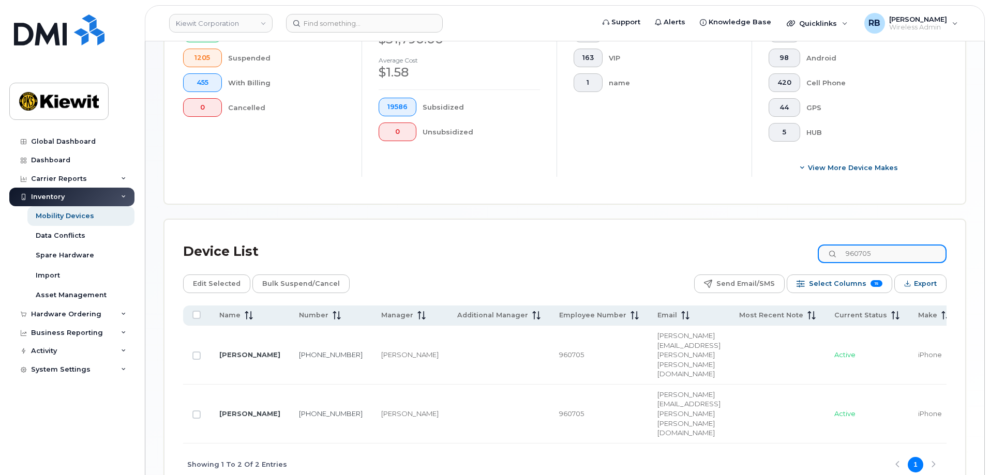
drag, startPoint x: 899, startPoint y: 244, endPoint x: 842, endPoint y: 245, distance: 56.9
click at [842, 245] on div "960705" at bounding box center [881, 254] width 129 height 19
paste input "568209"
type input "568209"
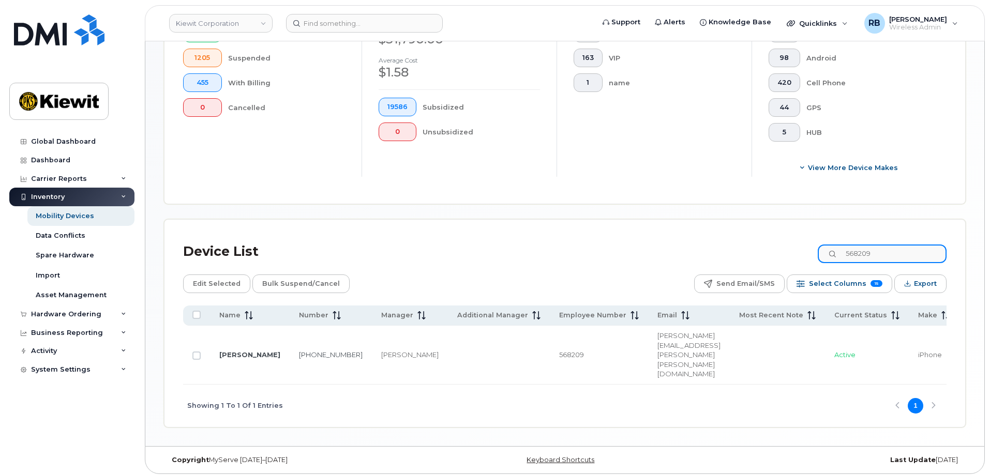
scroll to position [286, 0]
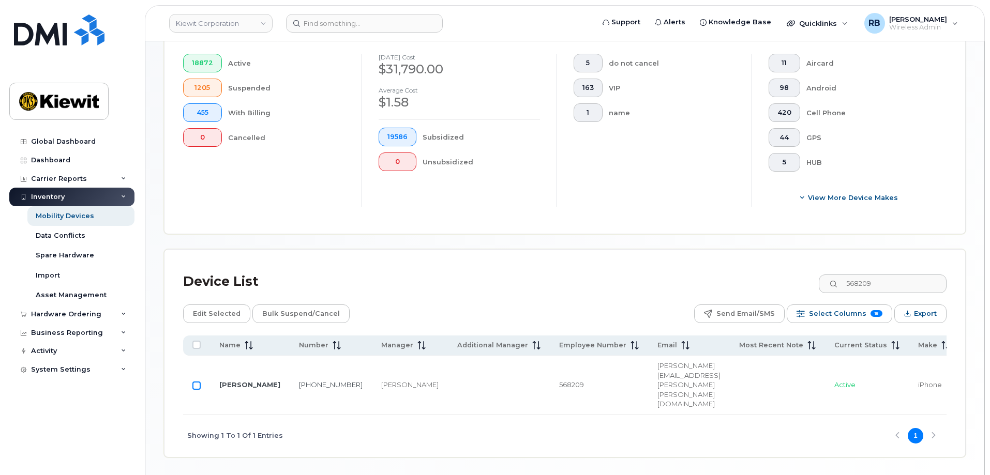
click at [197, 382] on input "Row Unselected" at bounding box center [196, 386] width 8 height 8
checkbox input "true"
click at [220, 306] on span "Edit Selected" at bounding box center [217, 314] width 48 height 16
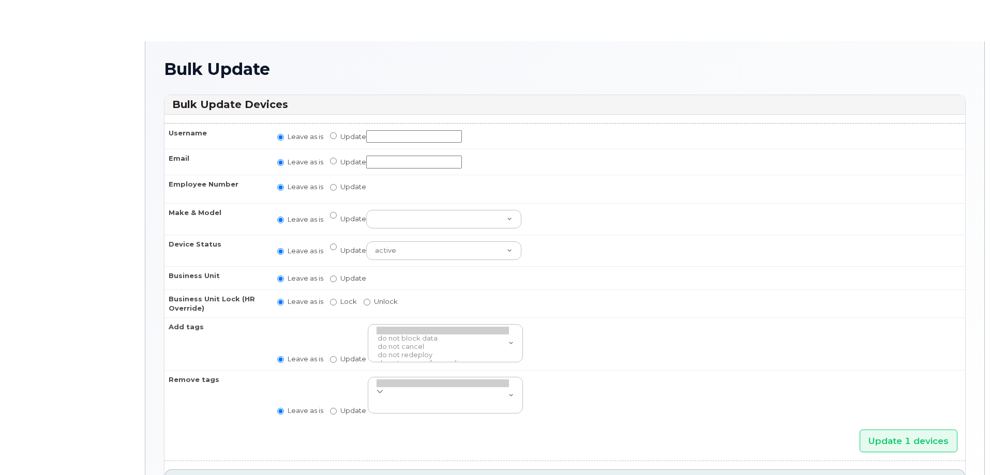
radio input "true"
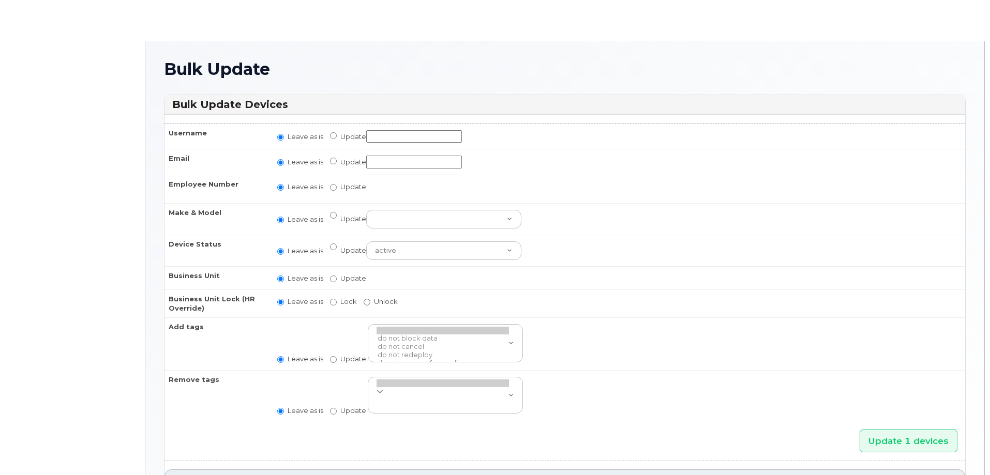
radio input "true"
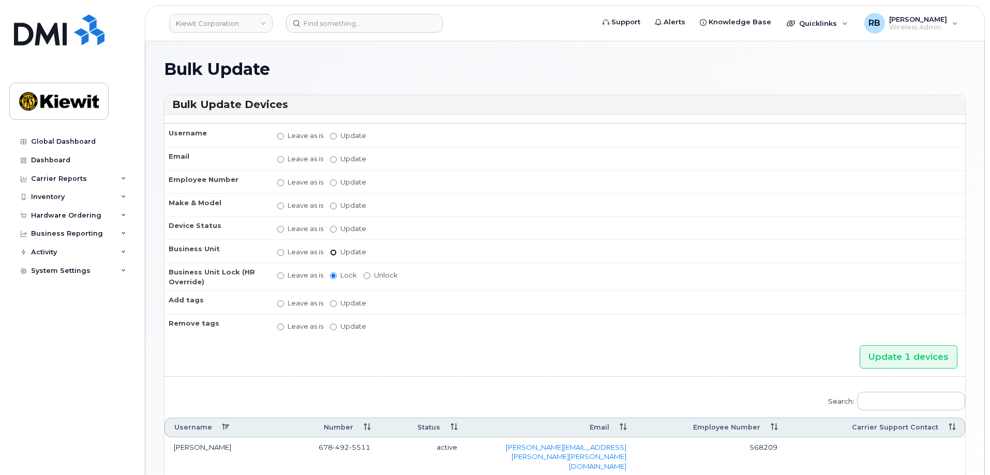
click at [333, 255] on input "Update" at bounding box center [333, 252] width 7 height 7
radio input "true"
radio input "false"
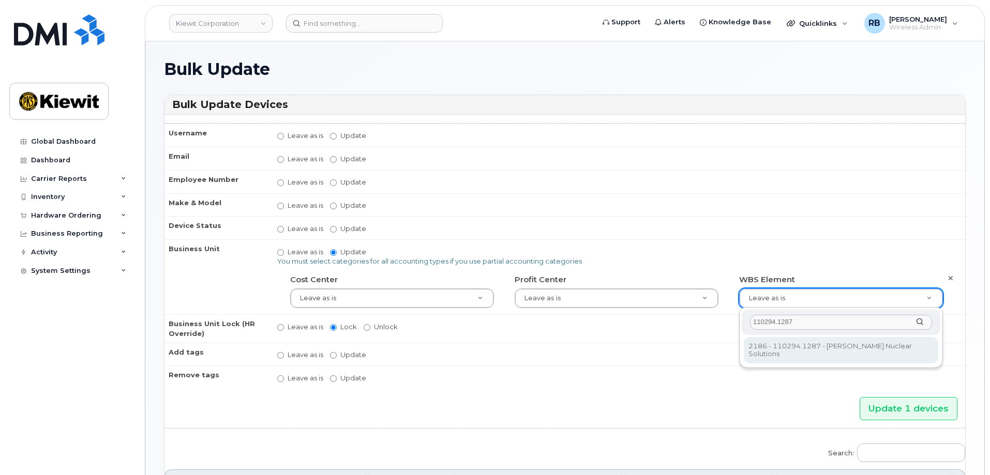
type input "110294.1287"
type input "33469248"
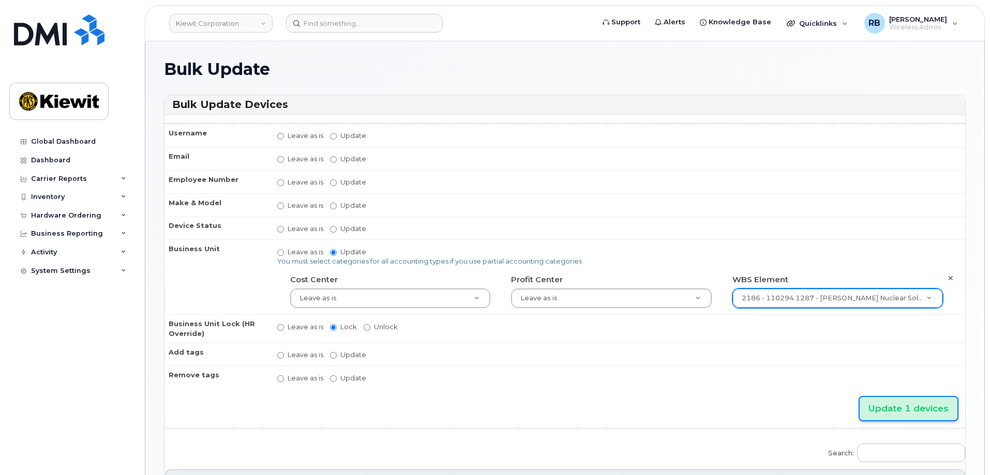
click at [874, 413] on input "Update 1 devices" at bounding box center [908, 408] width 98 height 23
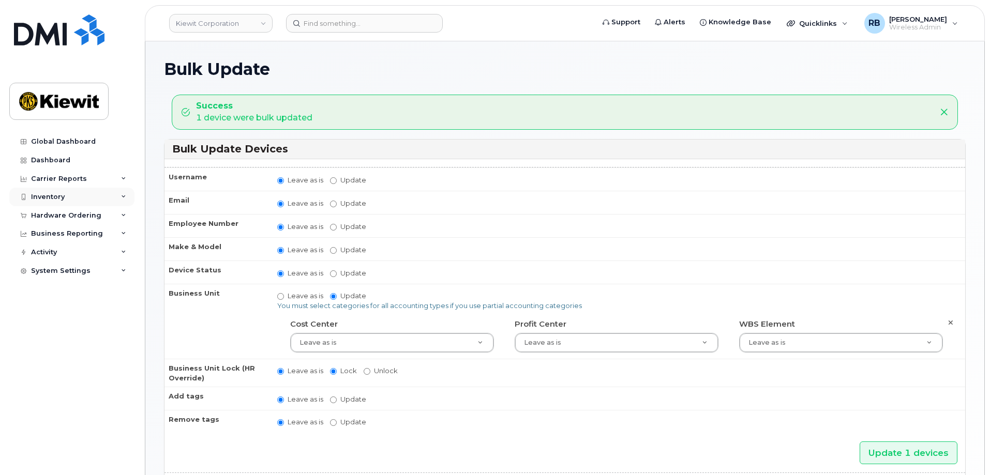
click at [61, 198] on div "Inventory" at bounding box center [48, 197] width 34 height 8
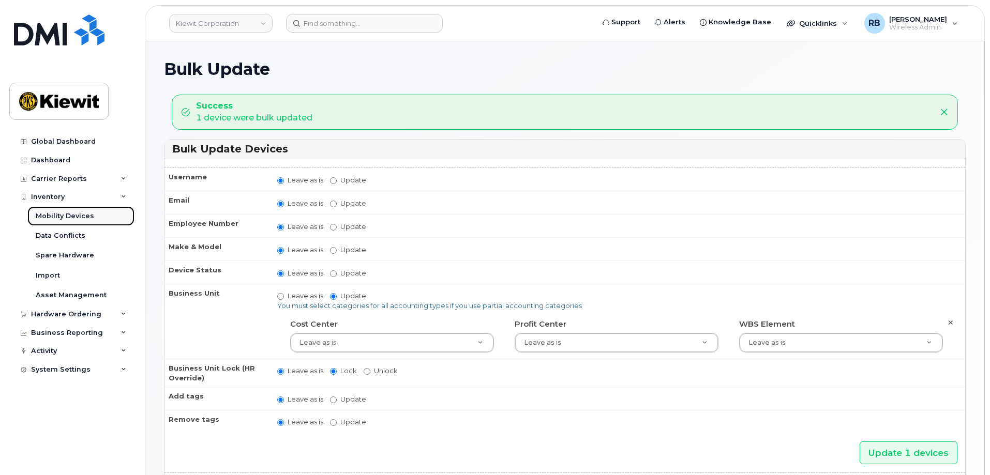
click at [69, 218] on div "Mobility Devices" at bounding box center [65, 215] width 58 height 9
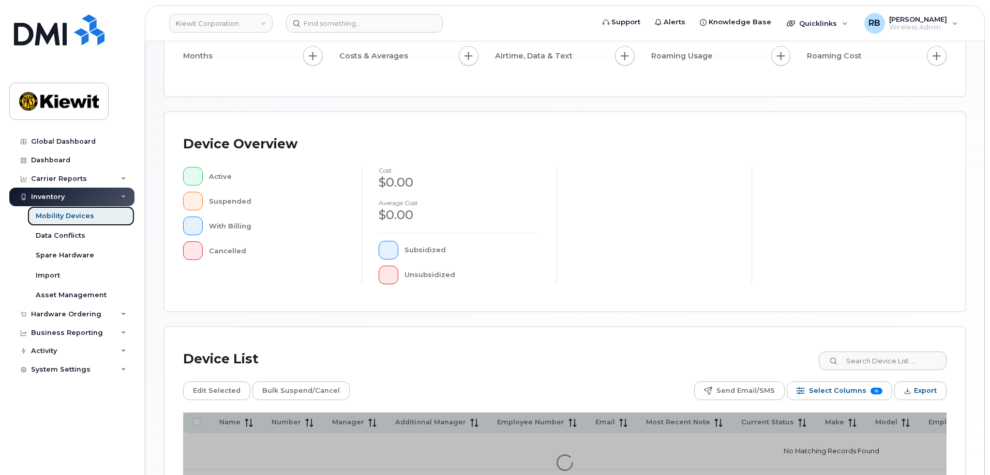
scroll to position [155, 0]
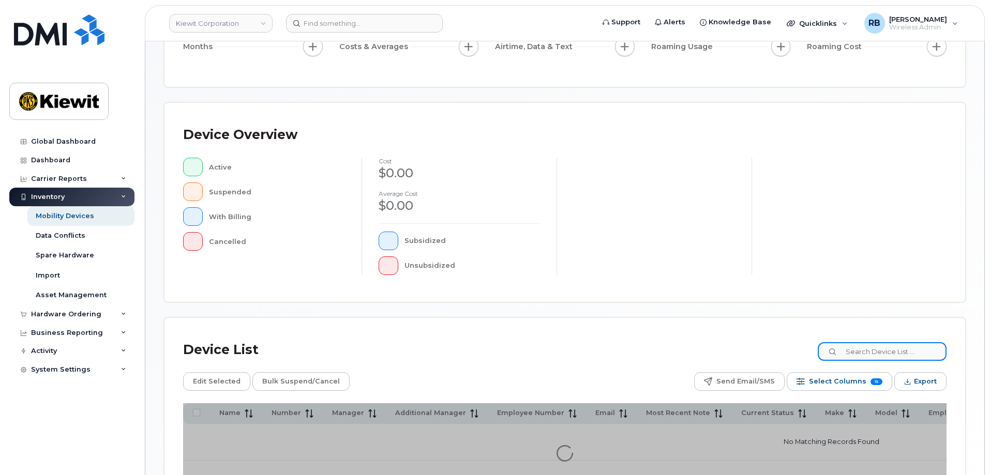
click at [865, 354] on input at bounding box center [881, 351] width 129 height 19
paste input "901831"
type input "901831"
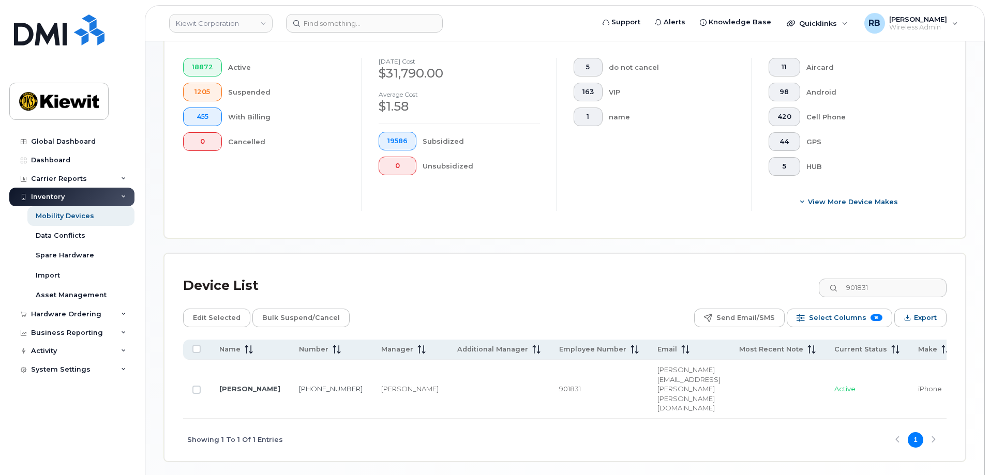
scroll to position [286, 0]
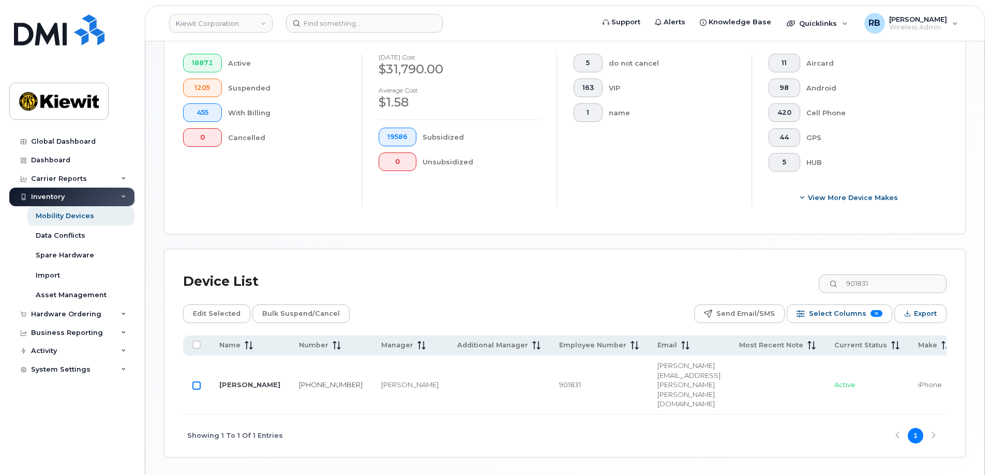
click at [199, 382] on input "Row Unselected" at bounding box center [196, 386] width 8 height 8
checkbox input "true"
click at [203, 306] on span "Edit Selected" at bounding box center [217, 314] width 48 height 16
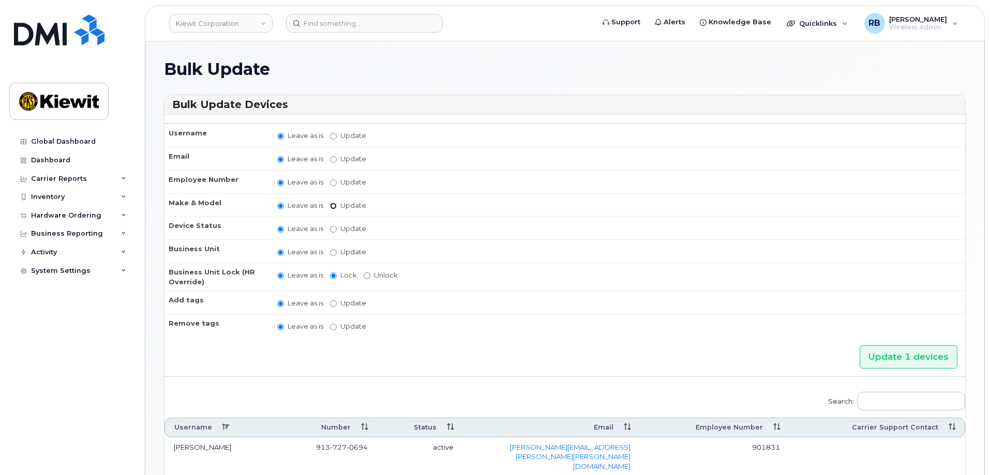
click at [332, 207] on input "Update Android TCL 502 Watch Apple Watch S9 41mm Android Motorola Moto G4 Plus …" at bounding box center [333, 206] width 7 height 7
radio input "true"
radio input "false"
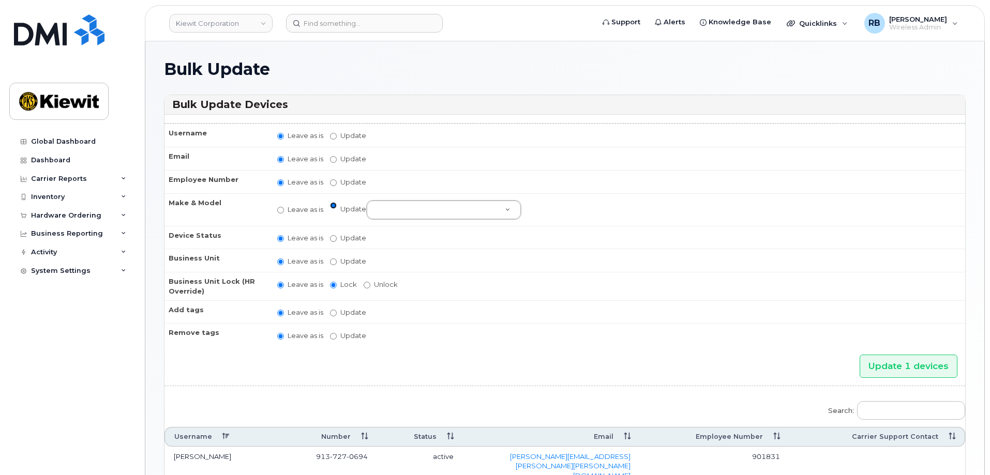
click at [332, 207] on input "Update Android TCL 502 Watch Apple Watch S9 41mm Android Motorola Moto G4 Plus …" at bounding box center [333, 205] width 7 height 7
click at [335, 240] on input "Update active active suspended cancelled" at bounding box center [333, 238] width 7 height 7
radio input "true"
radio input "false"
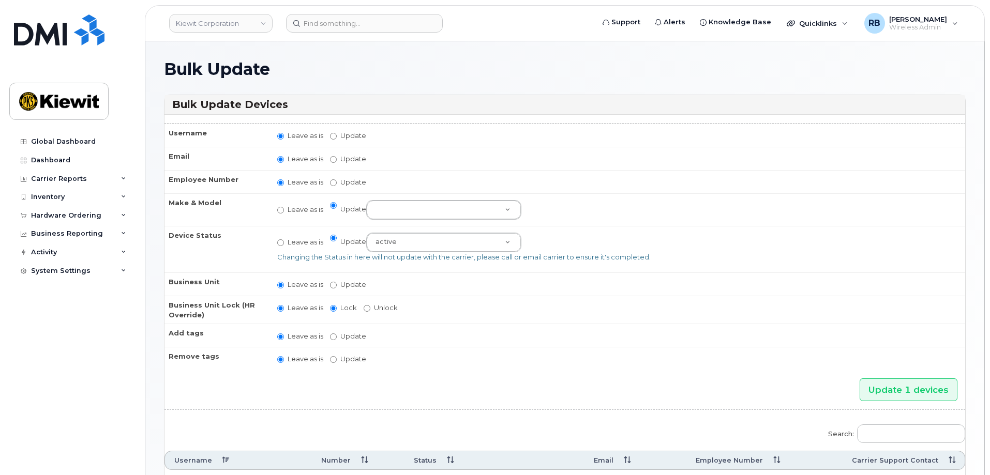
click at [284, 209] on label "Leave as is" at bounding box center [300, 210] width 46 height 10
click at [284, 209] on input "Leave as is" at bounding box center [280, 210] width 7 height 7
radio input "true"
radio input "false"
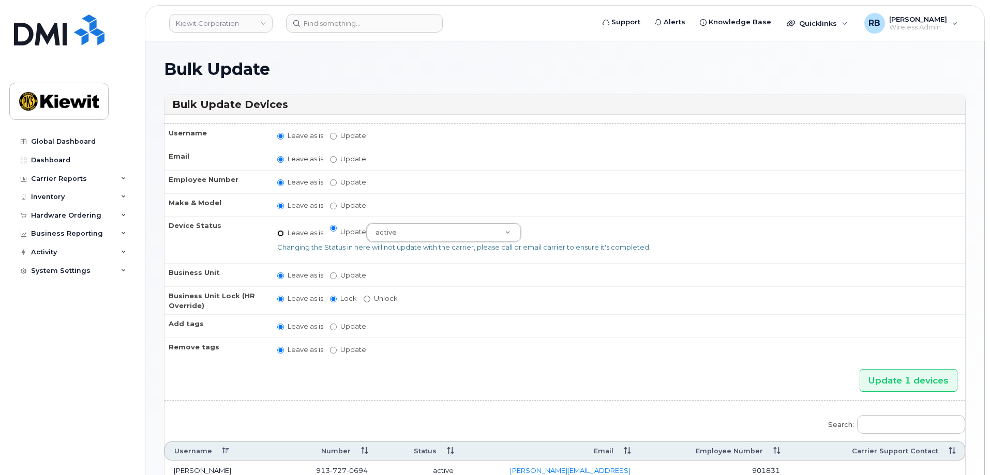
click at [281, 232] on input "Leave as is" at bounding box center [280, 233] width 7 height 7
radio input "true"
radio input "false"
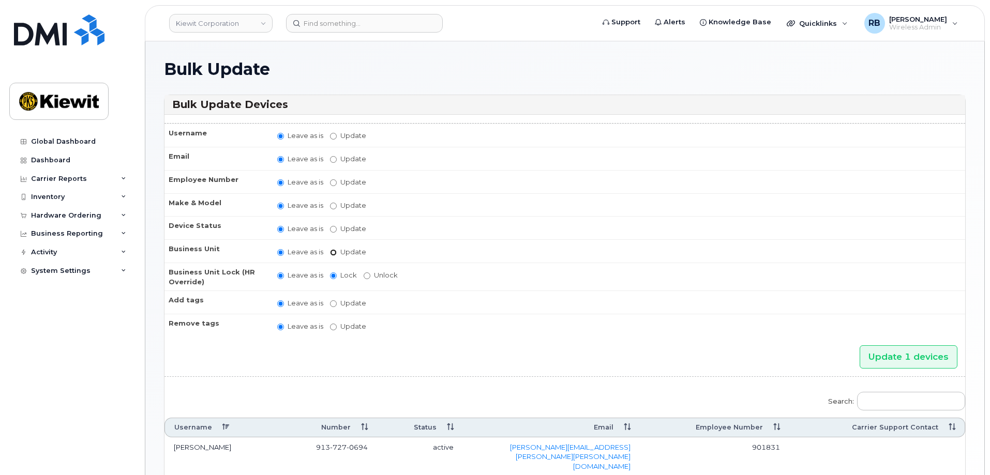
click at [332, 252] on input "Update" at bounding box center [333, 252] width 7 height 7
radio input "true"
radio input "false"
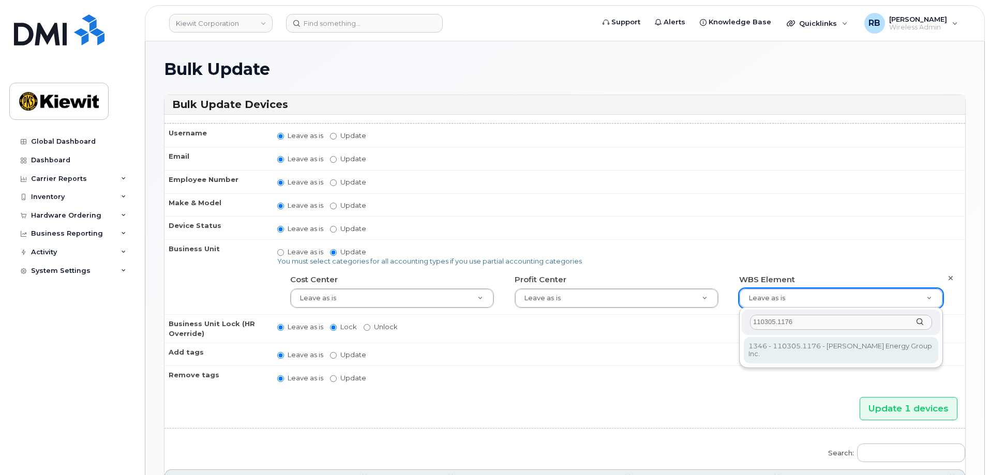
type input "110305.1176"
type input "33469261"
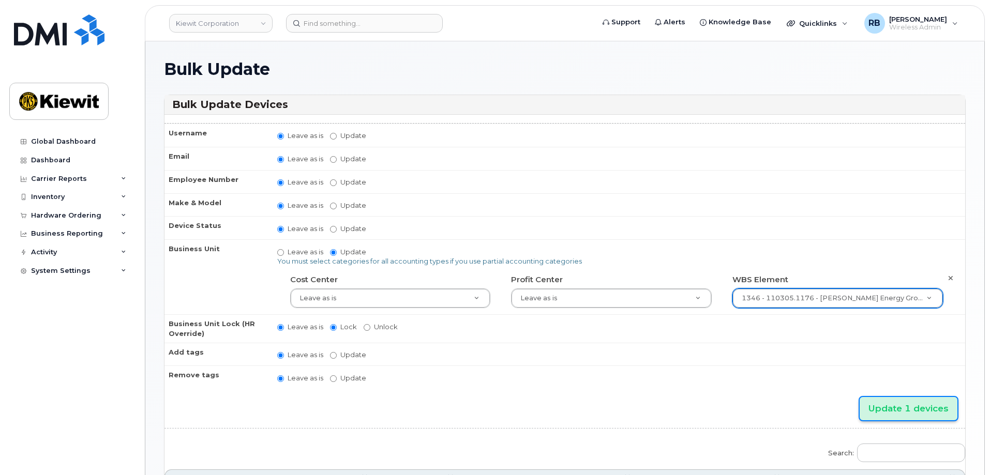
click at [884, 412] on input "Update 1 devices" at bounding box center [908, 408] width 98 height 23
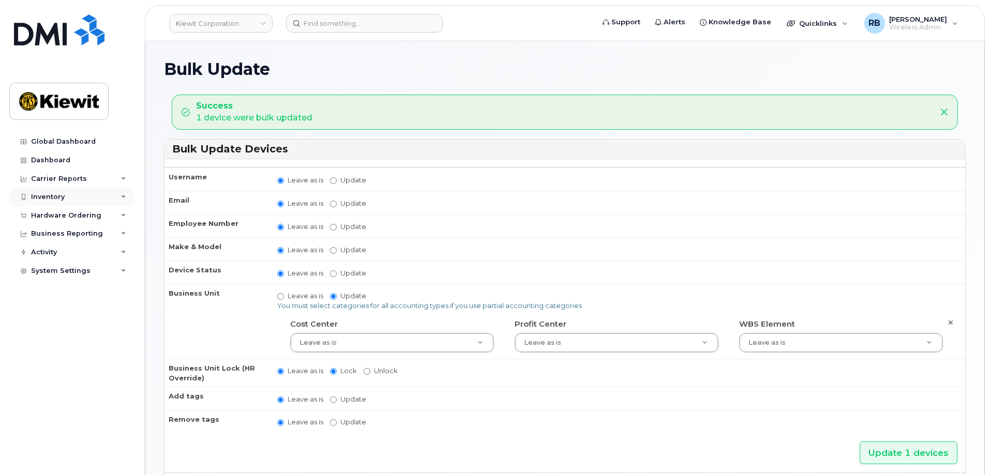
click at [52, 199] on div "Inventory" at bounding box center [48, 197] width 34 height 8
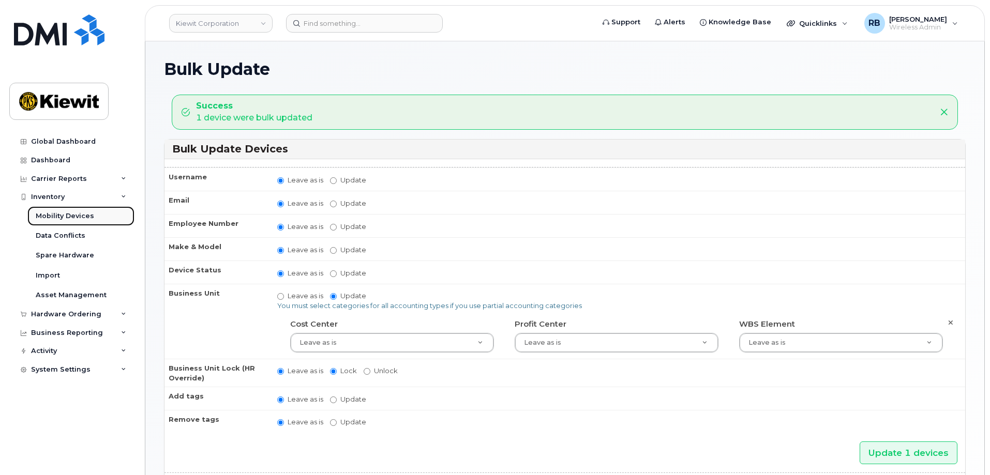
click at [56, 211] on div "Mobility Devices" at bounding box center [65, 215] width 58 height 9
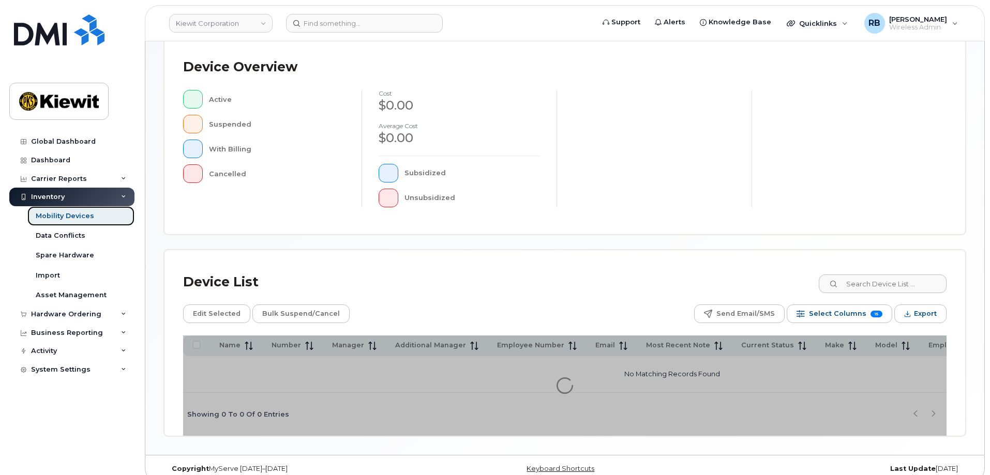
scroll to position [239, 0]
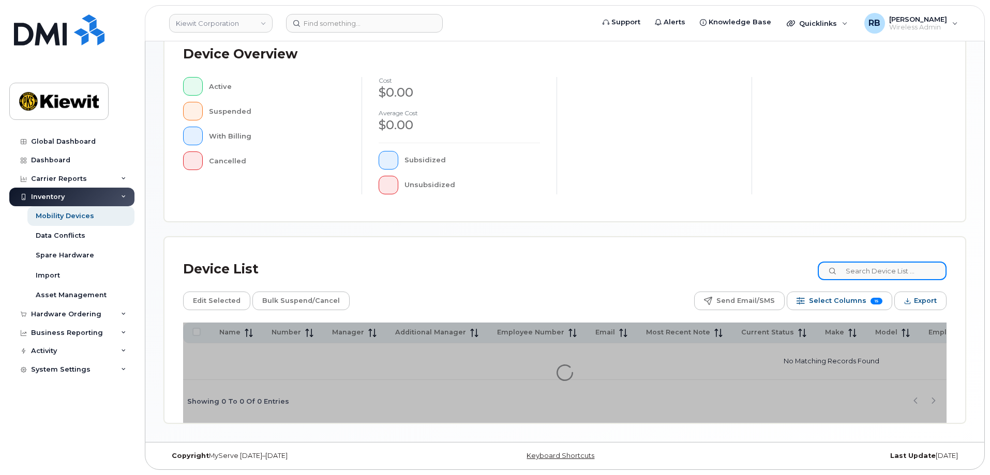
click at [860, 266] on input at bounding box center [881, 271] width 129 height 19
paste input "[PERSON_NAME]"
type input "[PERSON_NAME]"
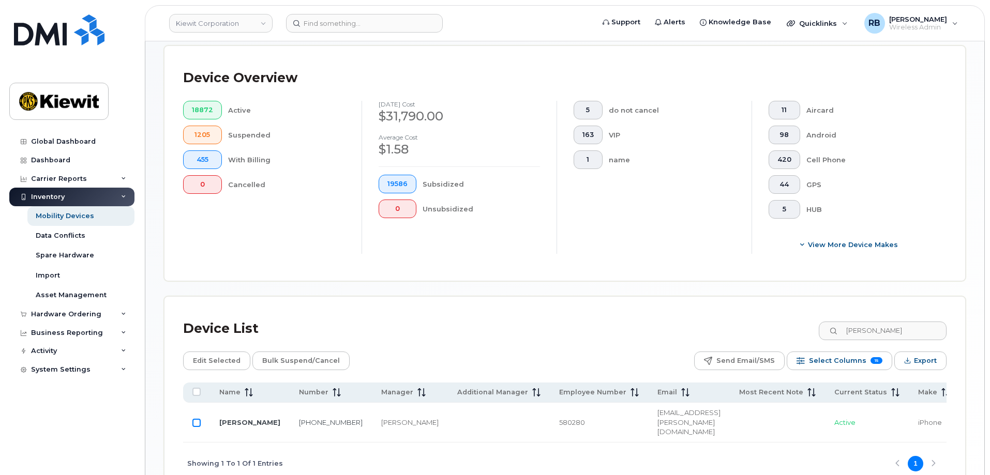
click at [195, 419] on input "Row Unselected" at bounding box center [196, 423] width 8 height 8
checkbox input "true"
click at [220, 353] on span "Edit Selected" at bounding box center [217, 361] width 48 height 16
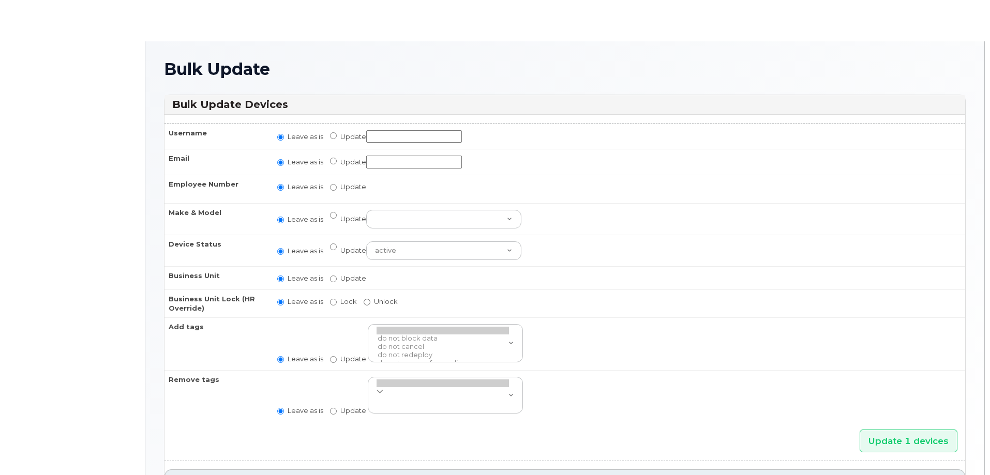
radio input "true"
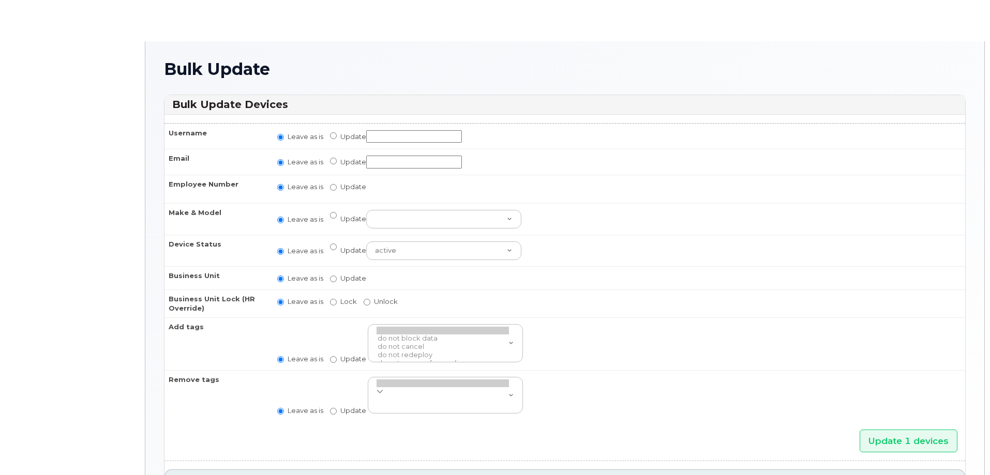
radio input "true"
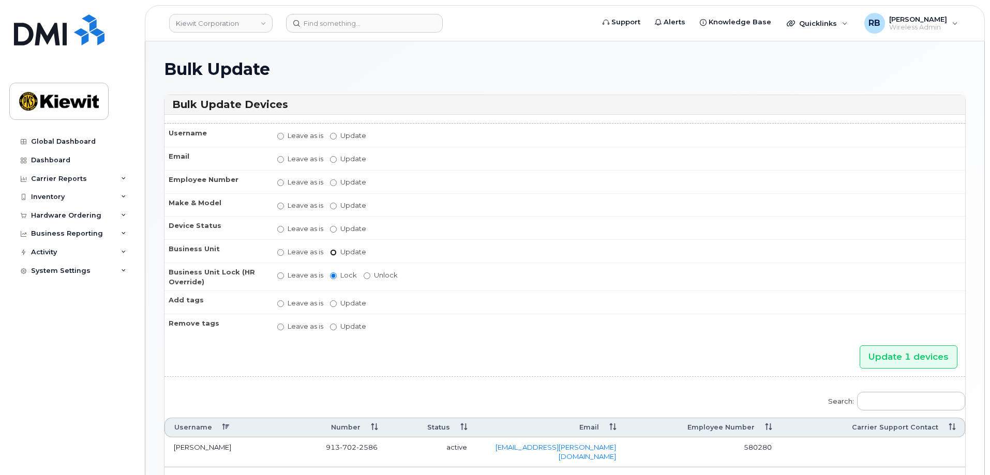
click at [332, 254] on input "Update" at bounding box center [333, 252] width 7 height 7
radio input "true"
radio input "false"
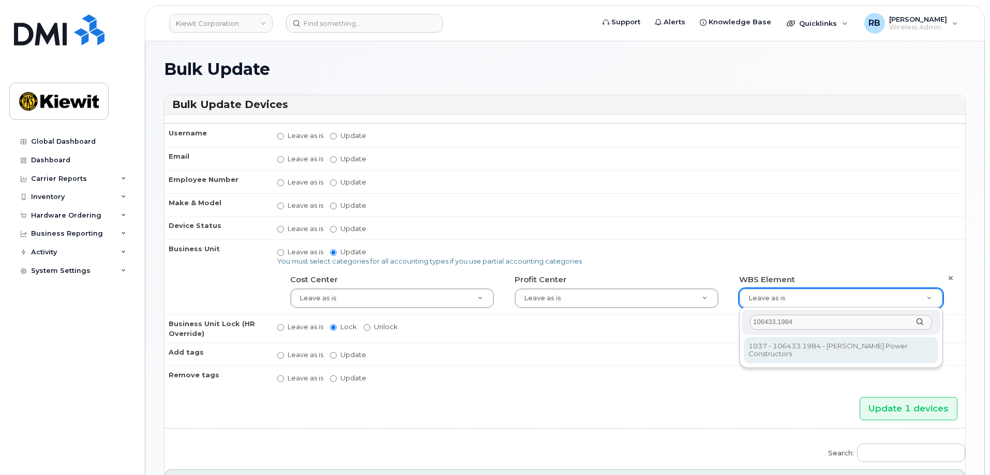
type input "106433.1984"
type input "35843883"
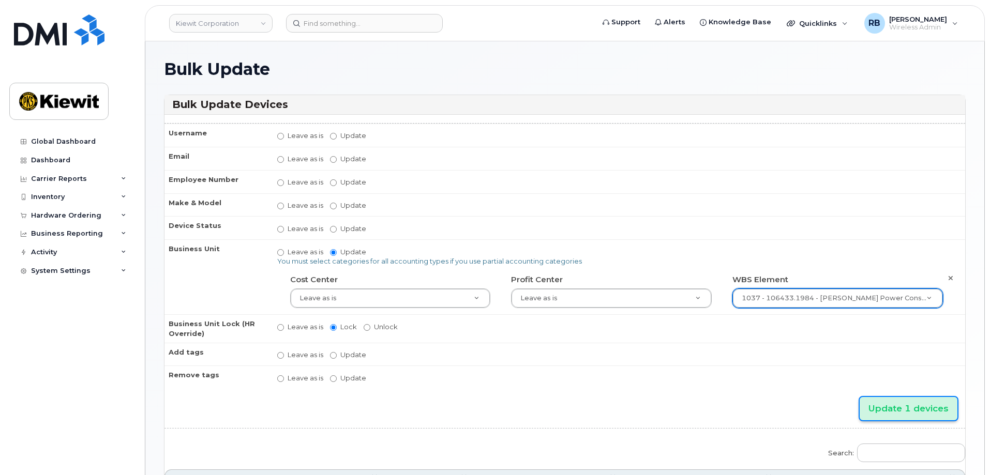
click at [883, 403] on input "Update 1 devices" at bounding box center [908, 408] width 98 height 23
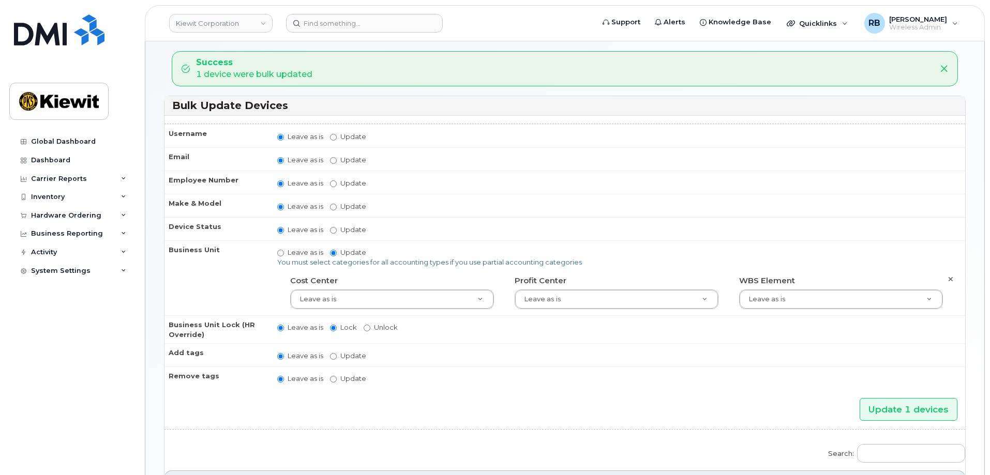
scroll to position [155, 0]
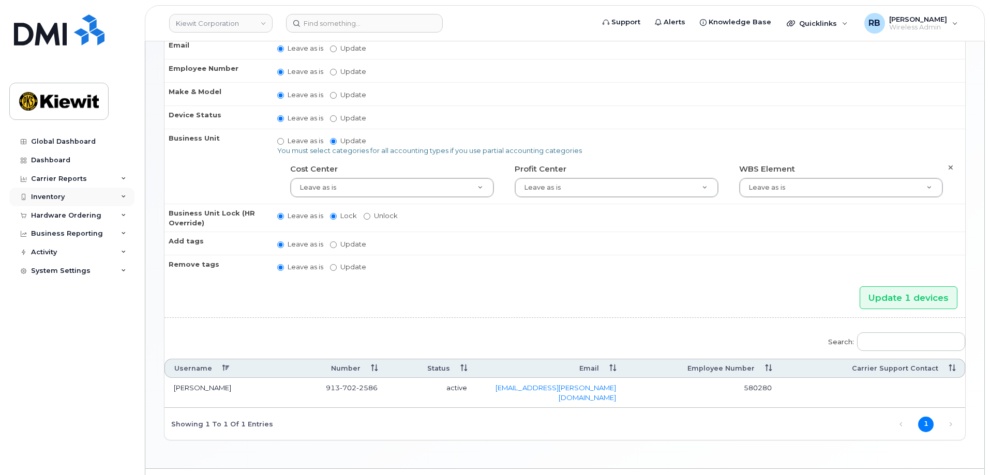
click at [70, 192] on div "Inventory" at bounding box center [71, 197] width 125 height 19
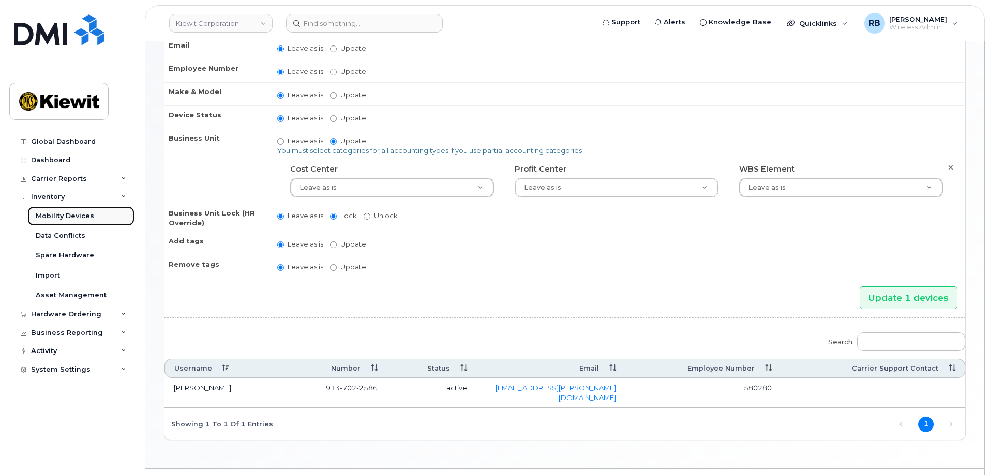
click at [78, 217] on div "Mobility Devices" at bounding box center [65, 215] width 58 height 9
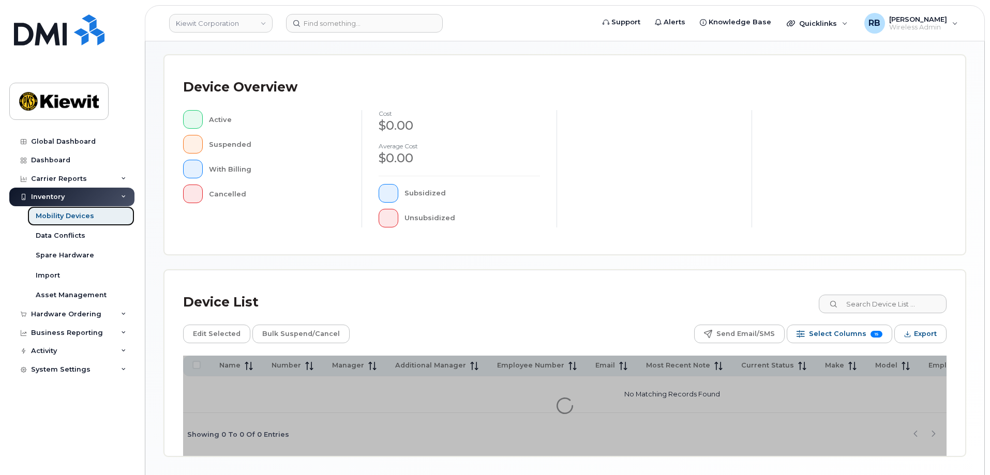
scroll to position [207, 0]
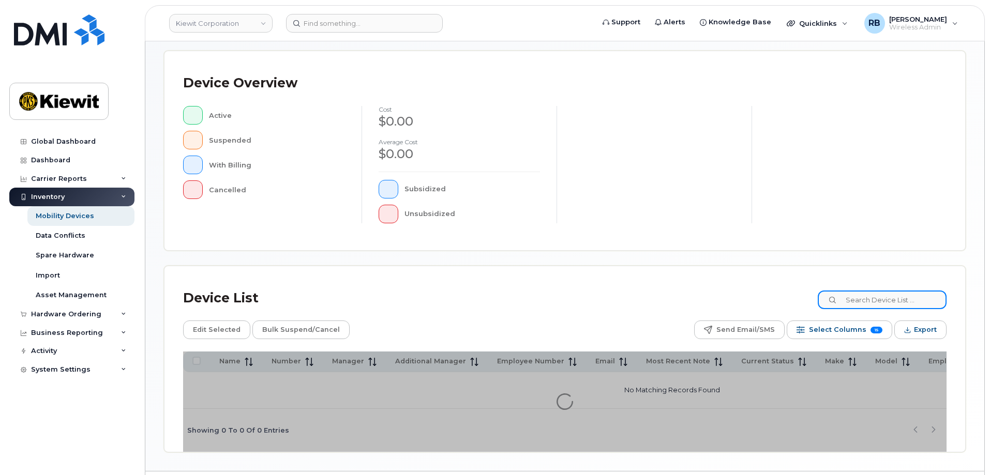
click at [862, 300] on input at bounding box center [881, 300] width 129 height 19
paste input "[PERSON_NAME]"
type input "[PERSON_NAME]"
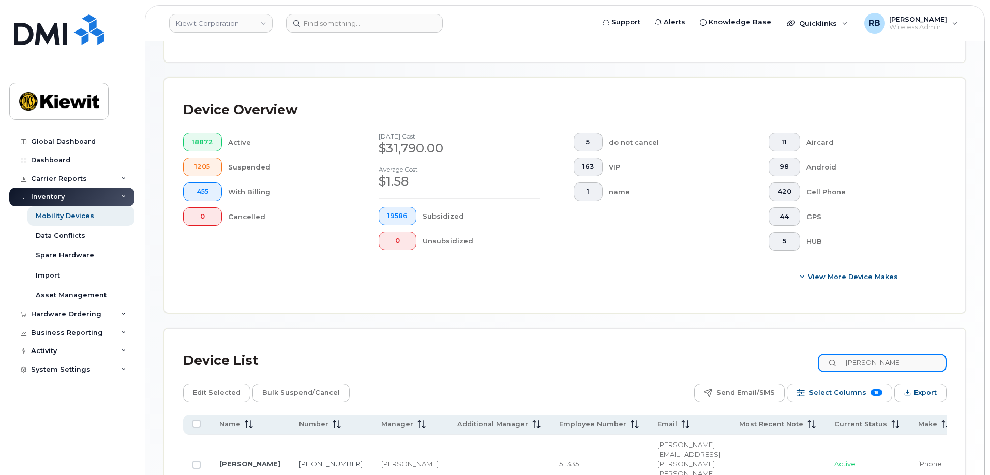
scroll to position [225, 0]
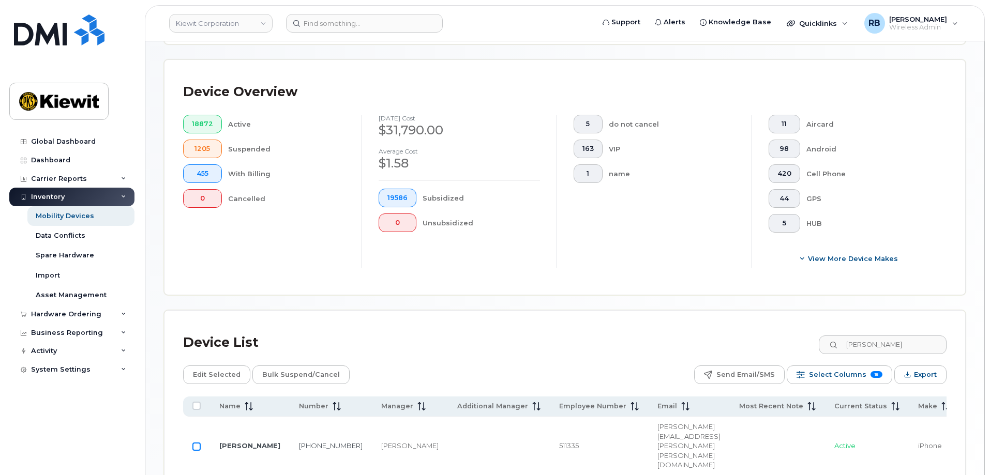
click at [195, 443] on input "Row Unselected" at bounding box center [196, 447] width 8 height 8
checkbox input "true"
click at [224, 367] on span "Edit Selected" at bounding box center [217, 375] width 48 height 16
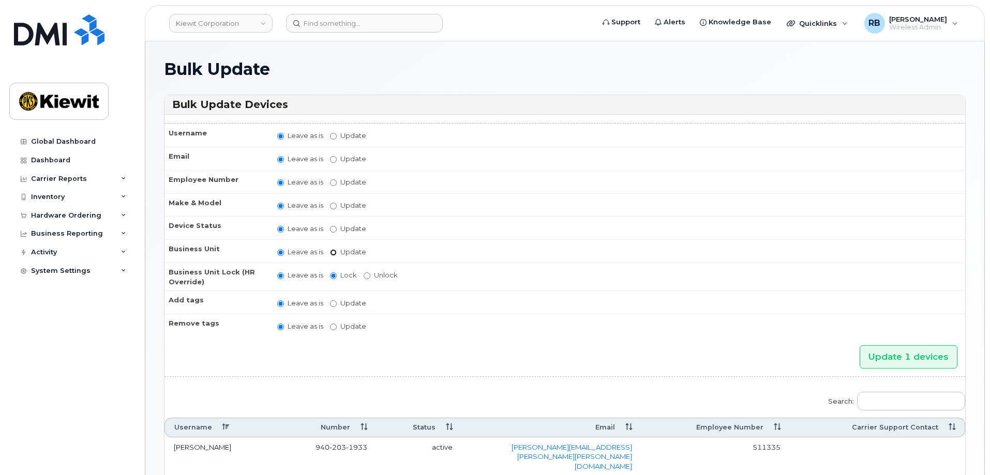
click at [335, 253] on input "Update" at bounding box center [333, 252] width 7 height 7
radio input "true"
radio input "false"
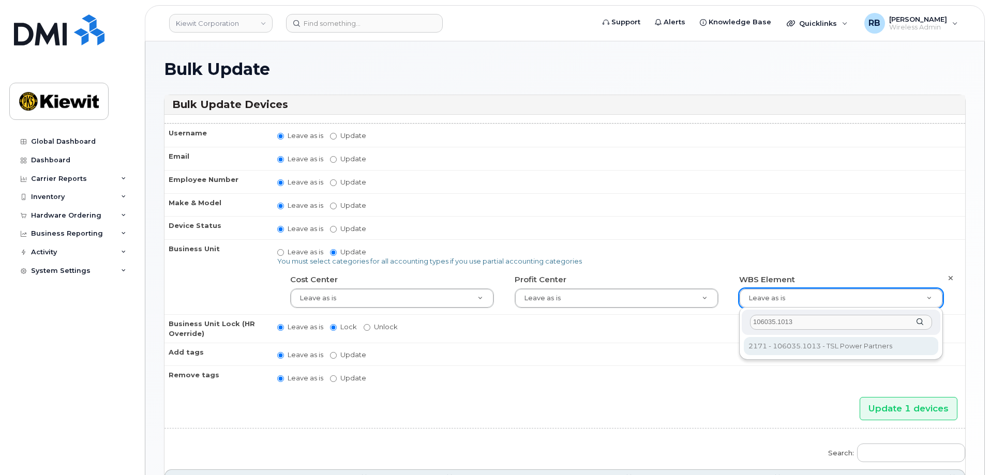
type input "106035.1013"
type input "30269399"
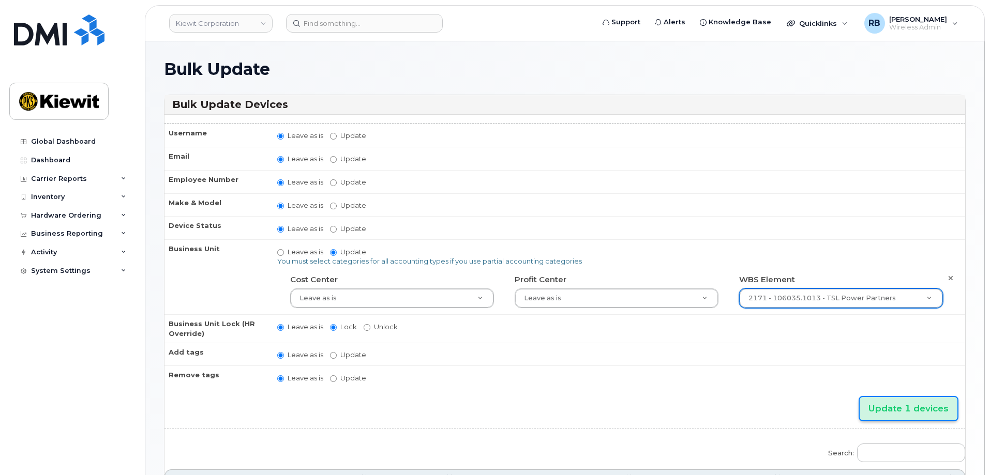
click at [893, 406] on input "Update 1 devices" at bounding box center [908, 408] width 98 height 23
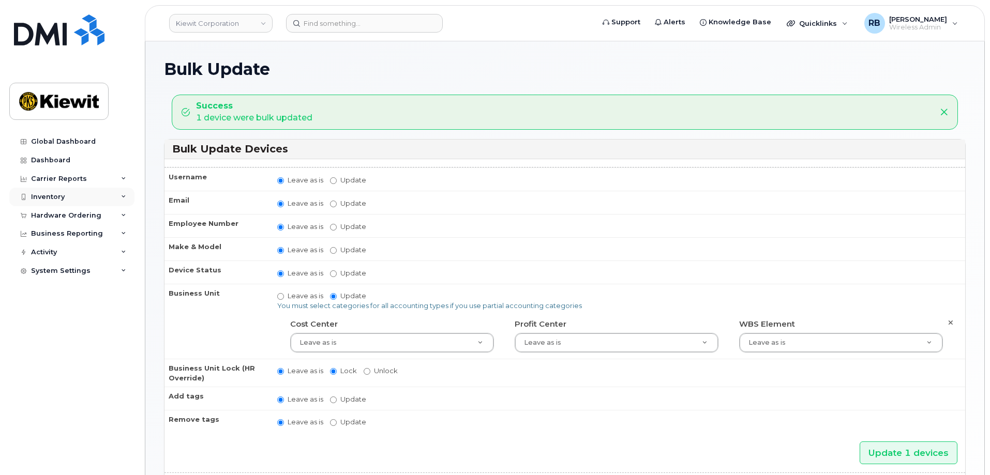
click at [53, 195] on div "Inventory" at bounding box center [48, 197] width 34 height 8
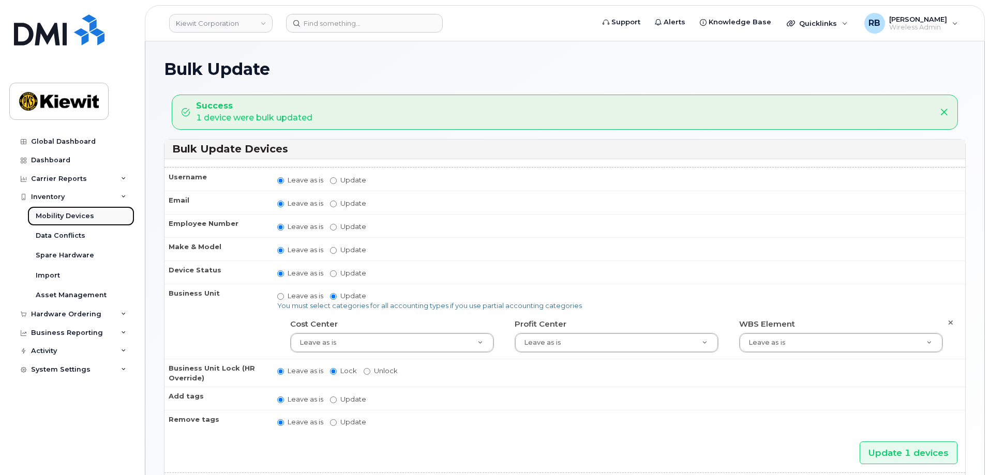
click at [58, 214] on div "Mobility Devices" at bounding box center [65, 215] width 58 height 9
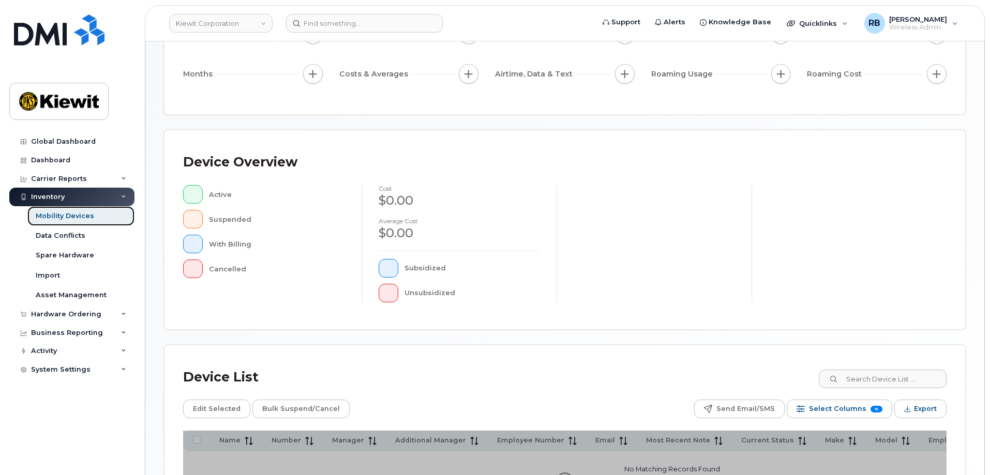
scroll to position [239, 0]
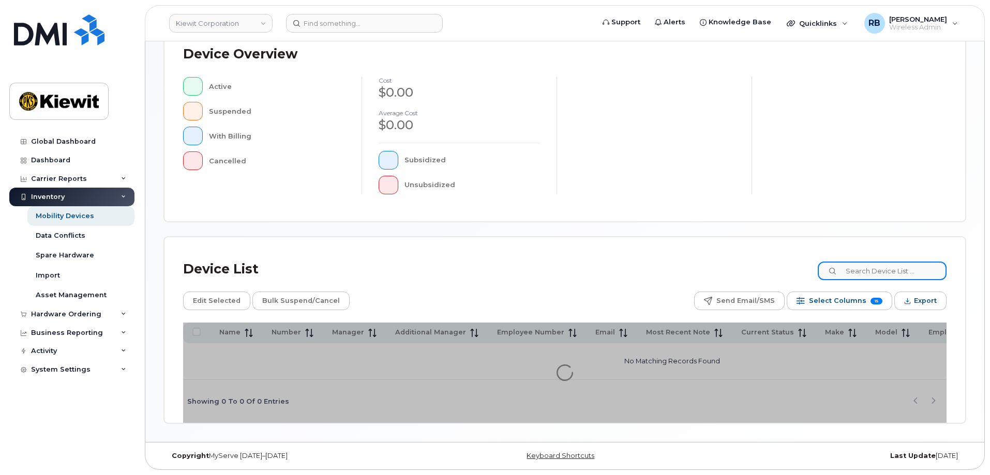
click at [899, 263] on input at bounding box center [881, 271] width 129 height 19
paste input "970364"
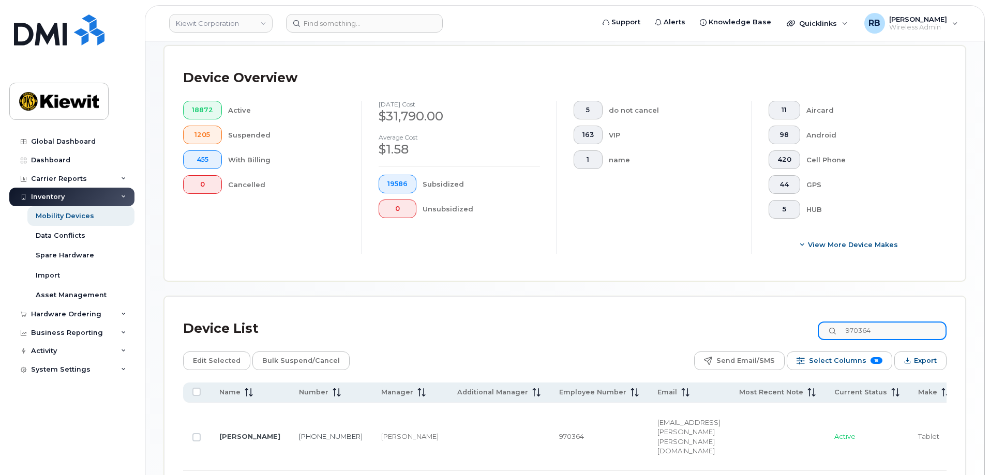
drag, startPoint x: 893, startPoint y: 323, endPoint x: 824, endPoint y: 320, distance: 69.3
click at [824, 320] on div "Device List 970364" at bounding box center [564, 328] width 763 height 27
paste input "402-990-64"
type input "402-990-6464"
click at [195, 429] on input "Row Unselected" at bounding box center [196, 433] width 8 height 8
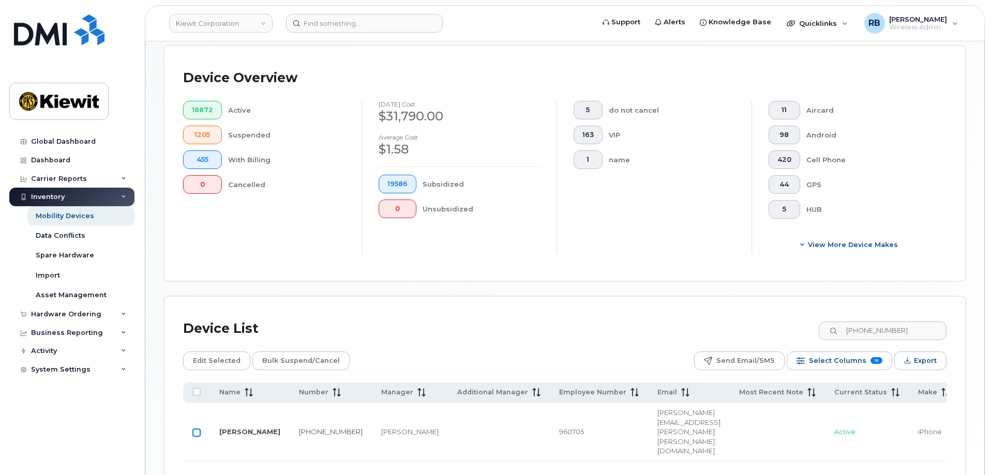
checkbox input "true"
click at [209, 355] on span "Edit Selected" at bounding box center [217, 361] width 48 height 16
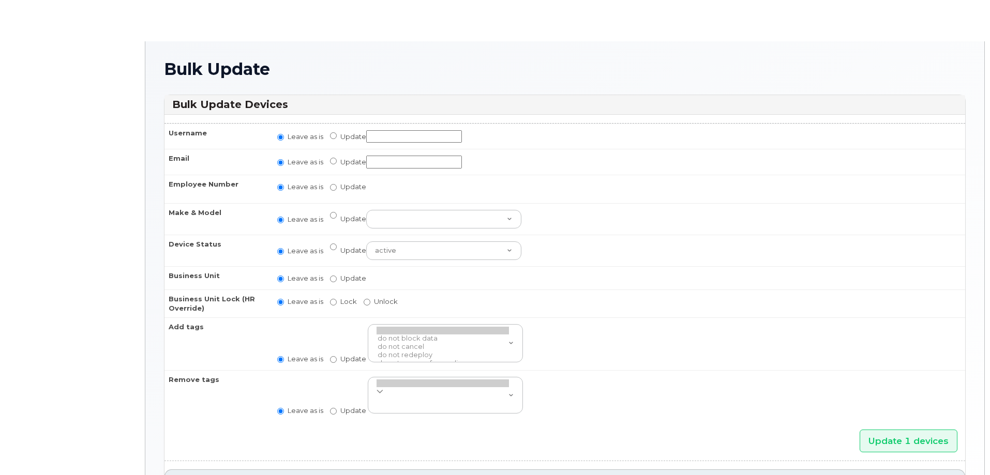
radio input "true"
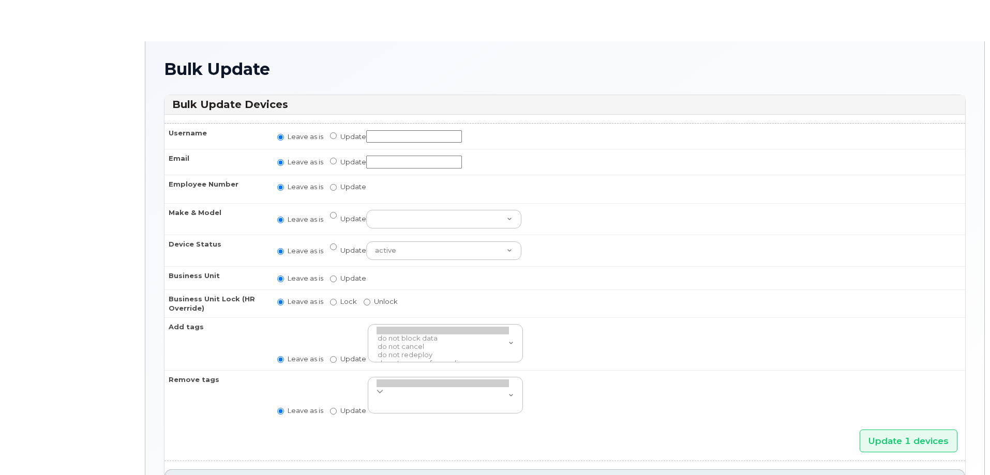
radio input "true"
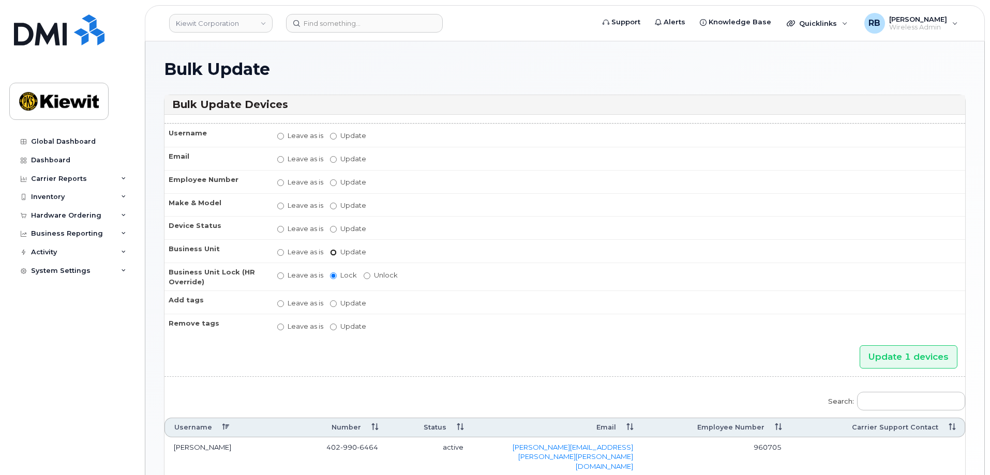
click at [335, 253] on input "Update" at bounding box center [333, 252] width 7 height 7
radio input "true"
radio input "false"
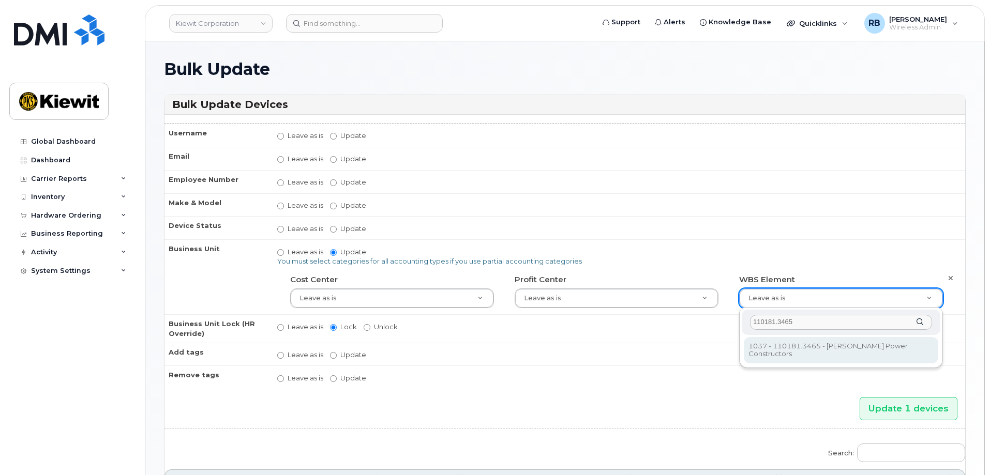
type input "110181.3465"
type input "33465043"
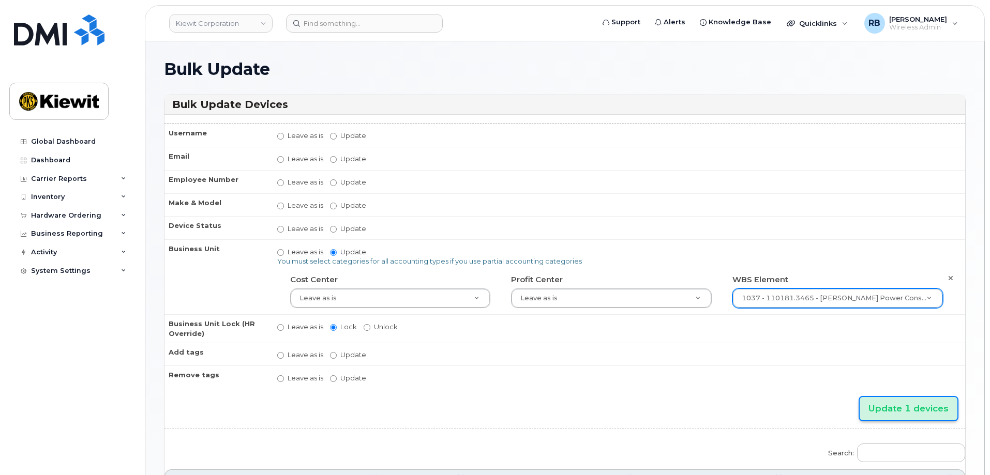
click at [902, 411] on input "Update 1 devices" at bounding box center [908, 408] width 98 height 23
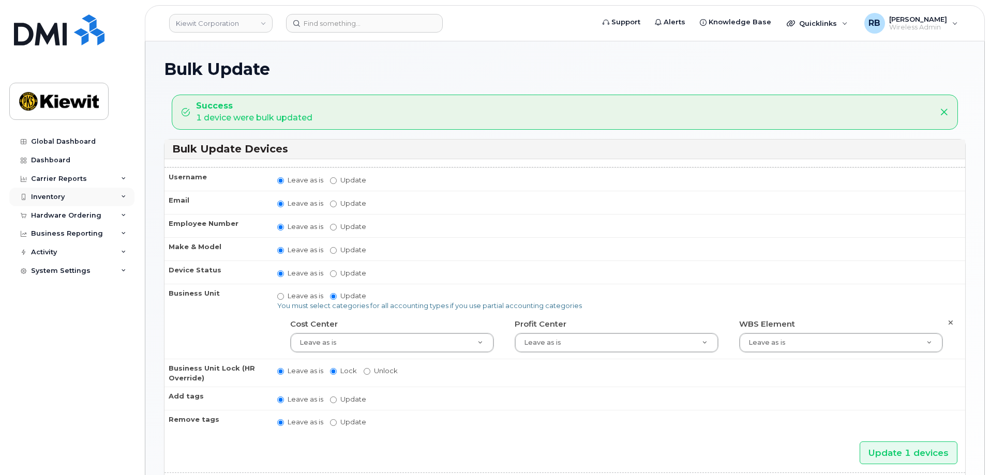
click at [64, 198] on div "Inventory" at bounding box center [48, 197] width 34 height 8
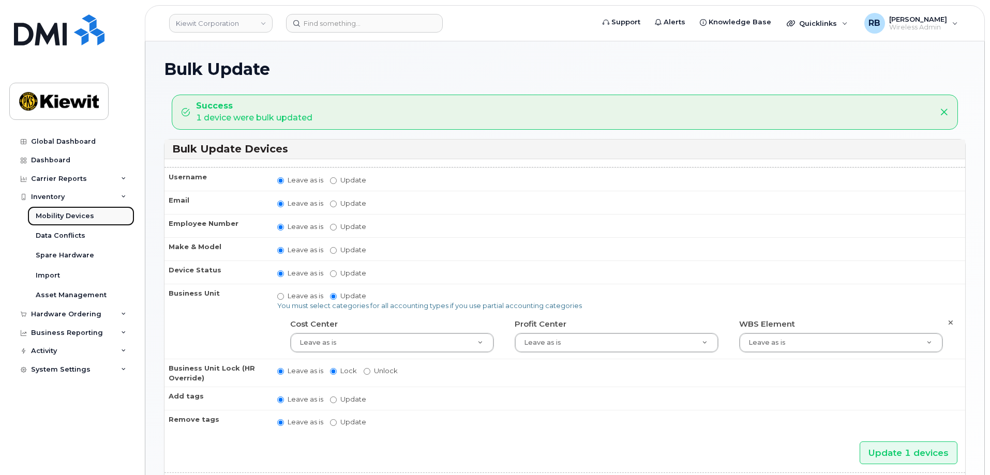
click at [75, 216] on div "Mobility Devices" at bounding box center [65, 215] width 58 height 9
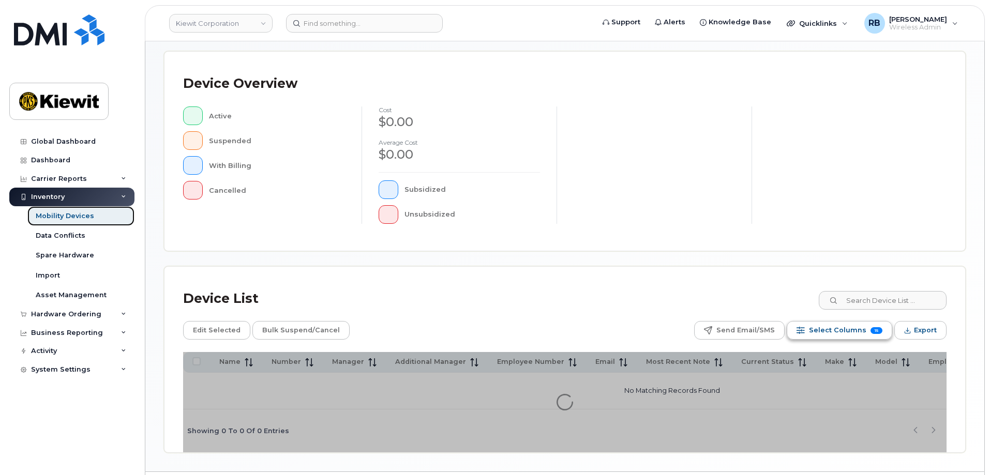
scroll to position [207, 0]
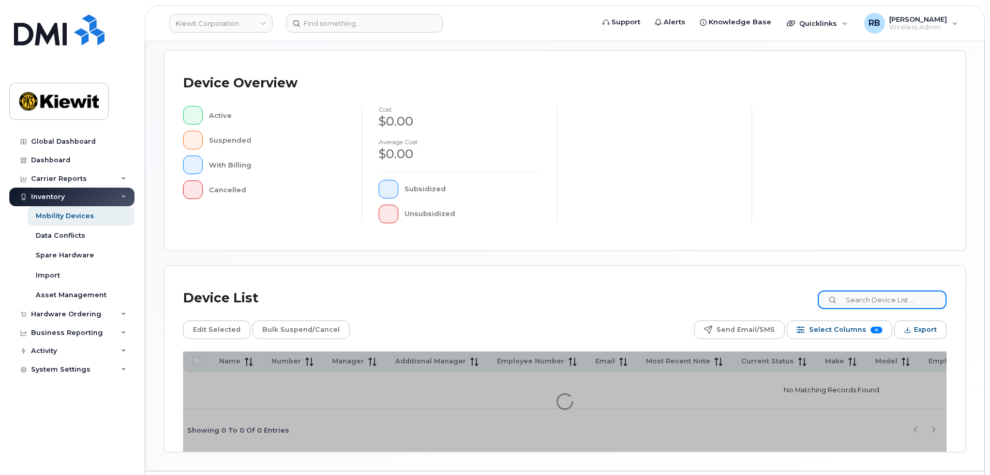
click at [917, 300] on input at bounding box center [881, 300] width 129 height 19
paste input "[PERSON_NAME]"
type input "[PERSON_NAME]"
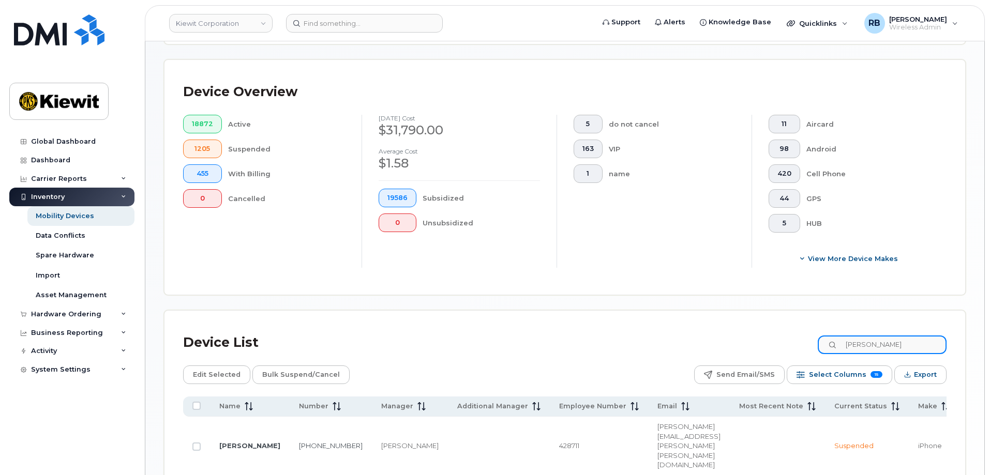
scroll to position [277, 0]
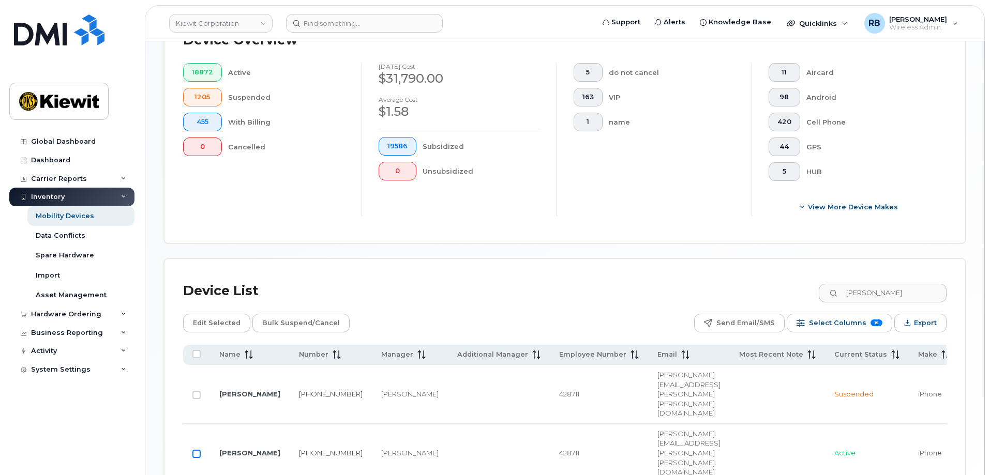
click at [197, 450] on input "Row Unselected" at bounding box center [196, 454] width 8 height 8
checkbox input "true"
click at [197, 315] on span "Edit Selected" at bounding box center [217, 323] width 48 height 16
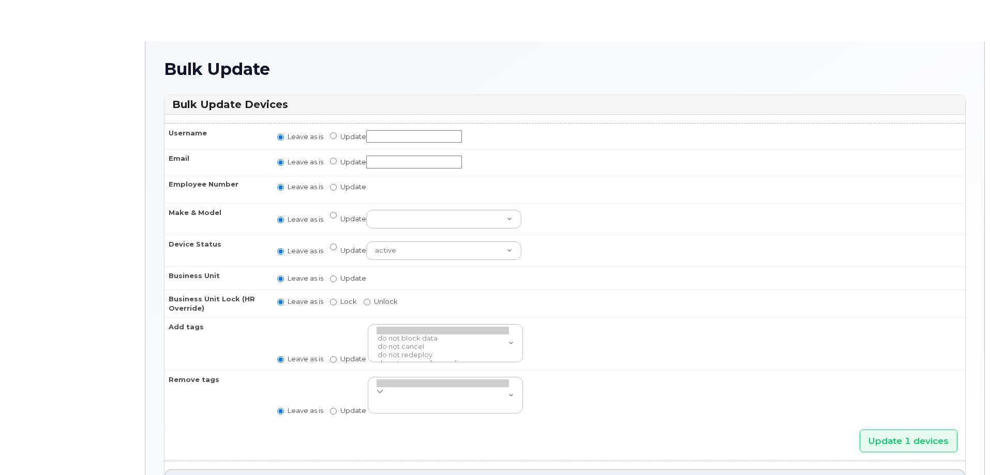
radio input "true"
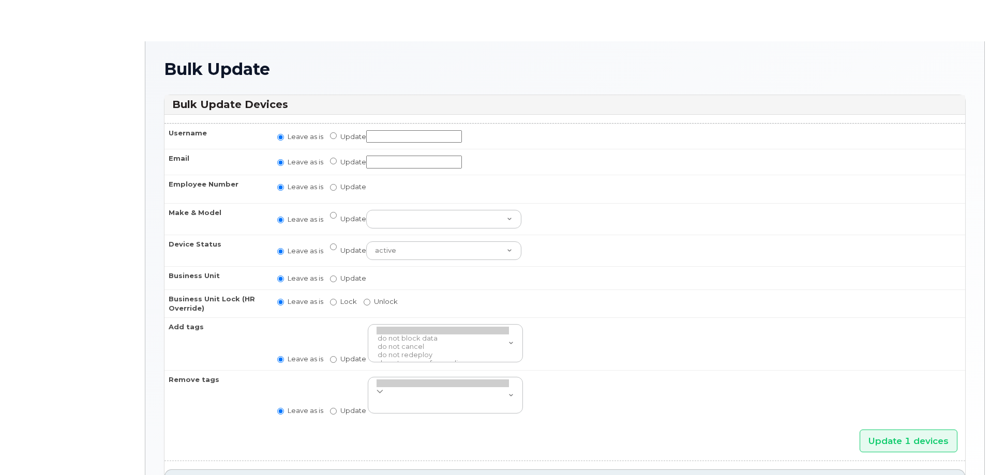
radio input "true"
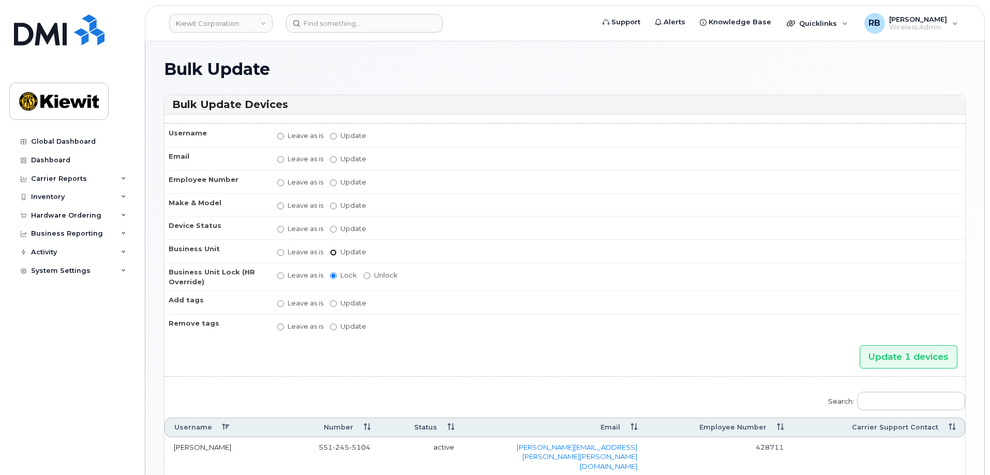
click at [333, 254] on input "Update" at bounding box center [333, 252] width 7 height 7
radio input "true"
radio input "false"
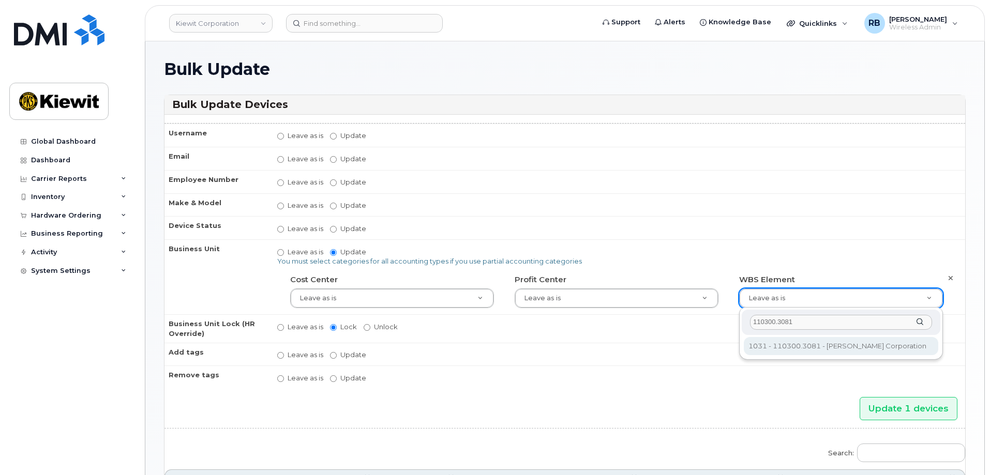
type input "110300.3081"
type input "33464135"
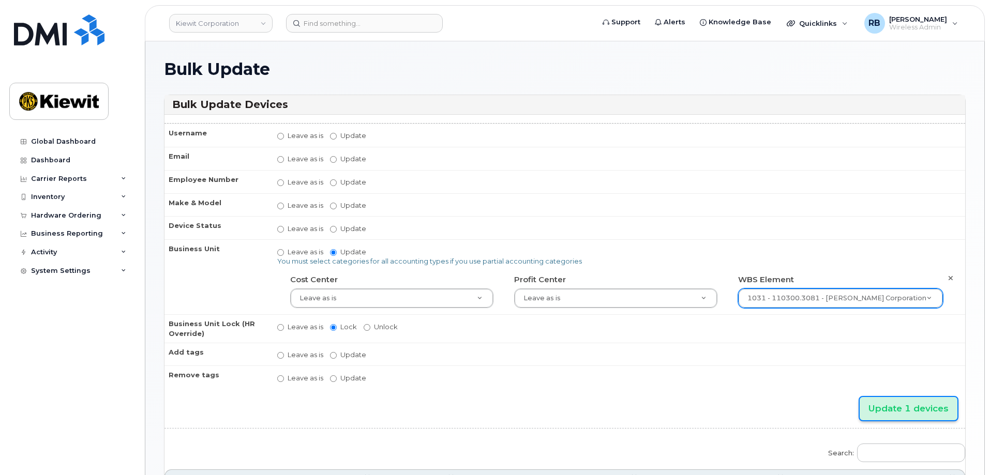
click at [886, 407] on input "Update 1 devices" at bounding box center [908, 408] width 98 height 23
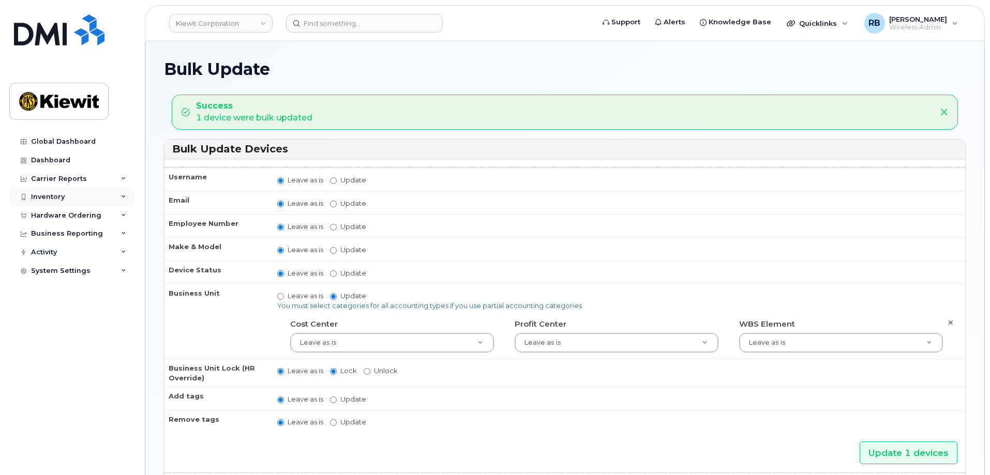
click at [51, 198] on div "Inventory" at bounding box center [48, 197] width 34 height 8
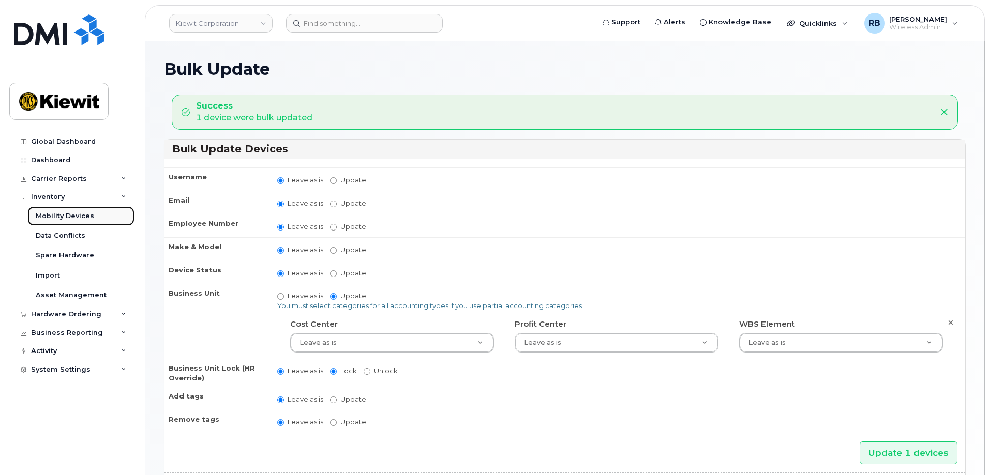
click at [55, 212] on div "Mobility Devices" at bounding box center [65, 215] width 58 height 9
